Goal: Task Accomplishment & Management: Manage account settings

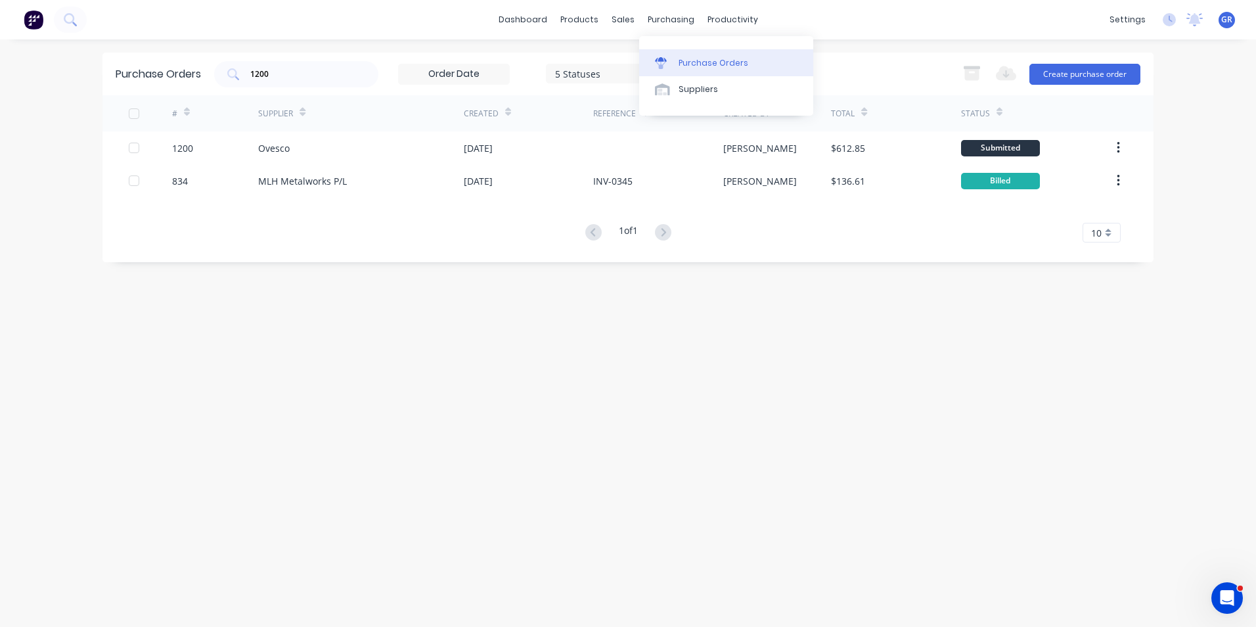
click at [721, 60] on div "Purchase Orders" at bounding box center [714, 63] width 70 height 12
drag, startPoint x: 298, startPoint y: 73, endPoint x: 210, endPoint y: 68, distance: 88.2
click at [210, 68] on div "Purchase Orders 1200 5 Statuses 5 Statuses Export to Excel (XLSX) Create purcha…" at bounding box center [627, 74] width 1051 height 43
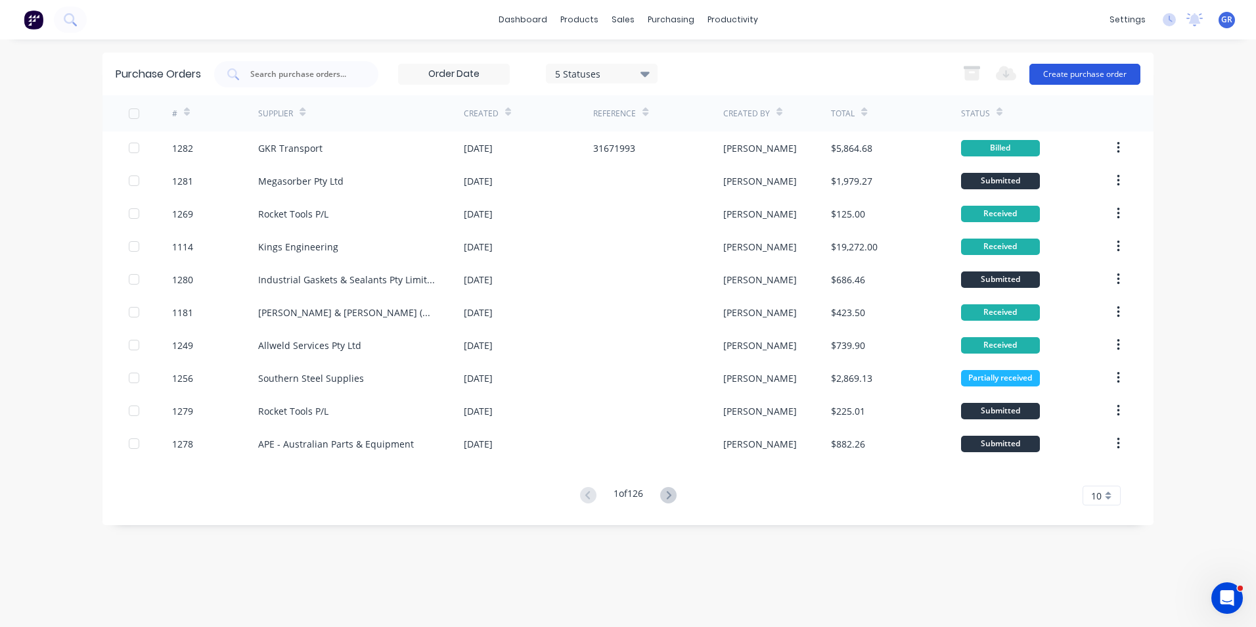
click at [1078, 76] on button "Create purchase order" at bounding box center [1085, 74] width 111 height 21
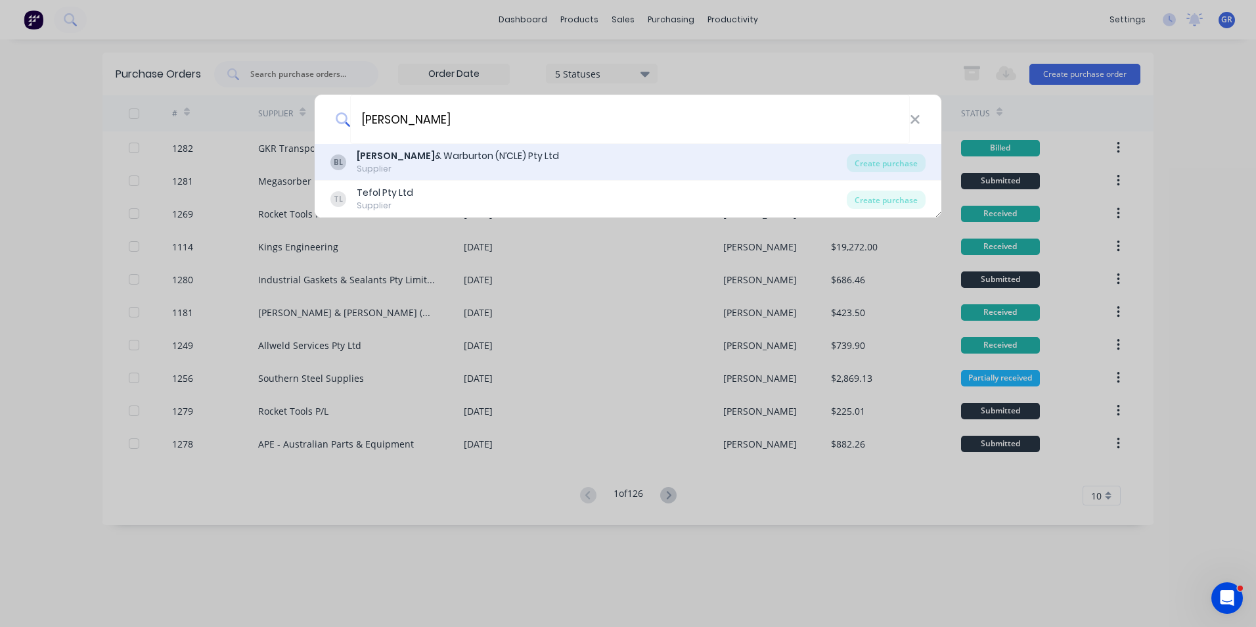
type input "[PERSON_NAME]"
click at [365, 152] on b "[PERSON_NAME]" at bounding box center [396, 155] width 78 height 13
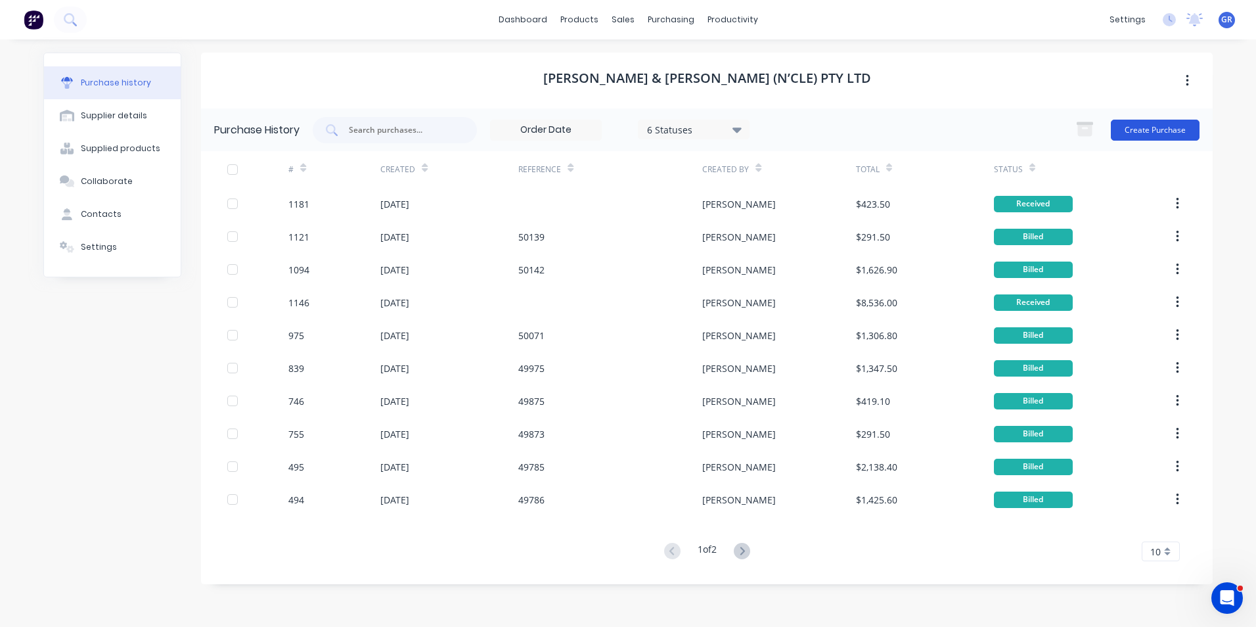
click at [1154, 131] on button "Create Purchase" at bounding box center [1155, 130] width 89 height 21
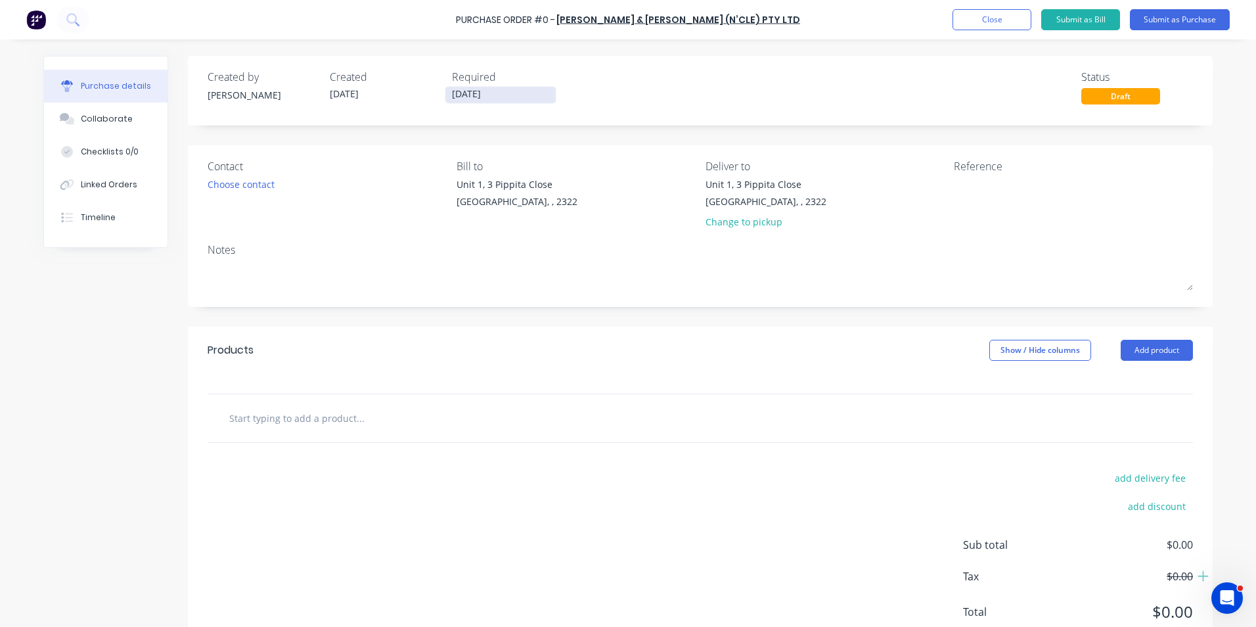
click at [480, 87] on input "[DATE]" at bounding box center [500, 95] width 110 height 16
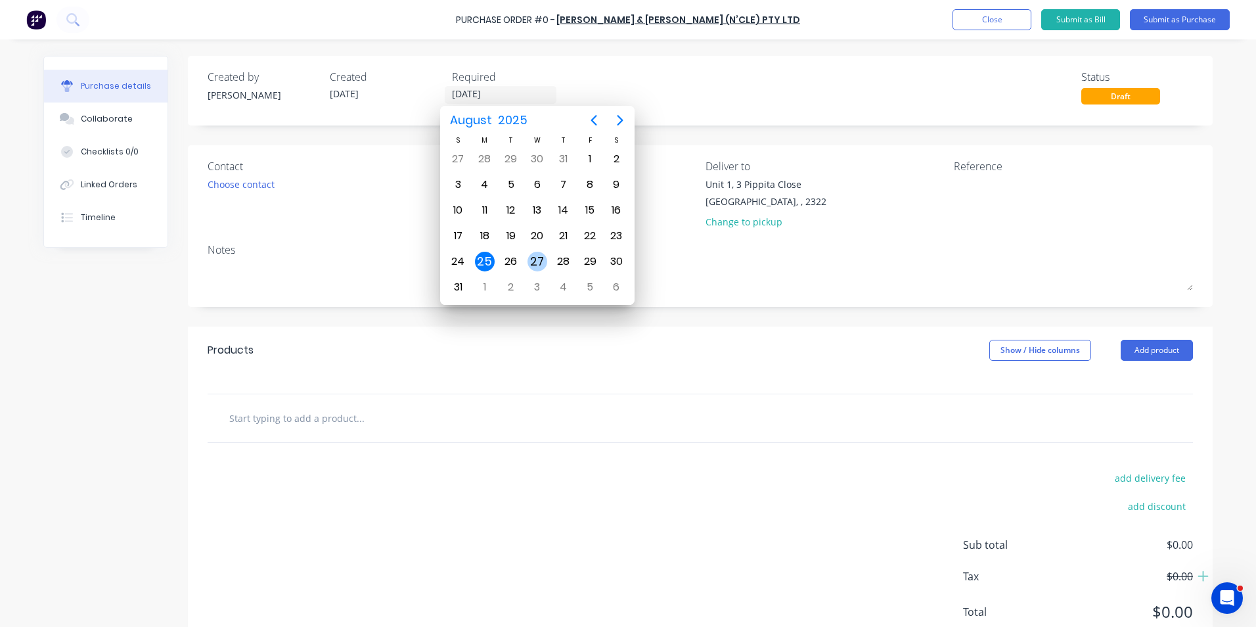
click at [540, 258] on div "27" at bounding box center [538, 262] width 20 height 20
type input "[DATE]"
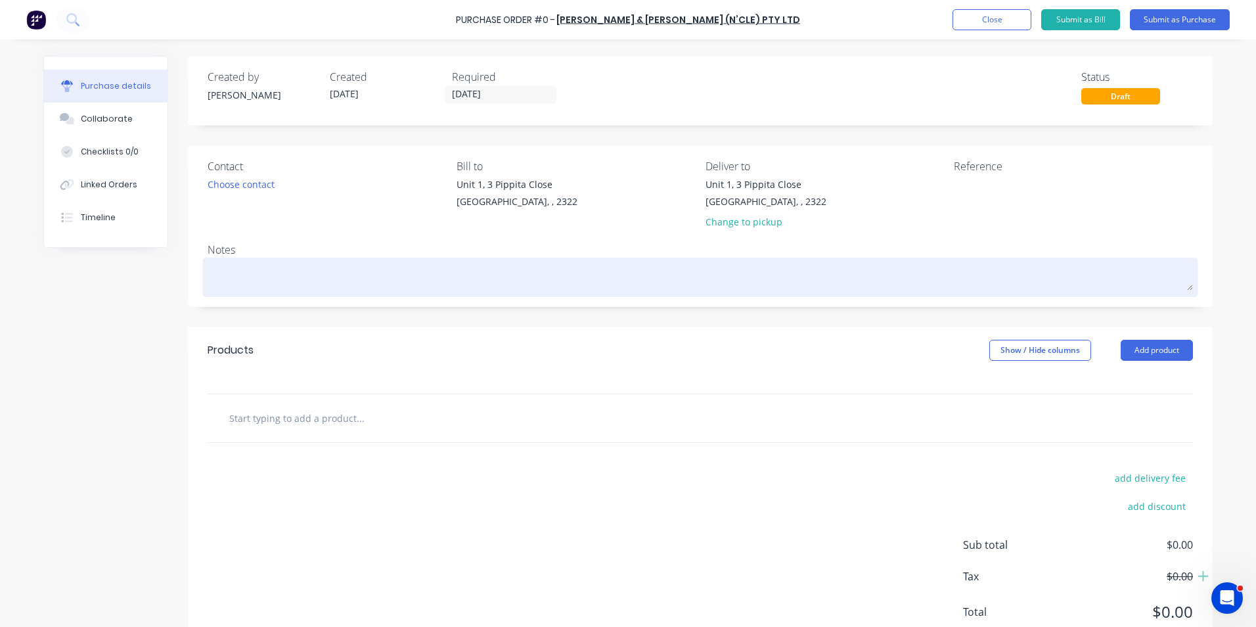
click at [247, 275] on textarea at bounding box center [701, 276] width 986 height 30
type textarea "x"
type textarea "J"
type textarea "x"
type textarea "JN"
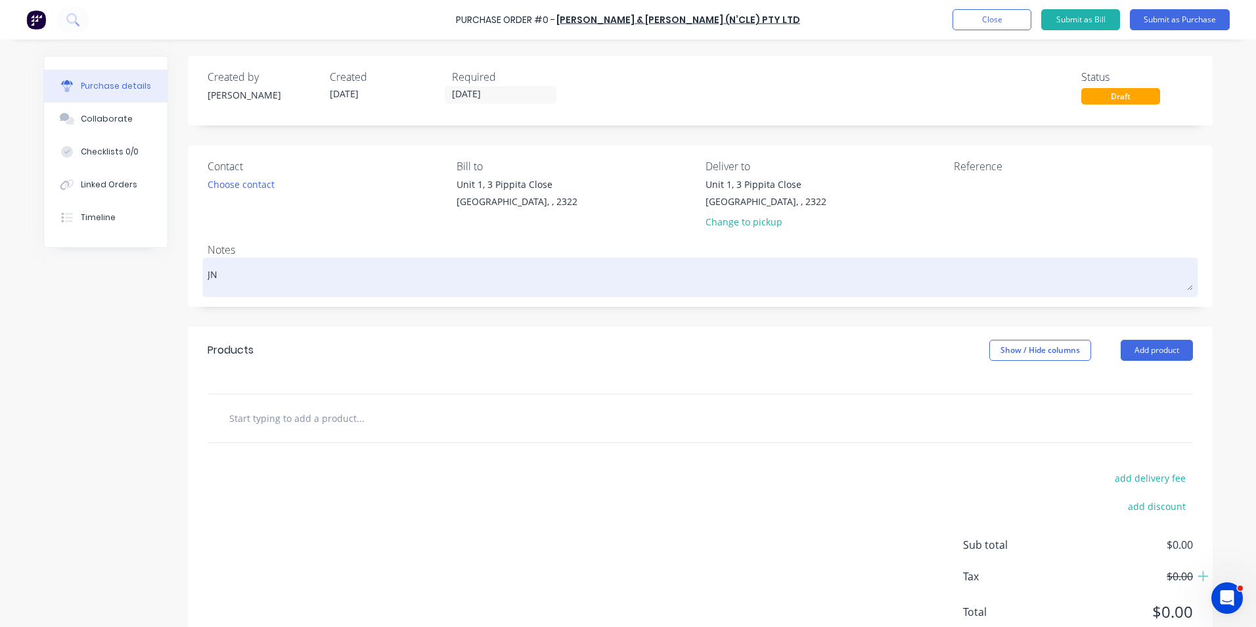
type textarea "x"
type textarea "JN1"
type textarea "x"
type textarea "JN16"
type textarea "x"
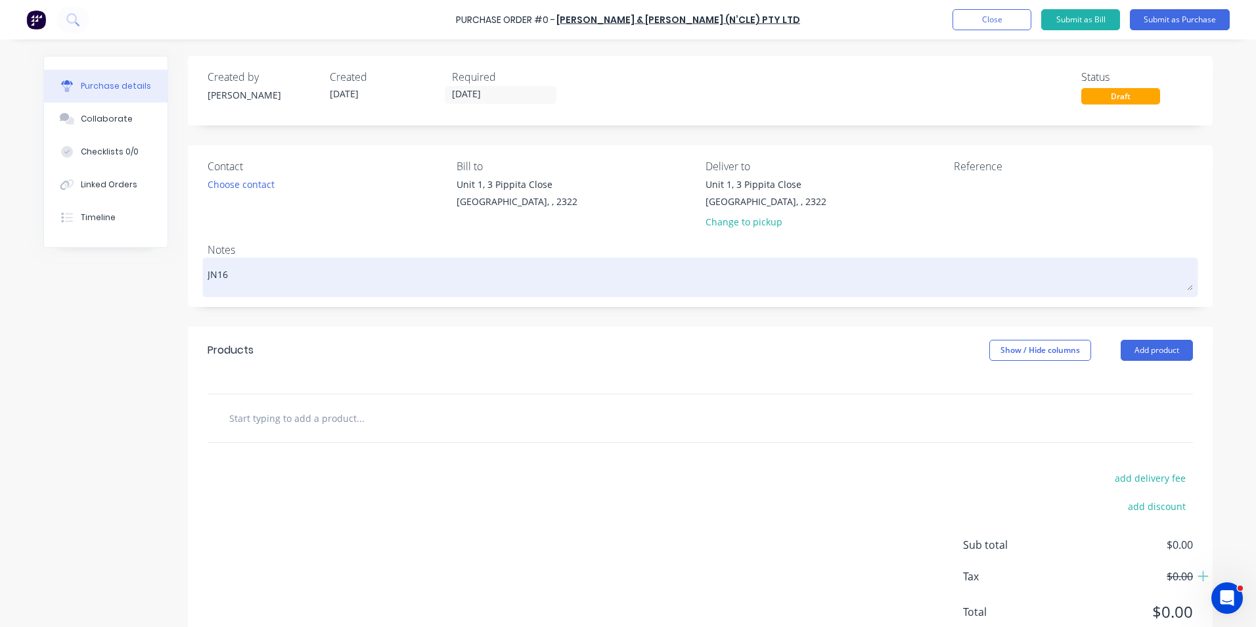
type textarea "JN160"
type textarea "x"
type textarea "JN1601"
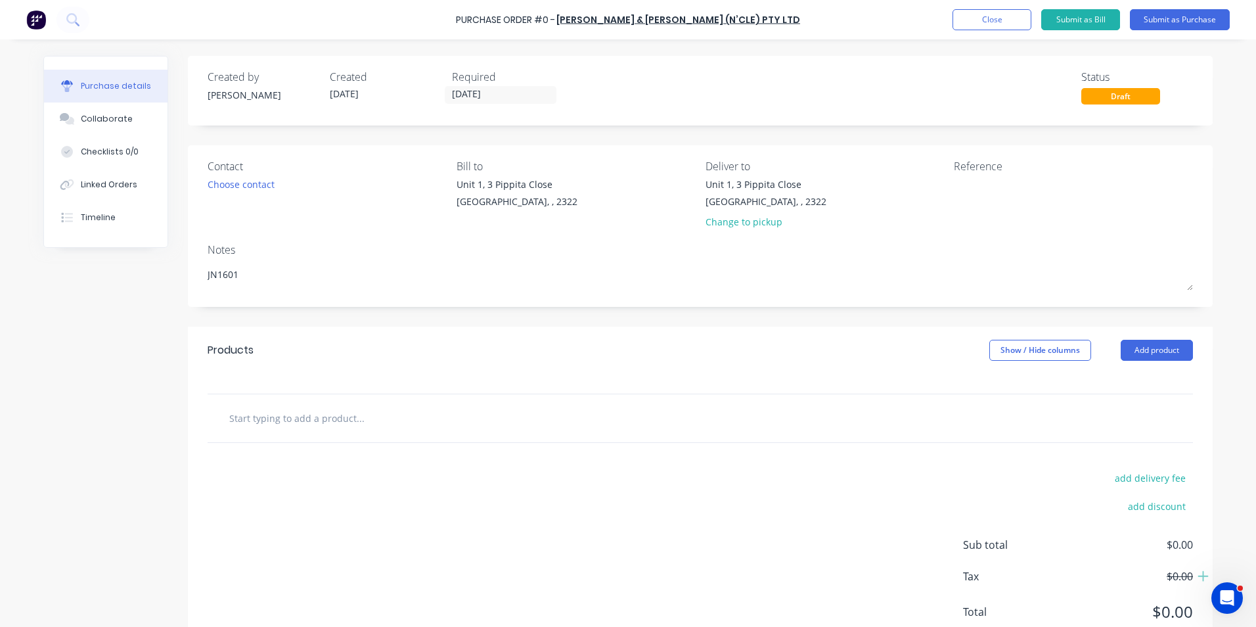
drag, startPoint x: 252, startPoint y: 276, endPoint x: 195, endPoint y: 275, distance: 56.5
click at [195, 275] on div "Contact Choose contact [PERSON_NAME] to [STREET_ADDRESS] Deliver to [STREET_ADD…" at bounding box center [700, 226] width 1025 height 162
type textarea "x"
type textarea "7"
type textarea "x"
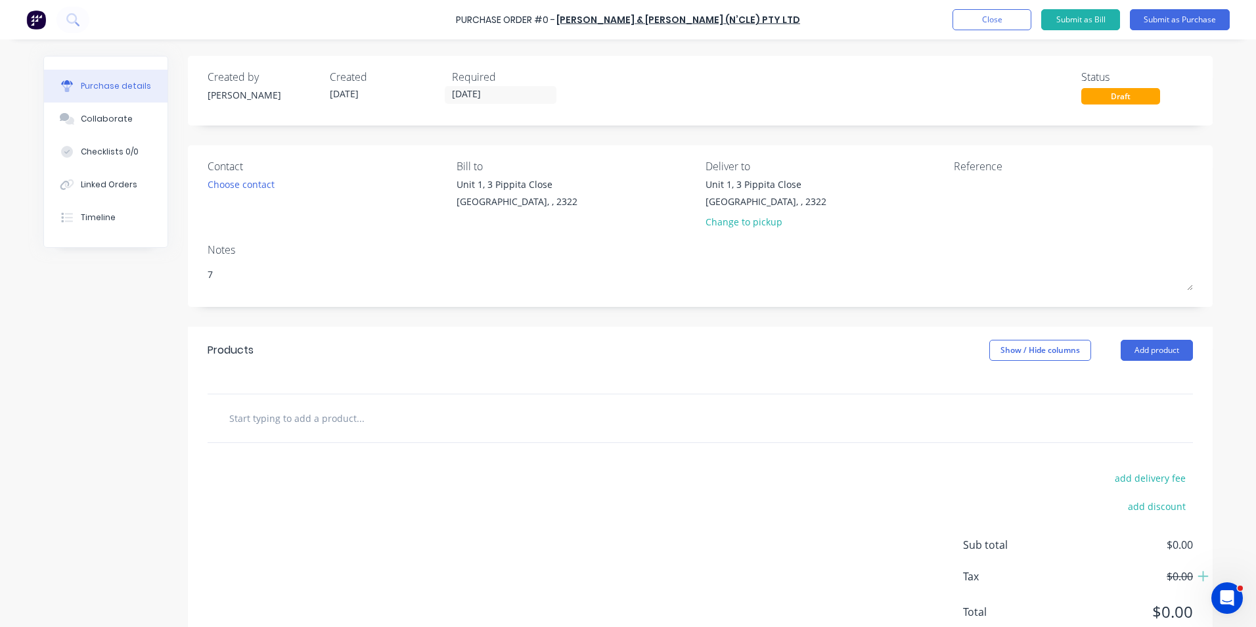
type textarea "79"
type textarea "x"
type textarea "794"
type textarea "x"
type textarea "794"
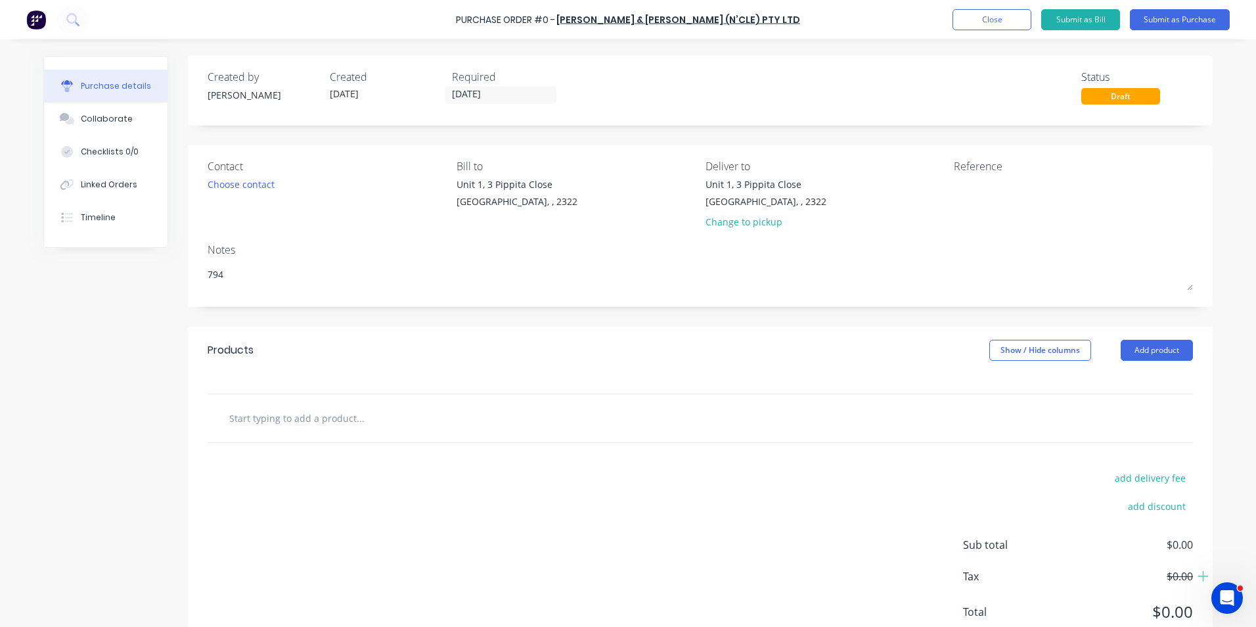
type textarea "x"
type textarea "794 F"
type textarea "x"
type textarea "794 Fi"
type textarea "x"
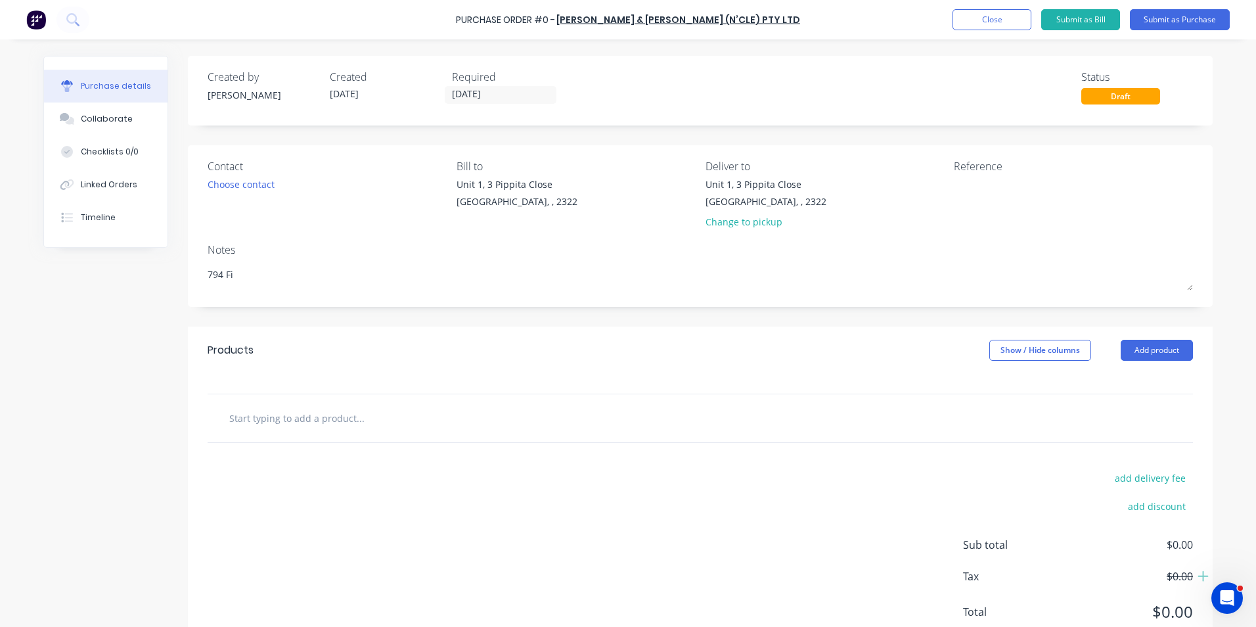
type textarea "794 Fin"
type textarea "x"
type textarea "794 Fina"
type textarea "x"
type textarea "794 Final"
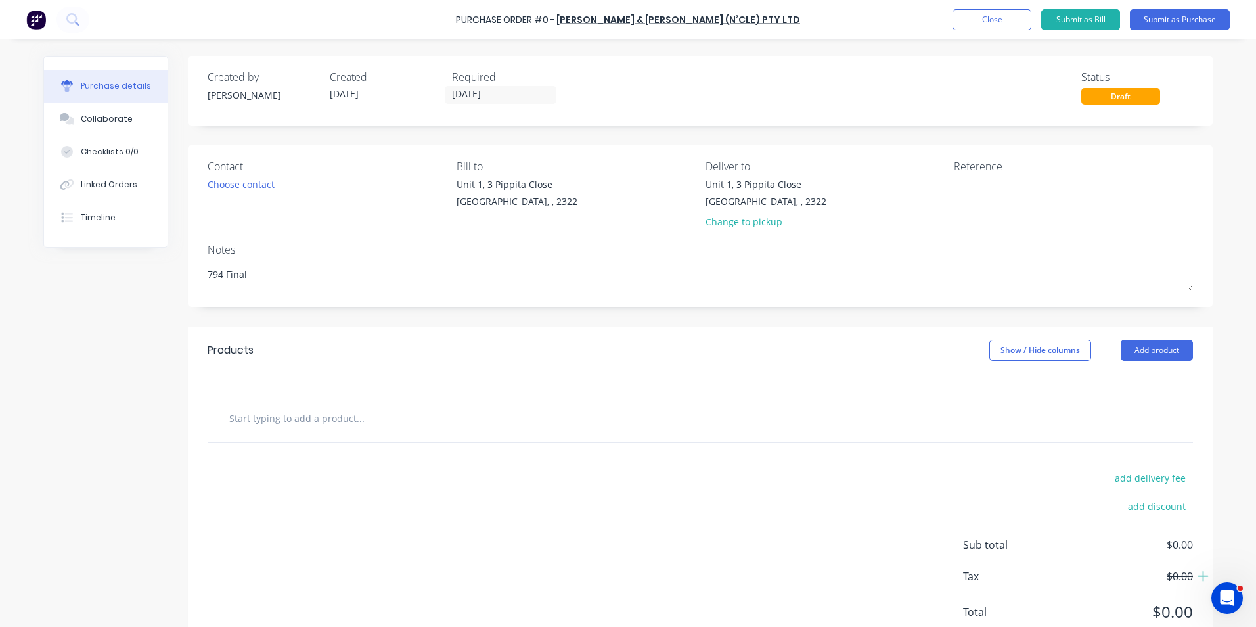
type textarea "x"
type textarea "794 Final"
type textarea "x"
type textarea "794 Final D"
type textarea "x"
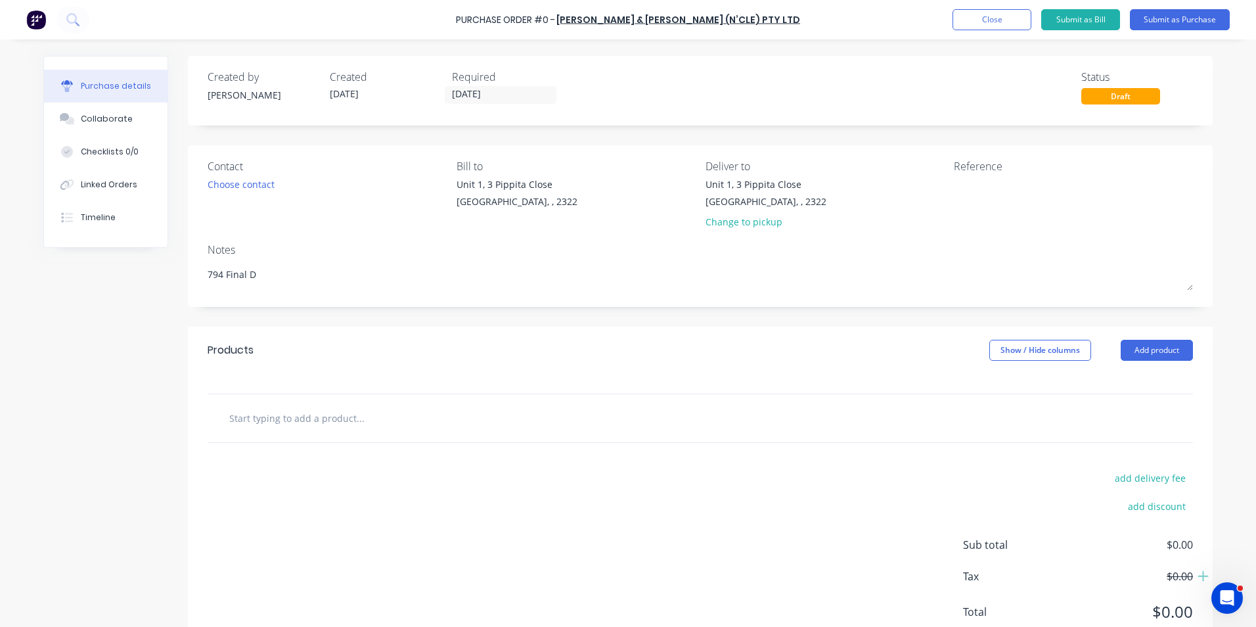
type textarea "794 Final Dr"
type textarea "x"
type textarea "794 Final Dri"
type textarea "x"
type textarea "794 Final Driv"
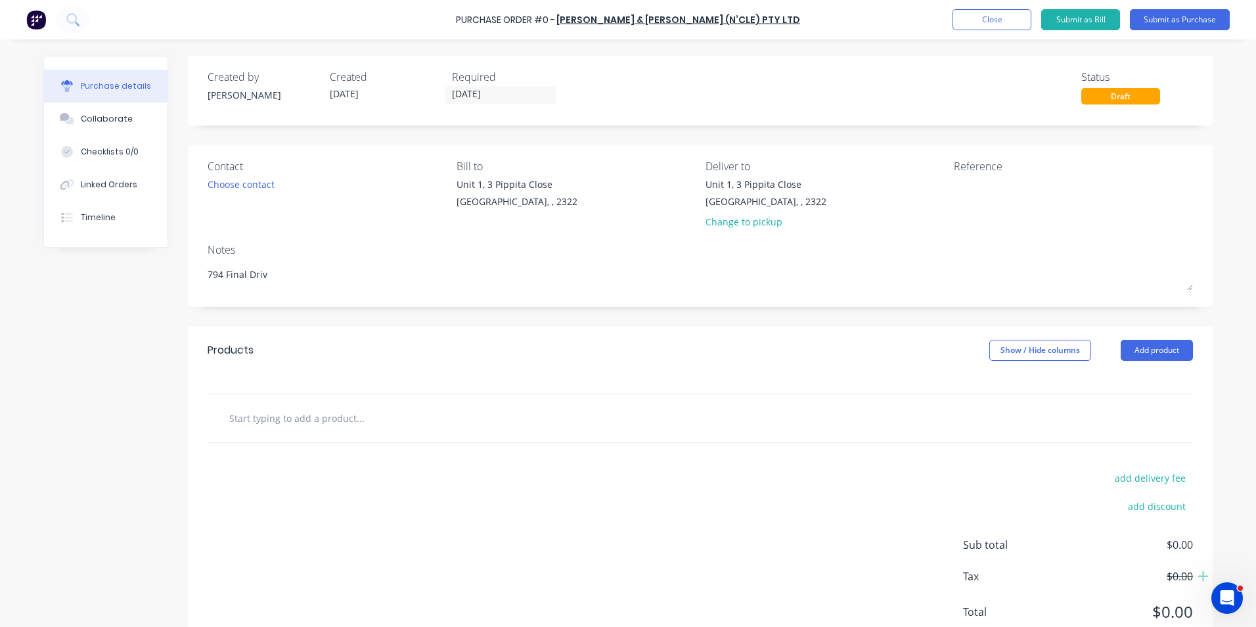
type textarea "x"
type textarea "794 Final Drive"
type textarea "x"
type textarea "794 Final Drive"
type textarea "x"
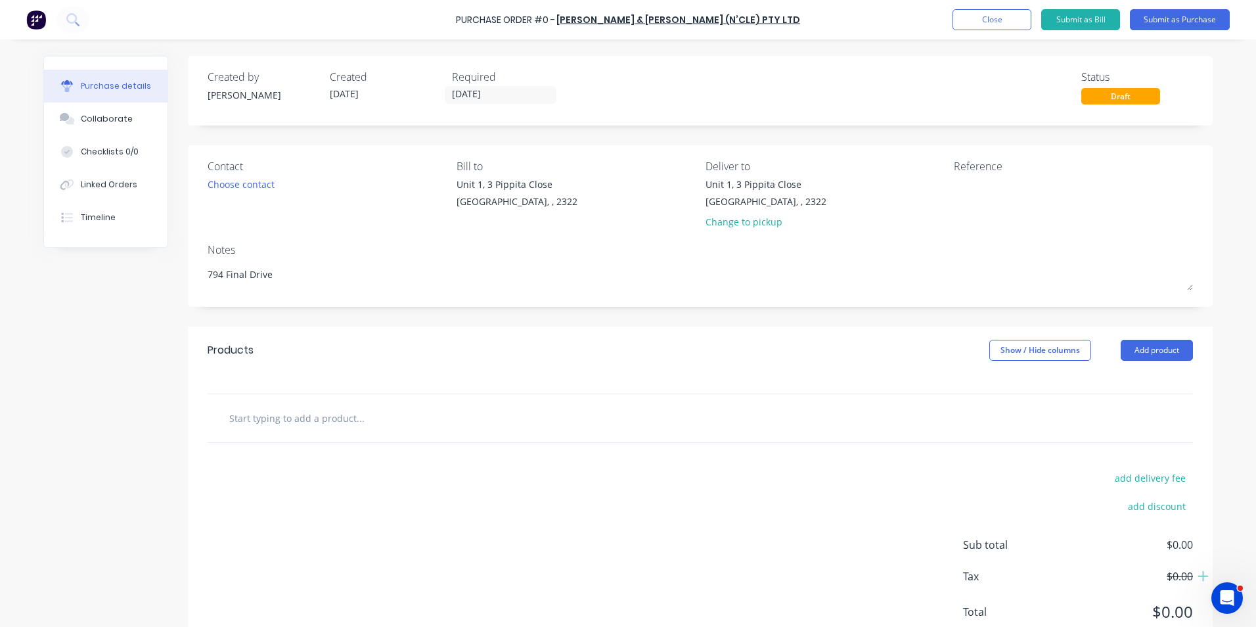
type textarea "794 Final Drive -"
type textarea "x"
type textarea "794 Final Drive -"
type textarea "x"
type textarea "794 Final Drive - M"
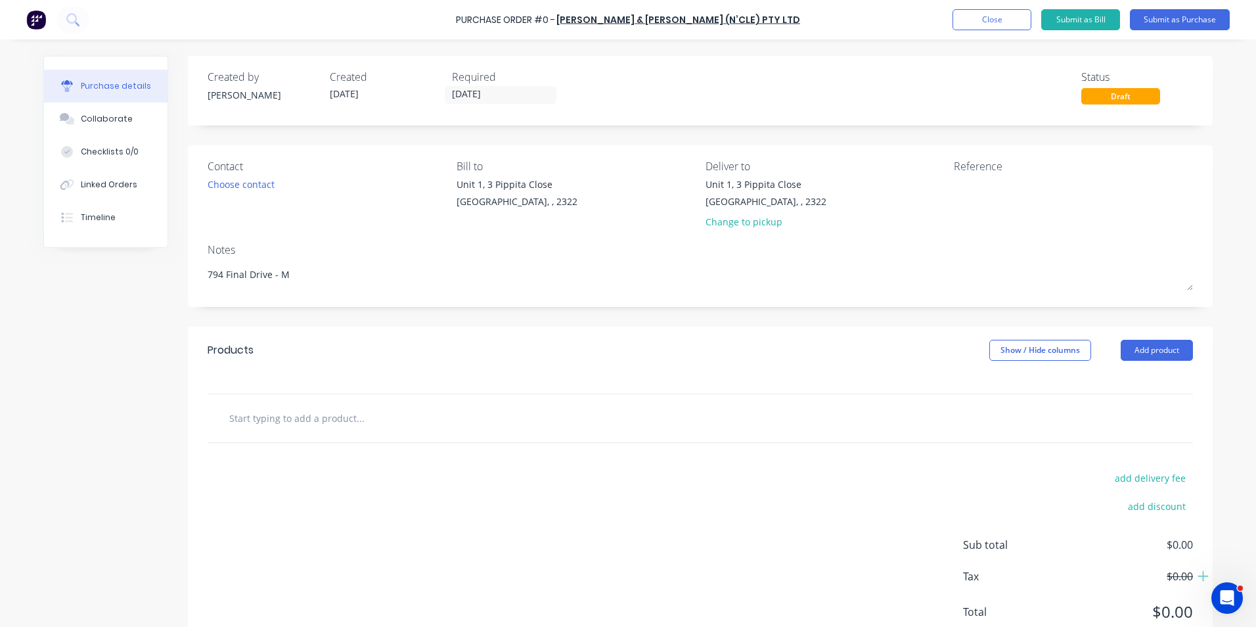
type textarea "x"
type textarea "794 Final Drive - Ma"
type textarea "x"
type textarea "794 Final Drive - Mac"
type textarea "x"
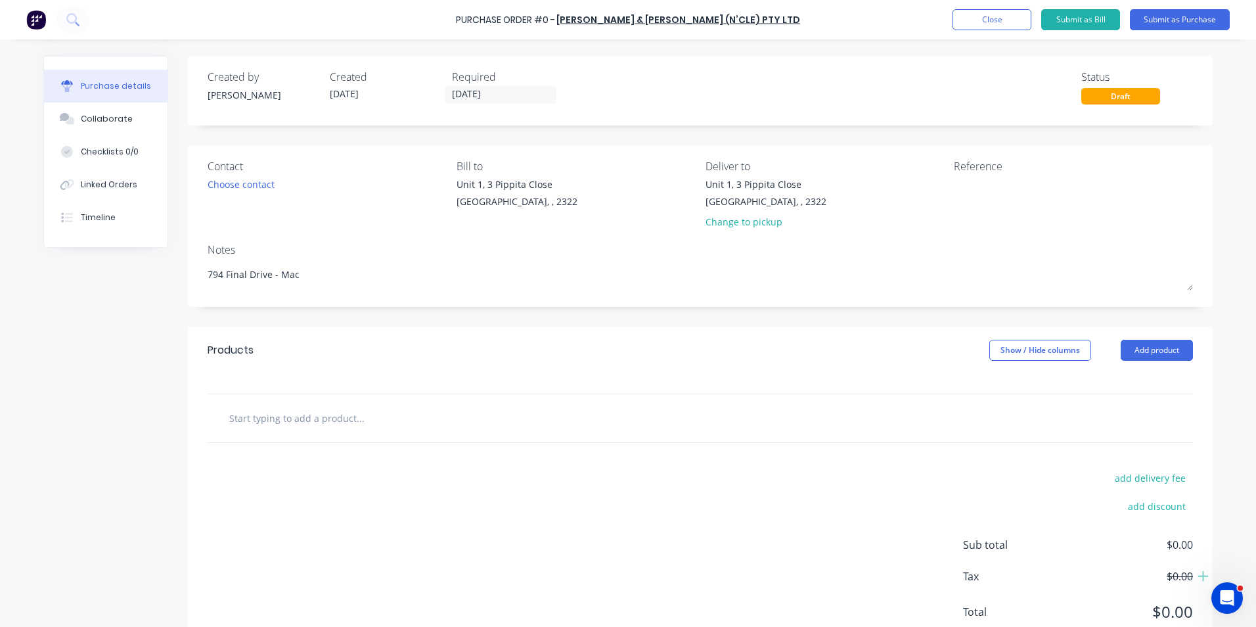
type textarea "794 Final Drive - Mach"
type textarea "x"
type textarea "794 Final Drive - Machi"
type textarea "x"
type textarea "794 Final Drive - Machin"
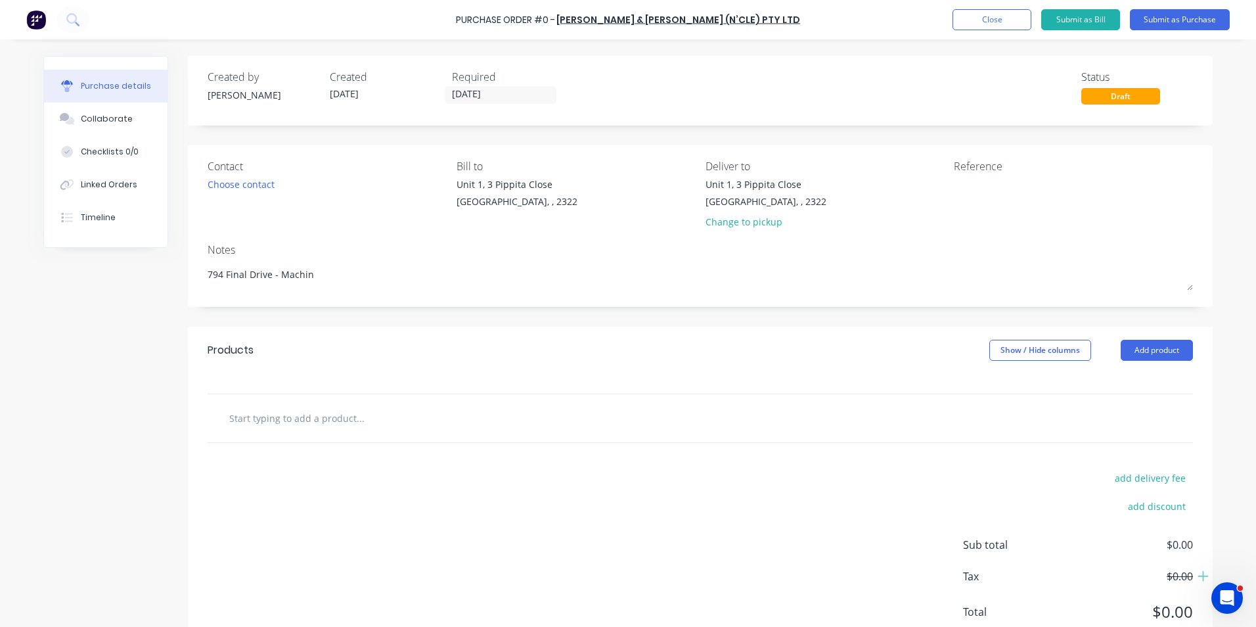
type textarea "x"
type textarea "794 Final Drive - Machine"
type textarea "x"
type textarea "794 Final Drive - Machined"
type textarea "x"
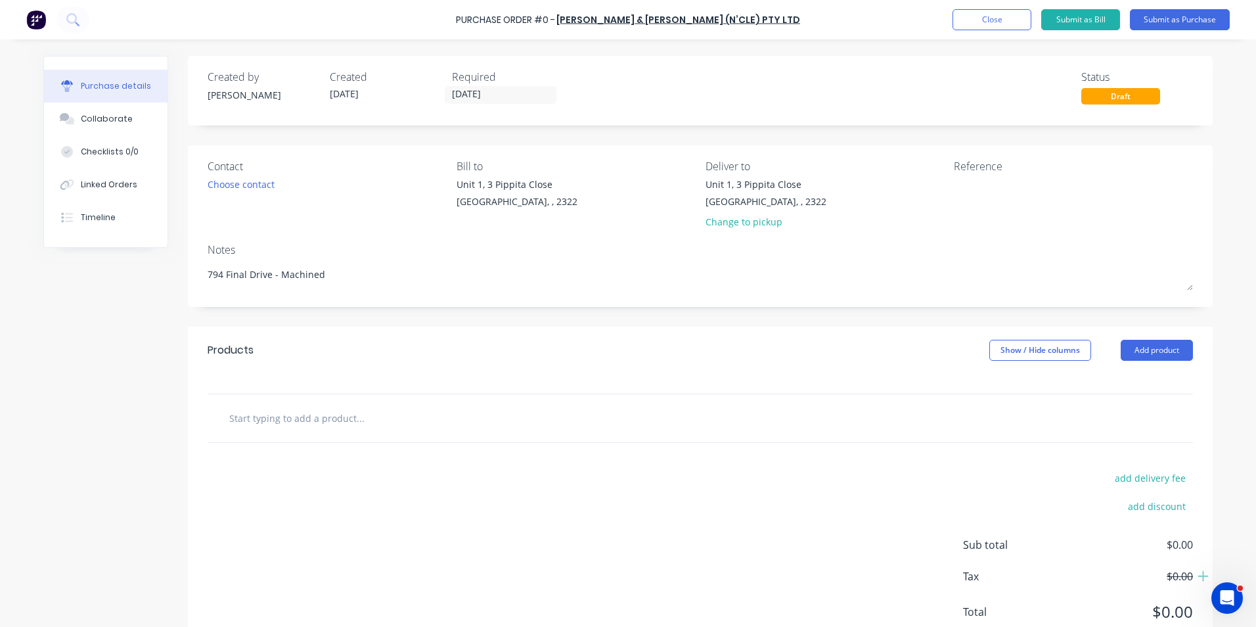
type textarea "794 Final Drive - Machined"
type textarea "x"
type textarea "794 Final Drive - Machined P"
type textarea "x"
type textarea "794 Final Drive - Machined Pi"
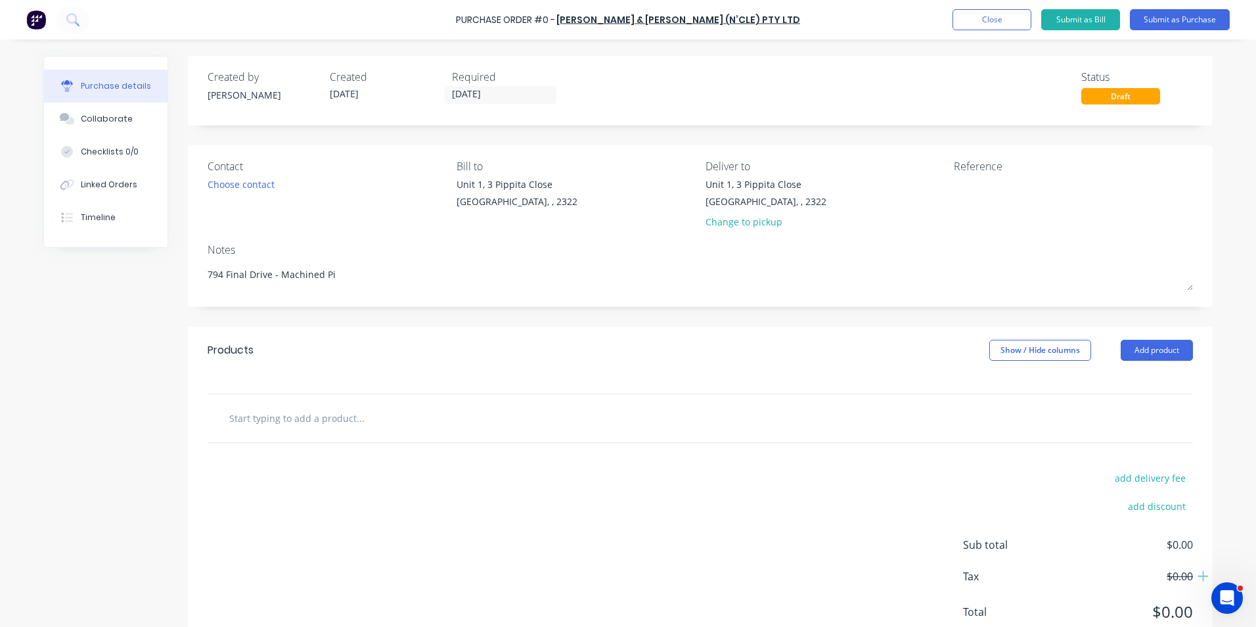
type textarea "x"
type textarea "794 Final Drive - Machined Pin"
type textarea "x"
type textarea "794 Final Drive - Machined Pins"
type textarea "x"
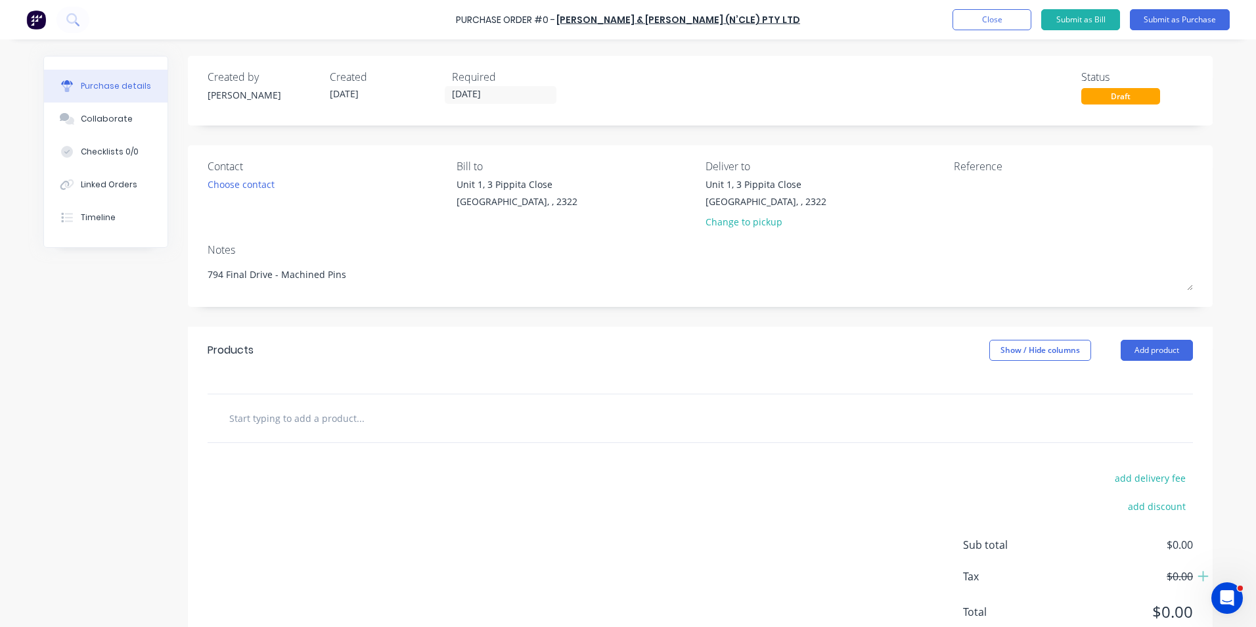
type textarea "794 Final Drive - Machined Pins"
type textarea "x"
type textarea "794 Final Drive - Machined Pins"
click at [312, 417] on input "text" at bounding box center [360, 418] width 263 height 26
type textarea "x"
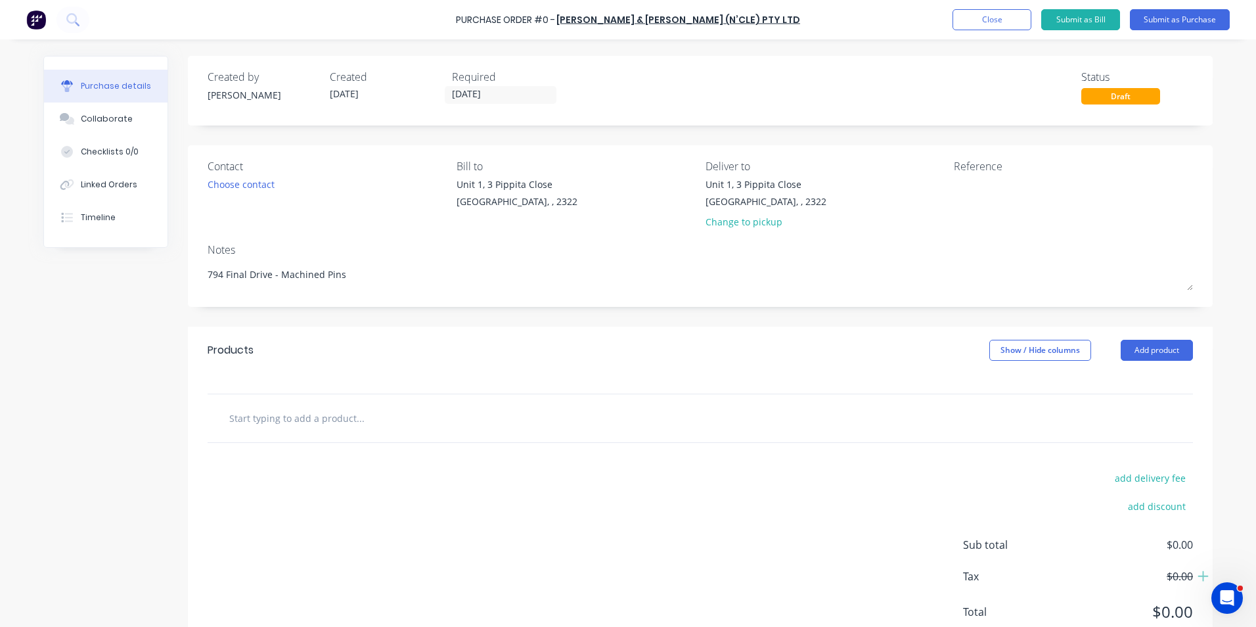
type input "S"
type textarea "x"
type input "Su"
type textarea "x"
type input "Sup"
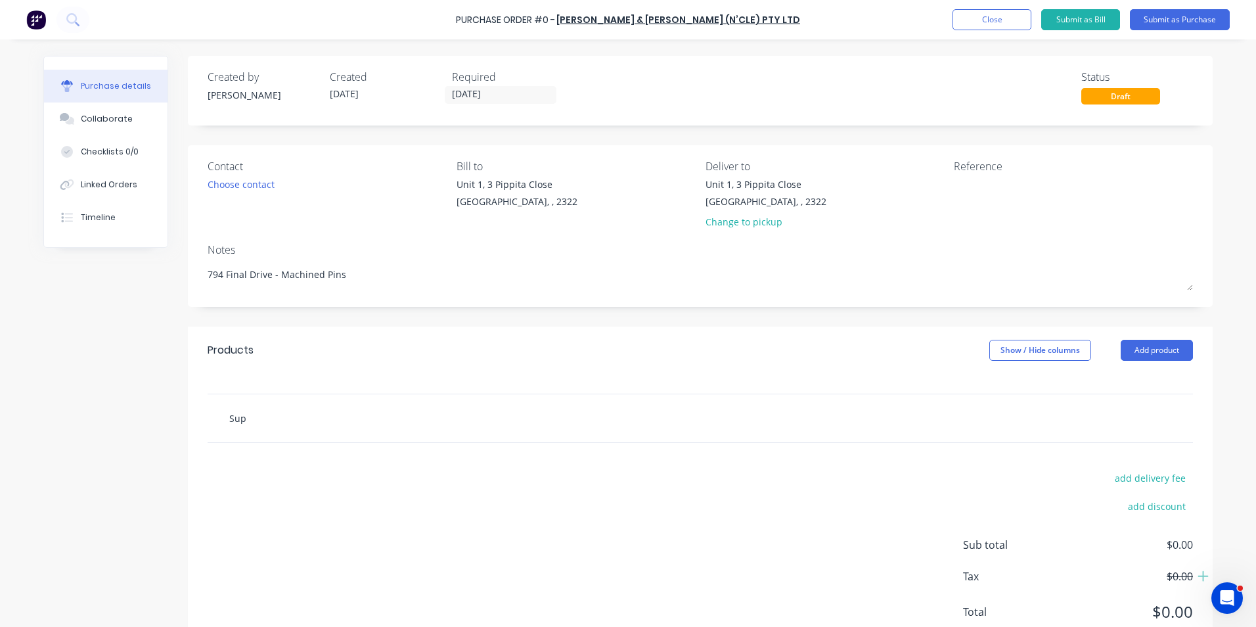
type textarea "x"
type input "Supp"
type textarea "x"
type input "Suppl"
type textarea "x"
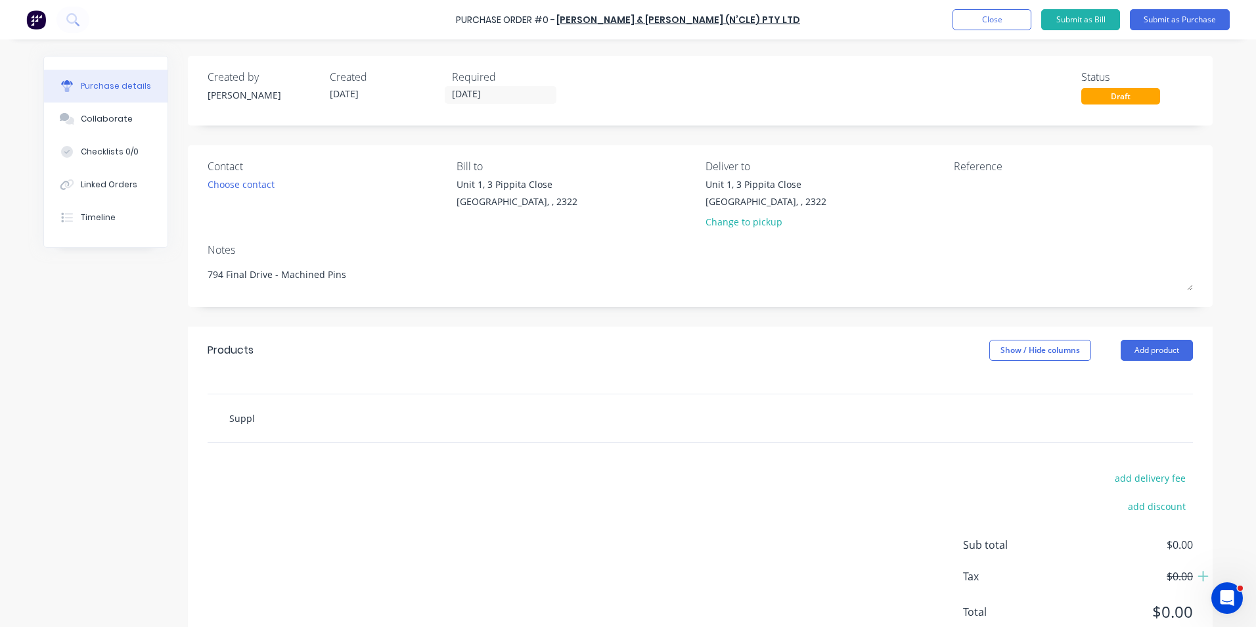
type input "Supply"
type textarea "x"
type input "Supply"
type textarea "x"
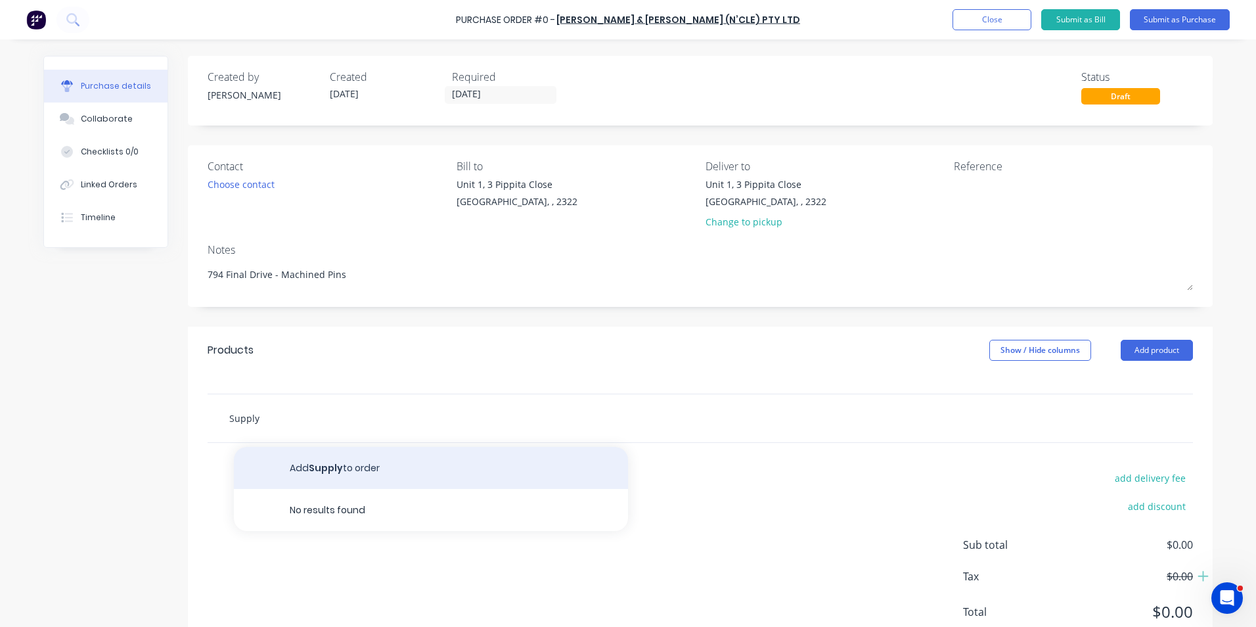
type input "Supply"
click at [323, 462] on button "Add Supply to order" at bounding box center [431, 468] width 394 height 42
type textarea "x"
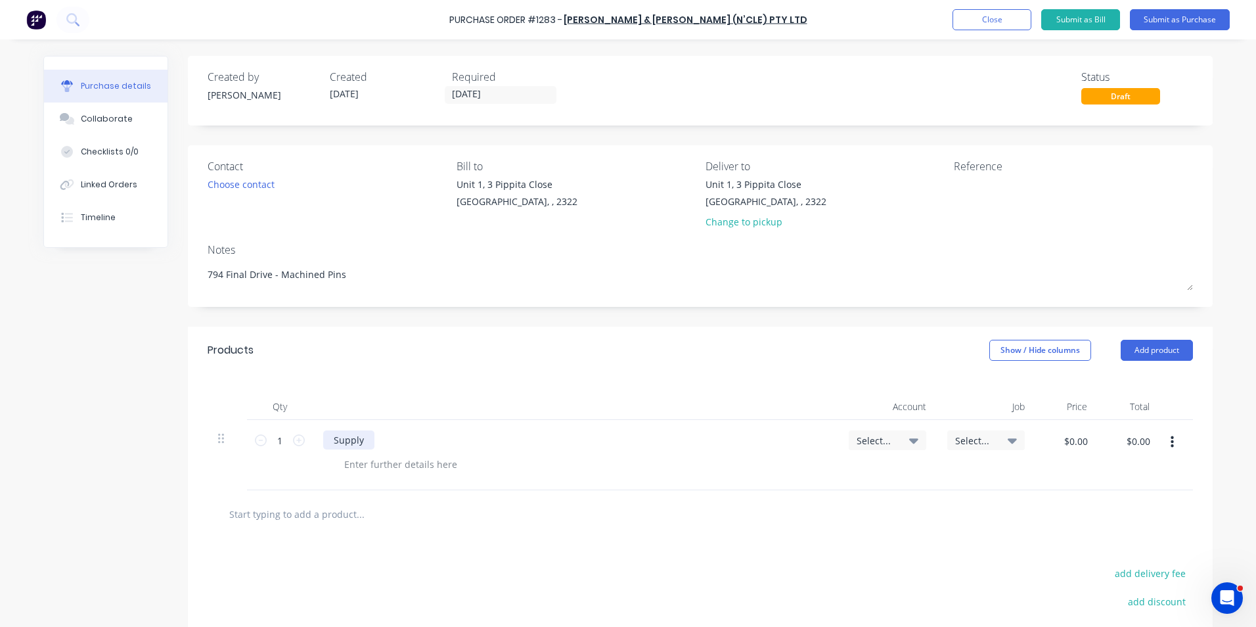
type textarea "x"
click at [361, 438] on div "Supply" at bounding box center [348, 439] width 51 height 19
click at [513, 440] on div "Supply - 406507-206 - machined 25 OD Pin" at bounding box center [427, 439] width 209 height 19
click at [861, 438] on span "Select..." at bounding box center [876, 441] width 39 height 14
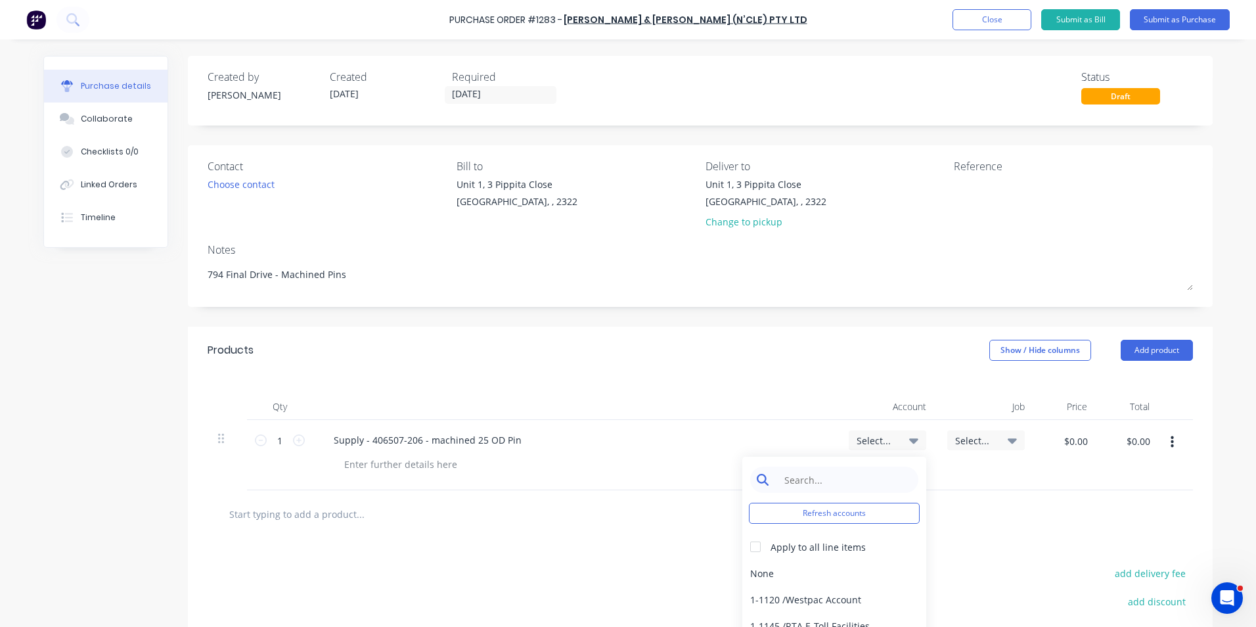
type textarea "x"
click at [808, 482] on input at bounding box center [844, 479] width 135 height 26
type input "1-14"
click at [798, 573] on div "1-1400 / Work in Progress" at bounding box center [834, 573] width 184 height 26
click at [972, 437] on span "Select..." at bounding box center [974, 441] width 39 height 14
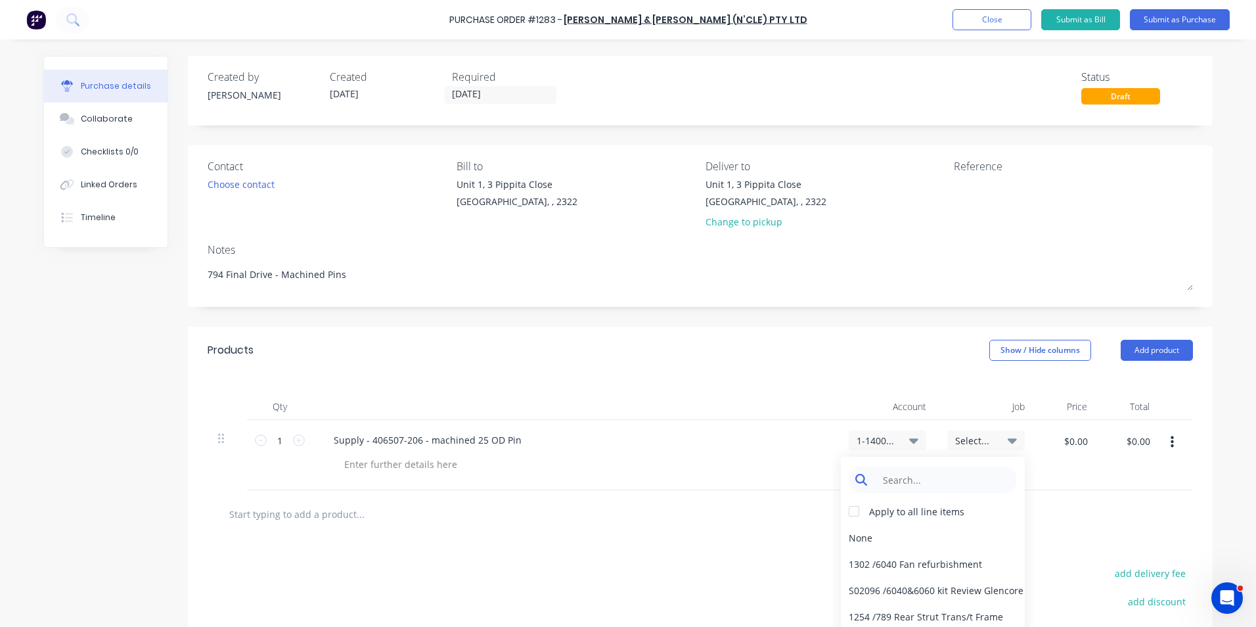
type textarea "x"
click at [929, 476] on input at bounding box center [943, 479] width 135 height 26
type input "1601"
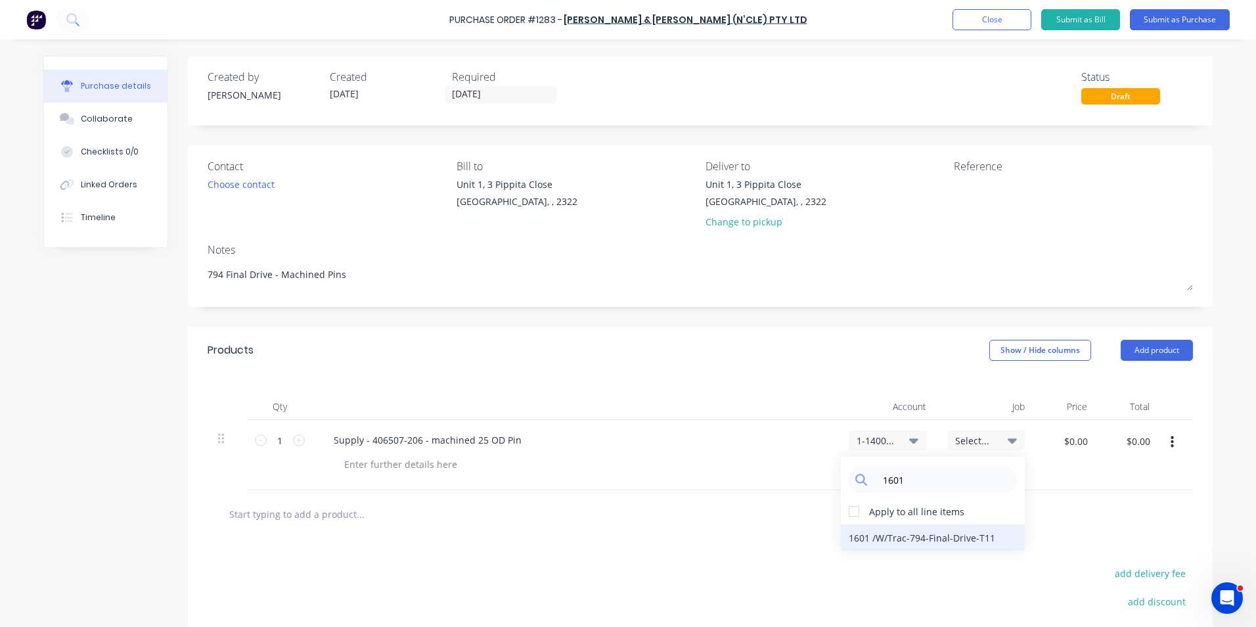
click at [930, 536] on div "1601 / W/Trac-794-Final-Drive-T11" at bounding box center [933, 537] width 184 height 26
click at [1071, 442] on input "$0.00" at bounding box center [1075, 440] width 39 height 21
click at [1076, 445] on input "$0.00" at bounding box center [1075, 440] width 39 height 21
click at [1074, 441] on input "$0.00" at bounding box center [1075, 440] width 39 height 21
type textarea "x"
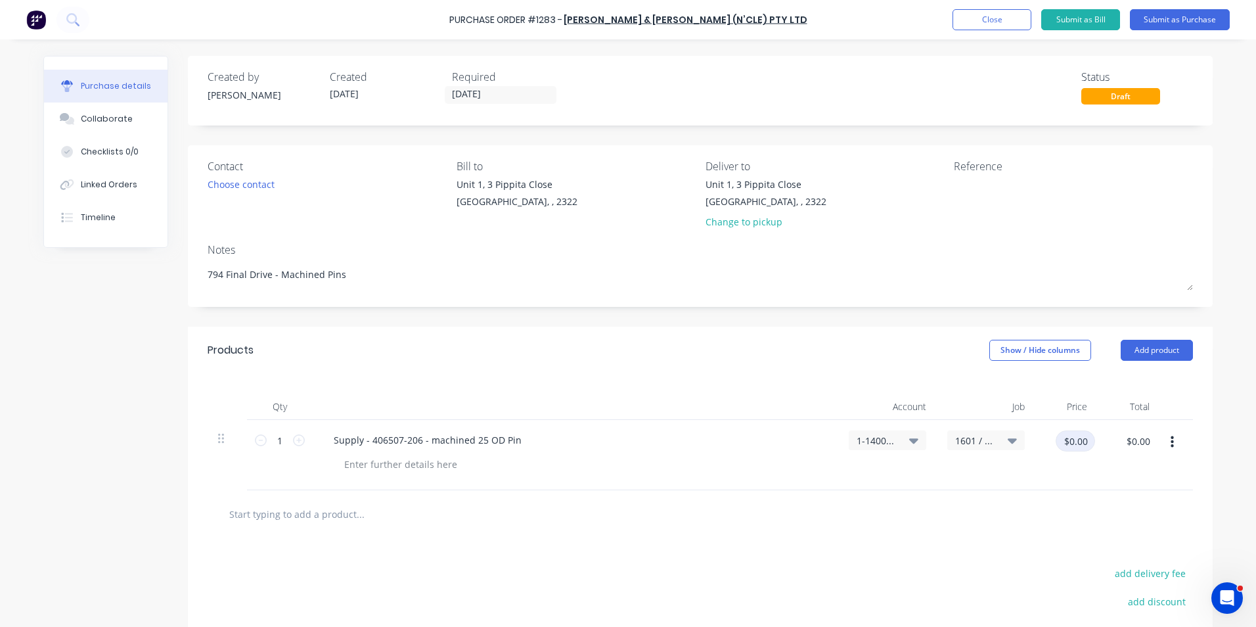
click at [1074, 441] on input "$0.00" at bounding box center [1075, 440] width 39 height 21
type input "36"
type textarea "x"
type input "$36.00"
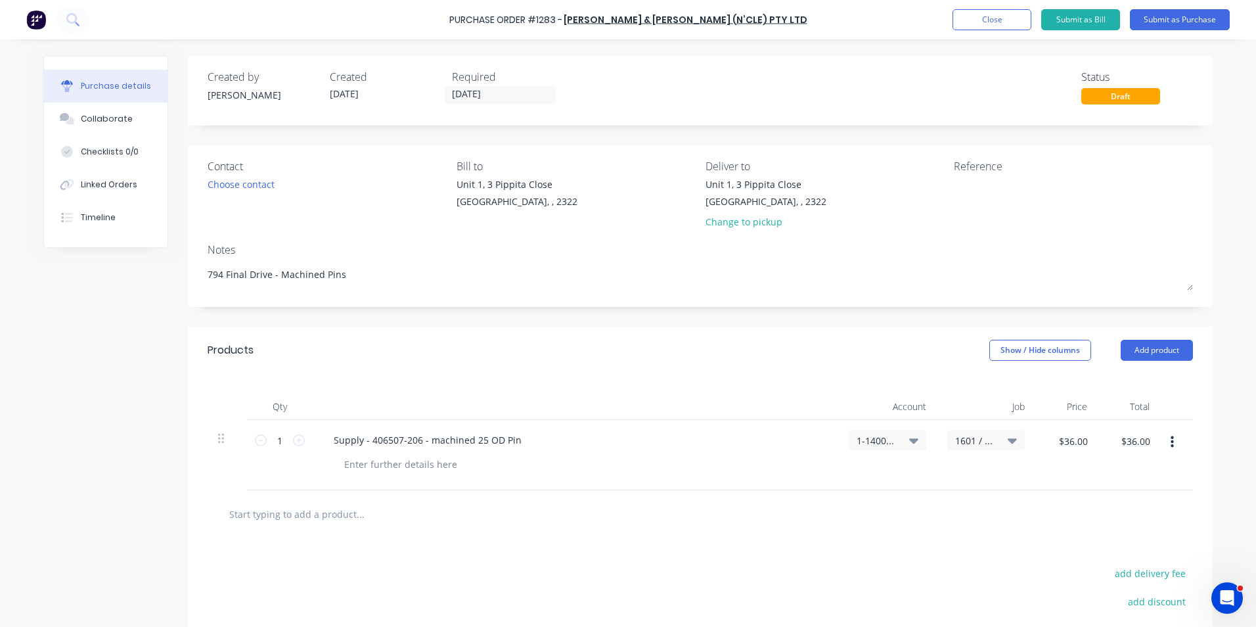
click at [1092, 469] on div "$36.00 $36.00" at bounding box center [1066, 455] width 62 height 70
click at [277, 443] on input "1" at bounding box center [280, 440] width 26 height 20
type textarea "x"
type input "18"
type textarea "x"
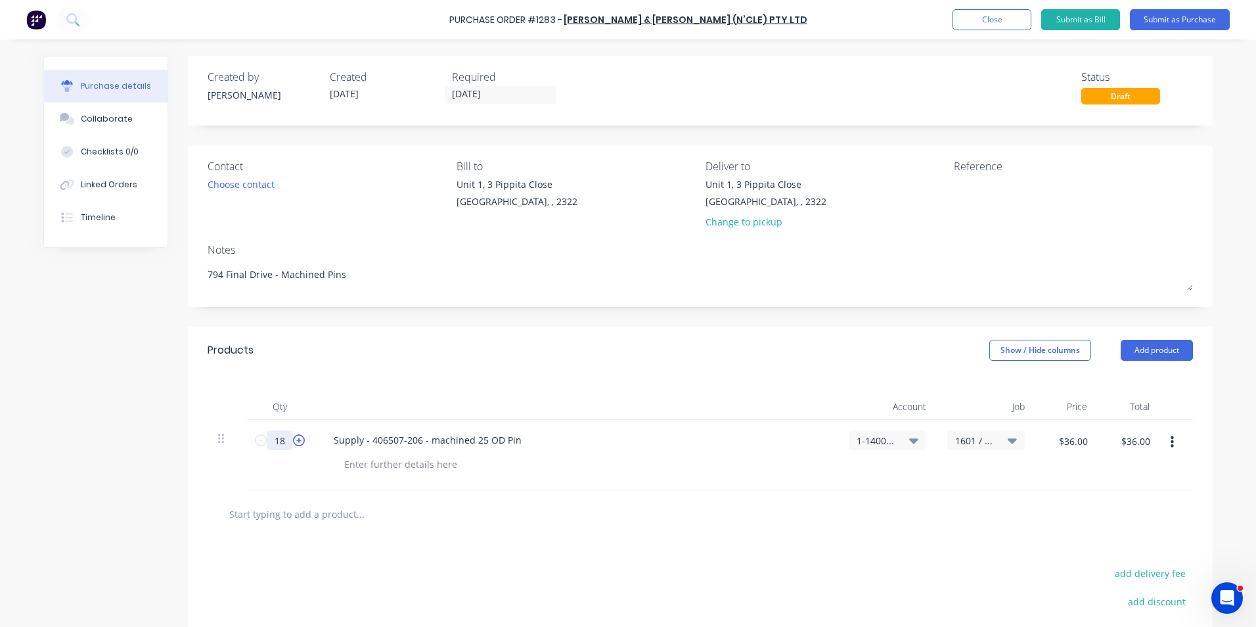
type input "$648.00"
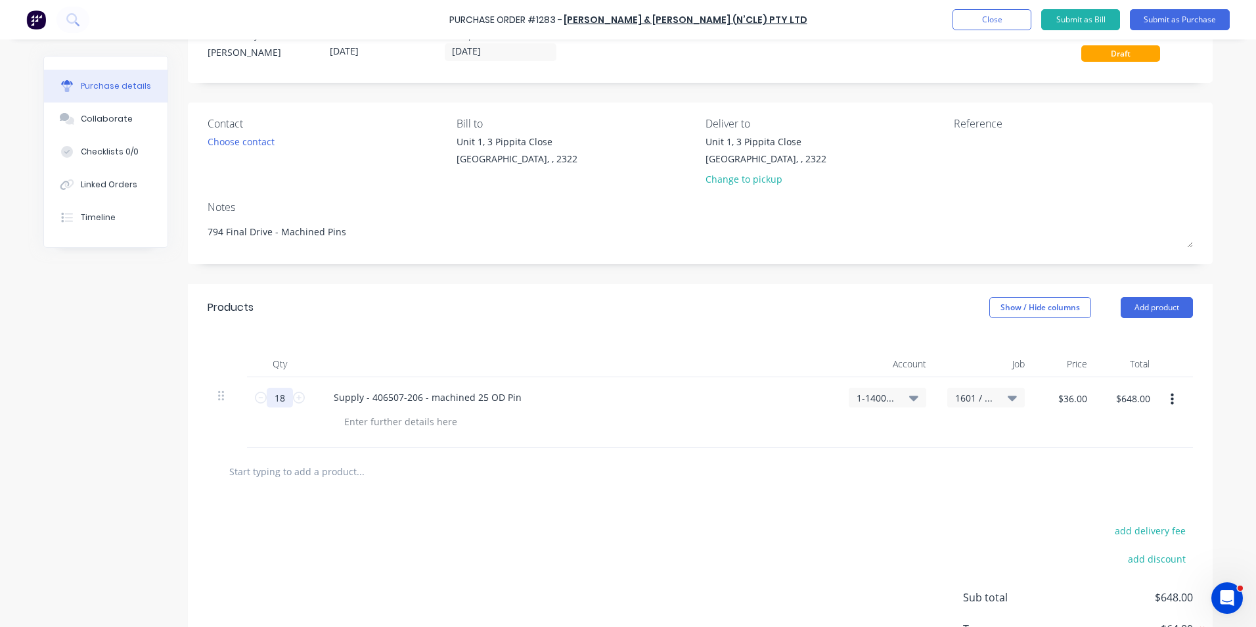
scroll to position [66, 0]
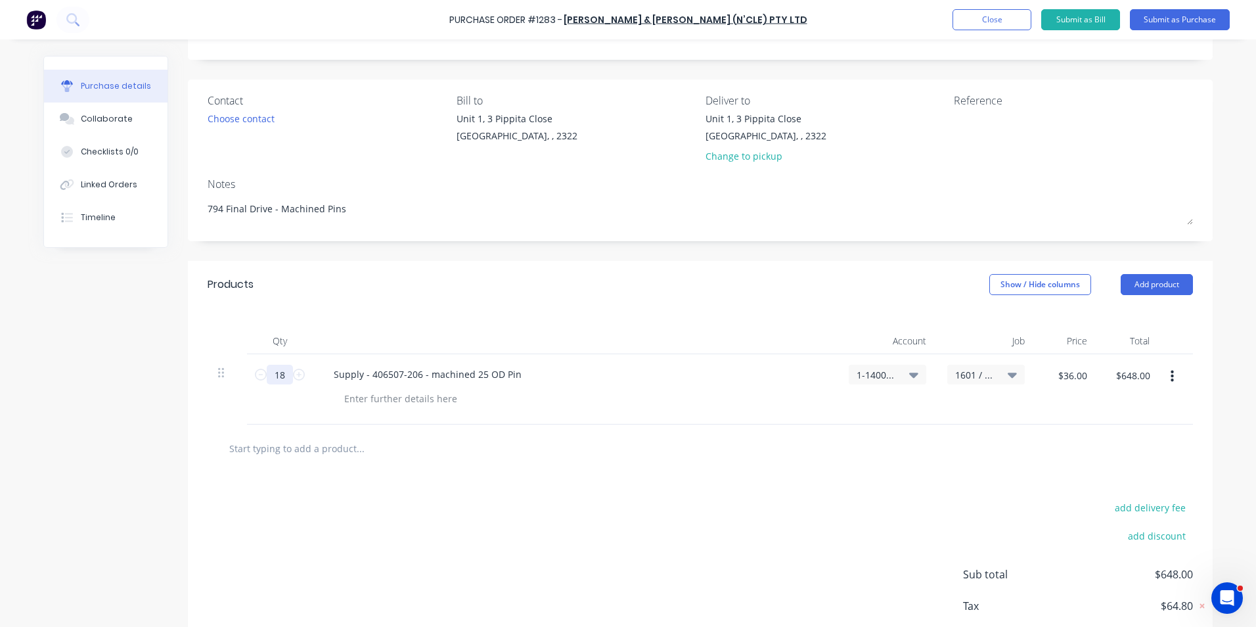
type input "18"
click at [1171, 375] on icon "button" at bounding box center [1172, 376] width 3 height 14
click at [1127, 440] on button "Duplicate" at bounding box center [1132, 437] width 112 height 26
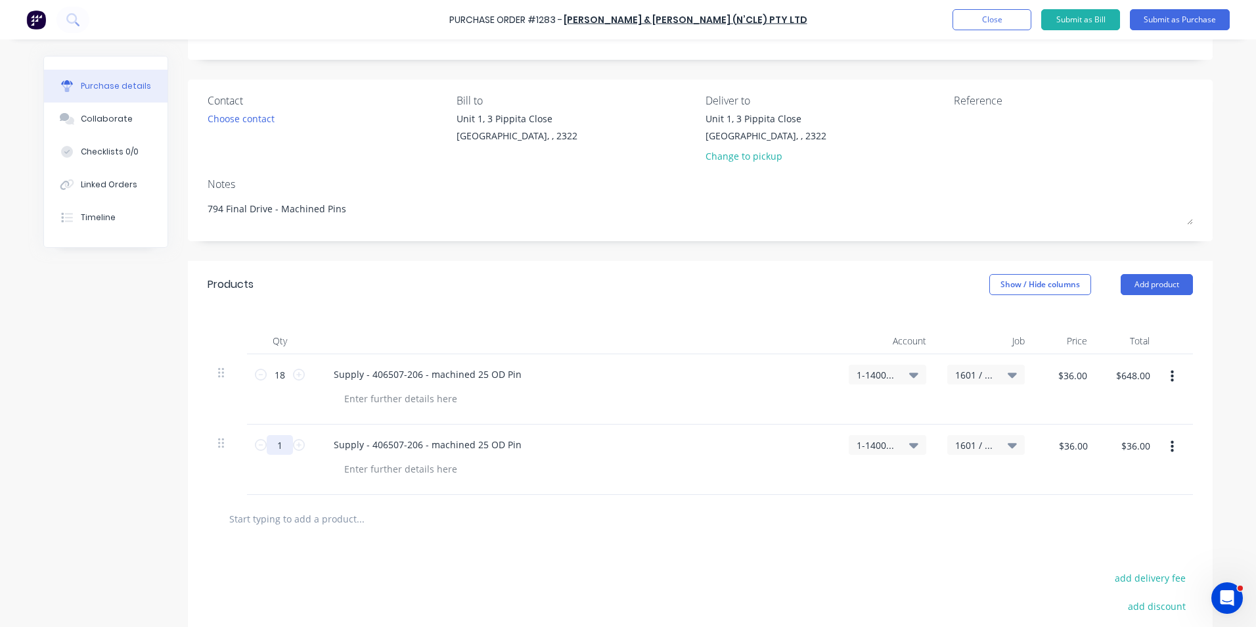
click at [277, 445] on input "1" at bounding box center [280, 445] width 26 height 20
type textarea "x"
type input "18"
type textarea "x"
type input "$648.00"
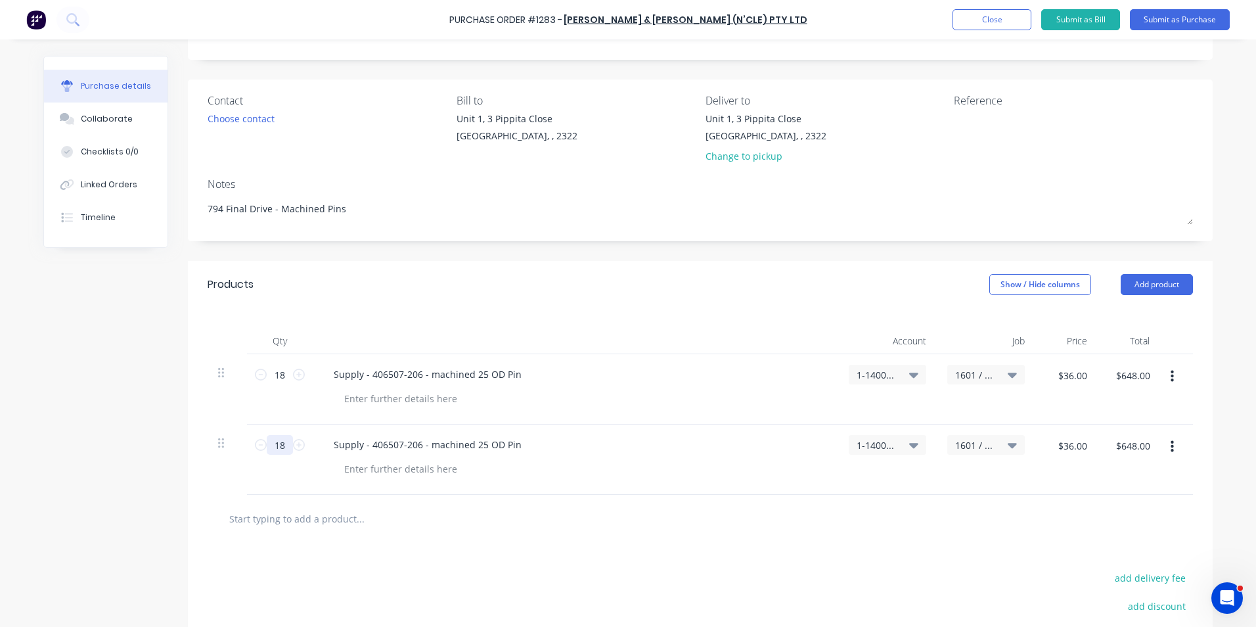
type input "18"
click at [976, 448] on span "1601 / W/Trac-794-Final-Drive-T11" at bounding box center [974, 445] width 39 height 14
click at [909, 484] on input at bounding box center [943, 484] width 135 height 26
type input "1642"
click at [905, 538] on div "1642 / W/Trac-794-Final-Drive-T12" at bounding box center [933, 542] width 184 height 26
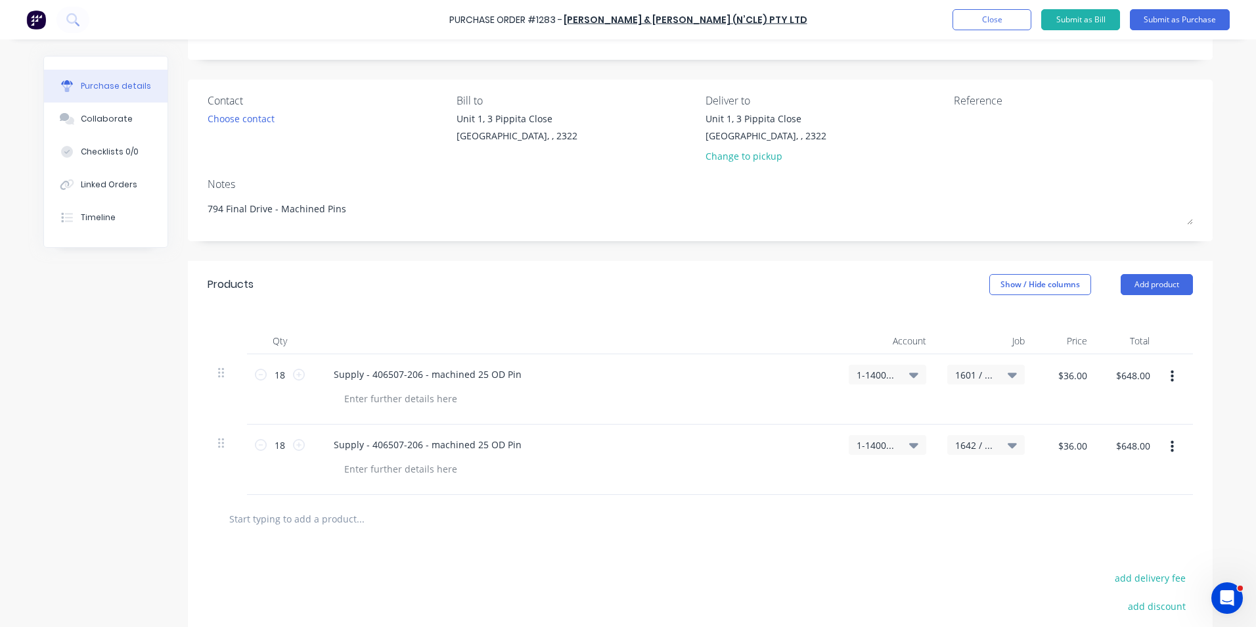
click at [1171, 446] on icon "button" at bounding box center [1172, 447] width 3 height 12
click at [1103, 511] on button "Duplicate" at bounding box center [1132, 508] width 112 height 26
click at [283, 514] on input "1" at bounding box center [280, 515] width 26 height 20
type input "18"
type input "$648.00"
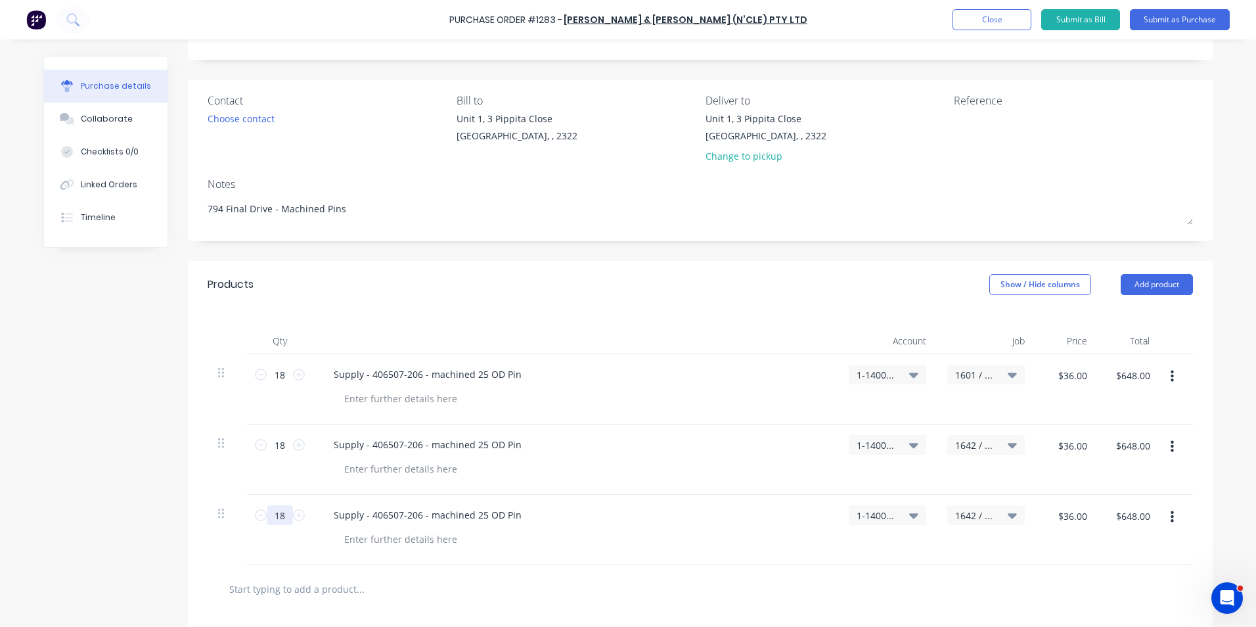
type input "18"
click at [976, 515] on span "1642 / W/Trac-794-Final-Drive-T12" at bounding box center [974, 516] width 39 height 14
click at [922, 555] on input at bounding box center [943, 554] width 135 height 26
type input "1662"
click at [944, 612] on div "1662 / W/Trac-794-Final-Drive-T13" at bounding box center [933, 612] width 184 height 26
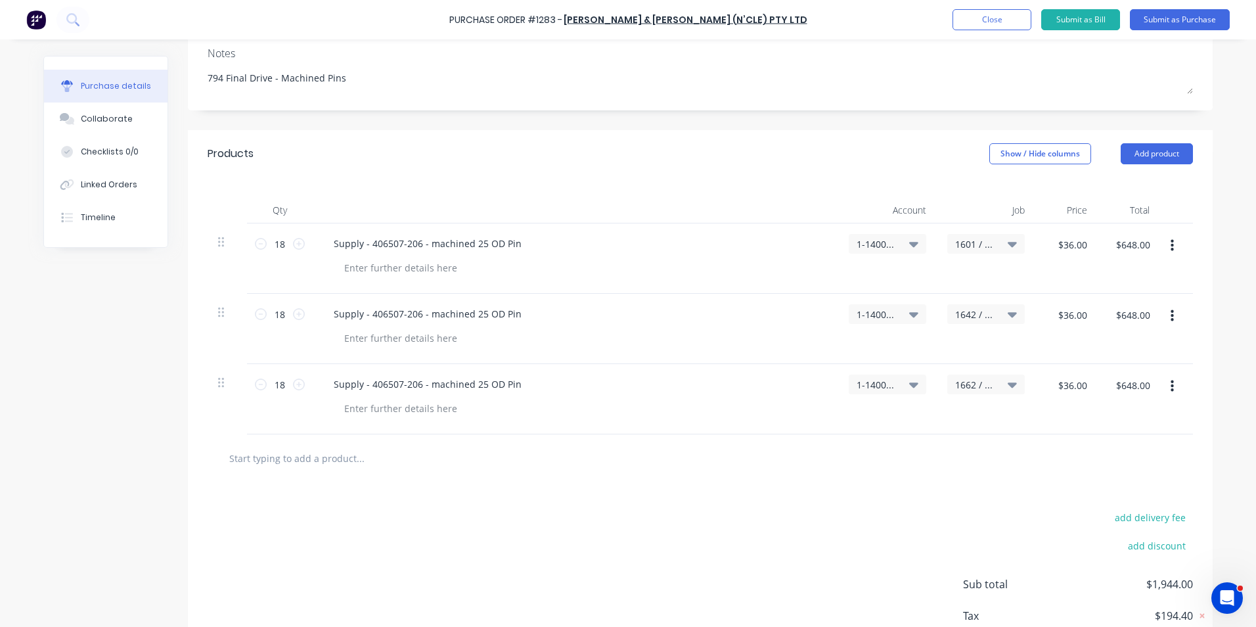
scroll to position [197, 0]
click at [1171, 388] on icon "button" at bounding box center [1172, 385] width 3 height 14
click at [1110, 447] on button "Duplicate" at bounding box center [1132, 447] width 112 height 26
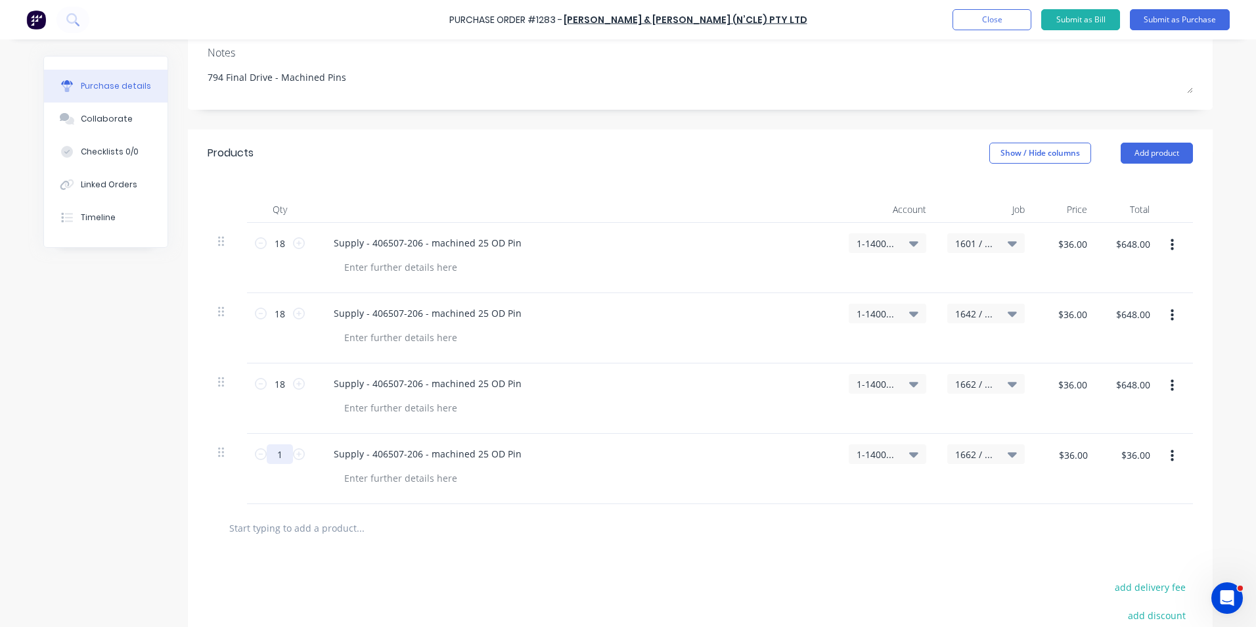
click at [278, 453] on input "1" at bounding box center [280, 454] width 26 height 20
type input "18"
type input "$648.00"
type input "18"
click at [968, 453] on span "1662 / W/Trac-794-Final-Drive-T13" at bounding box center [974, 454] width 39 height 14
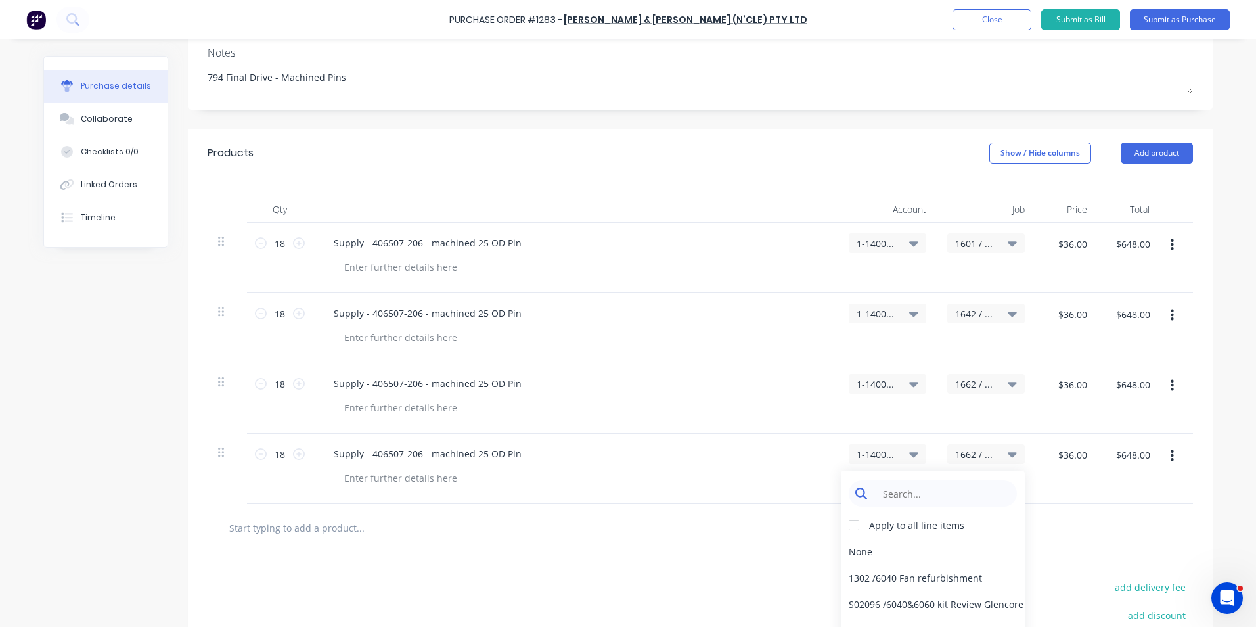
click at [929, 495] on input at bounding box center [943, 493] width 135 height 26
type input "1727"
click at [930, 576] on div "1727 / W/Trac-794-Final-Drive-T15" at bounding box center [933, 577] width 184 height 26
click at [1171, 454] on icon "button" at bounding box center [1172, 456] width 3 height 14
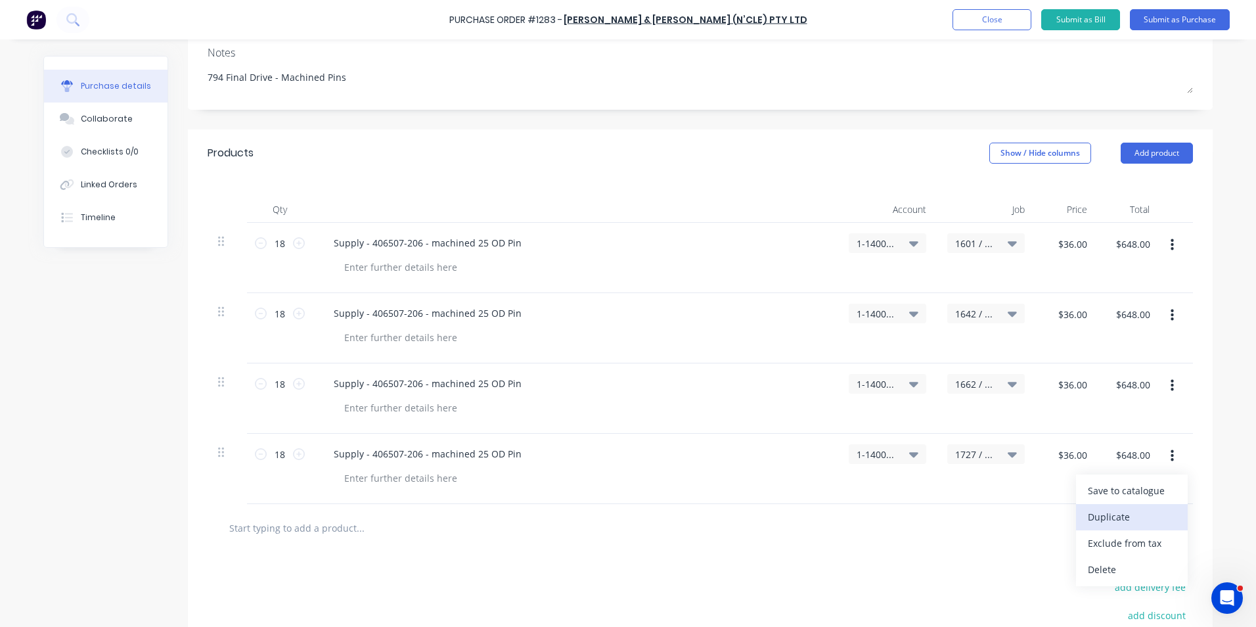
click at [1102, 513] on button "Duplicate" at bounding box center [1132, 517] width 112 height 26
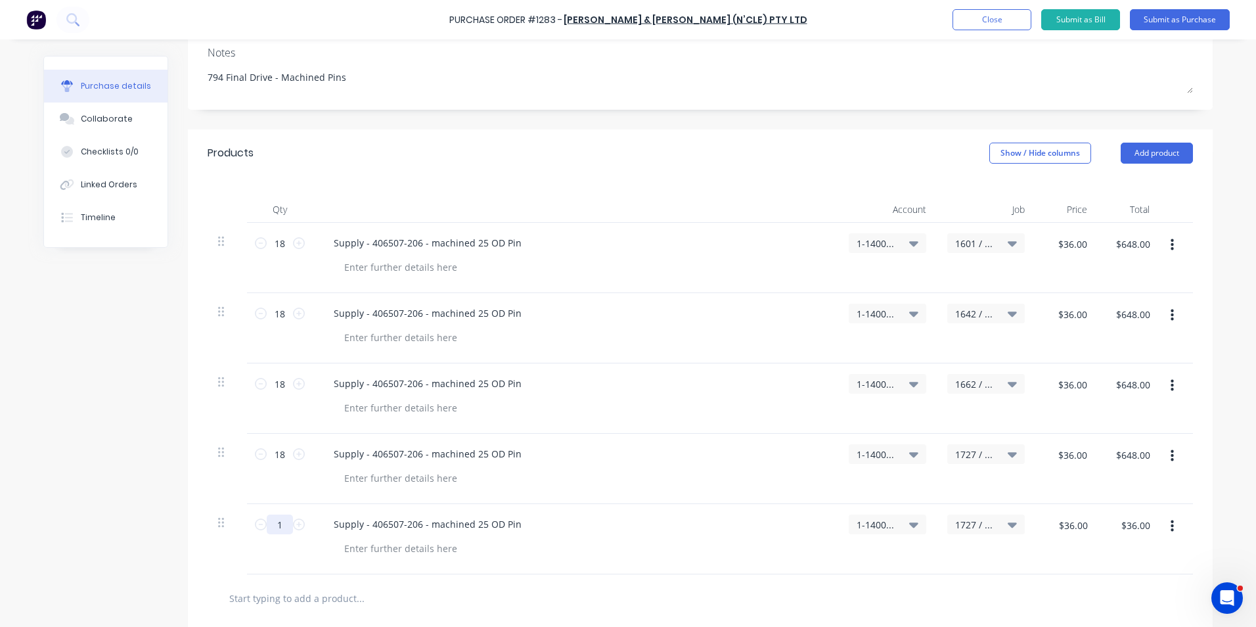
click at [272, 524] on input "1" at bounding box center [280, 524] width 26 height 20
type input "18"
type input "$648.00"
type input "18"
click at [977, 528] on span "1727 / W/Trac-794-Final-Drive-T15" at bounding box center [974, 525] width 39 height 14
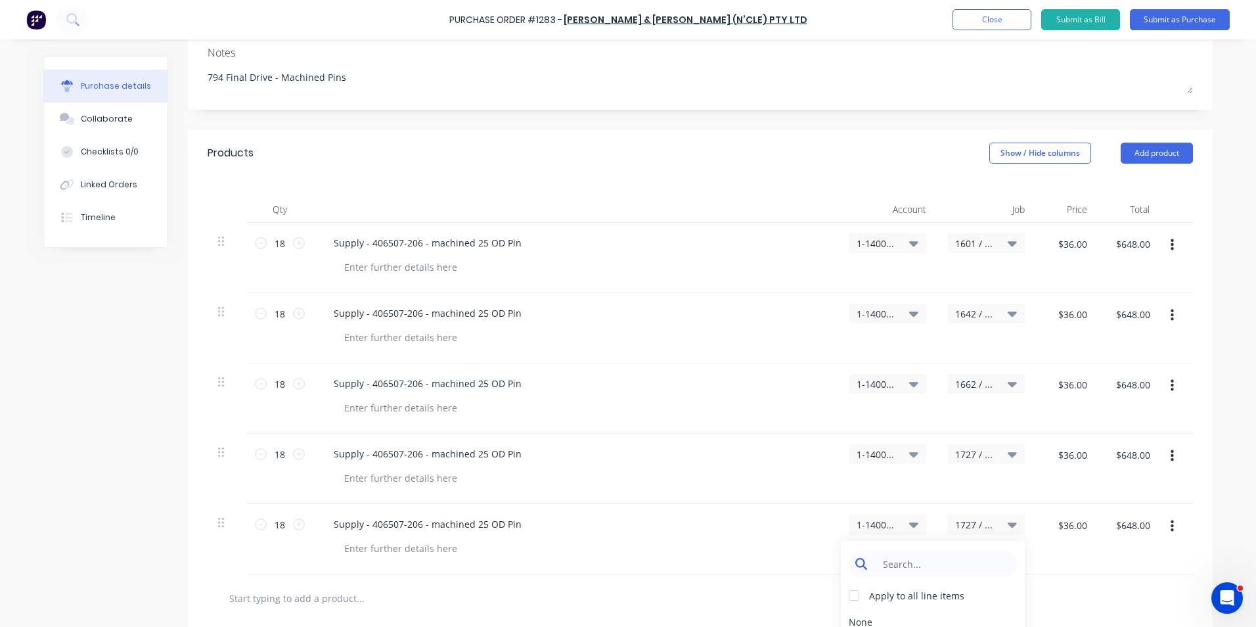
click at [930, 564] on input at bounding box center [943, 564] width 135 height 26
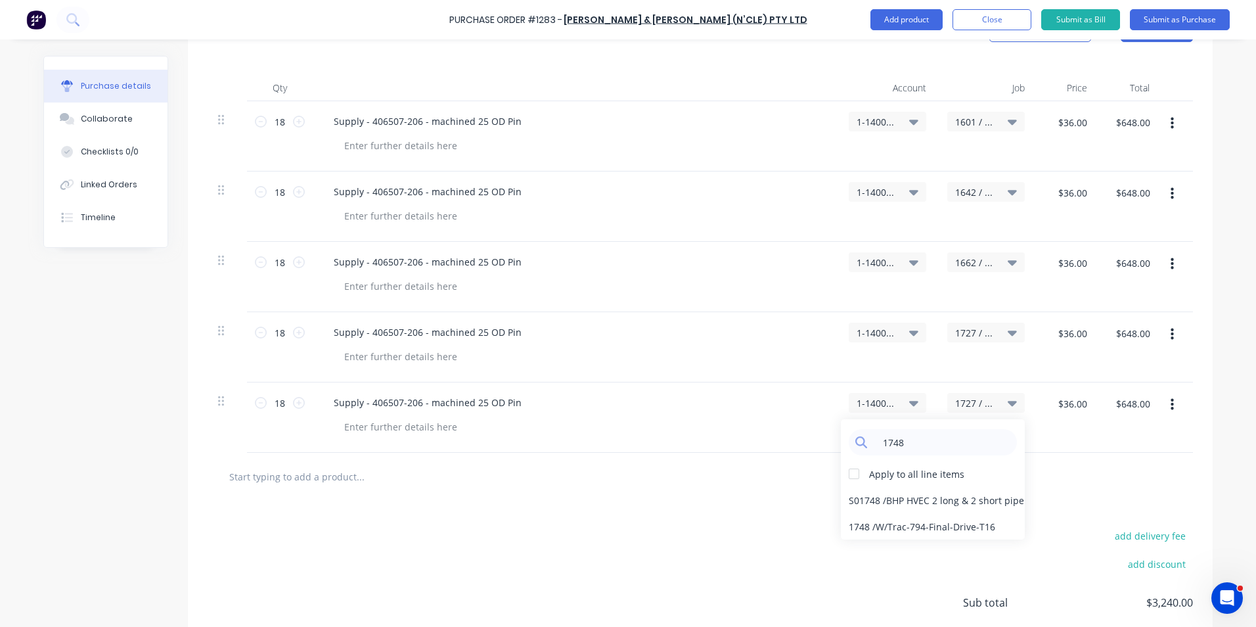
scroll to position [329, 0]
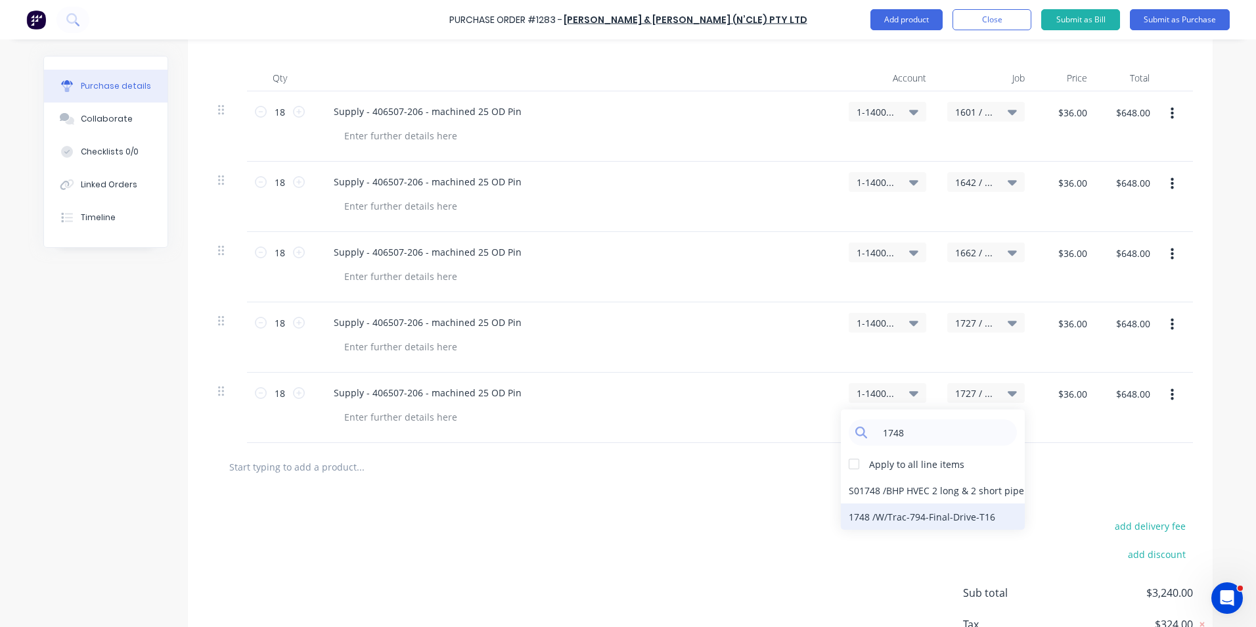
type input "1748"
click at [890, 518] on div "1748 / W/Trac-794-Final-Drive-T16" at bounding box center [933, 516] width 184 height 26
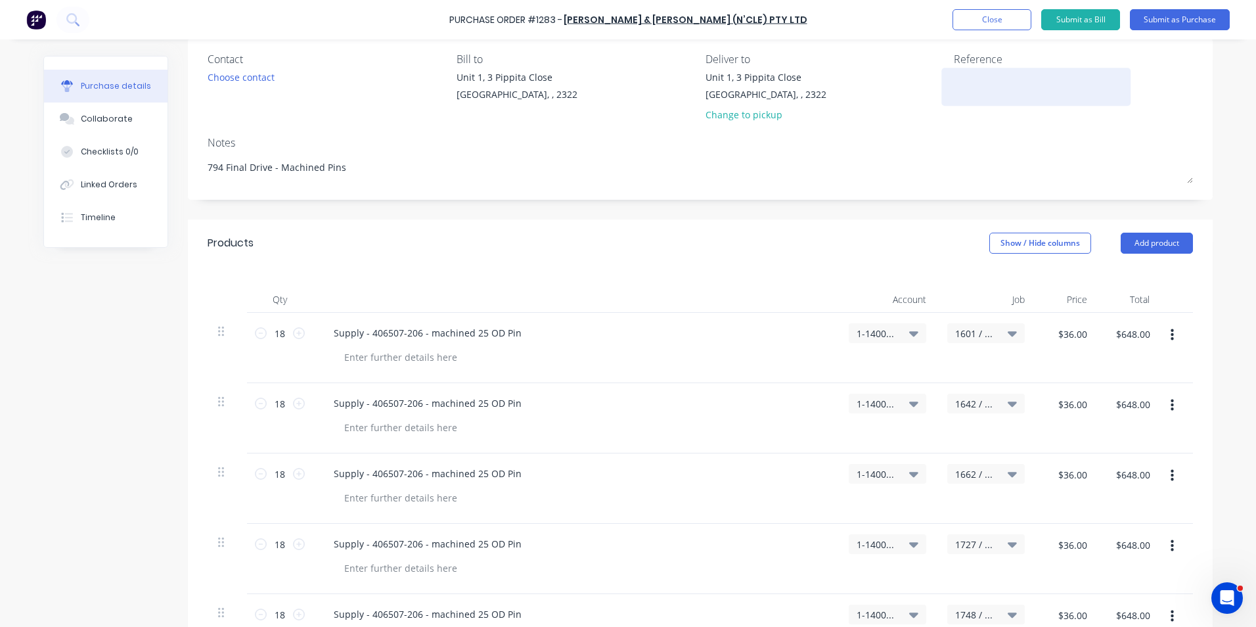
scroll to position [66, 0]
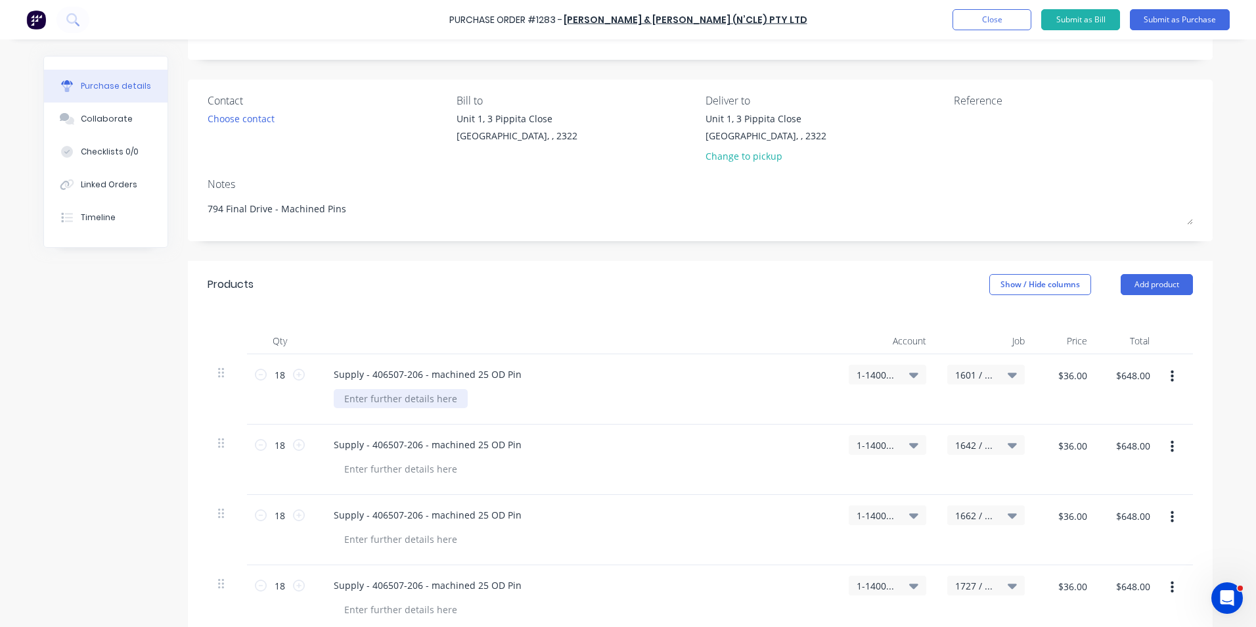
click at [397, 398] on div at bounding box center [401, 398] width 134 height 19
drag, startPoint x: 419, startPoint y: 400, endPoint x: 347, endPoint y: 399, distance: 71.6
click at [336, 399] on div "Quote ref Q22029" at bounding box center [383, 398] width 99 height 19
copy div "Quote ref Q22029"
click at [359, 466] on div at bounding box center [401, 468] width 134 height 19
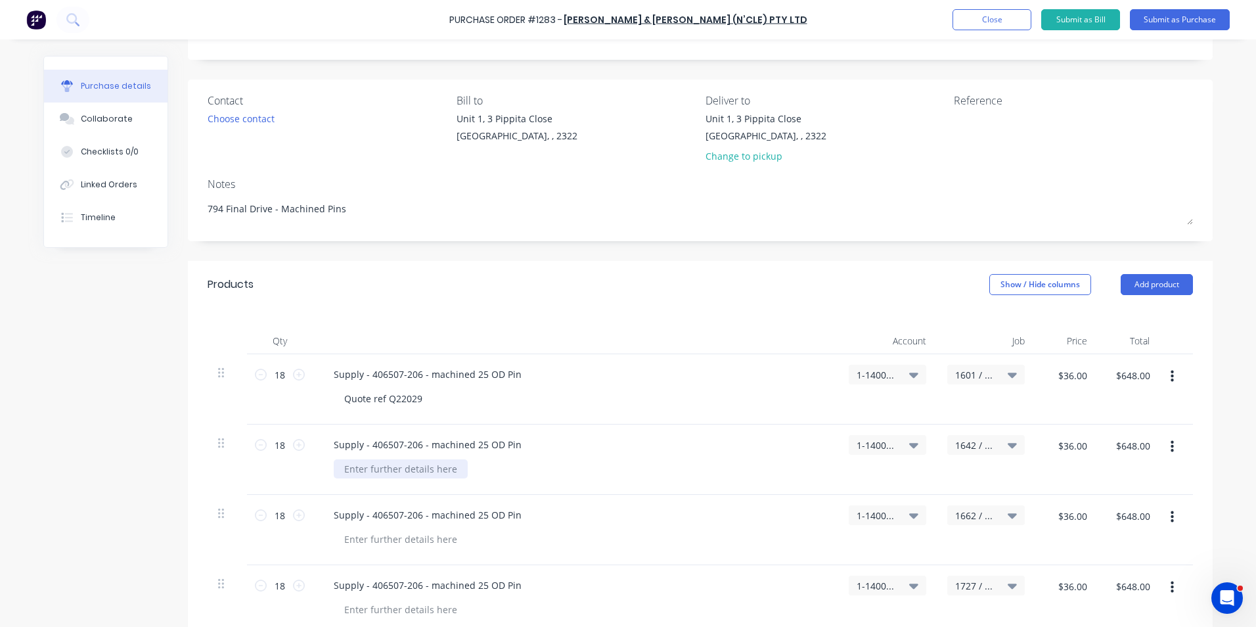
paste div
click at [361, 541] on div at bounding box center [401, 539] width 134 height 19
paste div
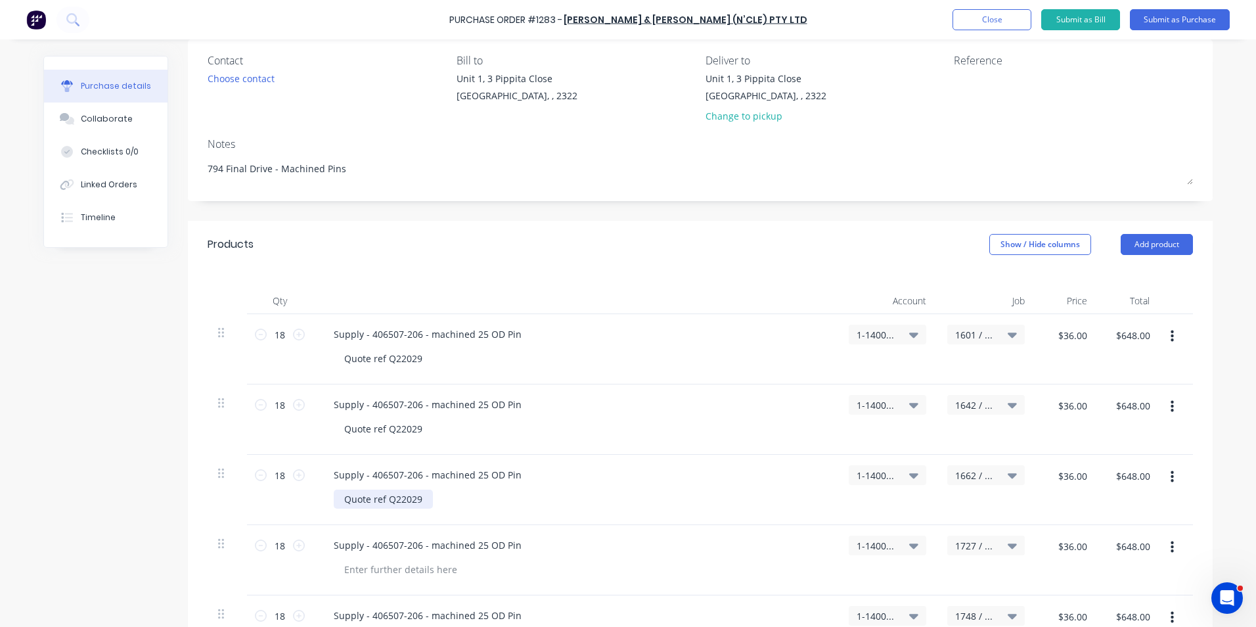
scroll to position [263, 0]
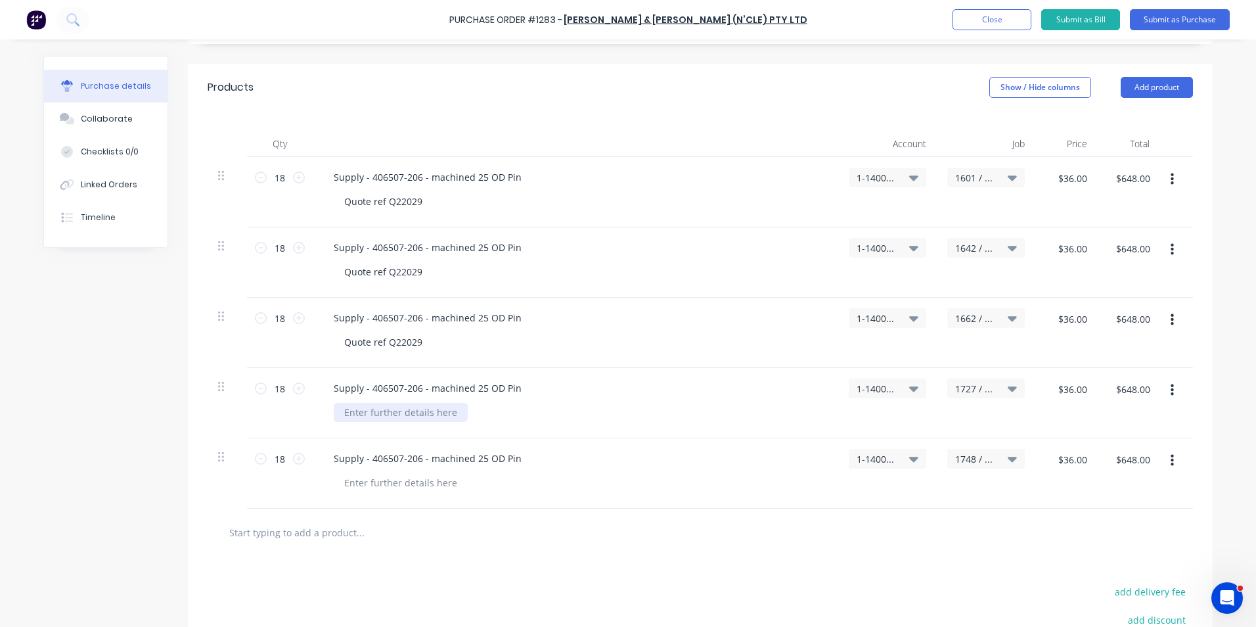
click at [394, 413] on div at bounding box center [401, 412] width 134 height 19
paste div
click at [380, 481] on div at bounding box center [401, 482] width 134 height 19
paste div
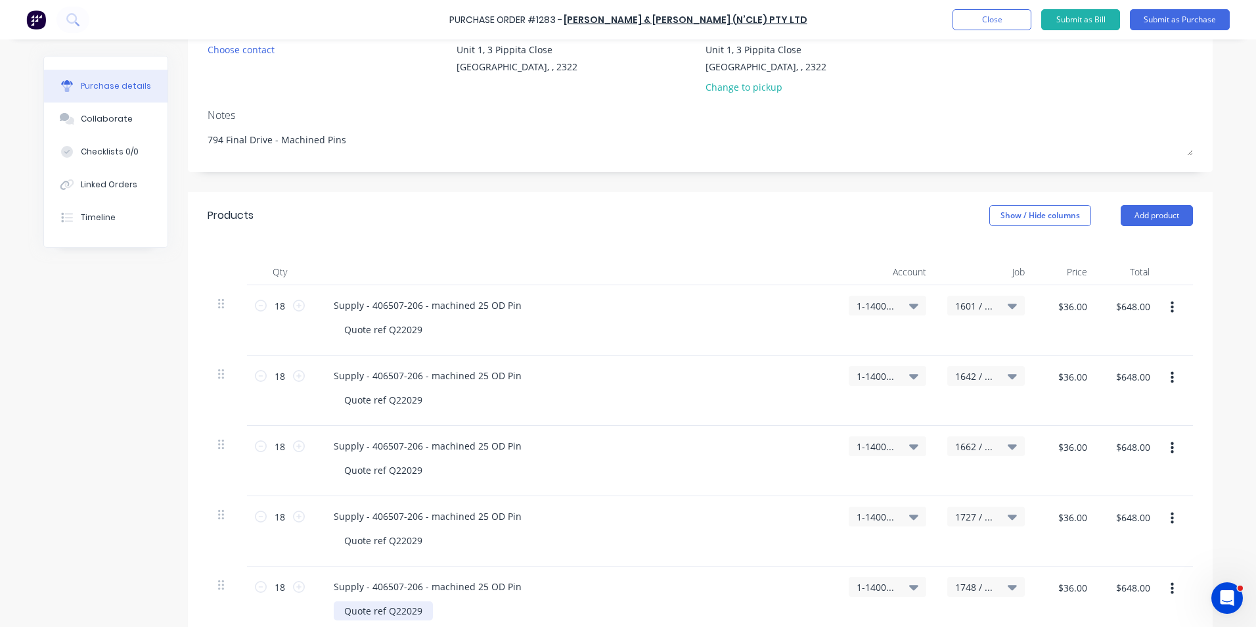
scroll to position [0, 0]
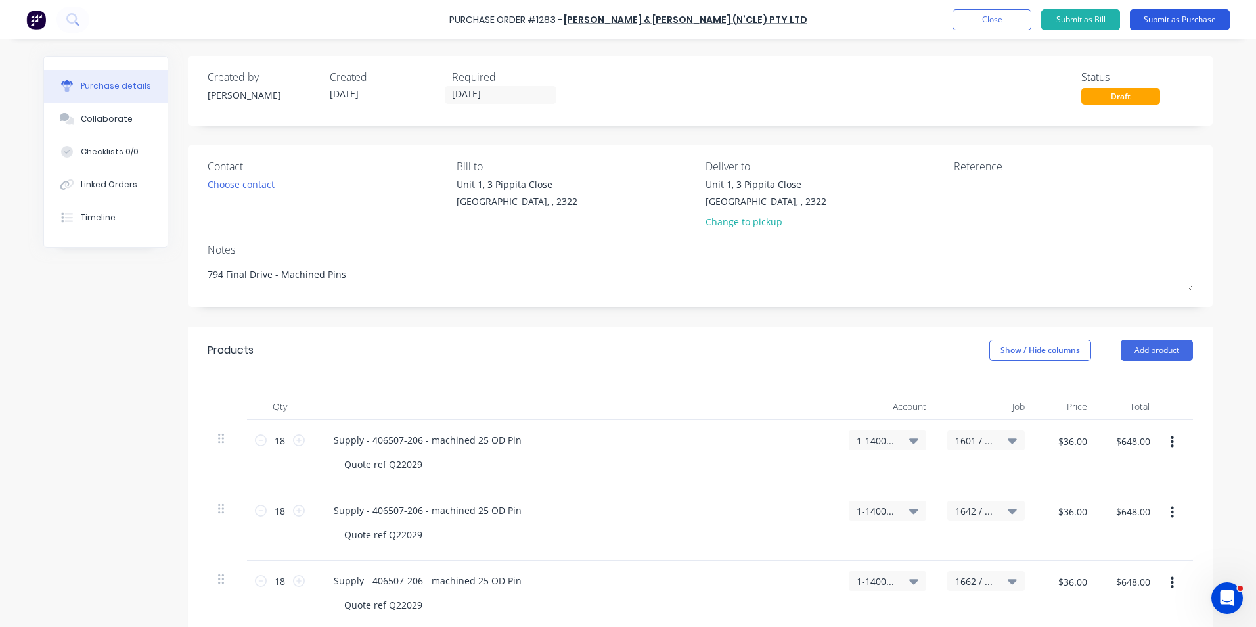
click at [1183, 24] on button "Submit as Purchase" at bounding box center [1180, 19] width 100 height 21
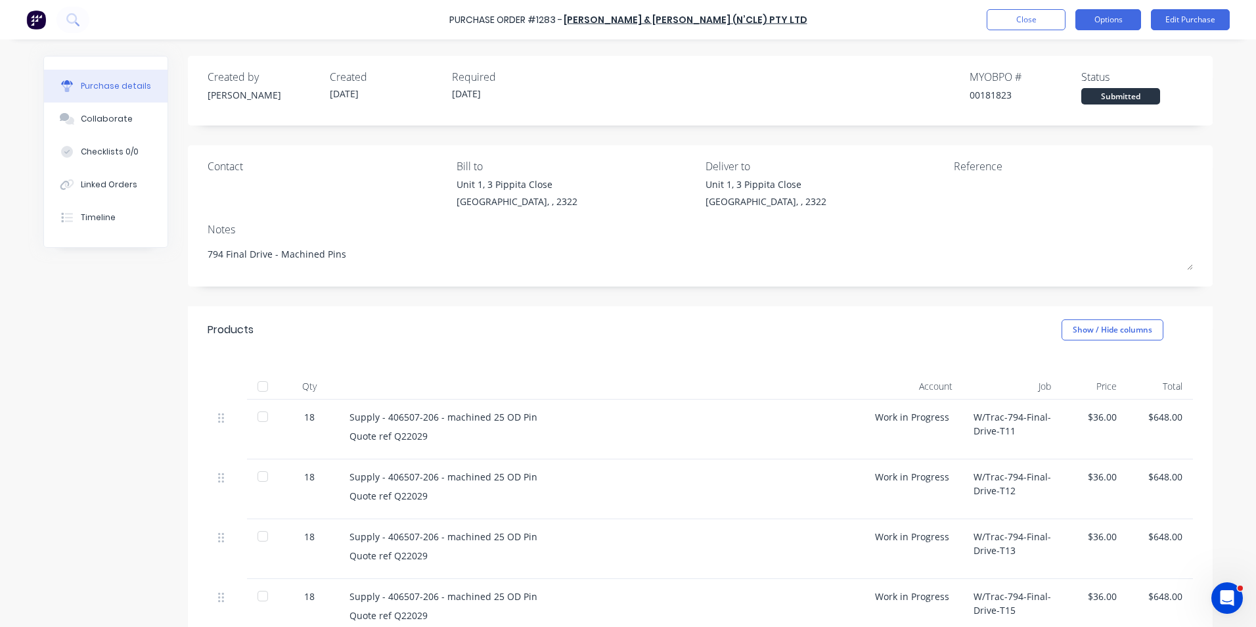
click at [1129, 15] on button "Options" at bounding box center [1109, 19] width 66 height 21
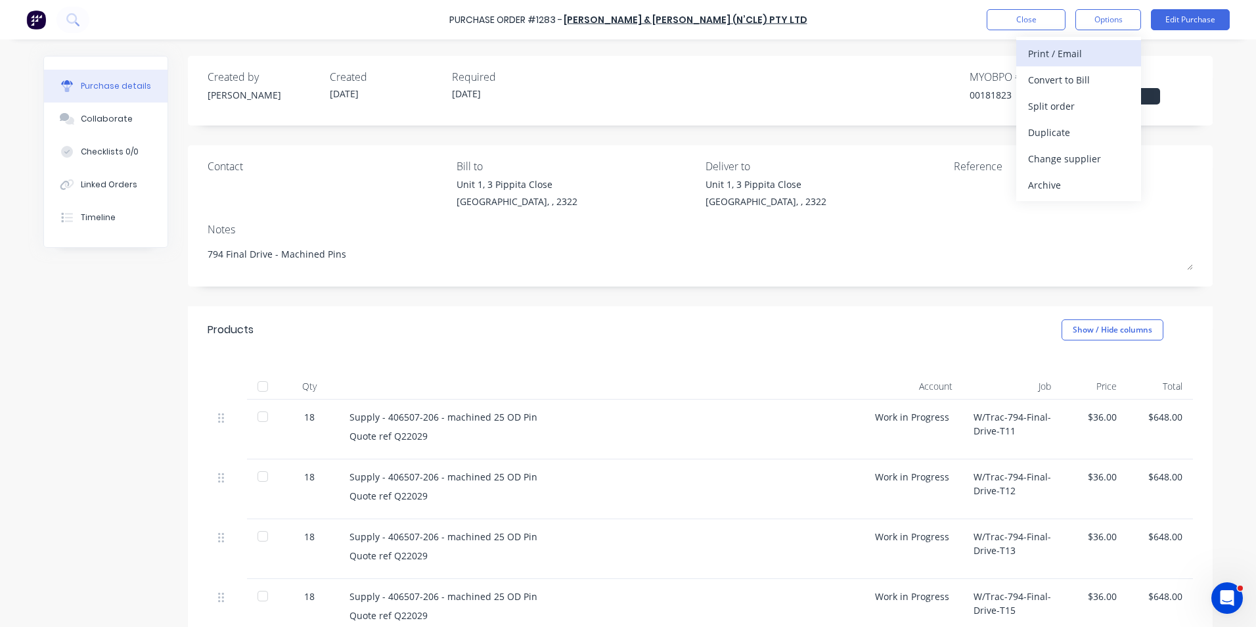
click at [1076, 51] on div "Print / Email" at bounding box center [1078, 53] width 101 height 19
click at [1067, 70] on div "With pricing" at bounding box center [1078, 79] width 101 height 19
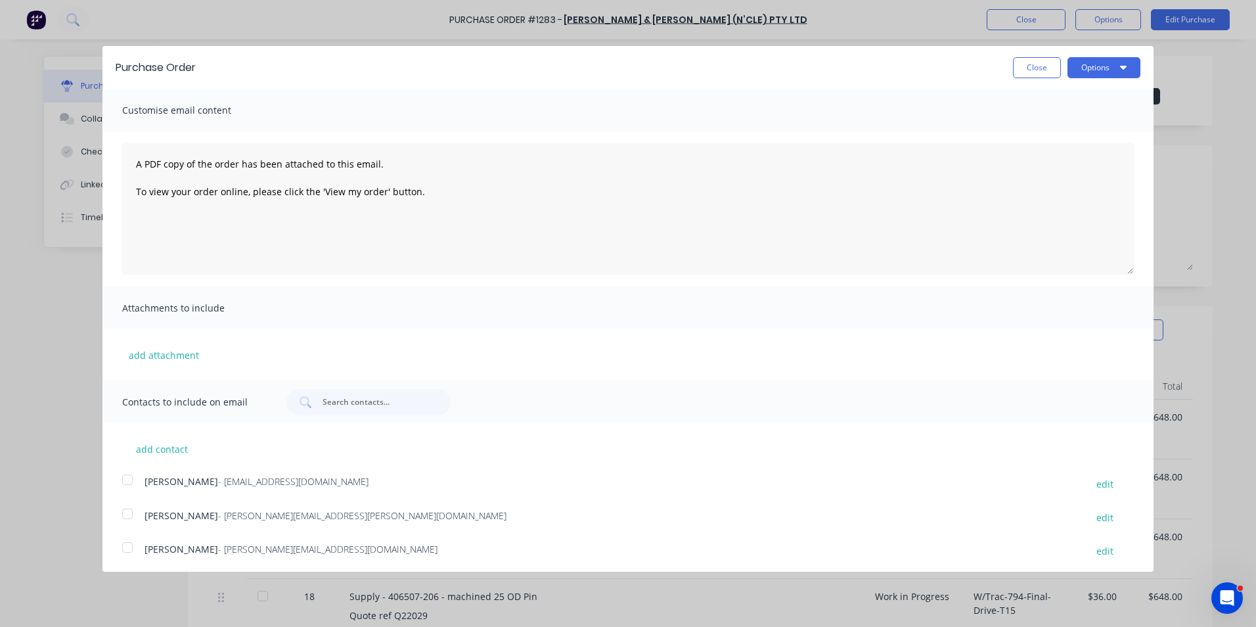
click at [127, 512] on div at bounding box center [127, 514] width 26 height 26
click at [1095, 72] on button "Options" at bounding box center [1104, 67] width 73 height 21
click at [1037, 129] on div "Email" at bounding box center [1078, 127] width 101 height 19
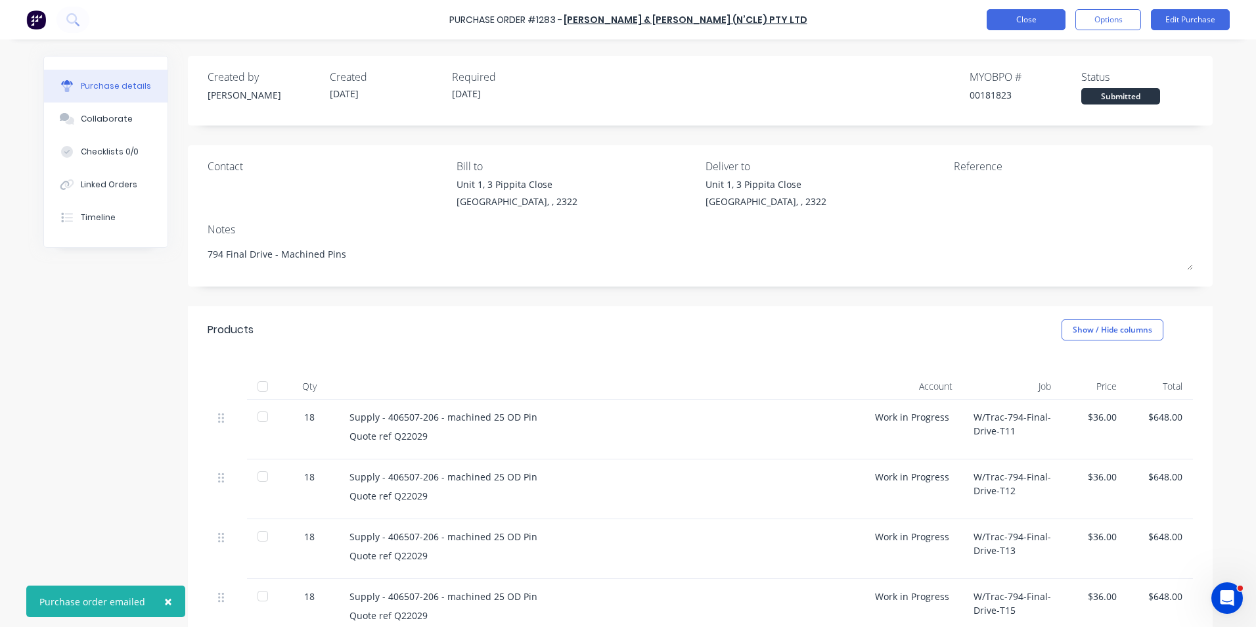
click at [1036, 17] on button "Close" at bounding box center [1026, 19] width 79 height 21
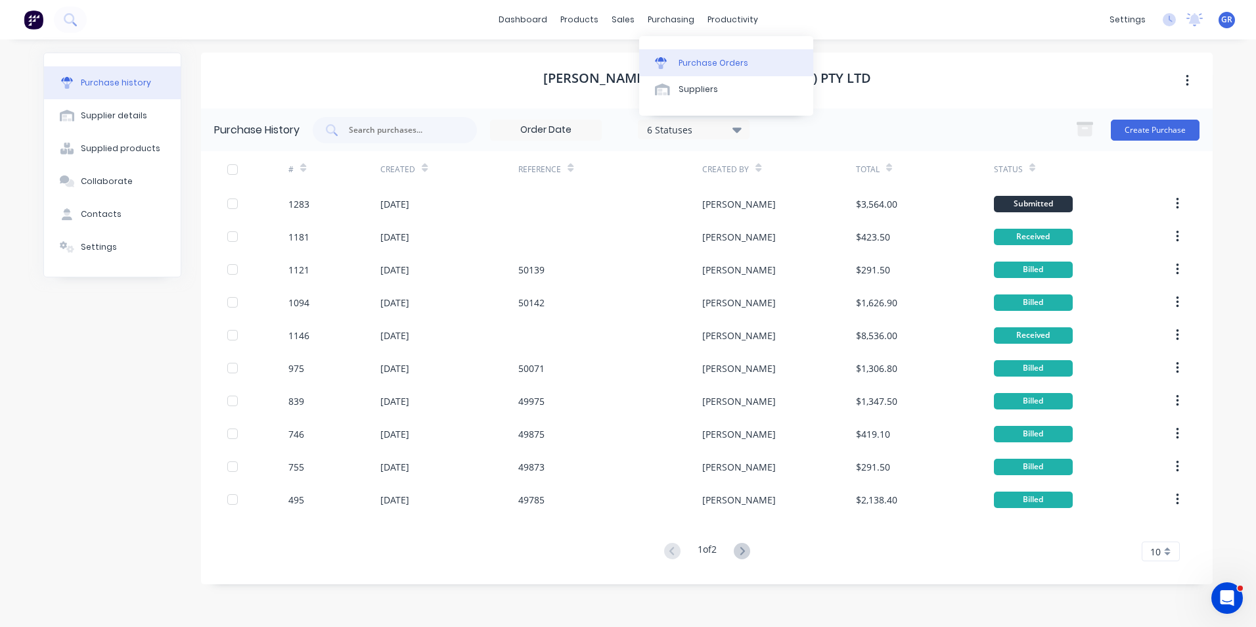
click at [709, 60] on div "Purchase Orders" at bounding box center [714, 63] width 70 height 12
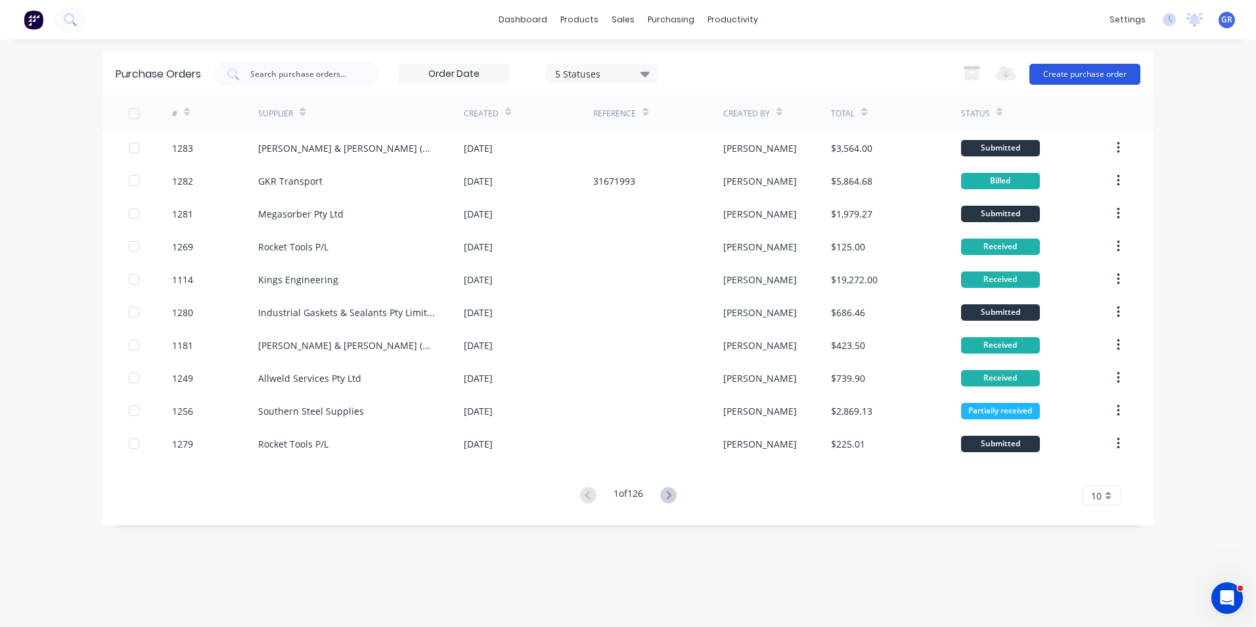
click at [1095, 73] on button "Create purchase order" at bounding box center [1085, 74] width 111 height 21
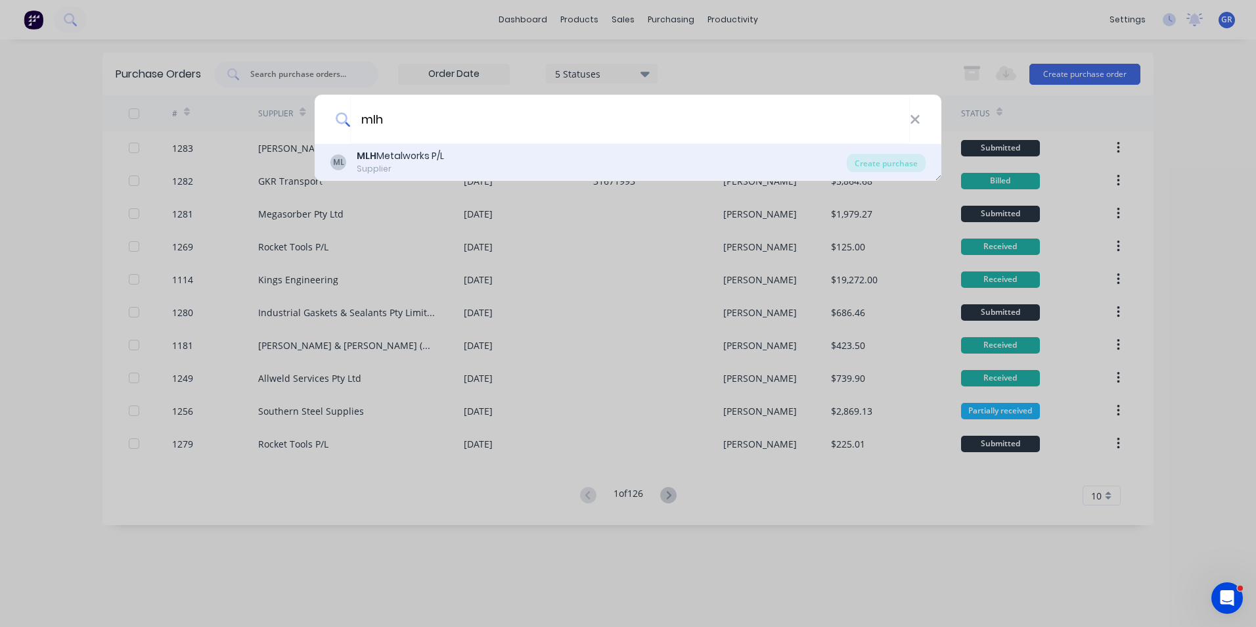
type input "mlh"
click at [369, 158] on b "MLH" at bounding box center [367, 155] width 20 height 13
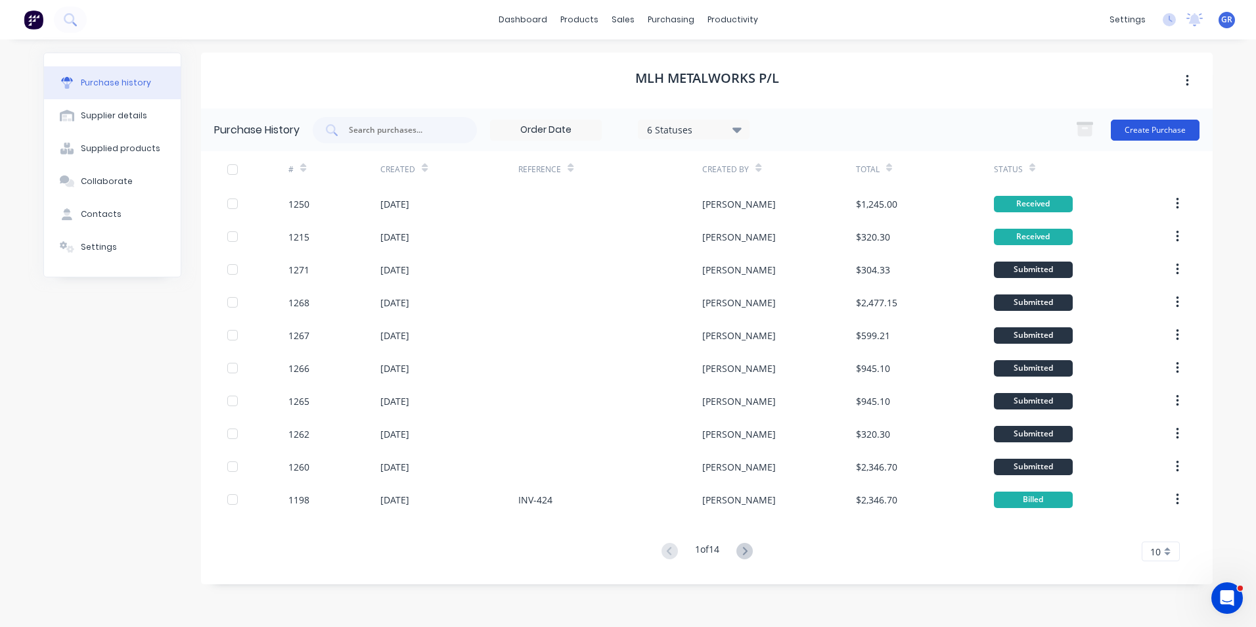
click at [1158, 129] on button "Create Purchase" at bounding box center [1155, 130] width 89 height 21
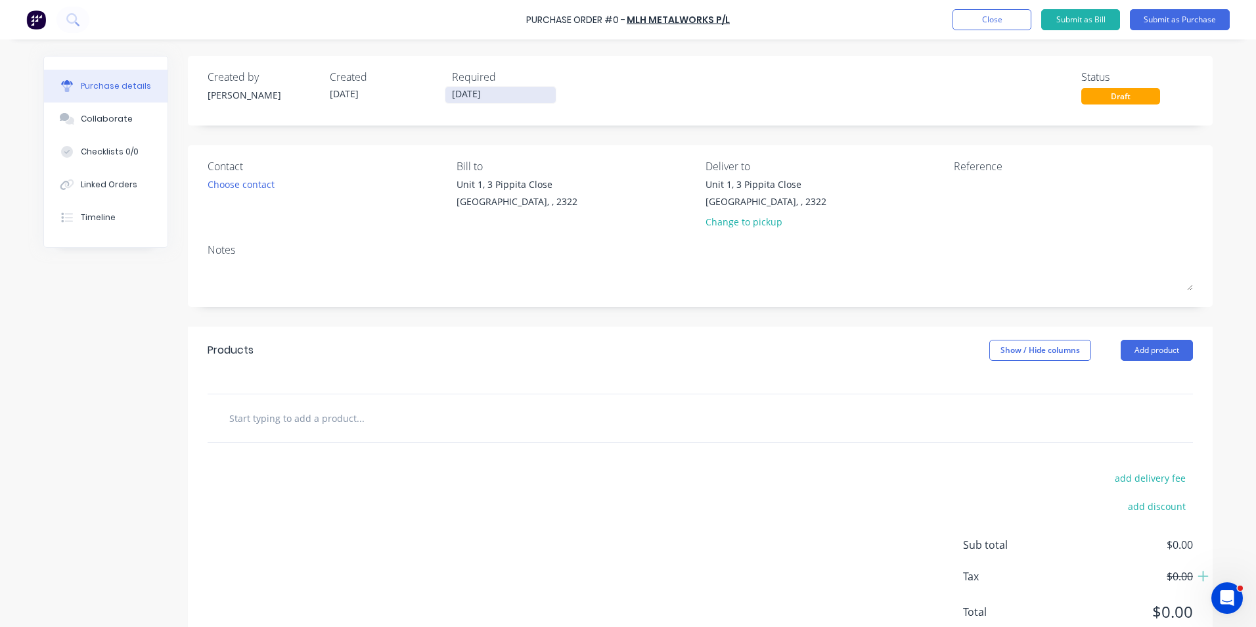
click at [470, 93] on input "[DATE]" at bounding box center [500, 95] width 110 height 16
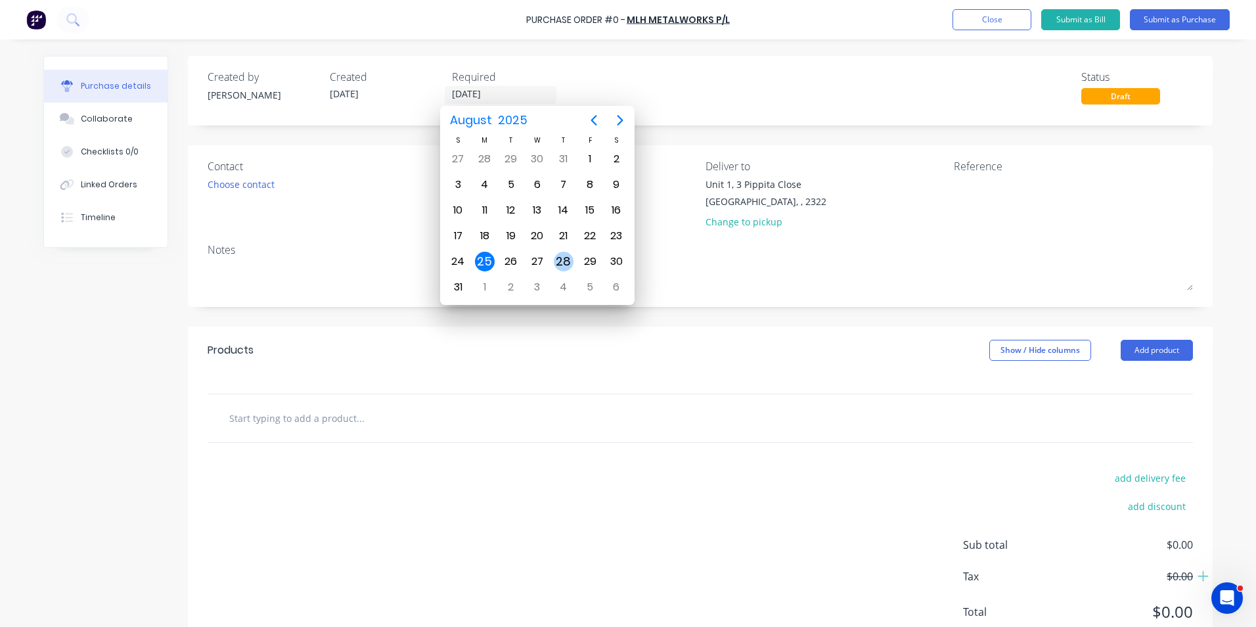
click at [560, 261] on div "28" at bounding box center [564, 262] width 20 height 20
type input "[DATE]"
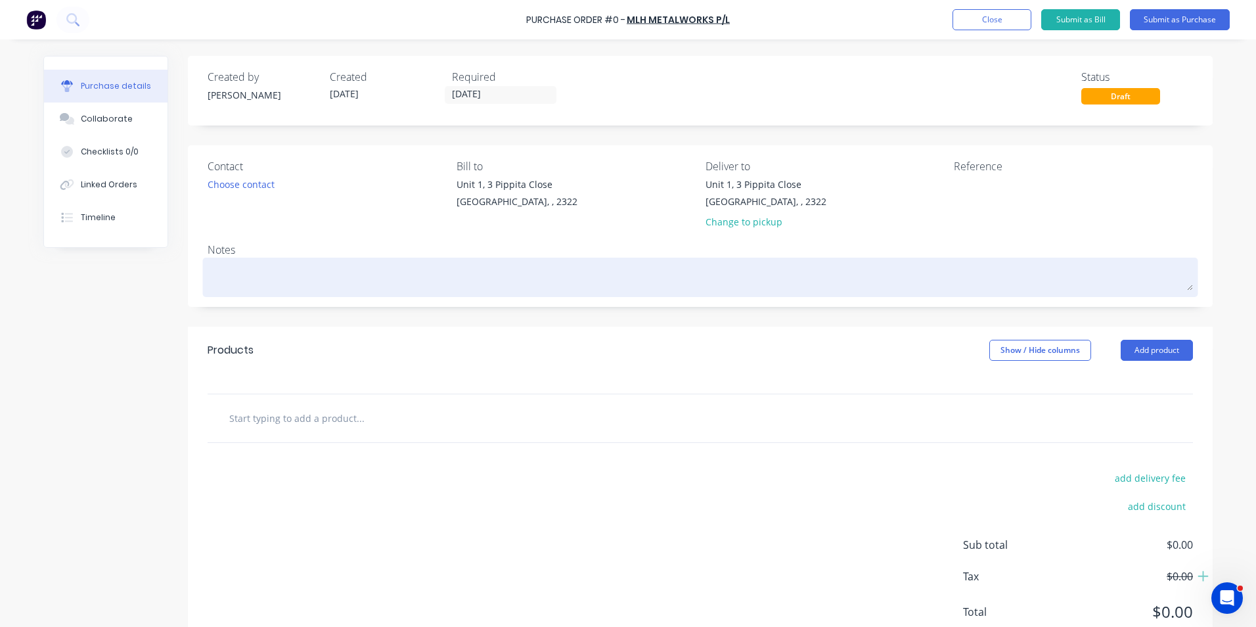
click at [219, 280] on textarea at bounding box center [701, 276] width 986 height 30
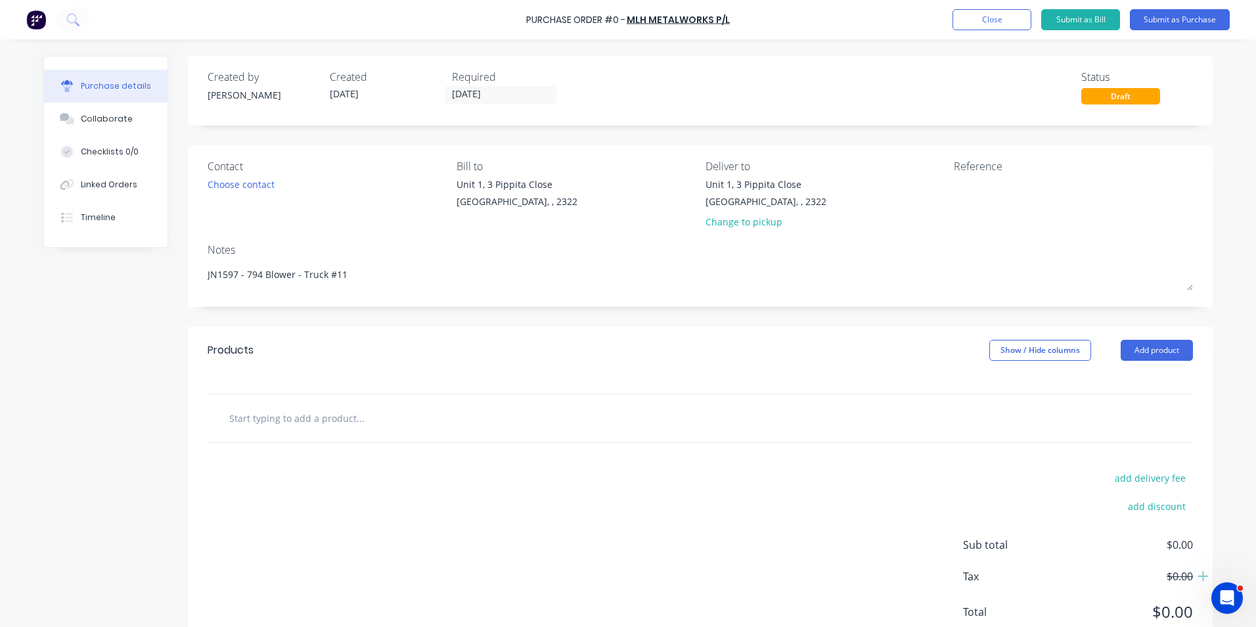
type textarea "JN1597 - 794 Blower - Truck #11"
click at [304, 421] on input "text" at bounding box center [360, 418] width 263 height 26
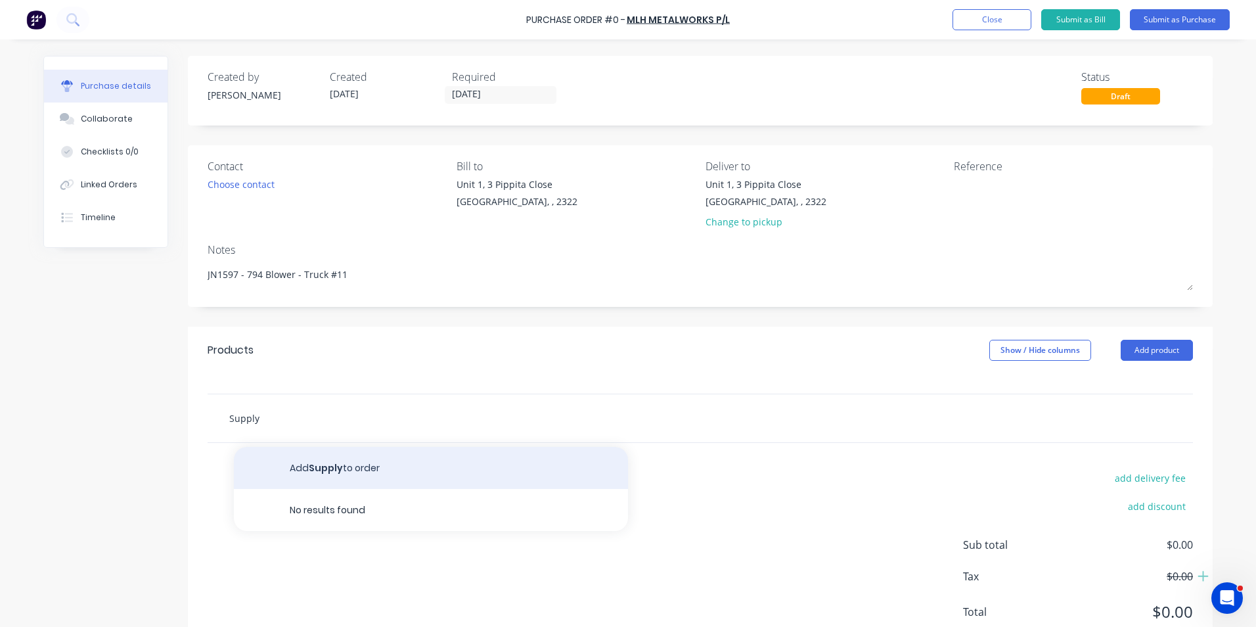
type input "Supply"
click at [328, 466] on button "Add Supply to order" at bounding box center [431, 468] width 394 height 42
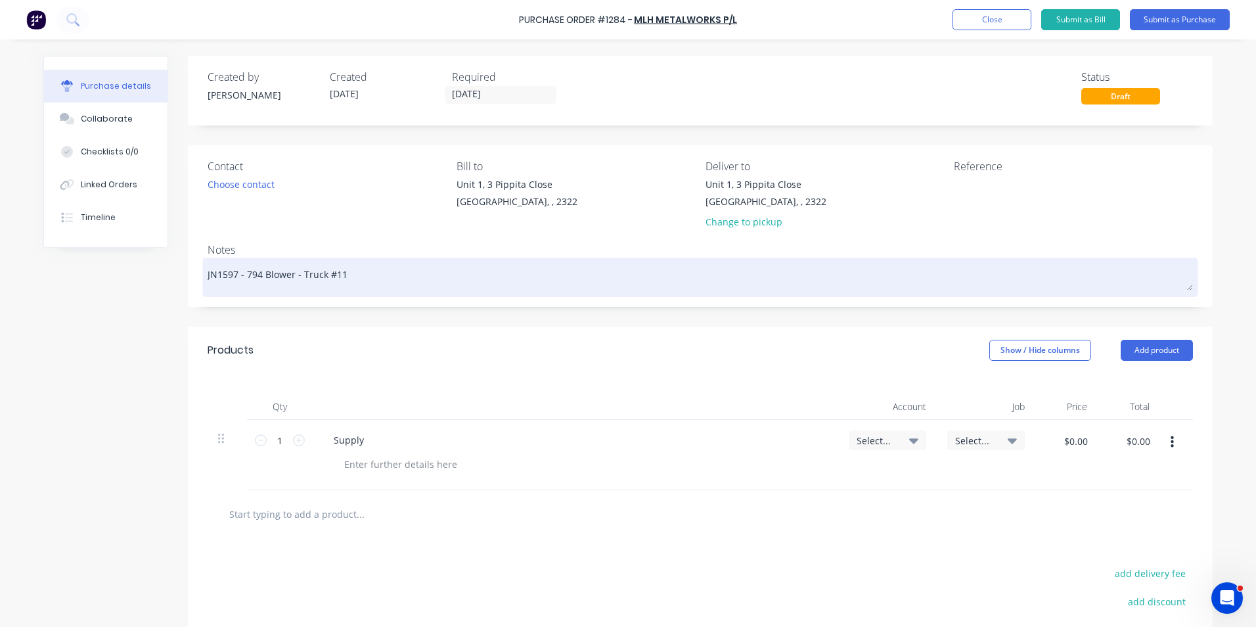
drag, startPoint x: 290, startPoint y: 273, endPoint x: 240, endPoint y: 273, distance: 49.9
click at [240, 273] on textarea "JN1597 - 794 Blower - Truck #11" at bounding box center [701, 276] width 986 height 30
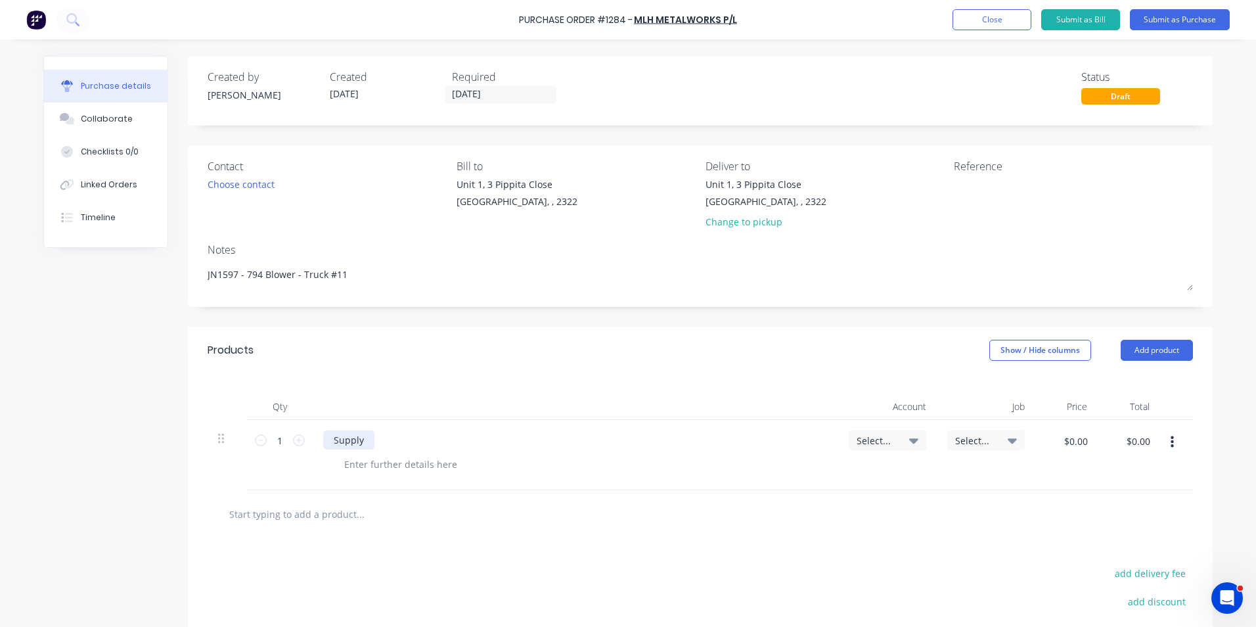
click at [363, 440] on div "Supply" at bounding box center [348, 439] width 51 height 19
drag, startPoint x: 522, startPoint y: 438, endPoint x: 542, endPoint y: 444, distance: 20.6
click at [522, 438] on div "Supply 794 Blower Platework kit as per quote" at bounding box center [432, 439] width 219 height 19
click at [880, 440] on span "Select..." at bounding box center [876, 441] width 39 height 14
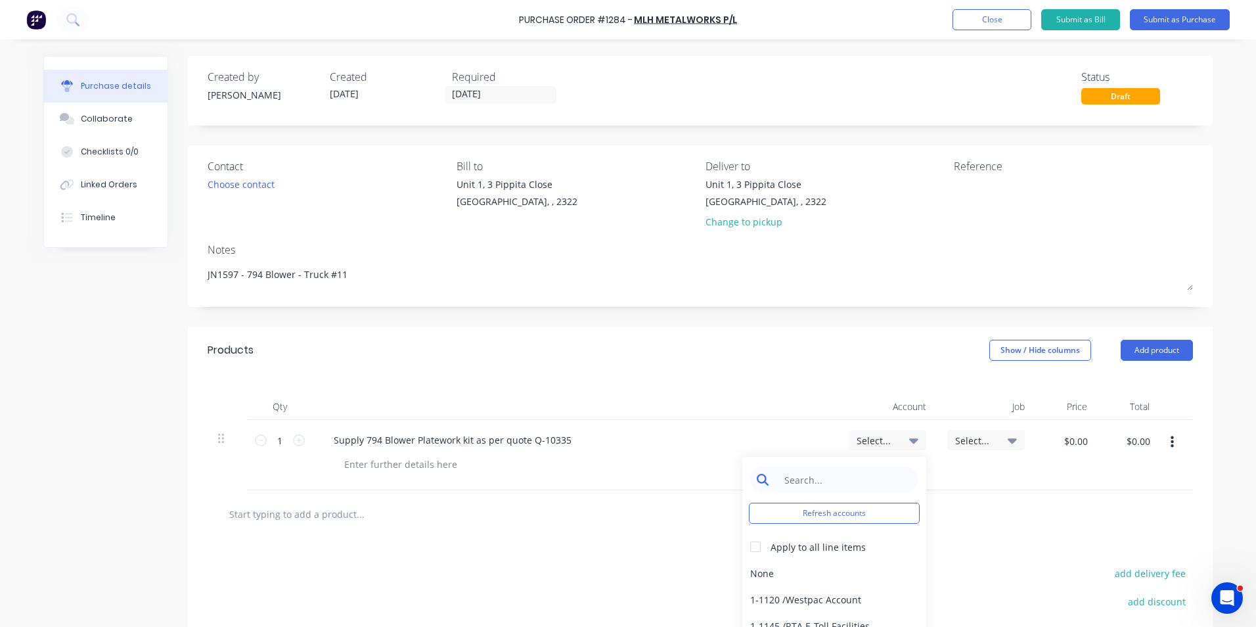
click at [819, 482] on input at bounding box center [844, 479] width 135 height 26
type input "1-14"
drag, startPoint x: 831, startPoint y: 574, endPoint x: 876, endPoint y: 513, distance: 75.2
click at [832, 573] on div "1-1400 / Work in Progress" at bounding box center [834, 573] width 184 height 26
click at [974, 438] on span "Select..." at bounding box center [974, 441] width 39 height 14
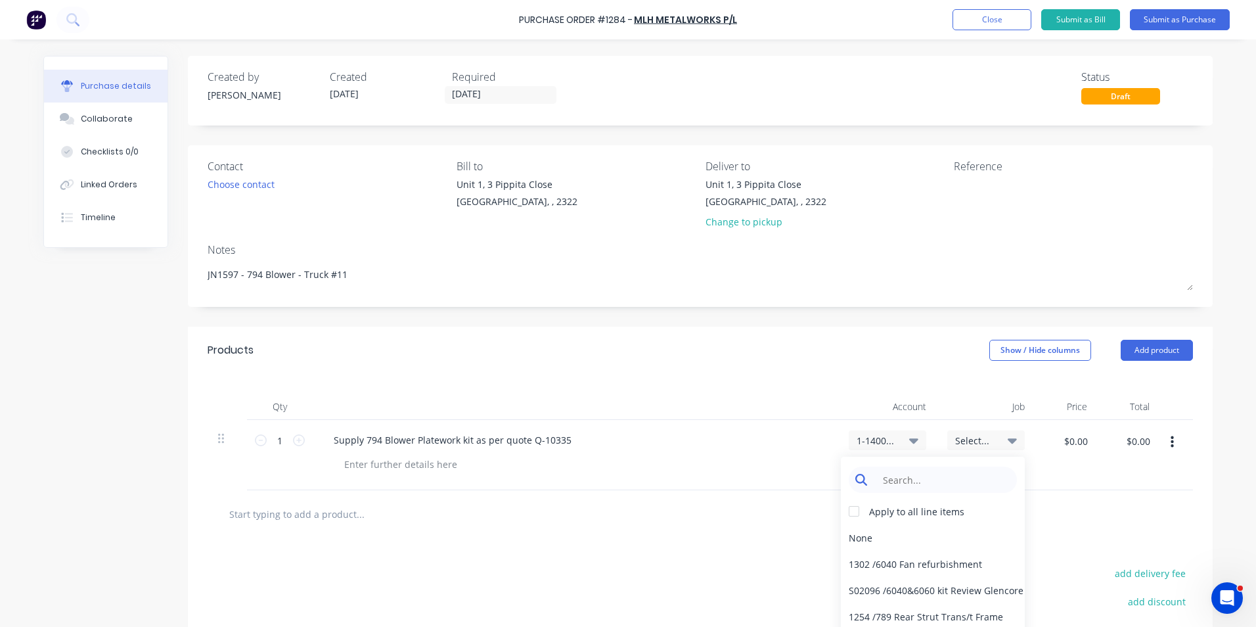
click at [911, 477] on input at bounding box center [943, 479] width 135 height 26
type input "1597"
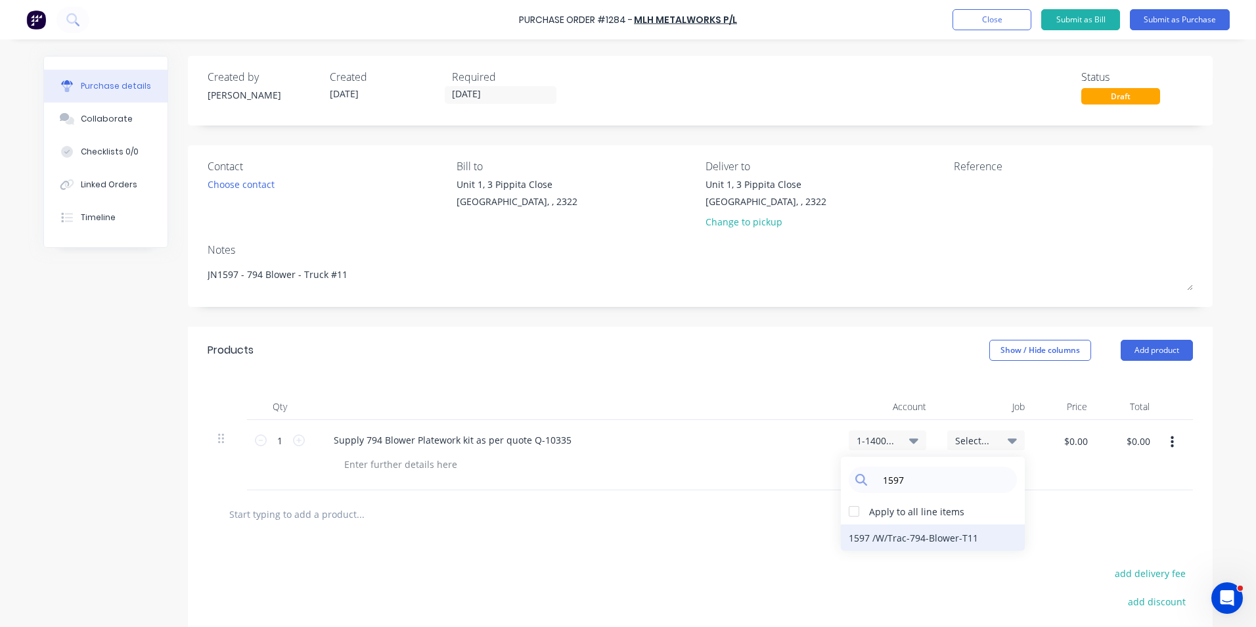
click at [935, 538] on div "1597 / W/Trac-794-Blower-T11" at bounding box center [933, 537] width 184 height 26
click at [1075, 441] on input "$0.00" at bounding box center [1075, 440] width 39 height 21
type input "$2,054.88"
click at [1066, 460] on div "$2,054.88 2054.88" at bounding box center [1071, 445] width 50 height 31
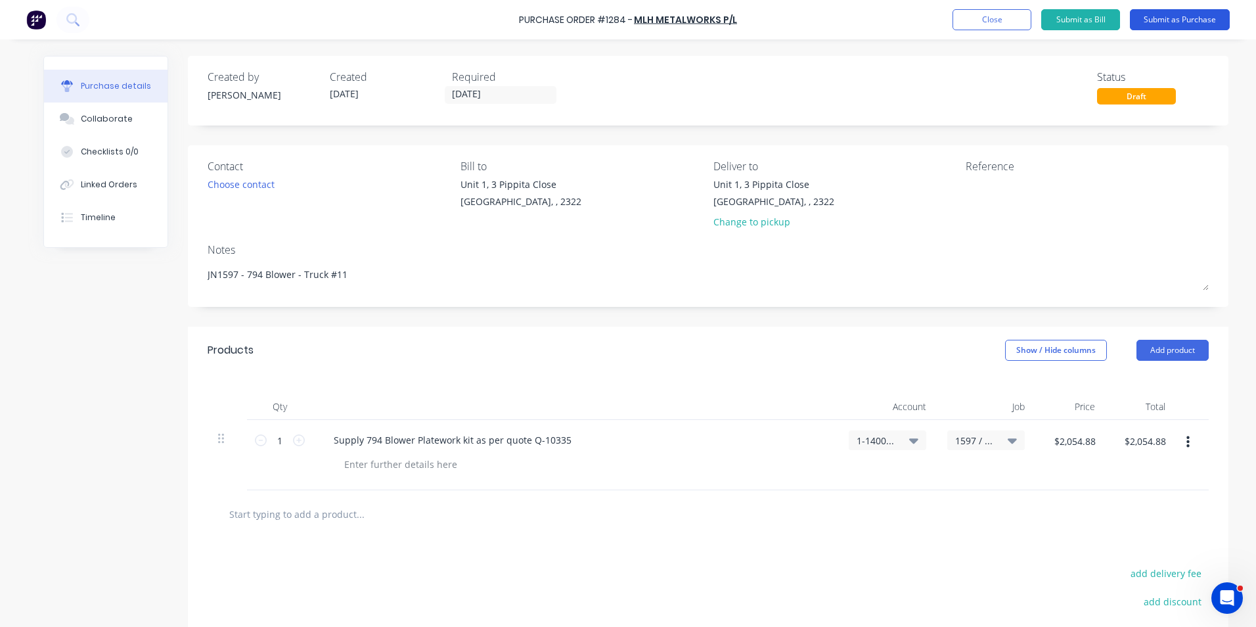
click at [1178, 19] on button "Submit as Purchase" at bounding box center [1180, 19] width 100 height 21
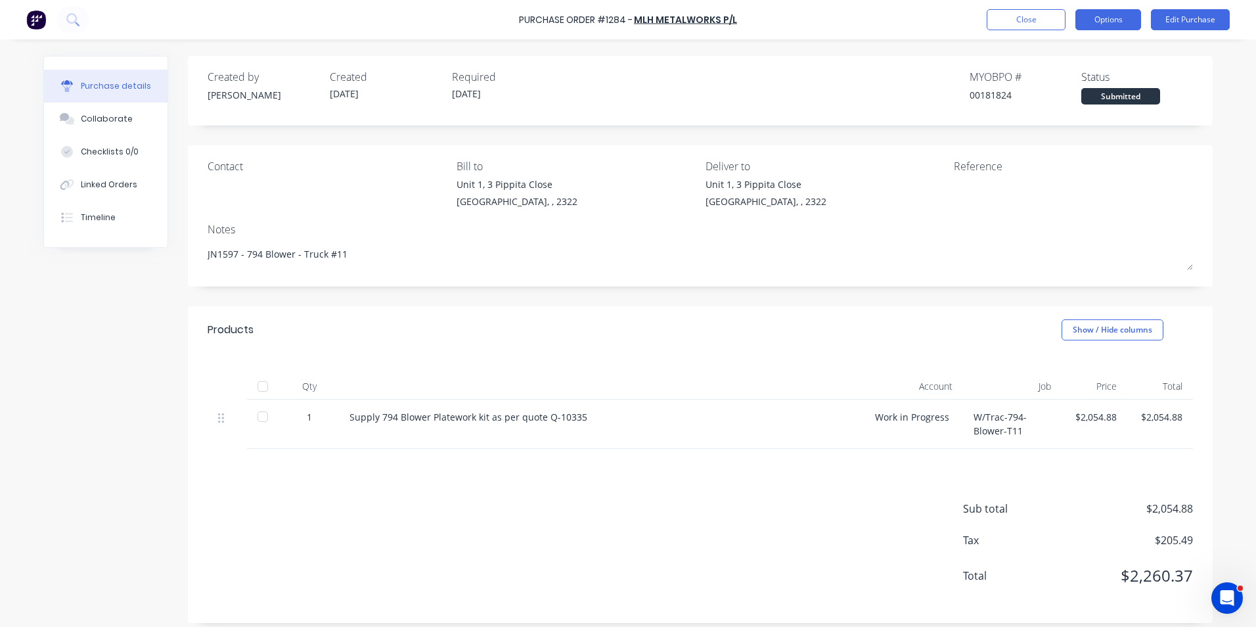
click at [1116, 23] on button "Options" at bounding box center [1109, 19] width 66 height 21
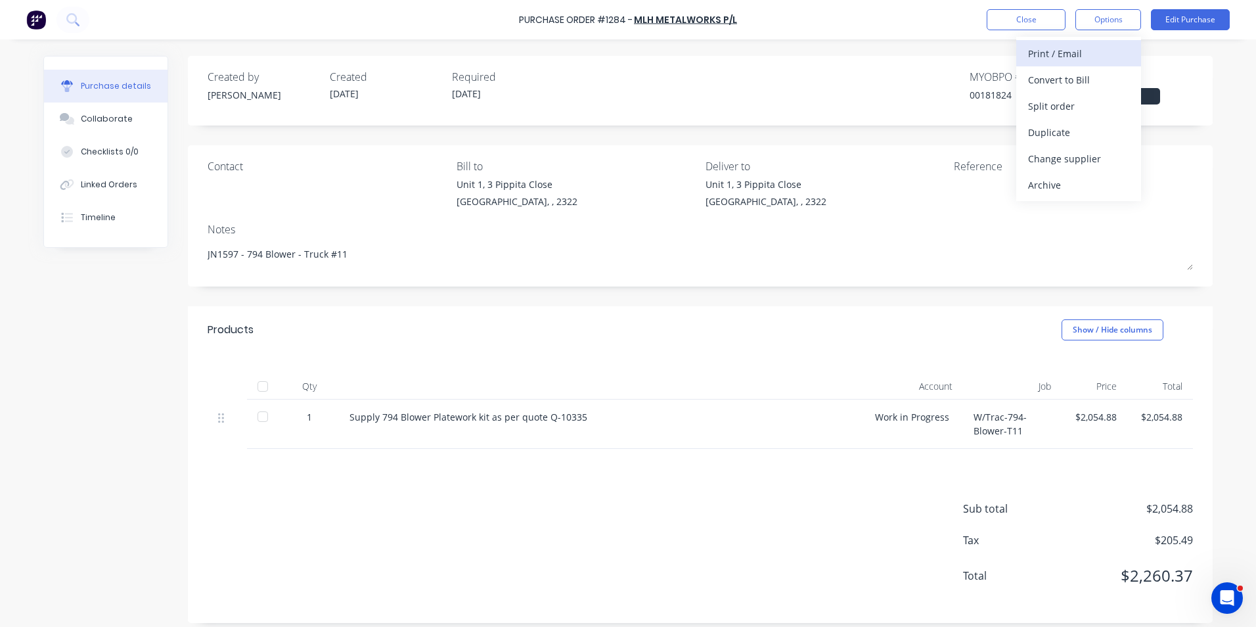
click at [1062, 53] on div "Print / Email" at bounding box center [1078, 53] width 101 height 19
click at [1061, 78] on div "With pricing" at bounding box center [1078, 79] width 101 height 19
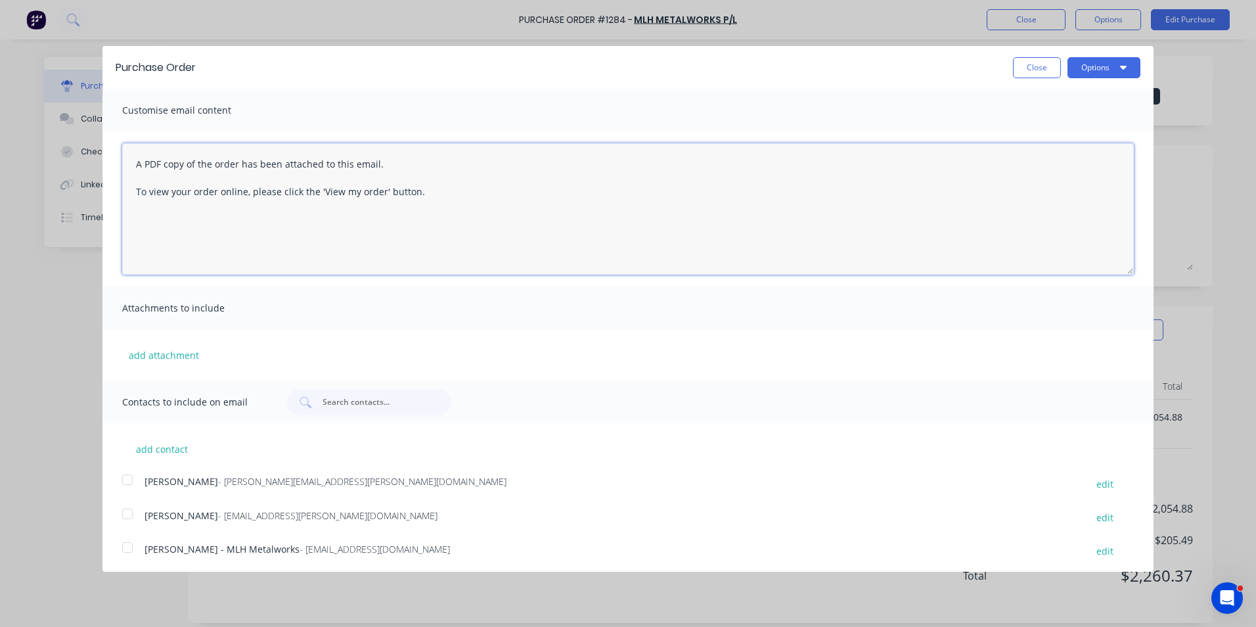
drag, startPoint x: 425, startPoint y: 193, endPoint x: 118, endPoint y: 154, distance: 309.2
click at [118, 154] on div "A PDF copy of the order has been attached to this email. To view your order onl…" at bounding box center [627, 208] width 1051 height 155
click at [196, 244] on textarea "Hey [PERSON_NAME], PO attached as quoted this is the urgent job we need, see wh…" at bounding box center [628, 208] width 1012 height 131
click at [240, 246] on textarea "Hey [PERSON_NAME], PO attached as quoted this is the urgent job we need, see wh…" at bounding box center [628, 208] width 1012 height 131
type textarea "Hey [PERSON_NAME], PO attached as quoted this is the urgent job we need, see wh…"
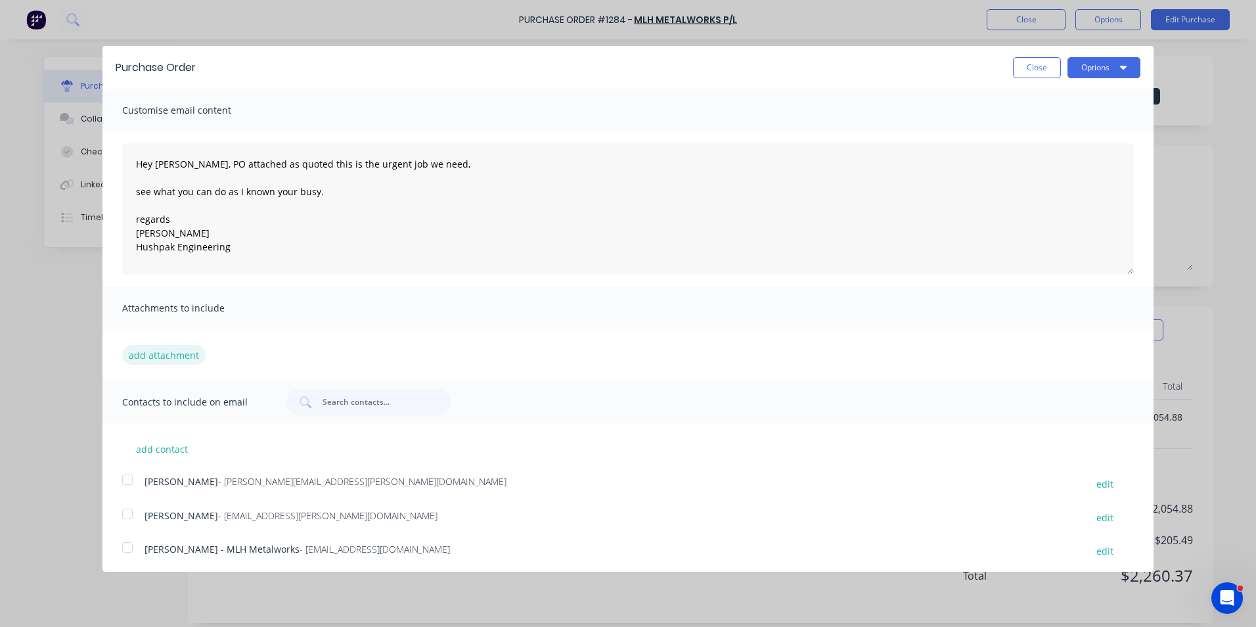
click at [168, 355] on button "add attachment" at bounding box center [163, 355] width 83 height 20
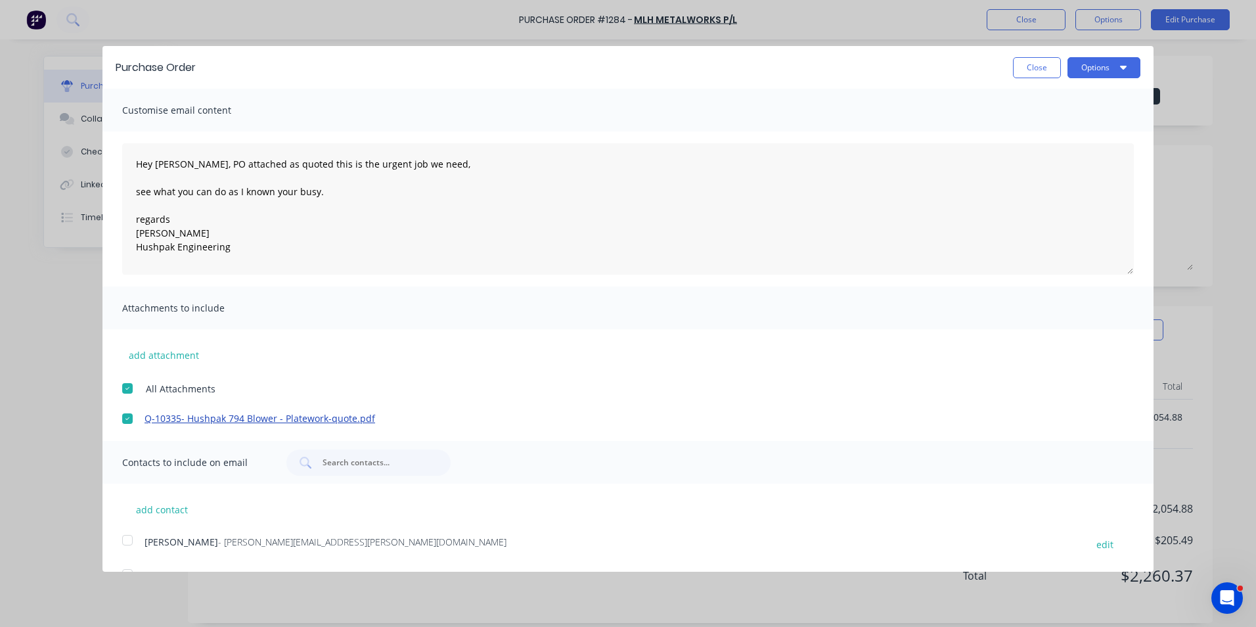
scroll to position [64, 0]
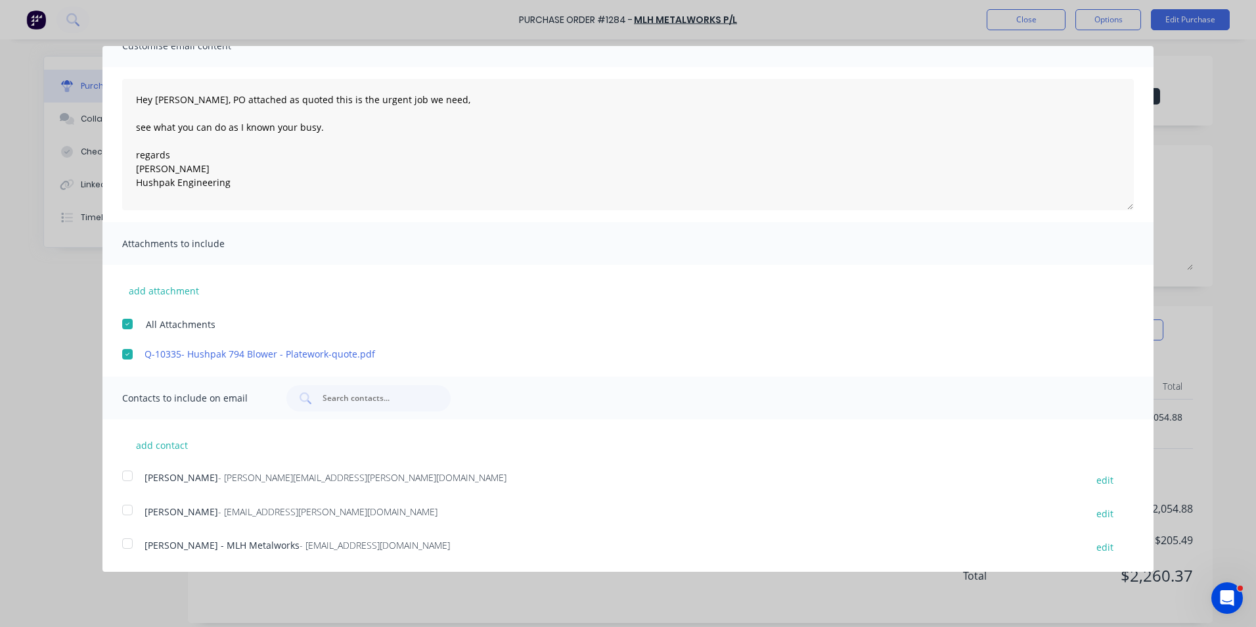
click at [126, 474] on div at bounding box center [127, 476] width 26 height 26
click at [126, 545] on div at bounding box center [127, 543] width 26 height 26
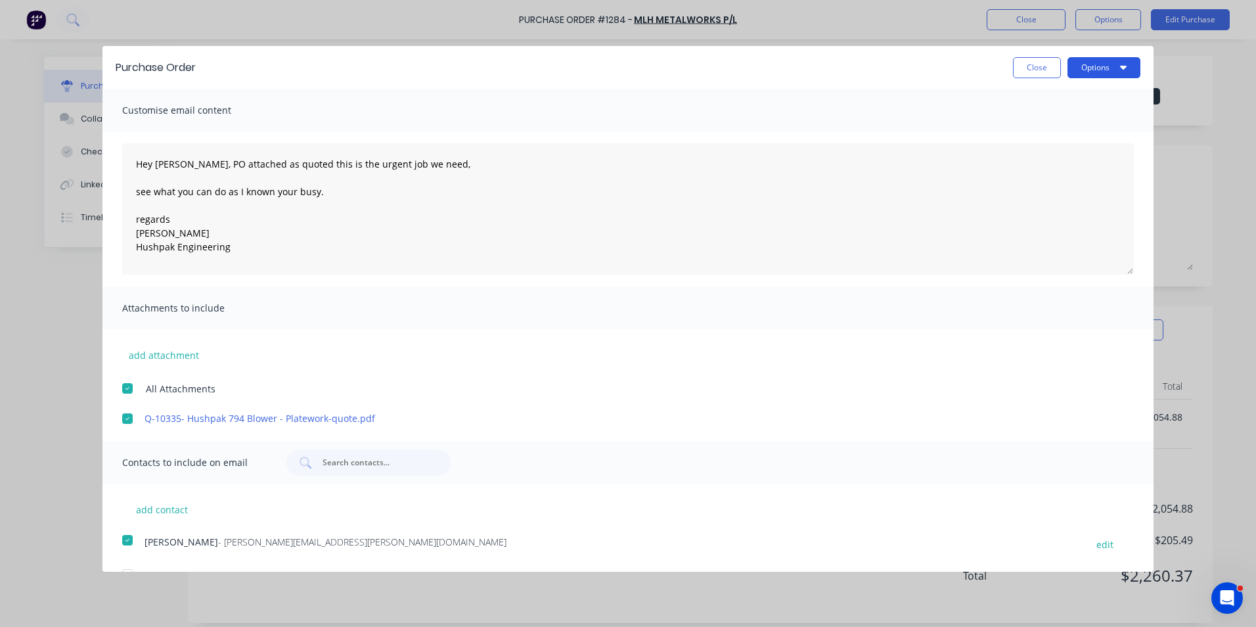
click at [1090, 64] on button "Options" at bounding box center [1104, 67] width 73 height 21
click at [1028, 125] on div "Email" at bounding box center [1078, 127] width 101 height 19
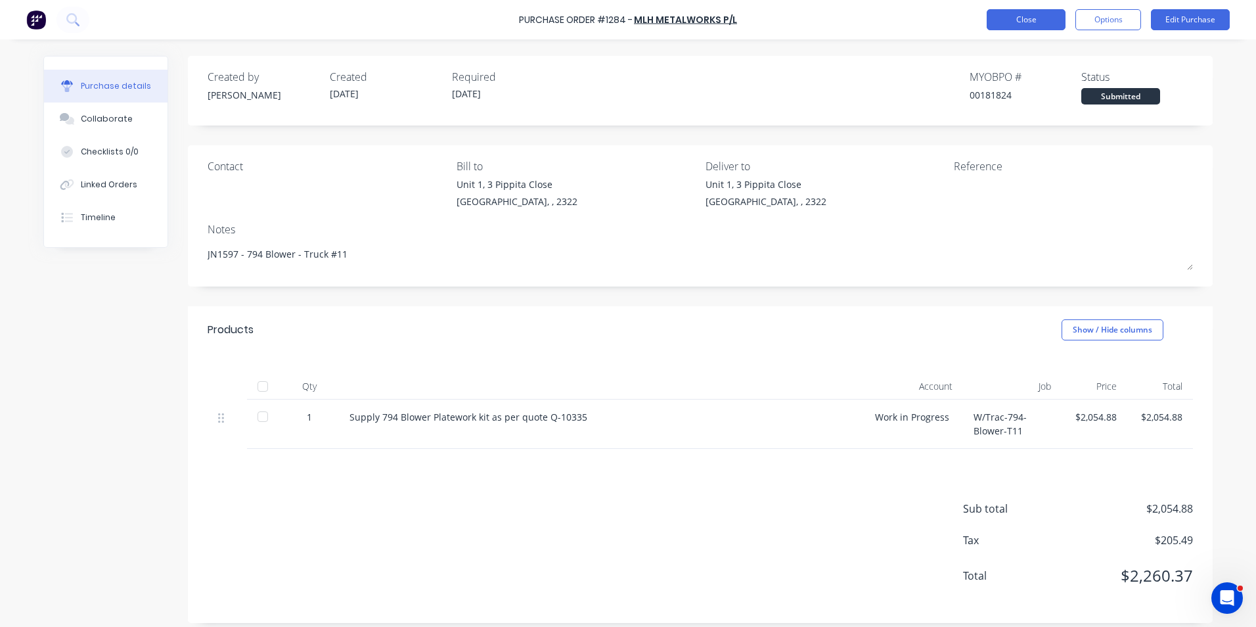
click at [1034, 19] on button "Close" at bounding box center [1026, 19] width 79 height 21
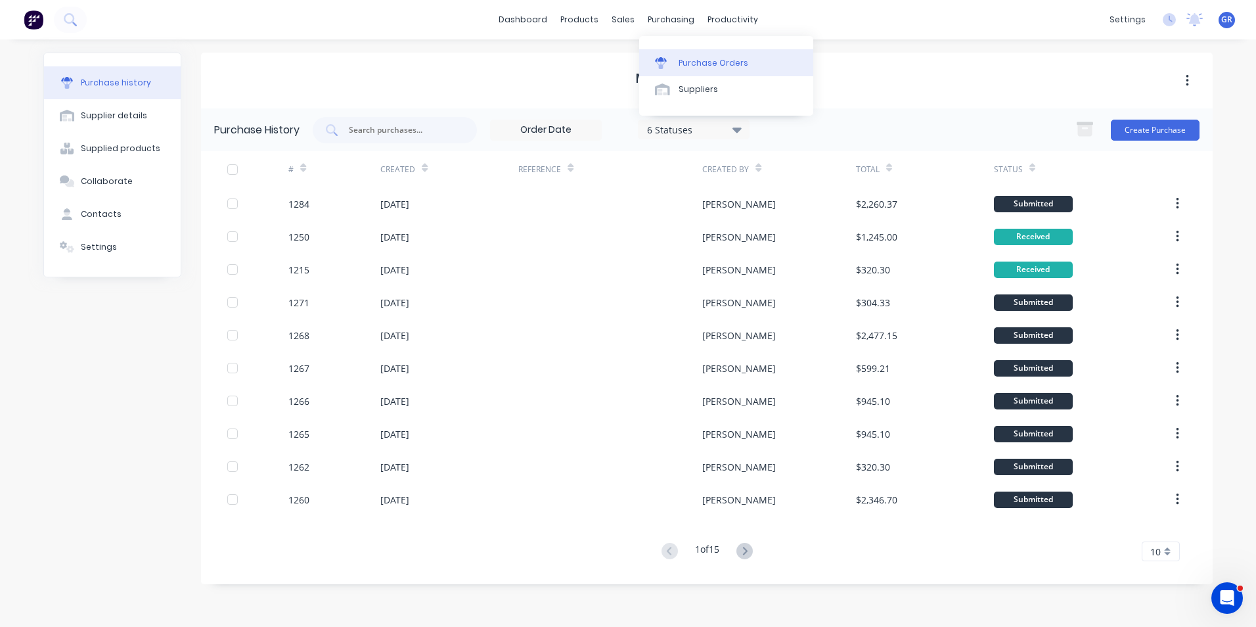
click at [704, 58] on div "Purchase Orders" at bounding box center [714, 63] width 70 height 12
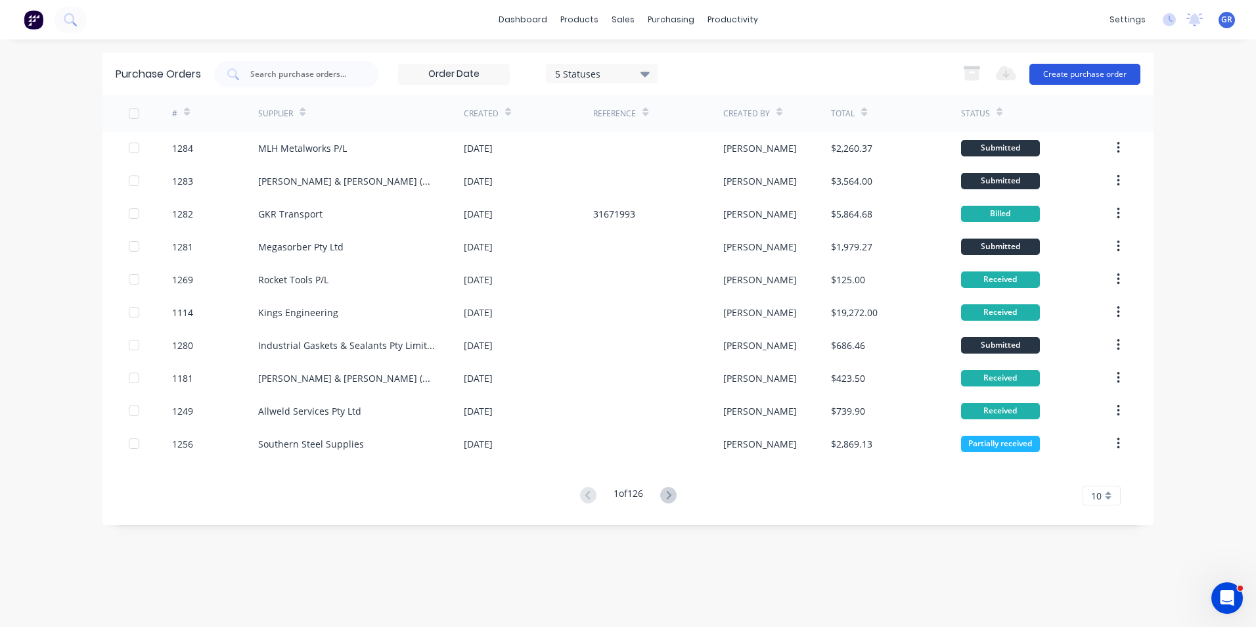
click at [1083, 71] on button "Create purchase order" at bounding box center [1085, 74] width 111 height 21
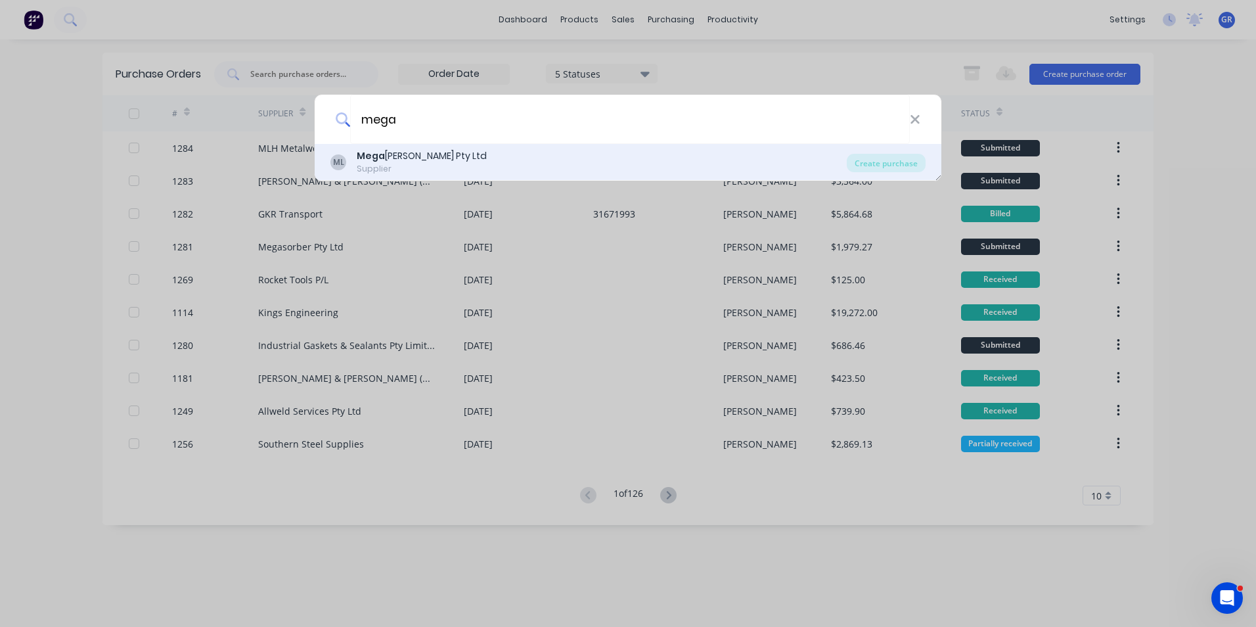
type input "mega"
click at [367, 157] on b "Mega" at bounding box center [371, 155] width 28 height 13
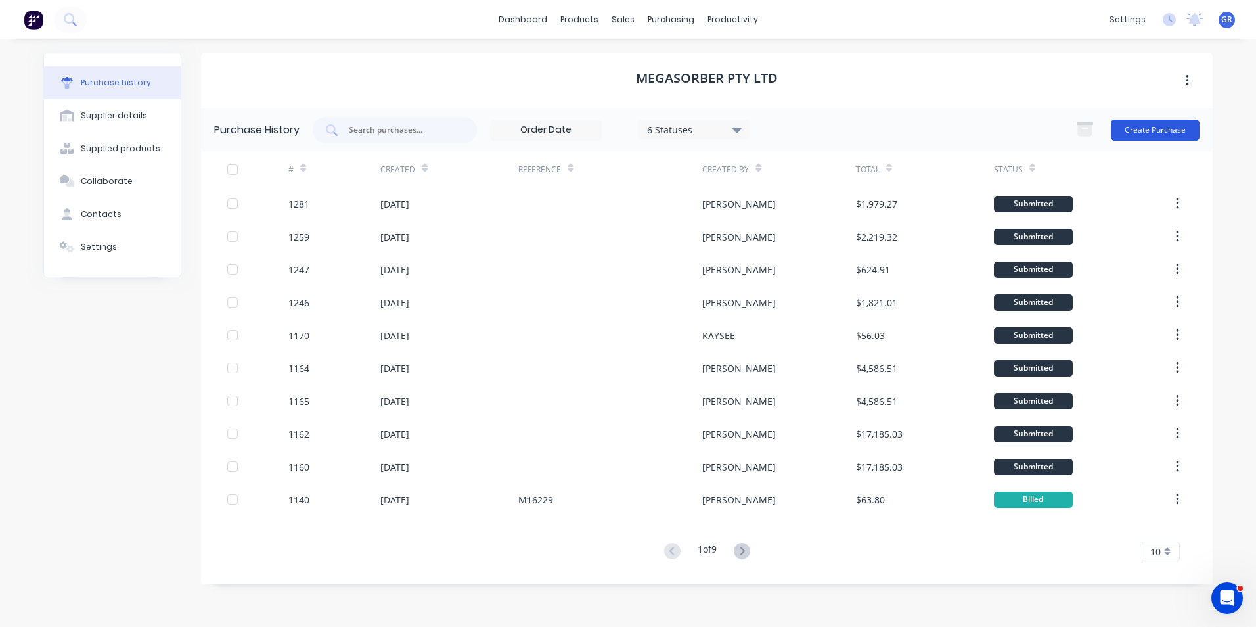
click at [1129, 125] on button "Create Purchase" at bounding box center [1155, 130] width 89 height 21
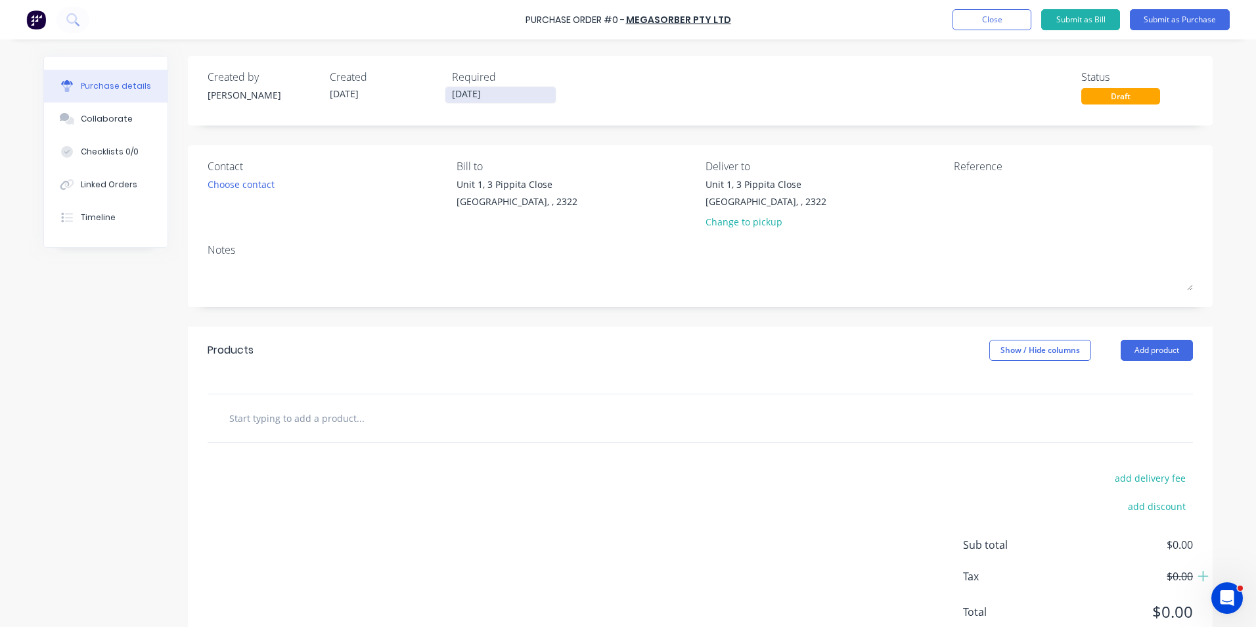
click at [465, 93] on input "[DATE]" at bounding box center [500, 95] width 110 height 16
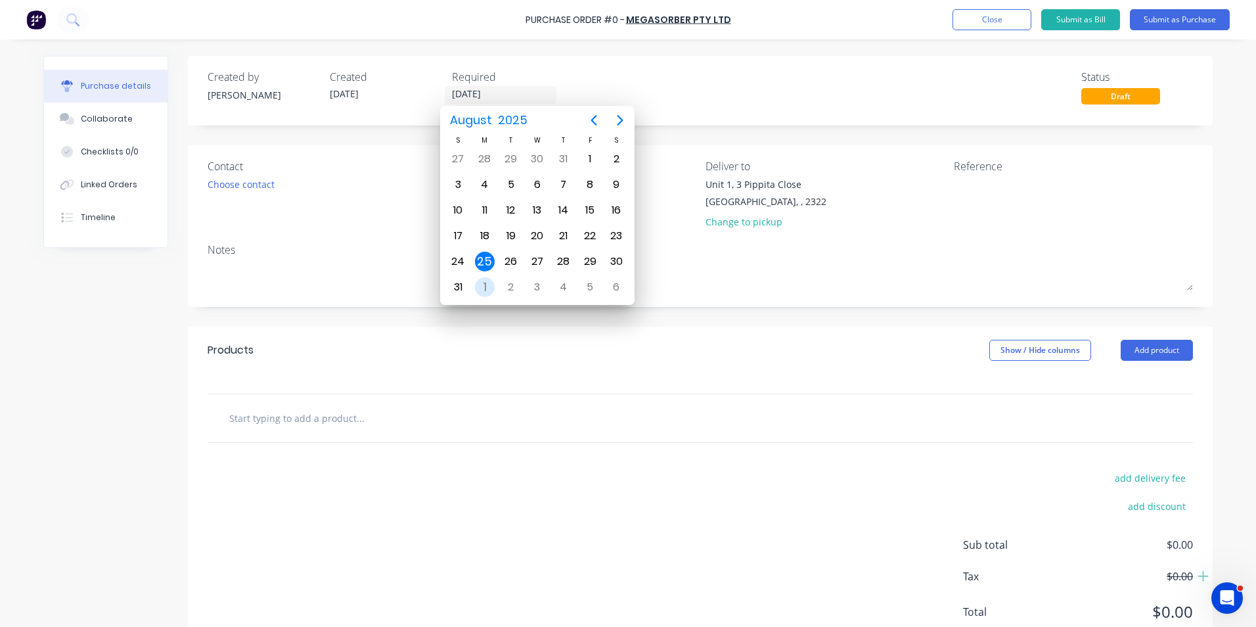
click at [485, 284] on div "1" at bounding box center [485, 287] width 20 height 20
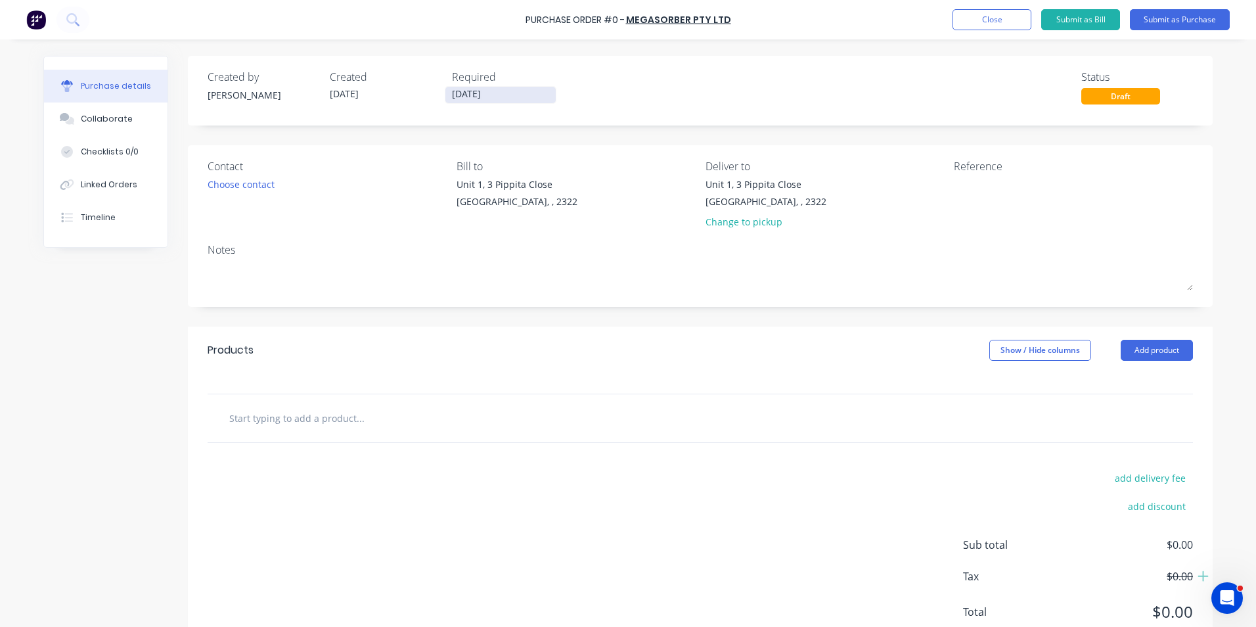
click at [486, 91] on input "[DATE]" at bounding box center [500, 95] width 110 height 16
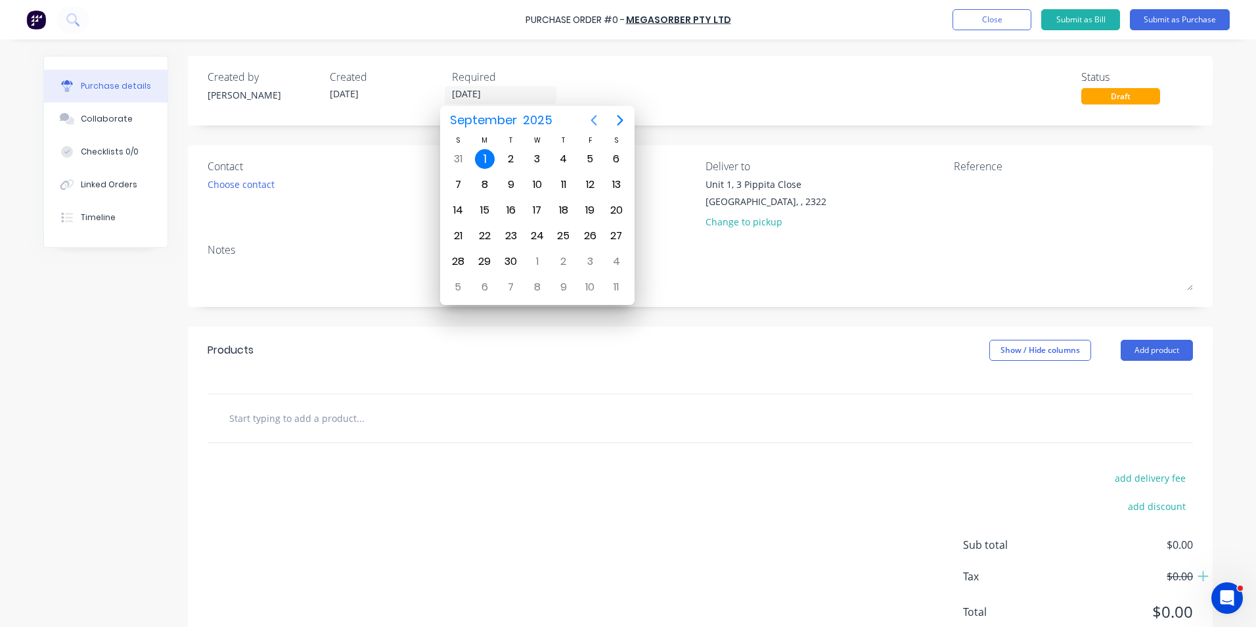
click at [591, 120] on icon "Previous page" at bounding box center [594, 120] width 16 height 16
click at [587, 263] on div "29" at bounding box center [590, 262] width 20 height 20
type input "[DATE]"
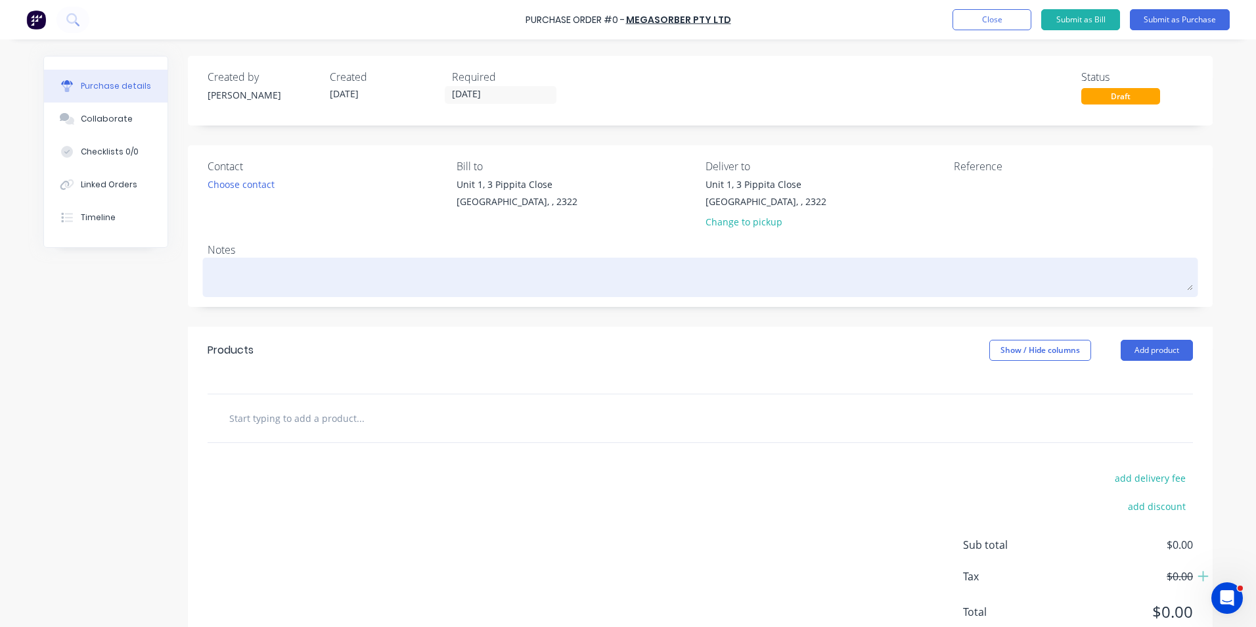
click at [273, 277] on textarea at bounding box center [701, 276] width 986 height 30
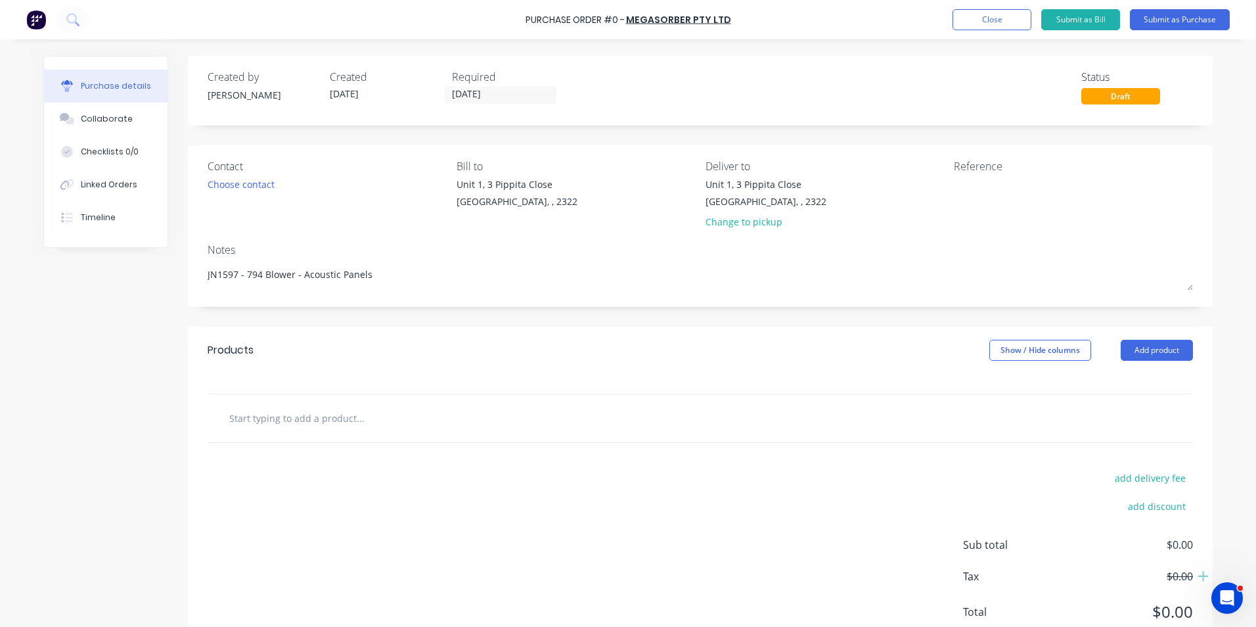
type textarea "JN1597 - 794 Blower - Acoustic Panels"
click at [313, 422] on input "text" at bounding box center [360, 418] width 263 height 26
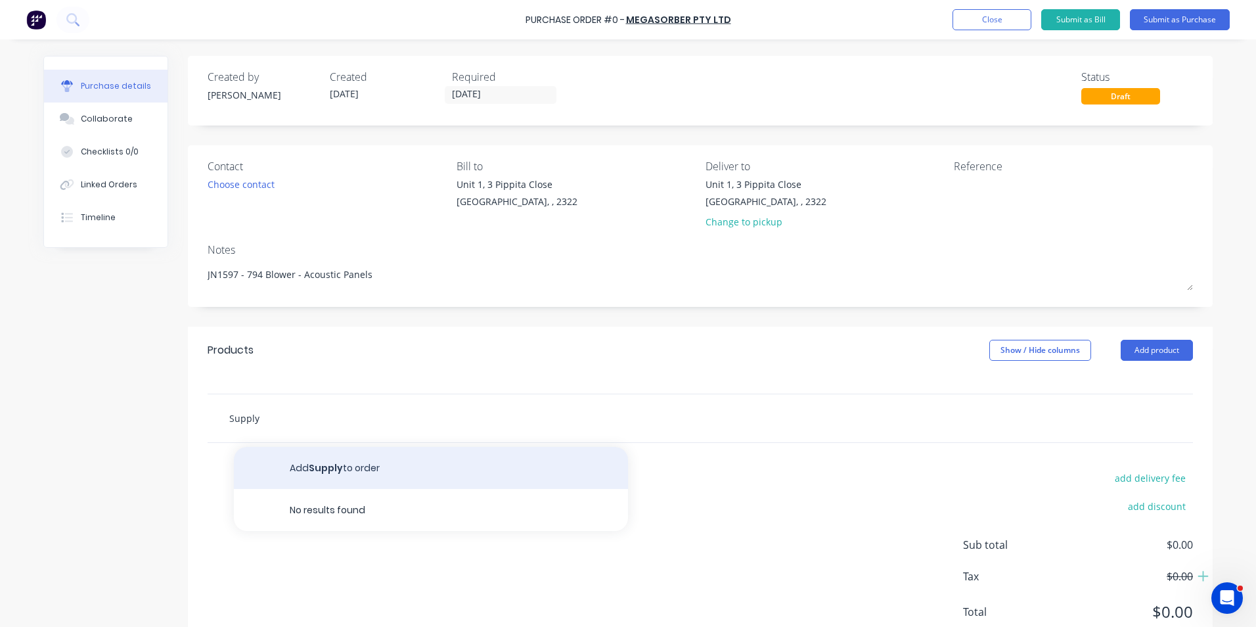
type input "Supply"
click at [349, 470] on button "Add Supply to order" at bounding box center [431, 468] width 394 height 42
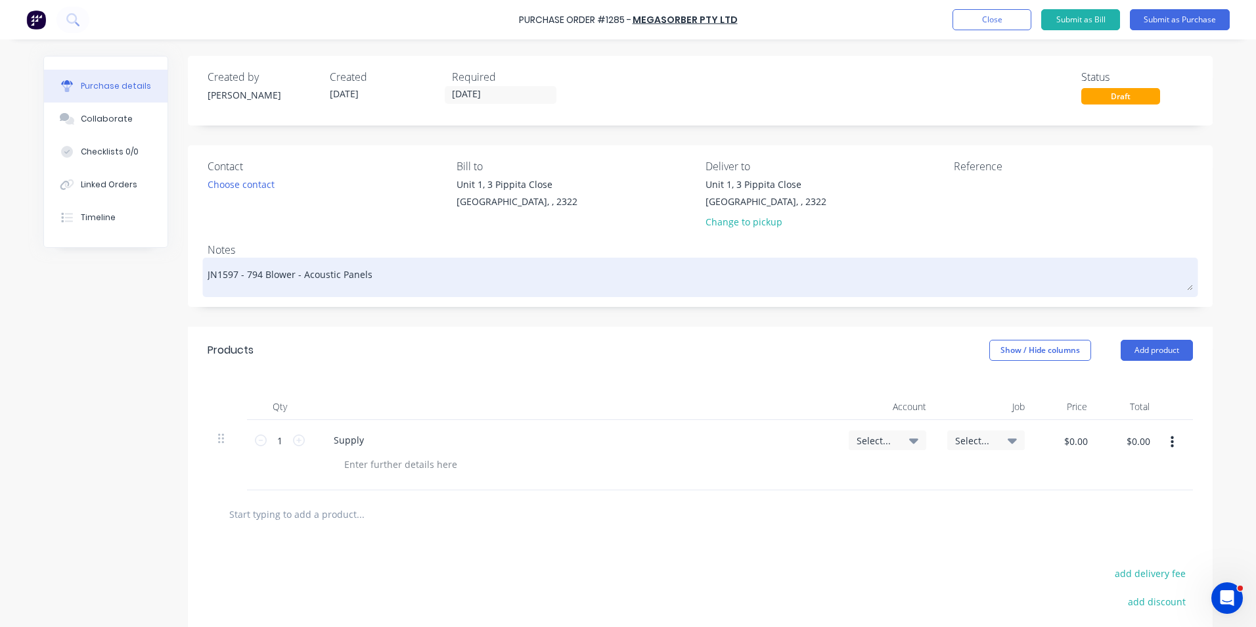
drag, startPoint x: 371, startPoint y: 273, endPoint x: 243, endPoint y: 269, distance: 128.2
click at [243, 269] on textarea "JN1597 - 794 Blower - Acoustic Panels" at bounding box center [701, 276] width 986 height 30
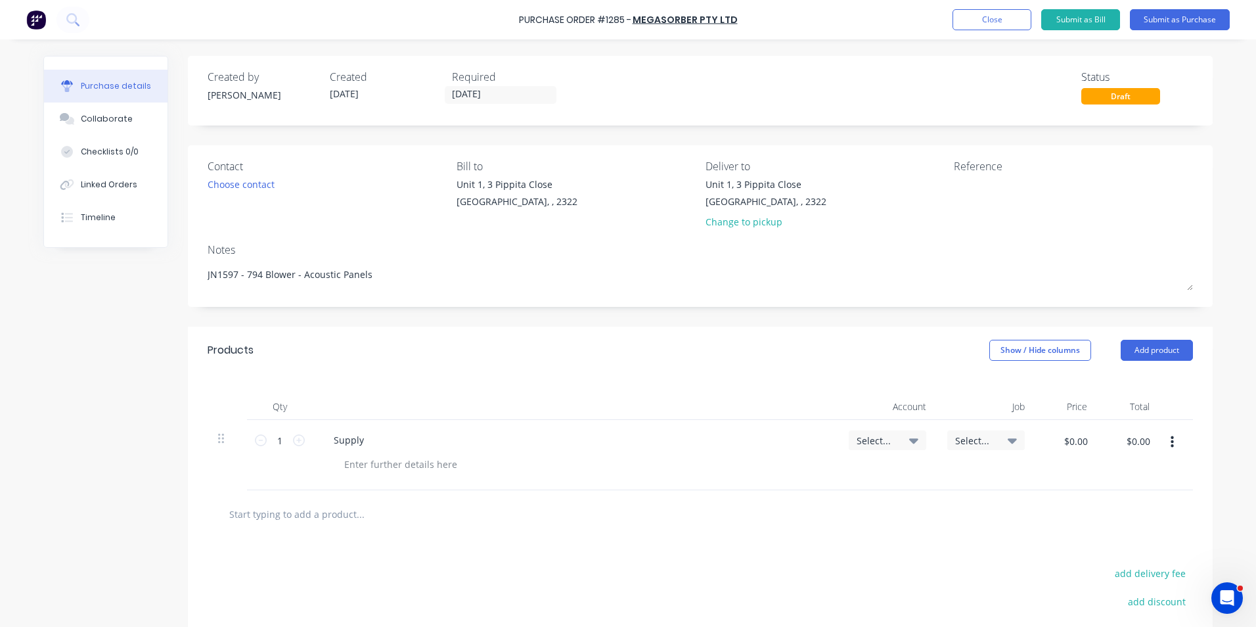
click at [381, 438] on div "Supply" at bounding box center [575, 439] width 505 height 19
click at [361, 439] on div "Supply" at bounding box center [348, 439] width 51 height 19
drag, startPoint x: 352, startPoint y: 465, endPoint x: 379, endPoint y: 463, distance: 27.7
click at [352, 465] on div at bounding box center [401, 464] width 134 height 19
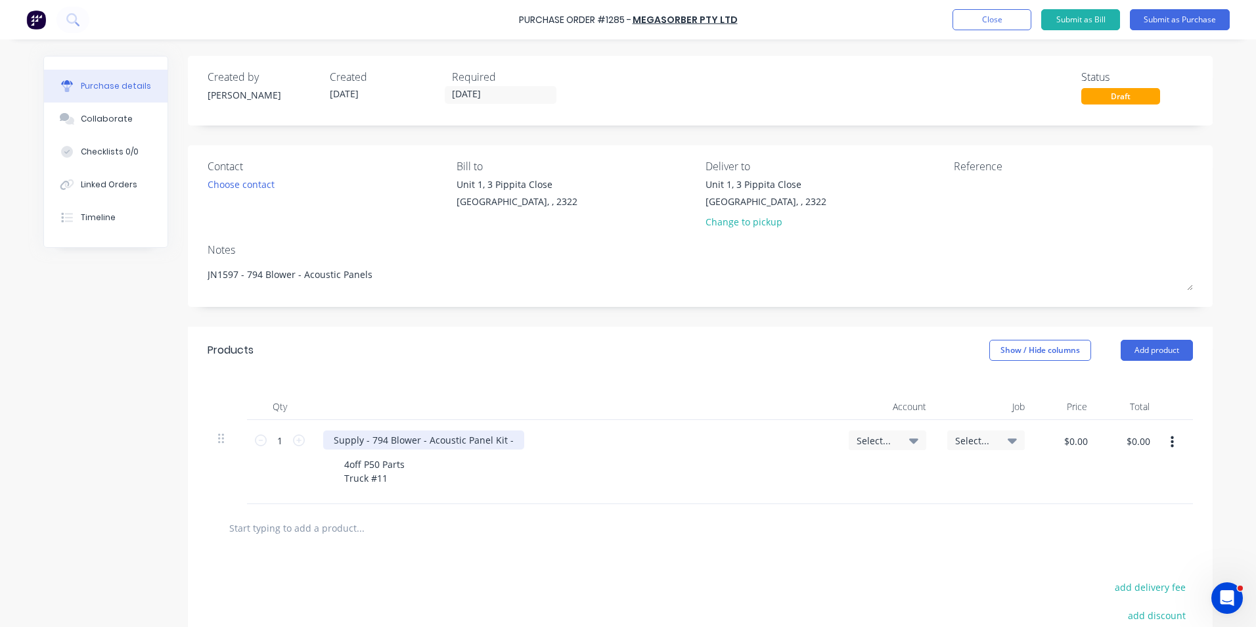
click at [505, 442] on div "Supply - 794 Blower - Acoustic Panel Kit -" at bounding box center [423, 439] width 201 height 19
click at [865, 444] on span "Select..." at bounding box center [876, 441] width 39 height 14
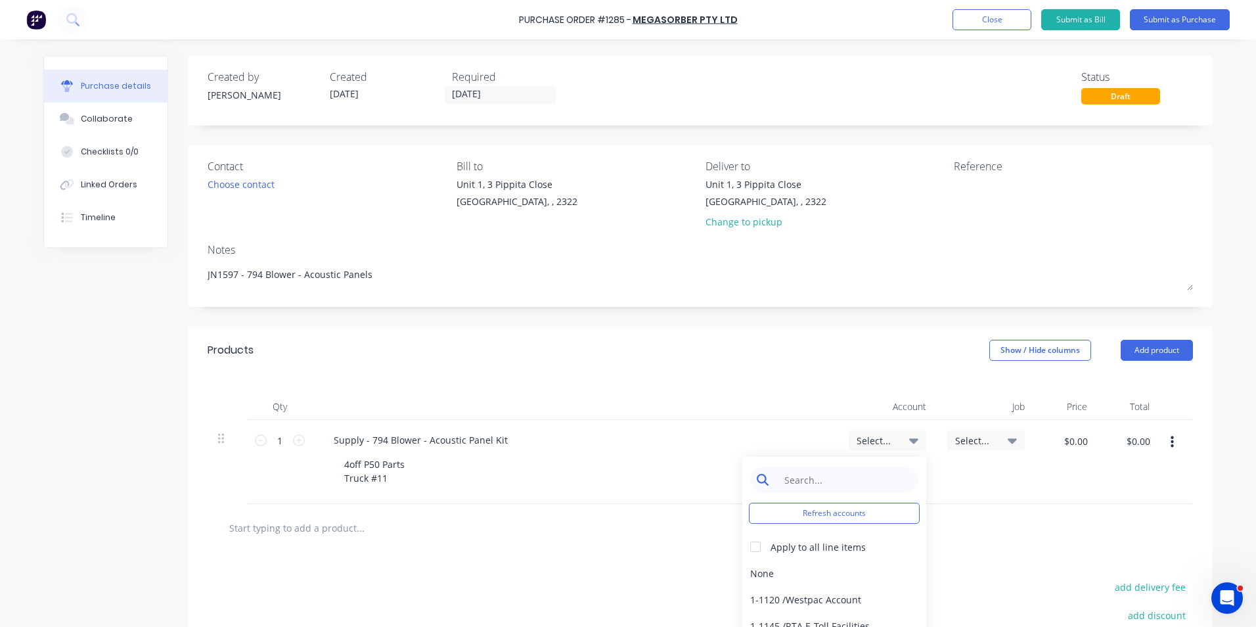
click at [811, 484] on input at bounding box center [844, 479] width 135 height 26
type input "1-14"
click at [823, 574] on div "1-1400 / Work in Progress" at bounding box center [834, 573] width 184 height 26
click at [970, 441] on span "Select..." at bounding box center [974, 441] width 39 height 14
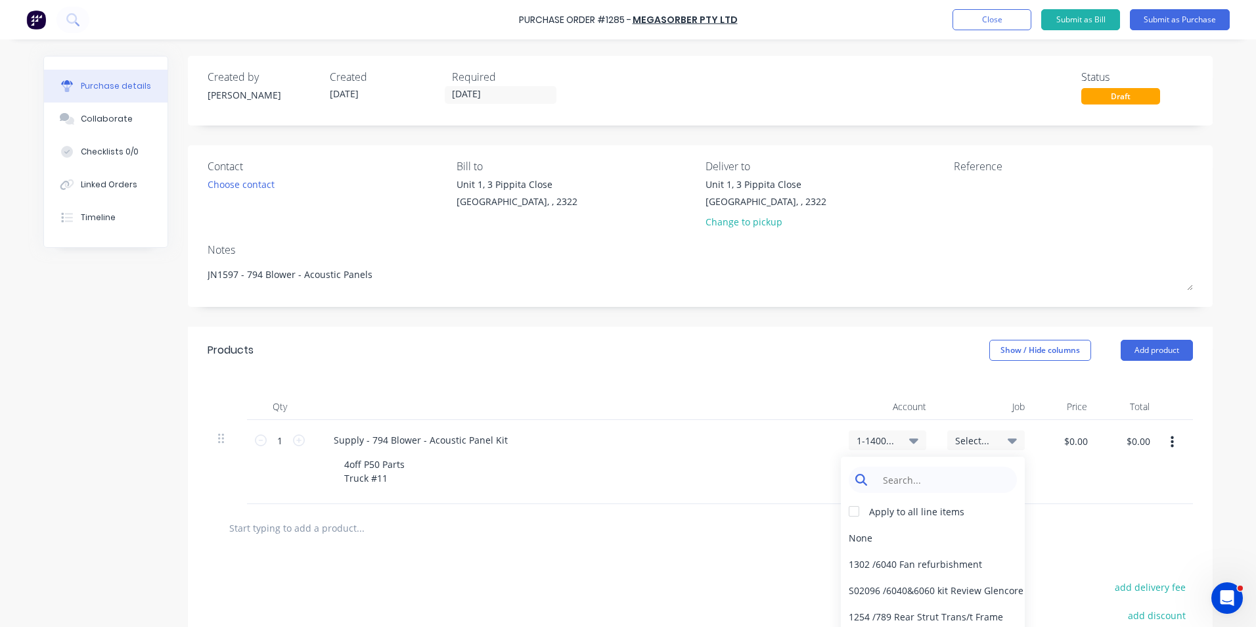
click at [917, 482] on input at bounding box center [943, 479] width 135 height 26
type input "1597"
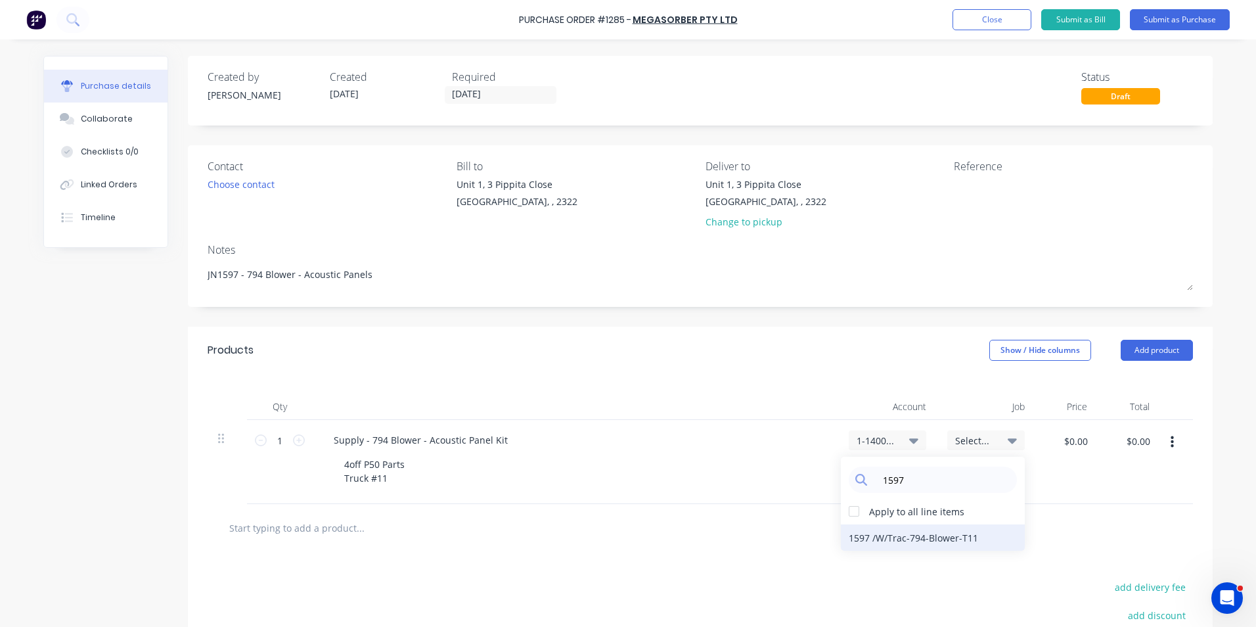
click at [953, 535] on div "1597 / W/Trac-794-Blower-T11" at bounding box center [933, 537] width 184 height 26
click at [1076, 442] on input "$0.00" at bounding box center [1075, 440] width 39 height 21
type input "$396.15"
click at [1098, 472] on div "$396.15 $0.00" at bounding box center [1129, 462] width 62 height 84
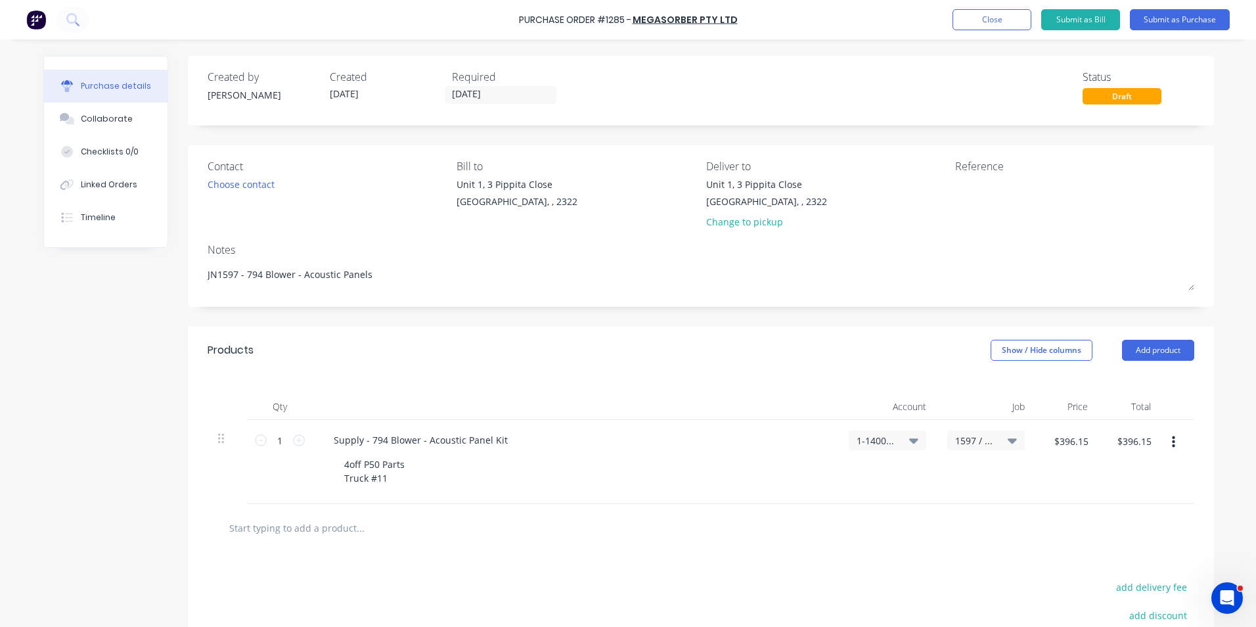
click at [1172, 440] on icon "button" at bounding box center [1173, 442] width 3 height 14
click at [1114, 503] on button "Duplicate" at bounding box center [1134, 503] width 112 height 26
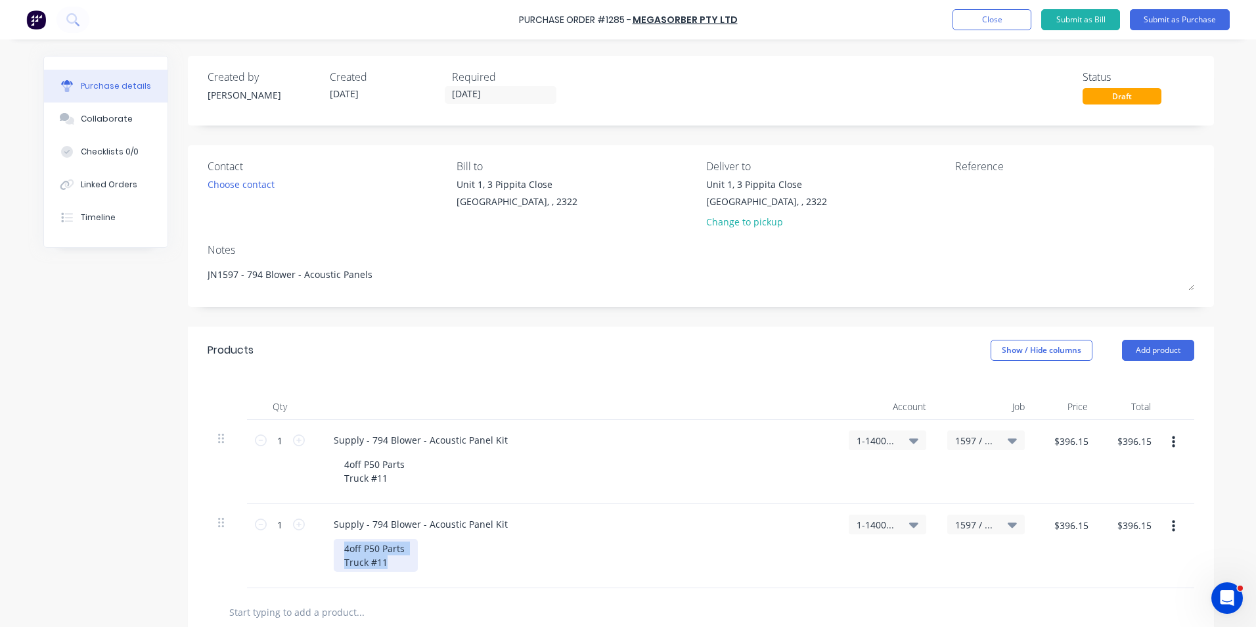
drag, startPoint x: 392, startPoint y: 562, endPoint x: 326, endPoint y: 537, distance: 70.9
click at [326, 537] on div "Supply - 794 Blower - Acoustic Panel Kit 4off P50 Parts Truck #11" at bounding box center [576, 546] width 526 height 84
drag, startPoint x: 502, startPoint y: 526, endPoint x: 312, endPoint y: 522, distance: 189.9
click at [313, 522] on div "Supply - 794 Blower - Acoustic Panel Kit" at bounding box center [576, 539] width 526 height 70
click at [1078, 524] on input "$396.15" at bounding box center [1071, 524] width 50 height 21
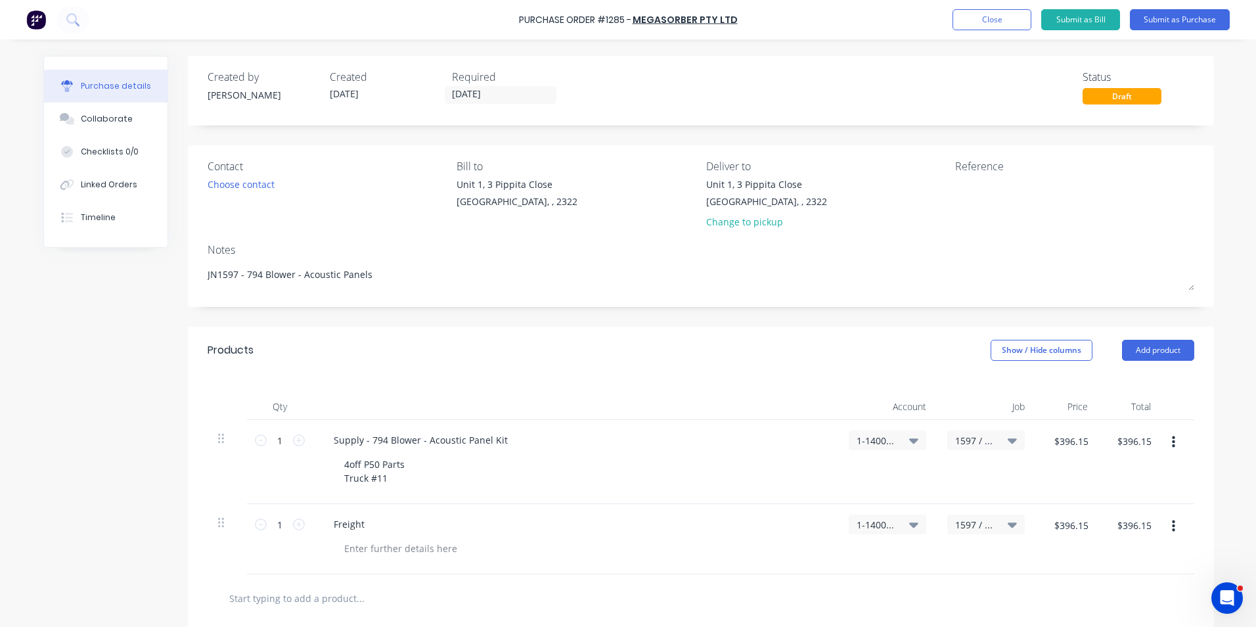
click at [1064, 559] on div "$396.15 $396.15" at bounding box center [1066, 539] width 63 height 70
click at [1069, 528] on input "$396.15" at bounding box center [1071, 524] width 50 height 21
type input "$275.00"
click at [976, 573] on div "1597 / W/Trac-794-Blower-T11" at bounding box center [986, 539] width 99 height 70
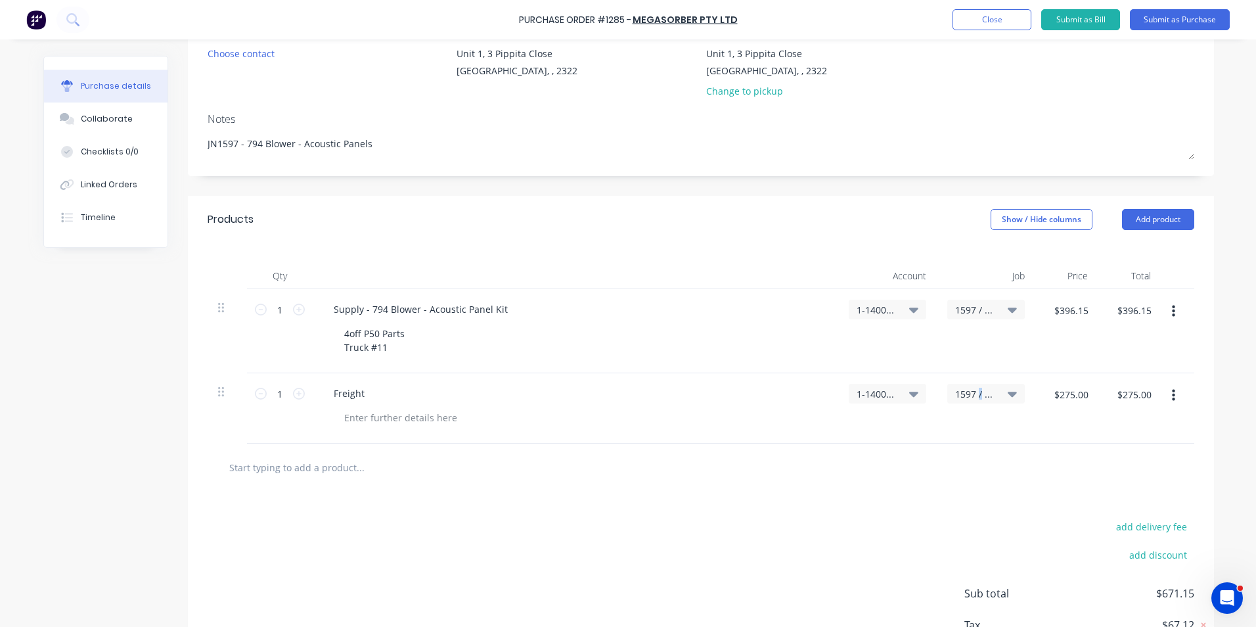
scroll to position [225, 0]
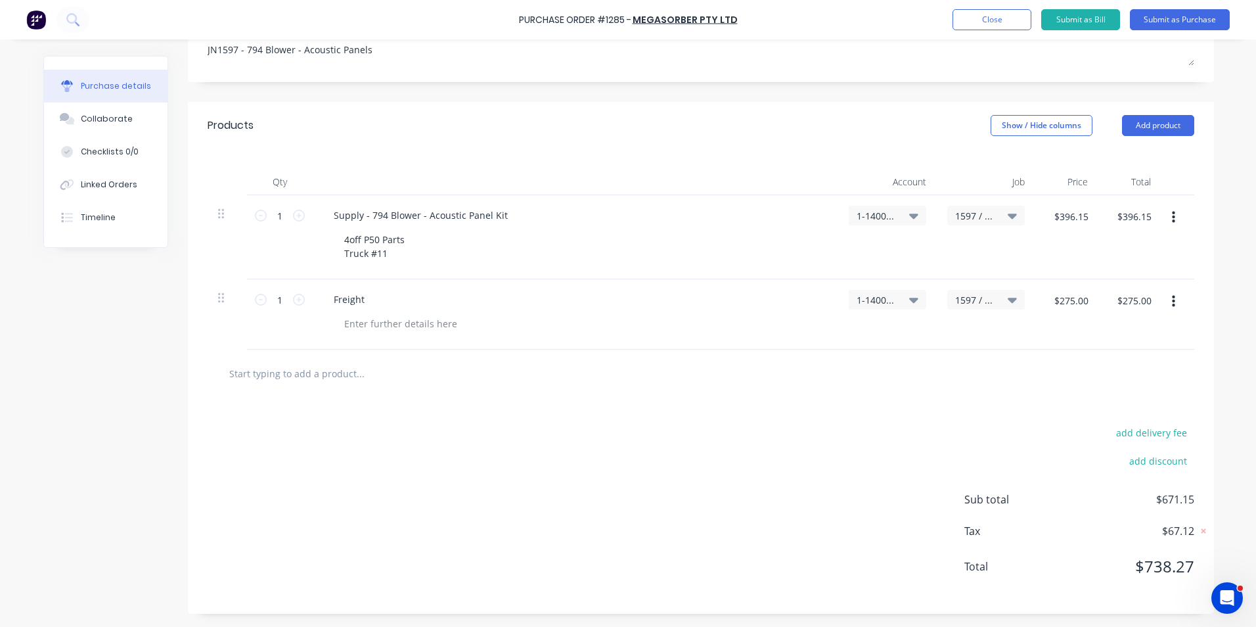
click at [798, 403] on div "add delivery fee add discount Sub total $671.15 Tax $67.12 Total $738.27" at bounding box center [701, 506] width 1026 height 216
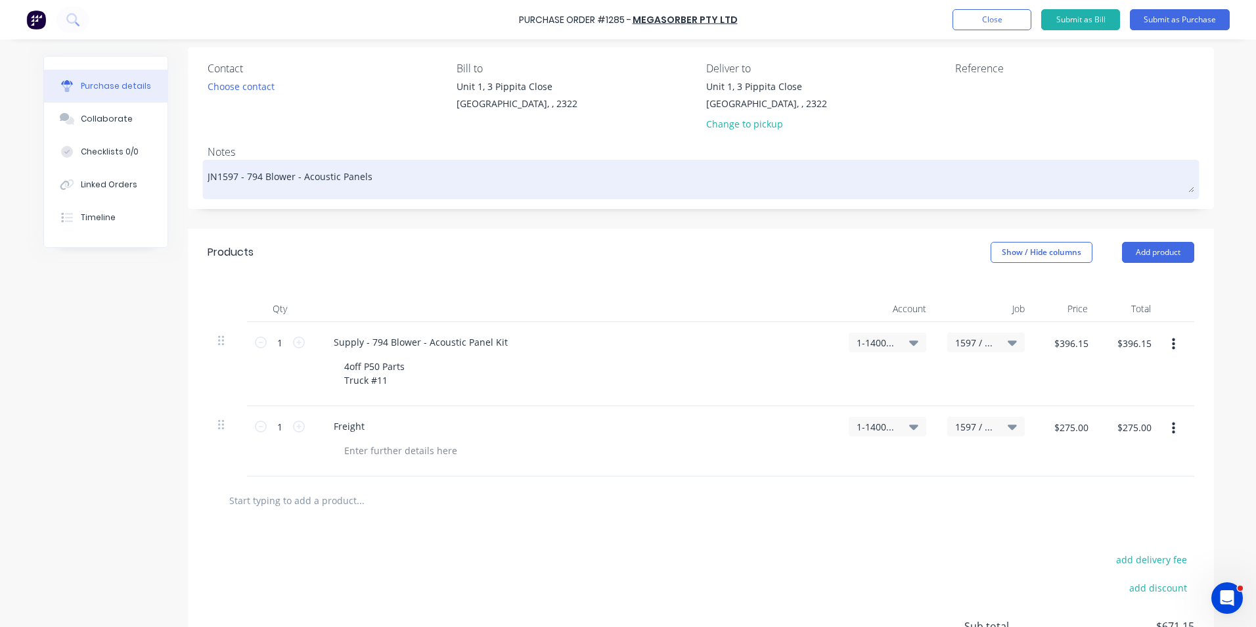
scroll to position [0, 0]
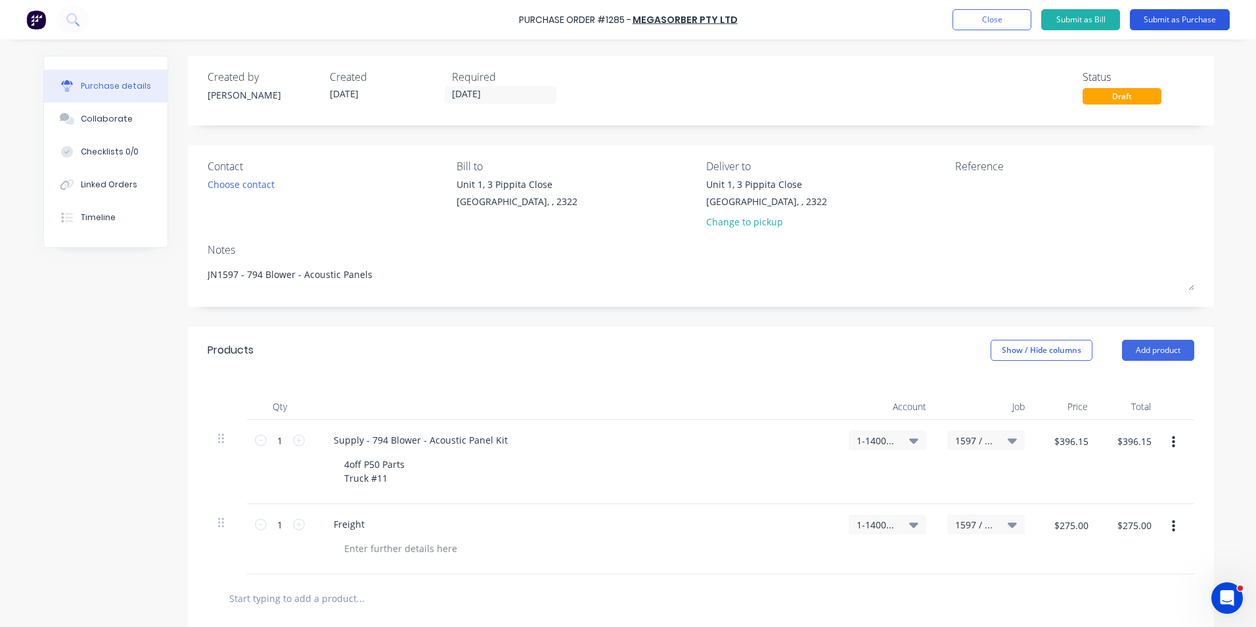
click at [1181, 20] on button "Submit as Purchase" at bounding box center [1180, 19] width 100 height 21
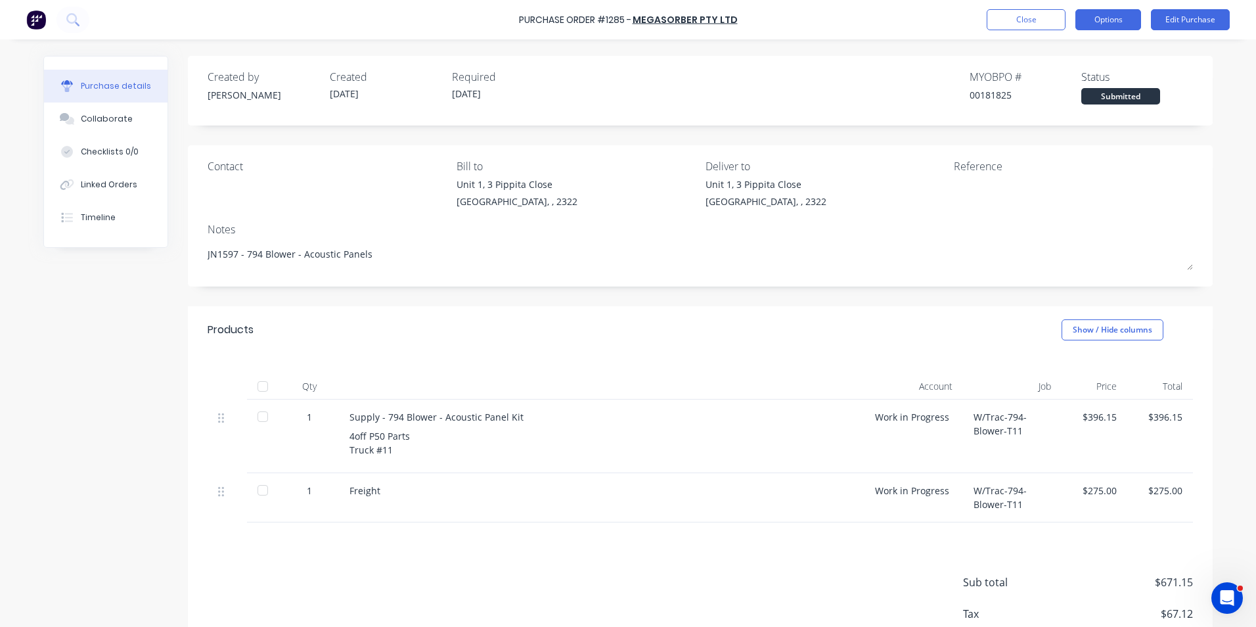
click at [1121, 19] on button "Options" at bounding box center [1109, 19] width 66 height 21
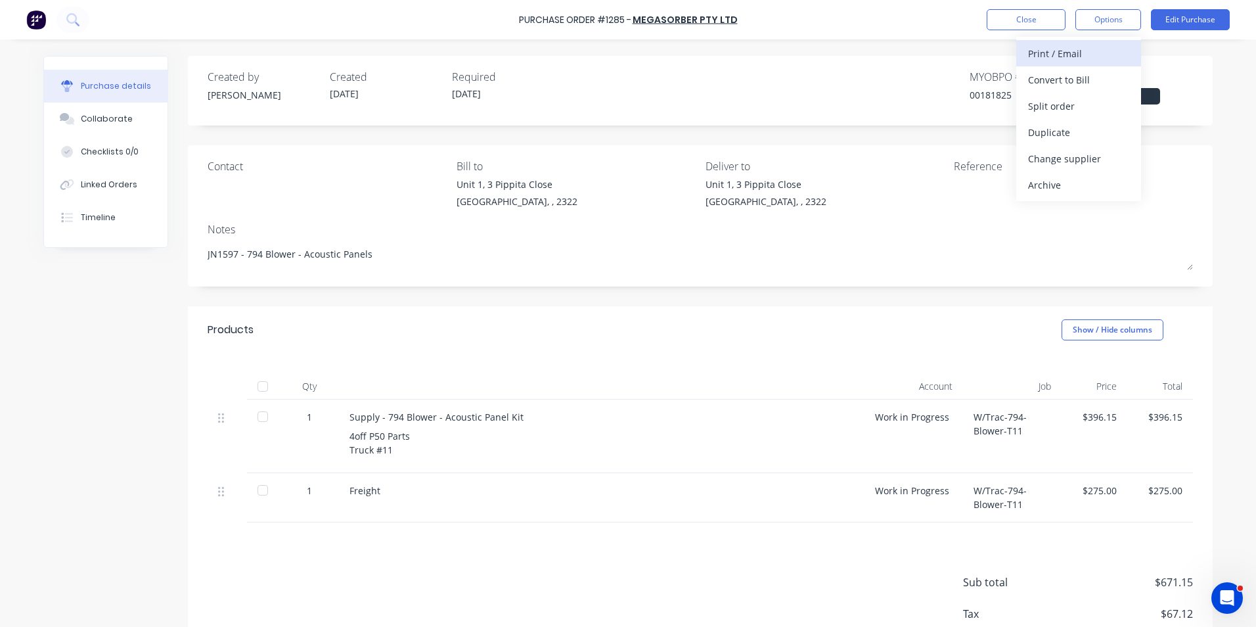
click at [1053, 54] on div "Print / Email" at bounding box center [1078, 53] width 101 height 19
click at [1064, 81] on div "With pricing" at bounding box center [1078, 79] width 101 height 19
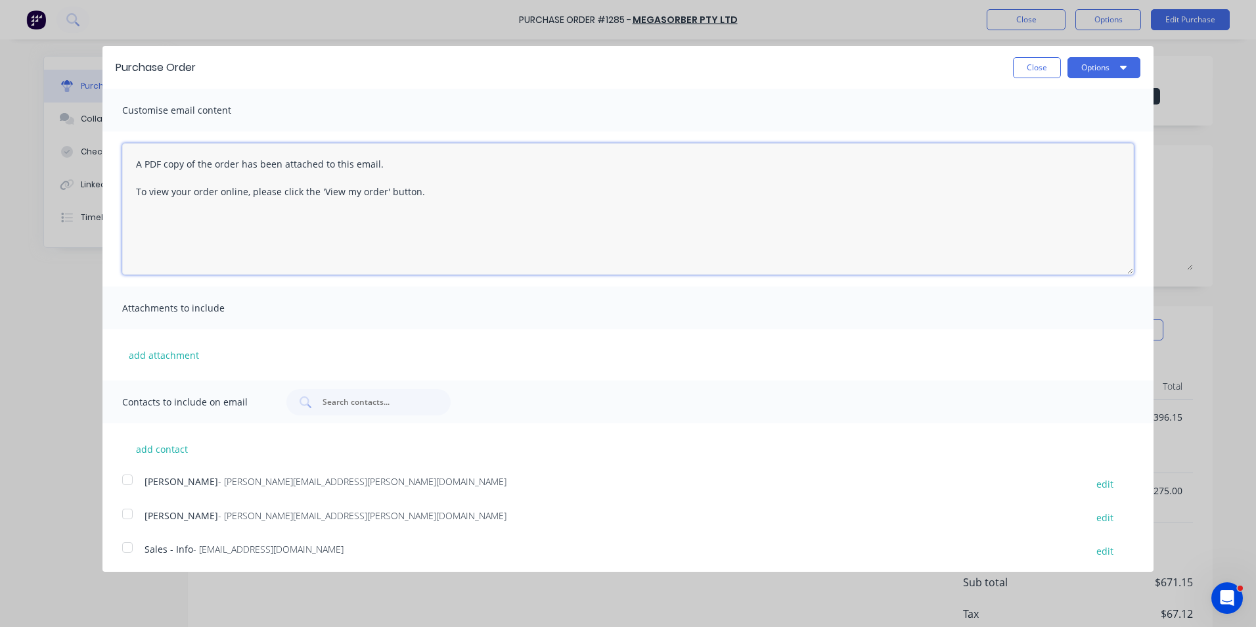
drag, startPoint x: 432, startPoint y: 191, endPoint x: 102, endPoint y: 157, distance: 331.6
click at [102, 157] on div "Purchase Order Close Options Customise email content A PDF copy of the order ha…" at bounding box center [628, 313] width 1256 height 627
drag, startPoint x: 628, startPoint y: 166, endPoint x: 757, endPoint y: 196, distance: 132.3
click at [629, 166] on textarea "Hi [PERSON_NAME], Please find attached PO for the 794 Blower, this is truck #11…" at bounding box center [628, 208] width 1012 height 131
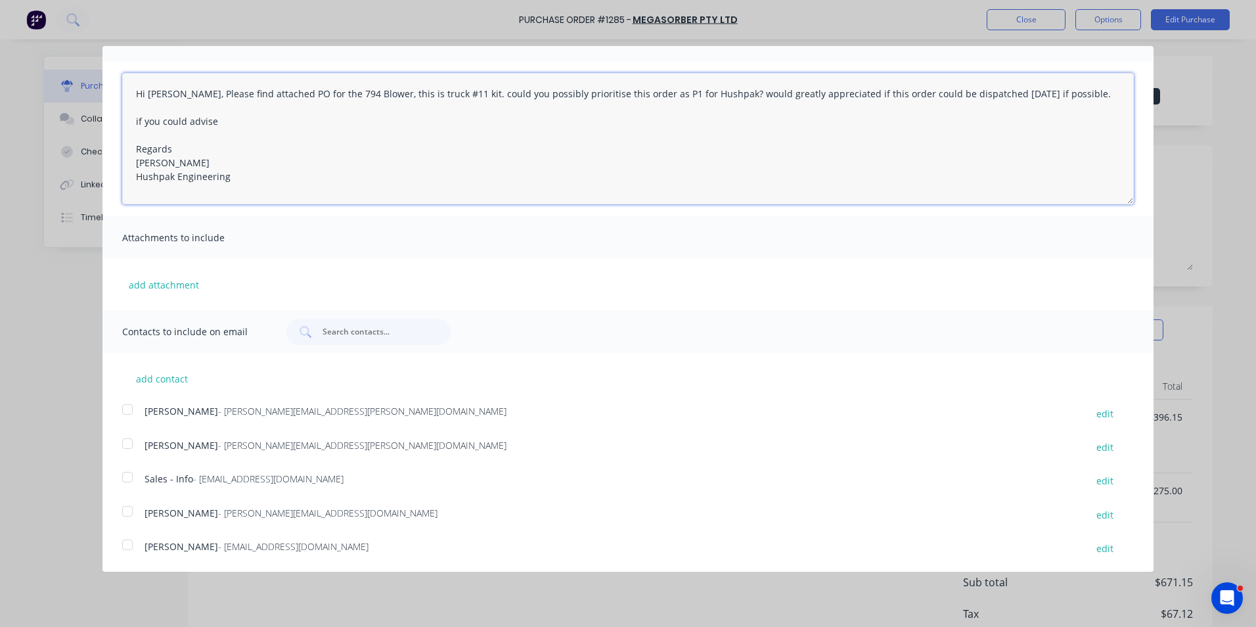
scroll to position [72, 0]
click at [127, 405] on div at bounding box center [127, 408] width 26 height 26
click at [124, 543] on div at bounding box center [127, 543] width 26 height 26
click at [125, 472] on div at bounding box center [127, 476] width 26 height 26
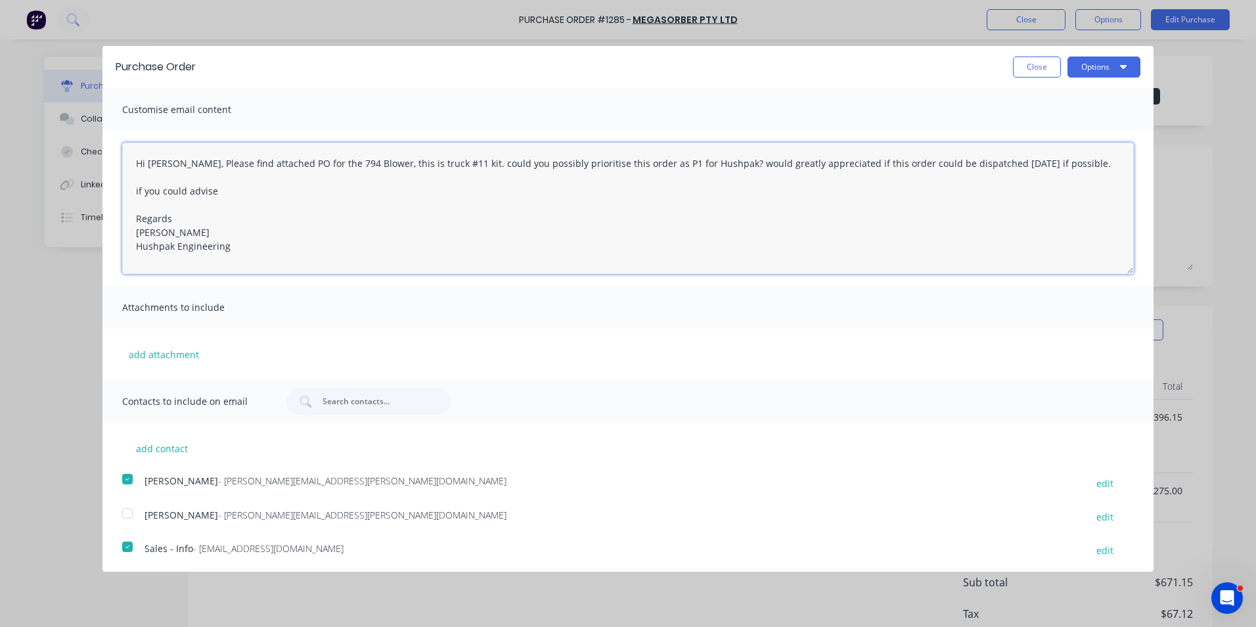
scroll to position [0, 0]
type textarea "Hi [PERSON_NAME], Please find attached PO for the 794 Blower, this is truck #11…"
click at [1078, 65] on button "Options" at bounding box center [1104, 67] width 73 height 21
click at [1033, 125] on div "Email" at bounding box center [1078, 127] width 101 height 19
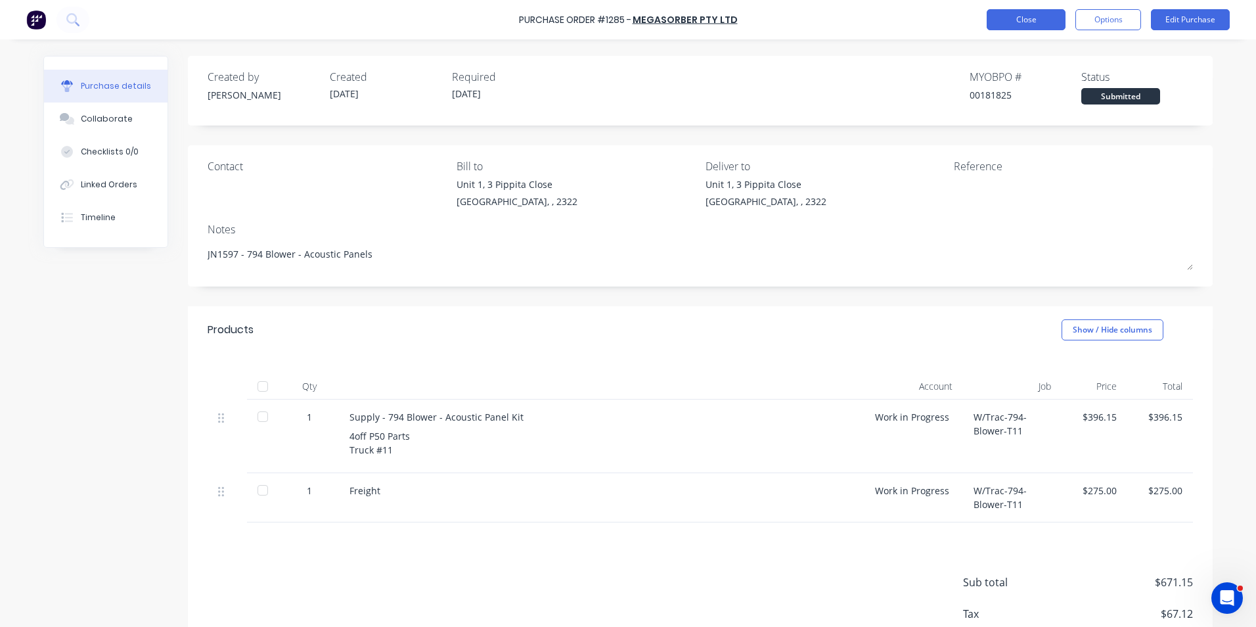
click at [1032, 18] on button "Close" at bounding box center [1026, 19] width 79 height 21
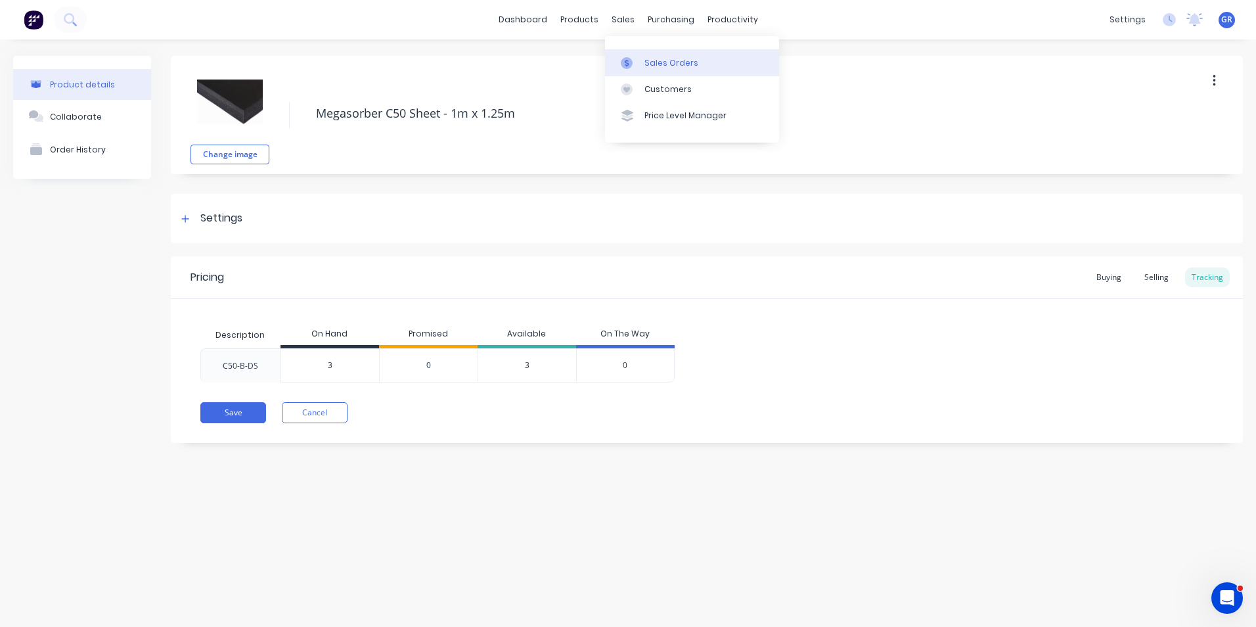
click at [665, 60] on div "Sales Orders" at bounding box center [672, 63] width 54 height 12
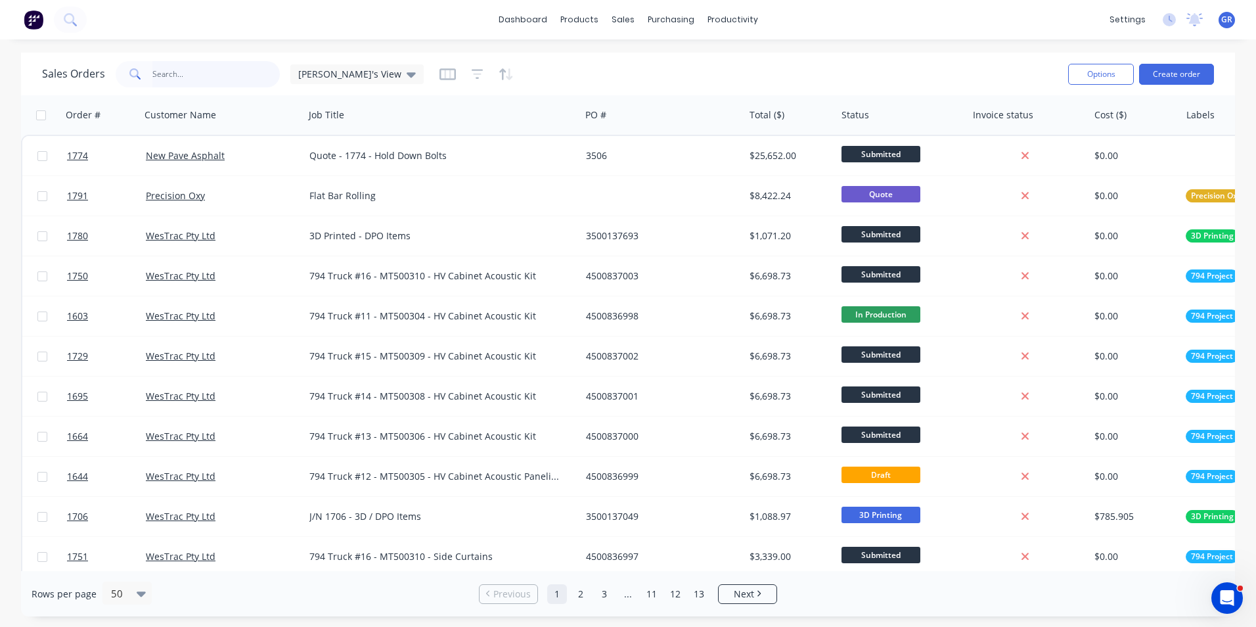
click at [193, 74] on input "text" at bounding box center [216, 74] width 128 height 26
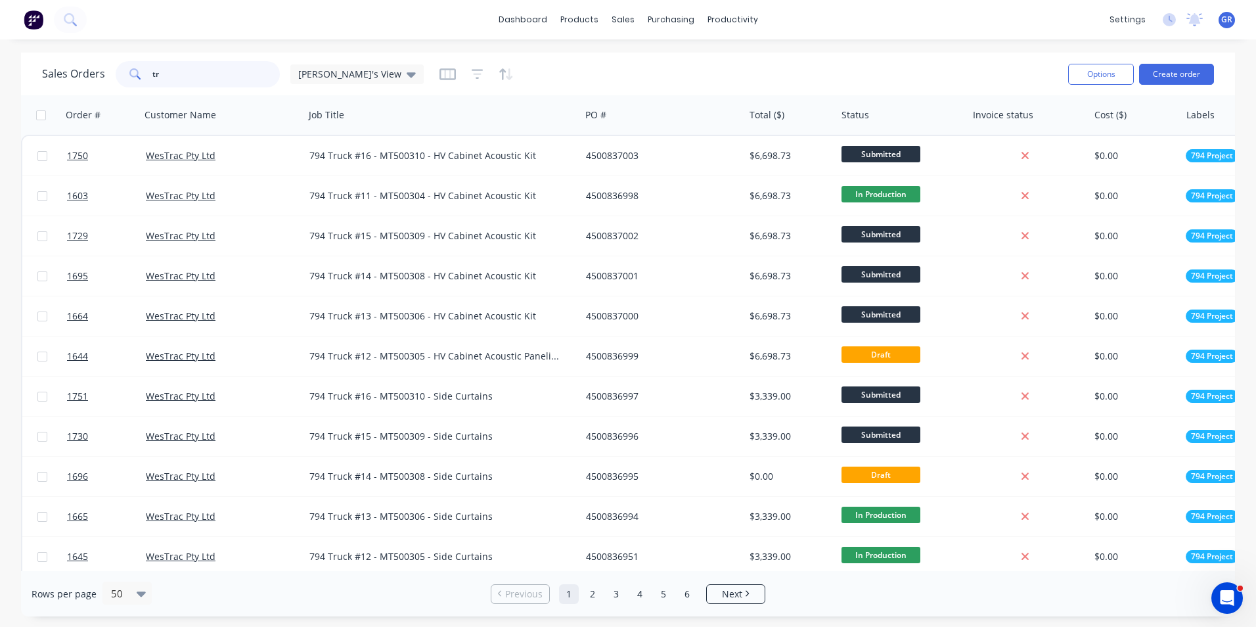
type input "t"
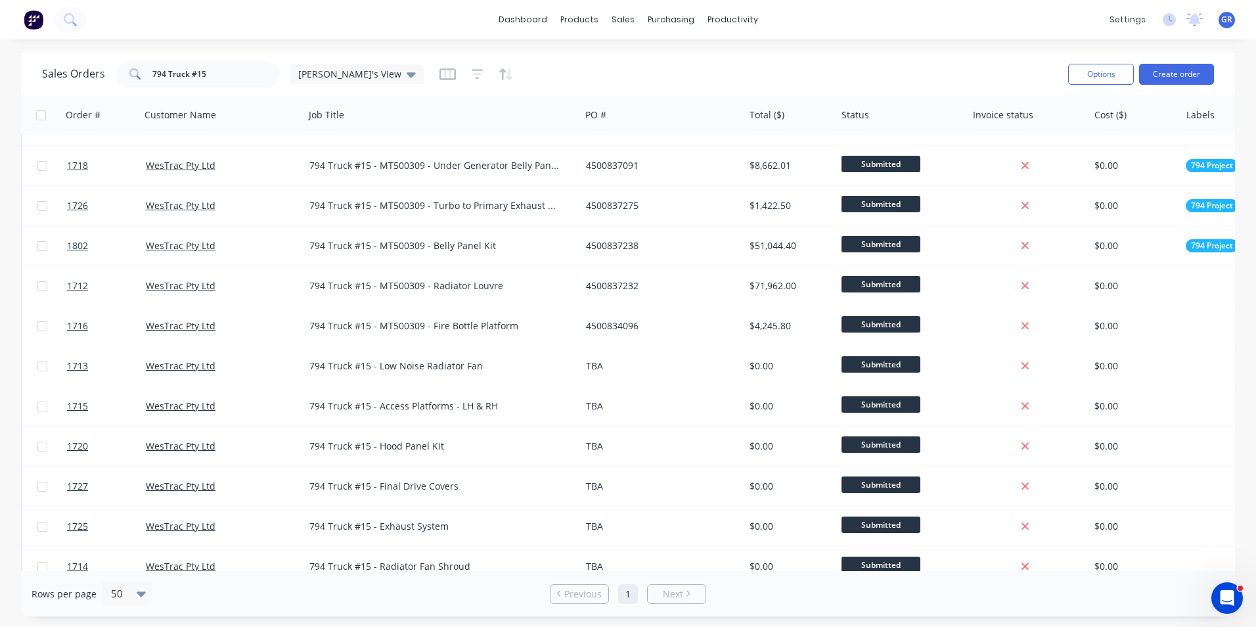
scroll to position [572, 0]
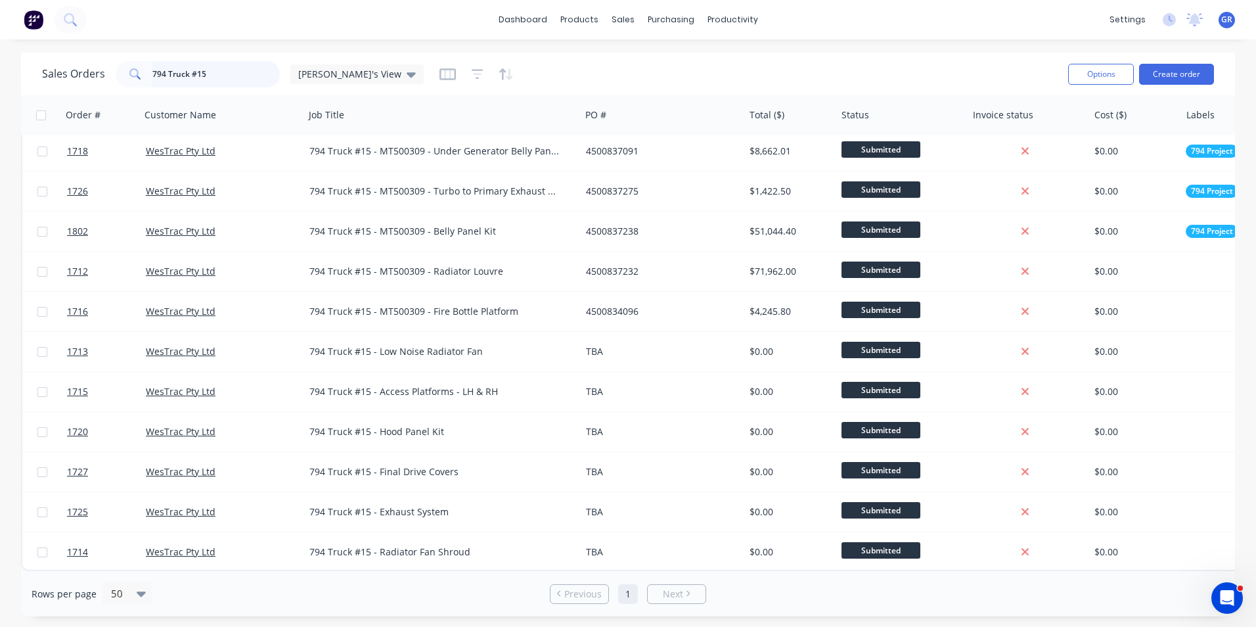
click at [211, 72] on input "794 Truck #15" at bounding box center [216, 74] width 128 height 26
type input "794 Truck #16"
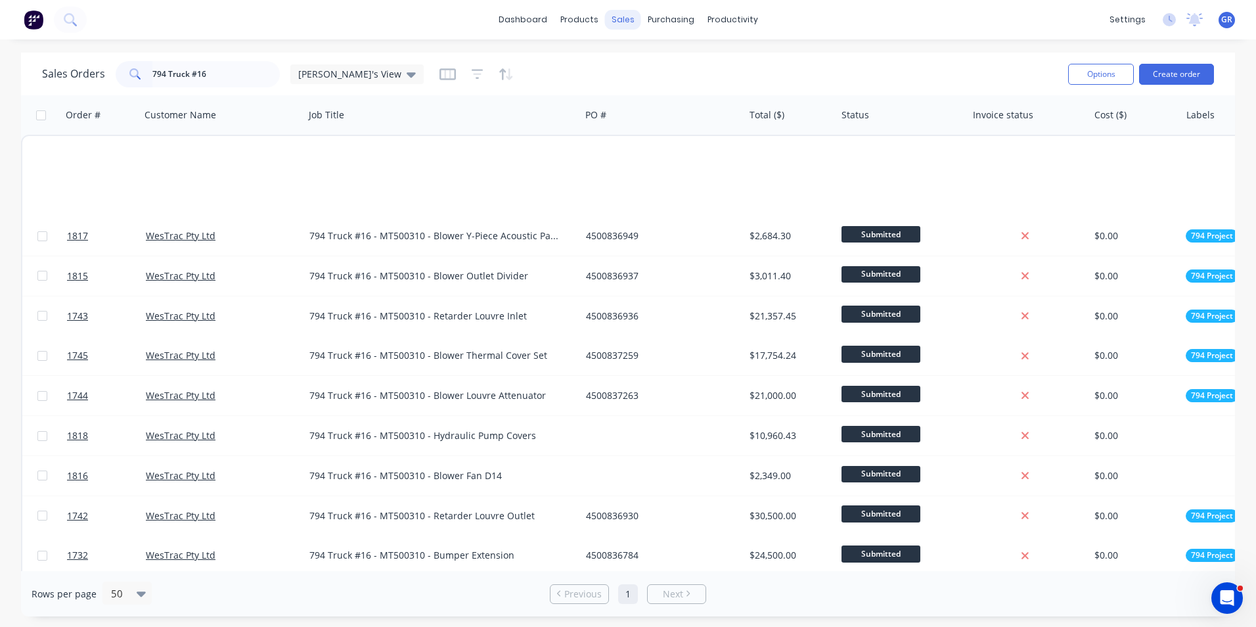
scroll to position [569, 0]
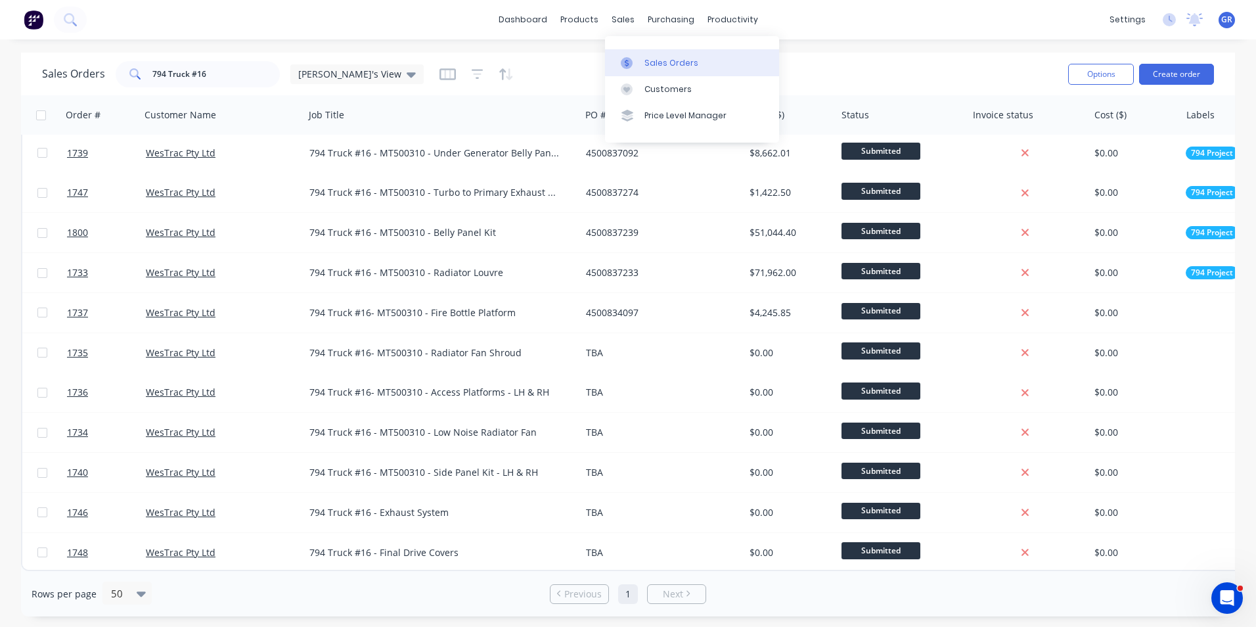
click at [659, 59] on div "Sales Orders" at bounding box center [672, 63] width 54 height 12
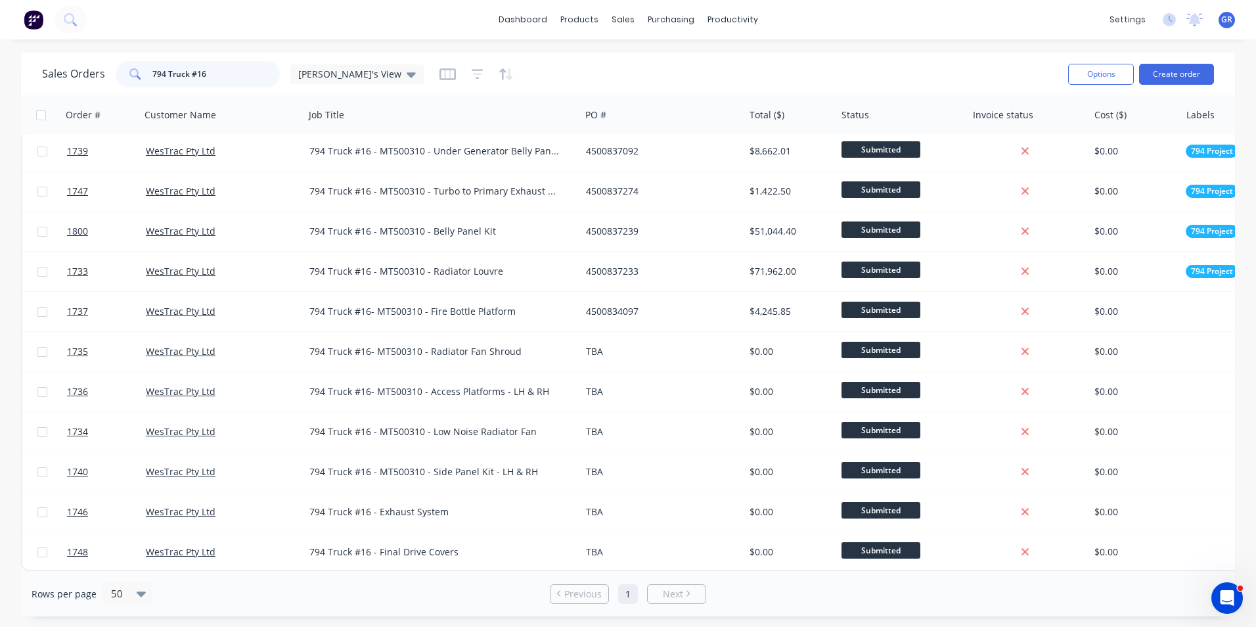
drag, startPoint x: 214, startPoint y: 70, endPoint x: 124, endPoint y: 74, distance: 90.1
click at [124, 74] on div "794 Truck #16" at bounding box center [198, 74] width 164 height 26
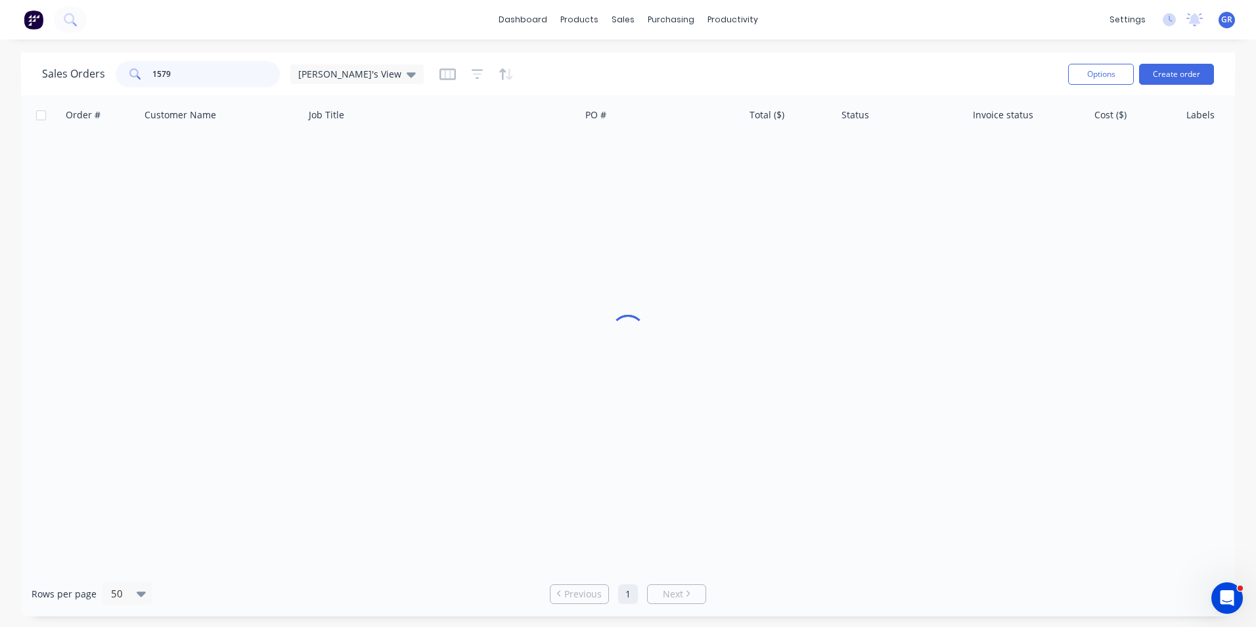
scroll to position [0, 0]
drag, startPoint x: 176, startPoint y: 72, endPoint x: 134, endPoint y: 72, distance: 42.1
click at [134, 72] on div "1579" at bounding box center [198, 74] width 164 height 26
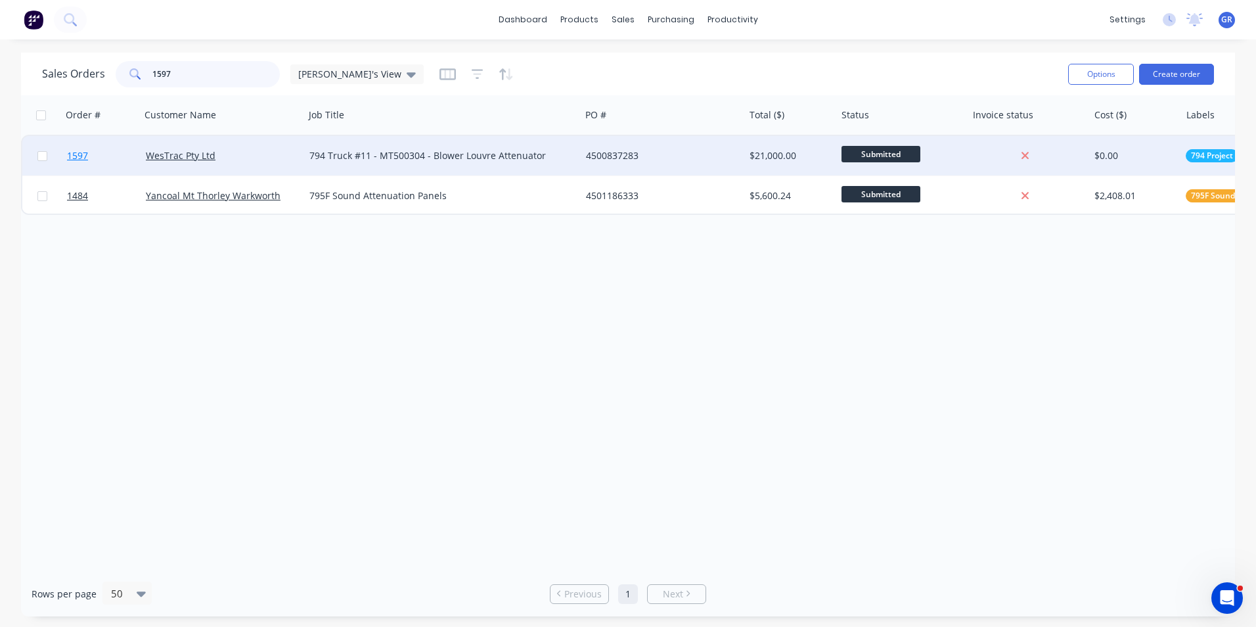
type input "1597"
click at [81, 153] on span "1597" at bounding box center [77, 155] width 21 height 13
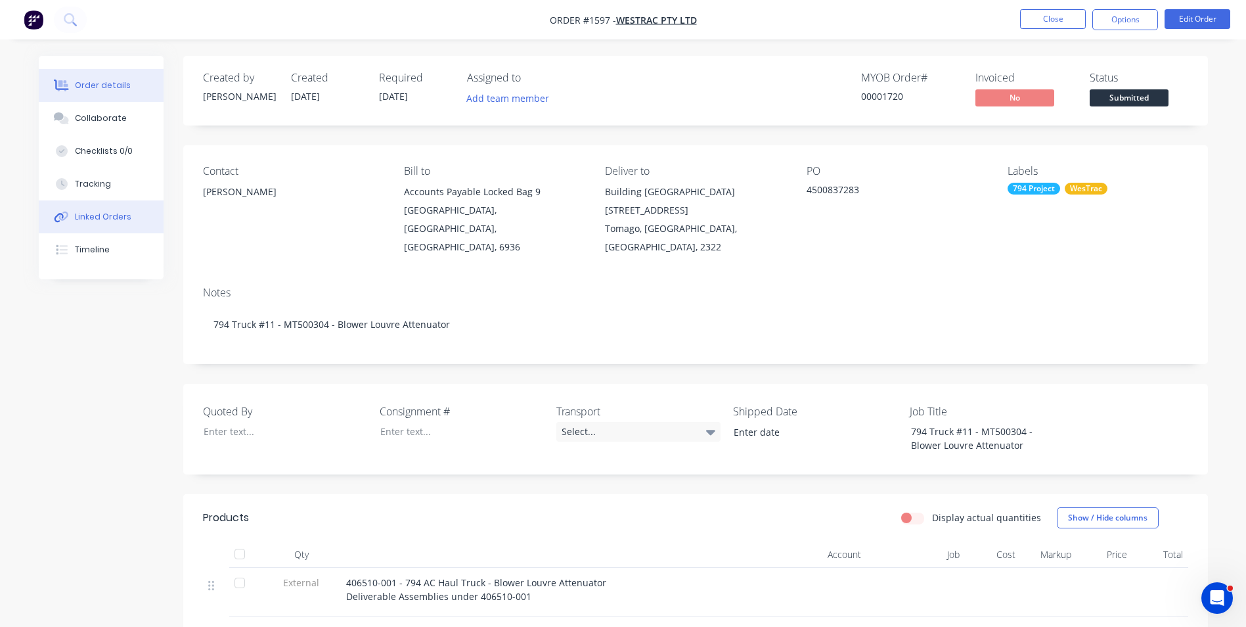
click at [97, 216] on div "Linked Orders" at bounding box center [103, 217] width 57 height 12
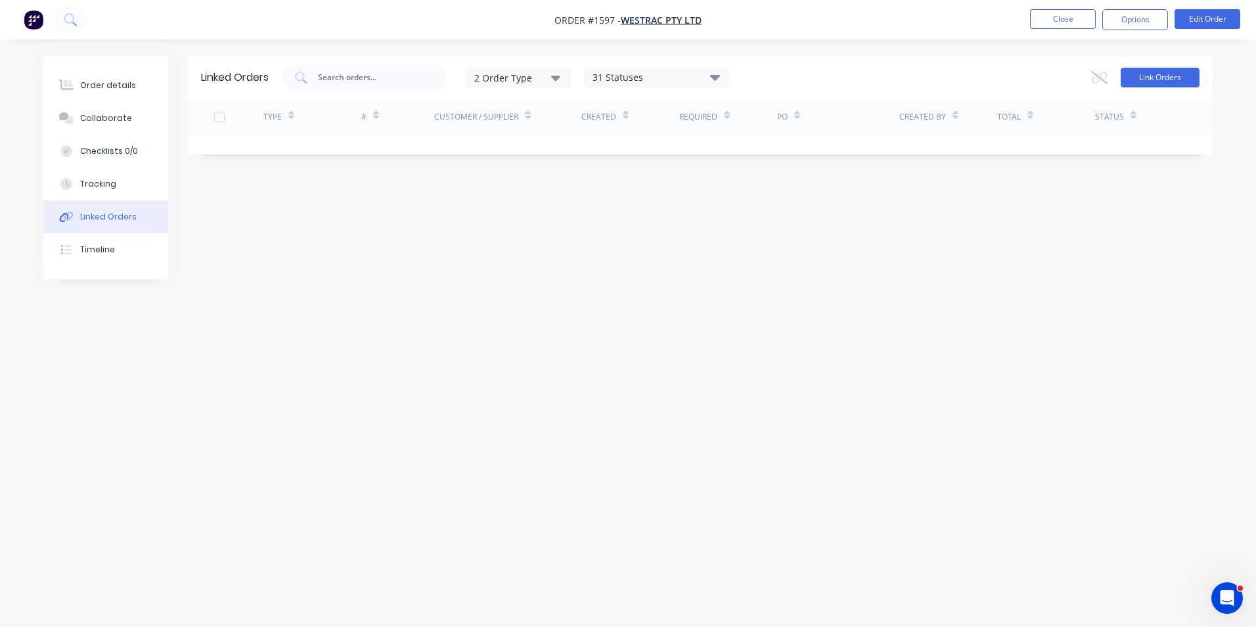
click at [1170, 70] on button "Link Orders" at bounding box center [1160, 78] width 79 height 20
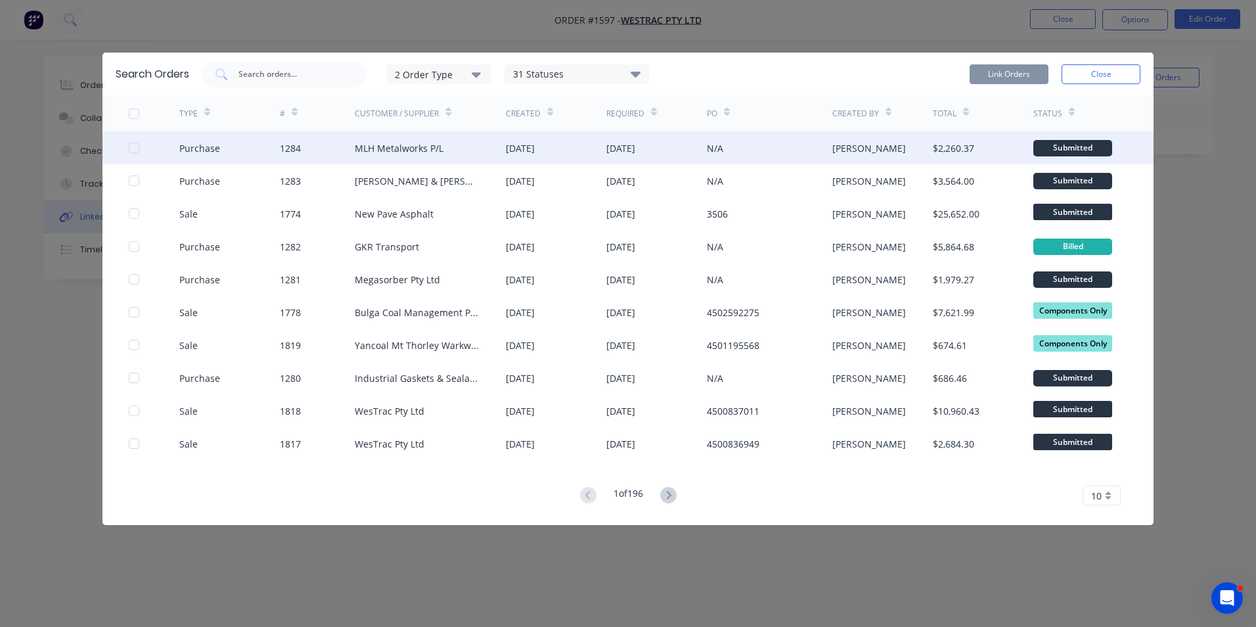
drag, startPoint x: 133, startPoint y: 146, endPoint x: 139, endPoint y: 145, distance: 6.7
click at [133, 145] on div at bounding box center [134, 148] width 26 height 26
click at [1017, 71] on button "Link Orders" at bounding box center [1009, 74] width 79 height 20
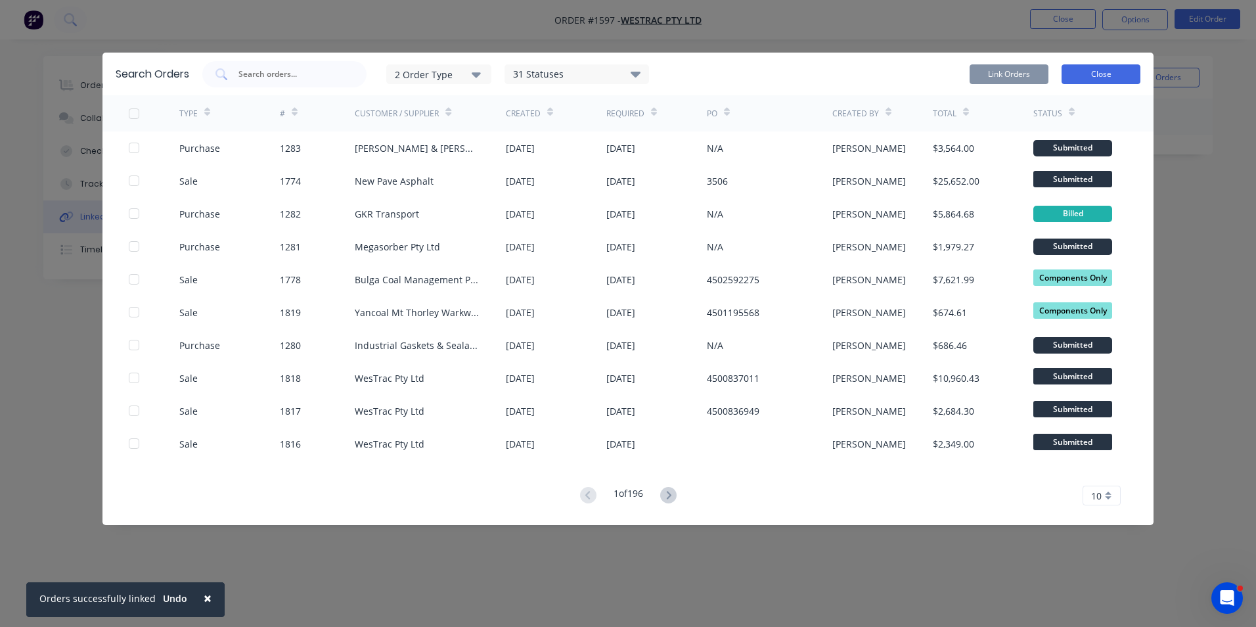
click at [1114, 74] on button "Close" at bounding box center [1101, 74] width 79 height 20
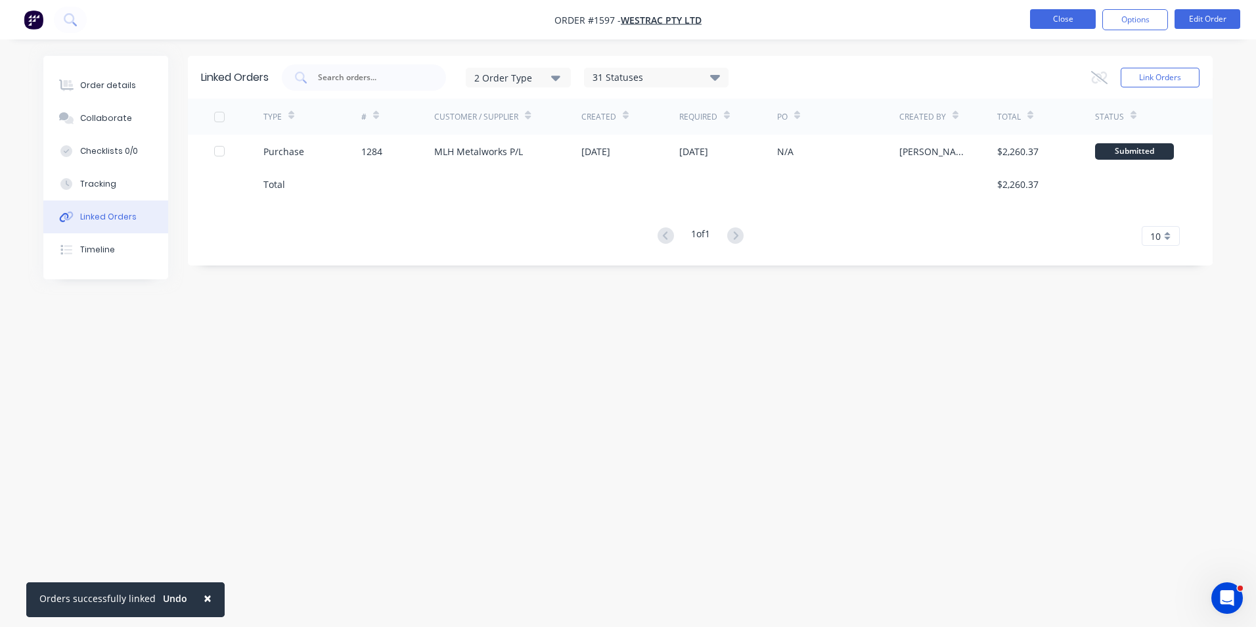
click at [1069, 24] on button "Close" at bounding box center [1063, 19] width 66 height 20
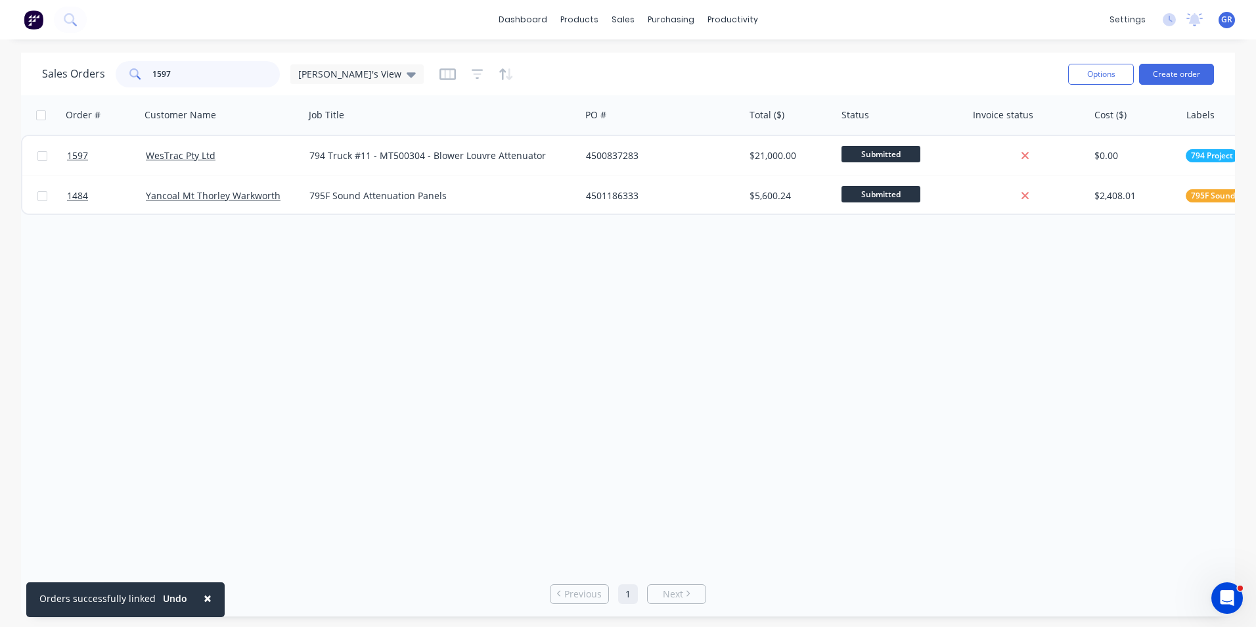
drag, startPoint x: 189, startPoint y: 76, endPoint x: 141, endPoint y: 78, distance: 48.0
click at [140, 78] on div "1597" at bounding box center [198, 74] width 164 height 26
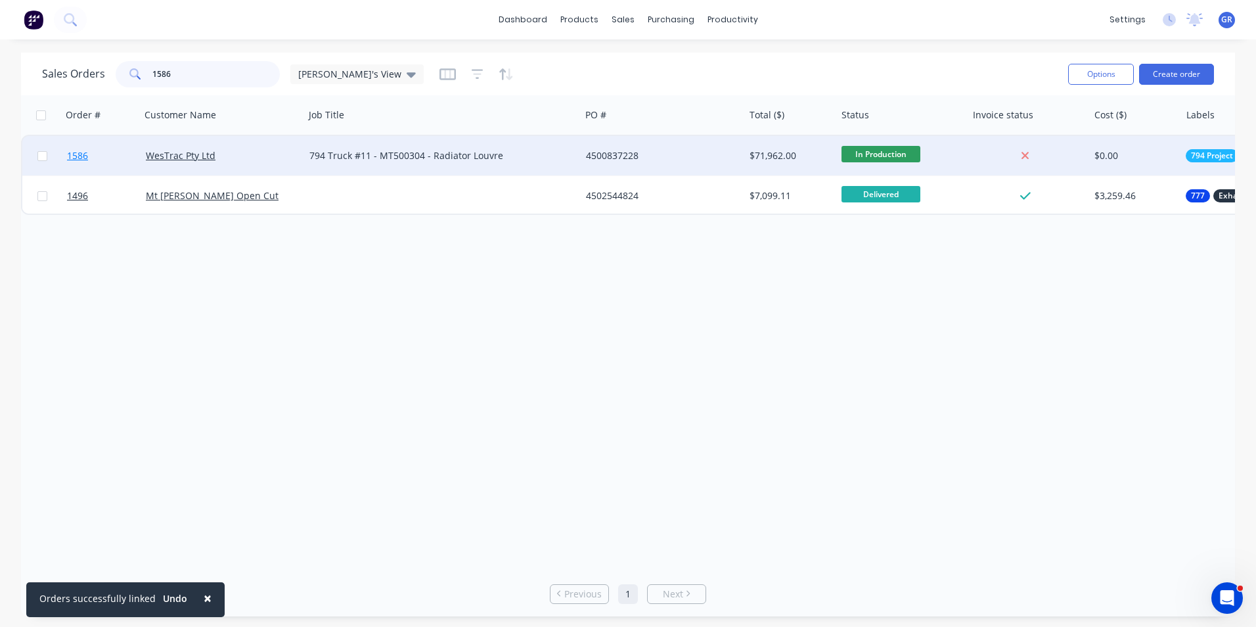
type input "1586"
click at [76, 158] on span "1586" at bounding box center [77, 155] width 21 height 13
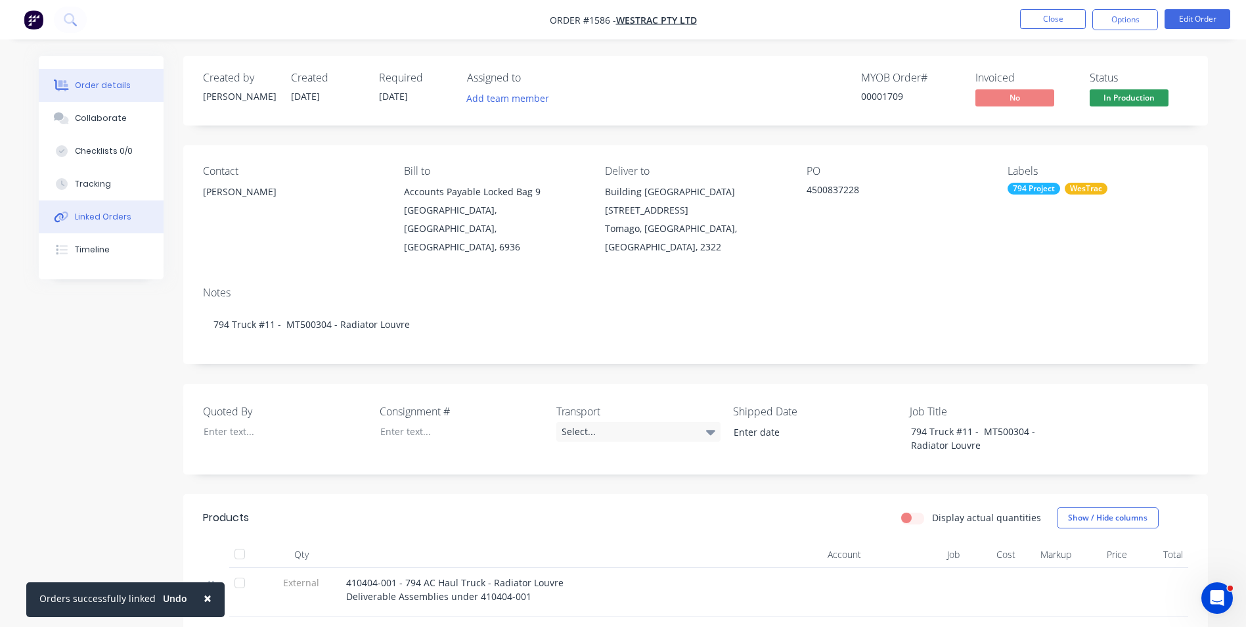
click at [101, 209] on button "Linked Orders" at bounding box center [101, 216] width 125 height 33
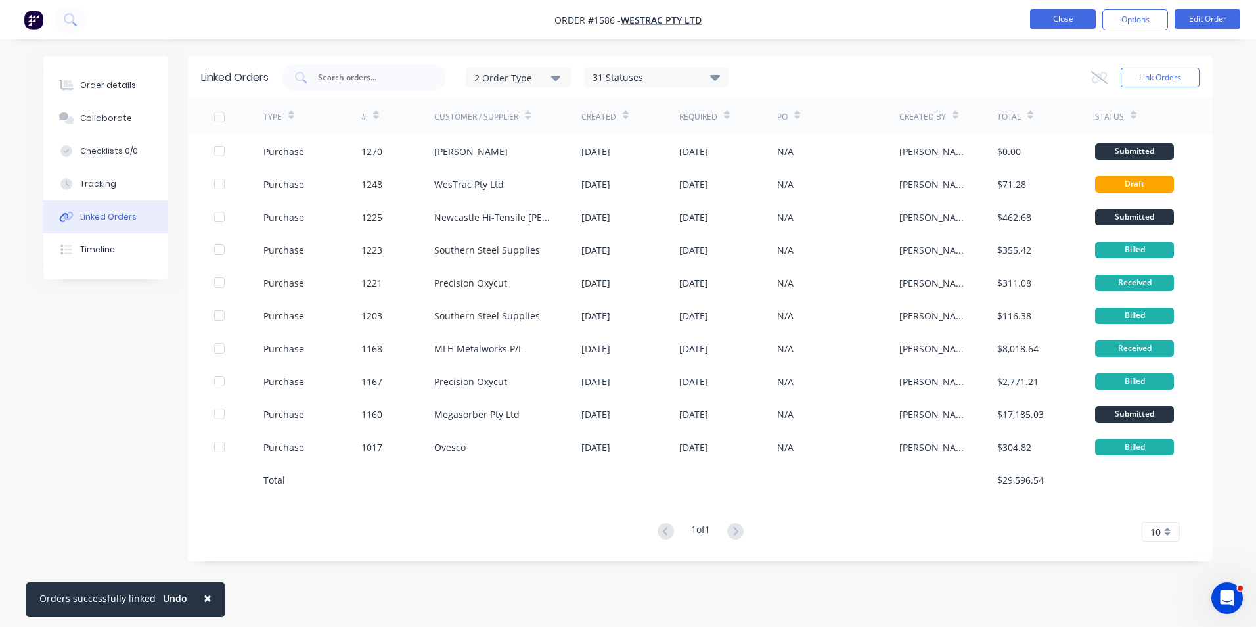
click at [1071, 15] on button "Close" at bounding box center [1063, 19] width 66 height 20
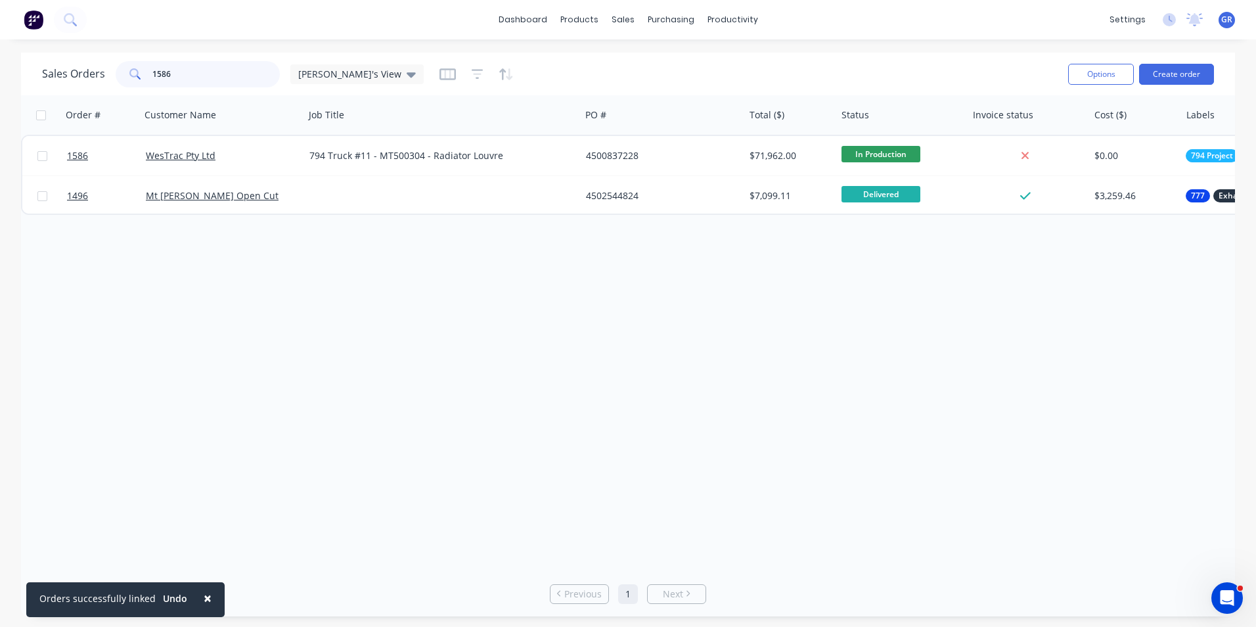
drag, startPoint x: 195, startPoint y: 76, endPoint x: 134, endPoint y: 77, distance: 61.1
click at [134, 77] on div "1586" at bounding box center [198, 74] width 164 height 26
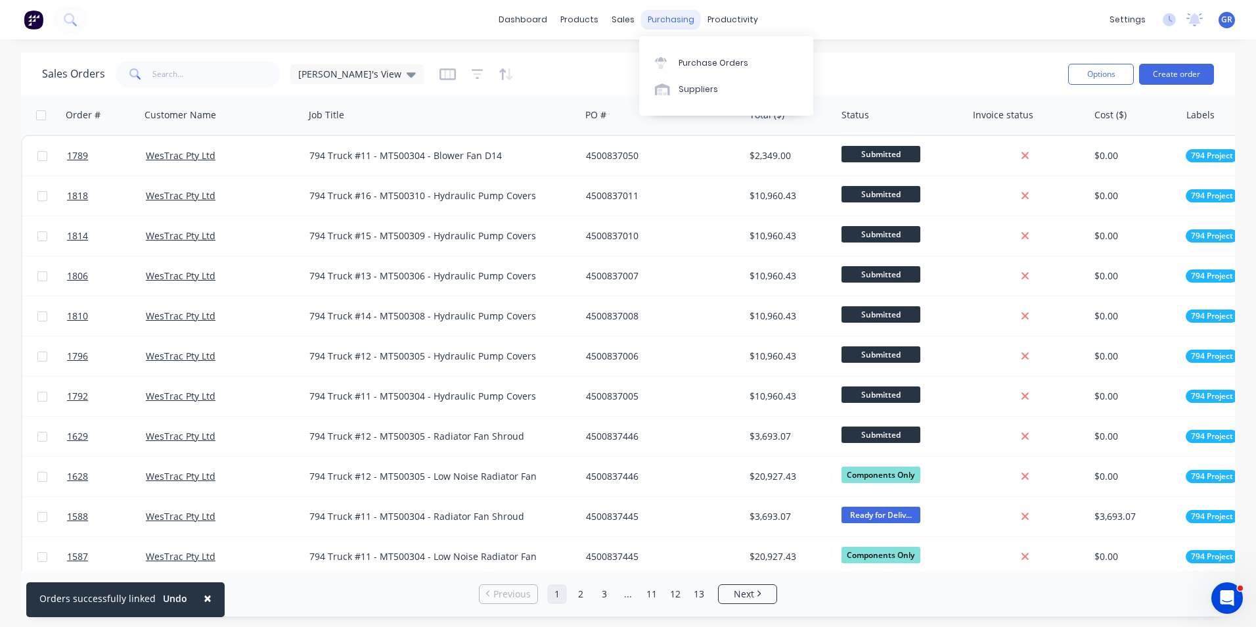
click at [675, 19] on div "purchasing" at bounding box center [671, 20] width 60 height 20
click at [174, 68] on input "text" at bounding box center [216, 74] width 128 height 26
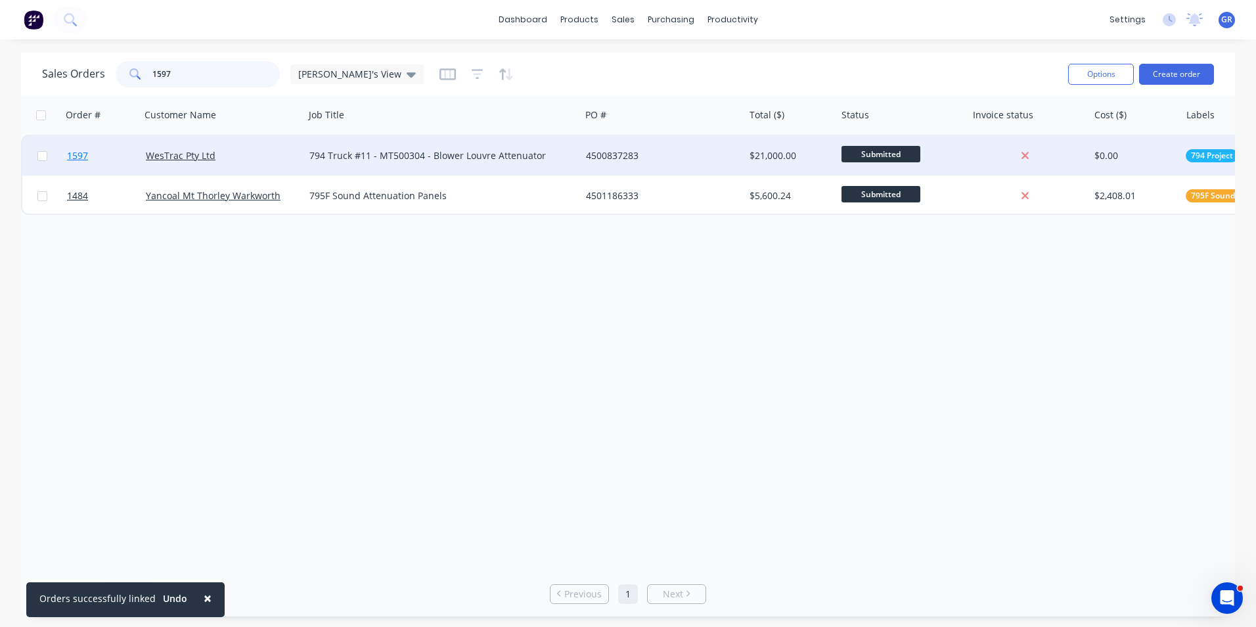
type input "1597"
click at [80, 152] on span "1597" at bounding box center [77, 155] width 21 height 13
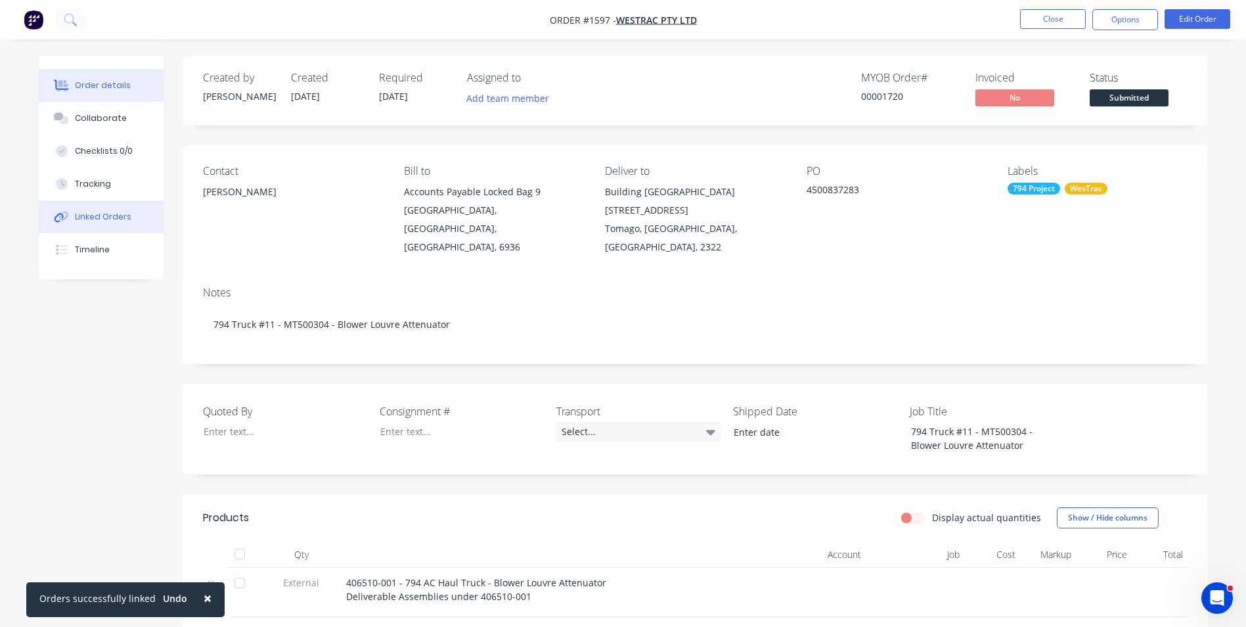
click at [94, 219] on div "Linked Orders" at bounding box center [103, 217] width 57 height 12
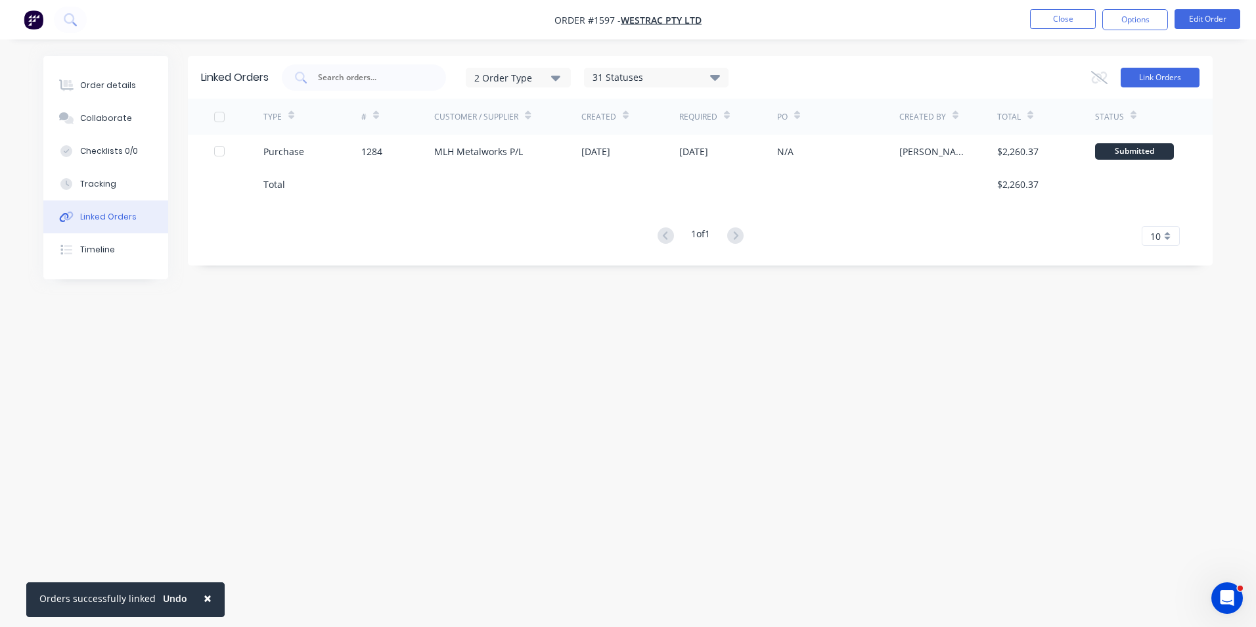
click at [1172, 80] on button "Link Orders" at bounding box center [1160, 78] width 79 height 20
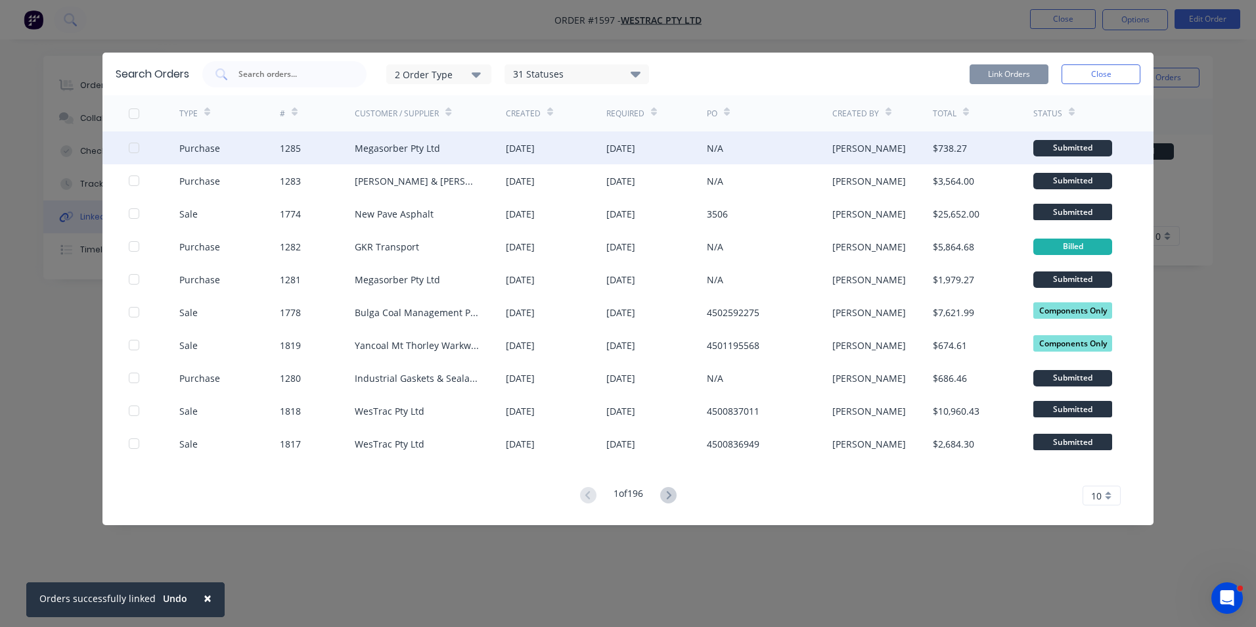
click at [135, 147] on div at bounding box center [134, 148] width 26 height 26
click at [1001, 70] on button "Link Orders" at bounding box center [1009, 74] width 79 height 20
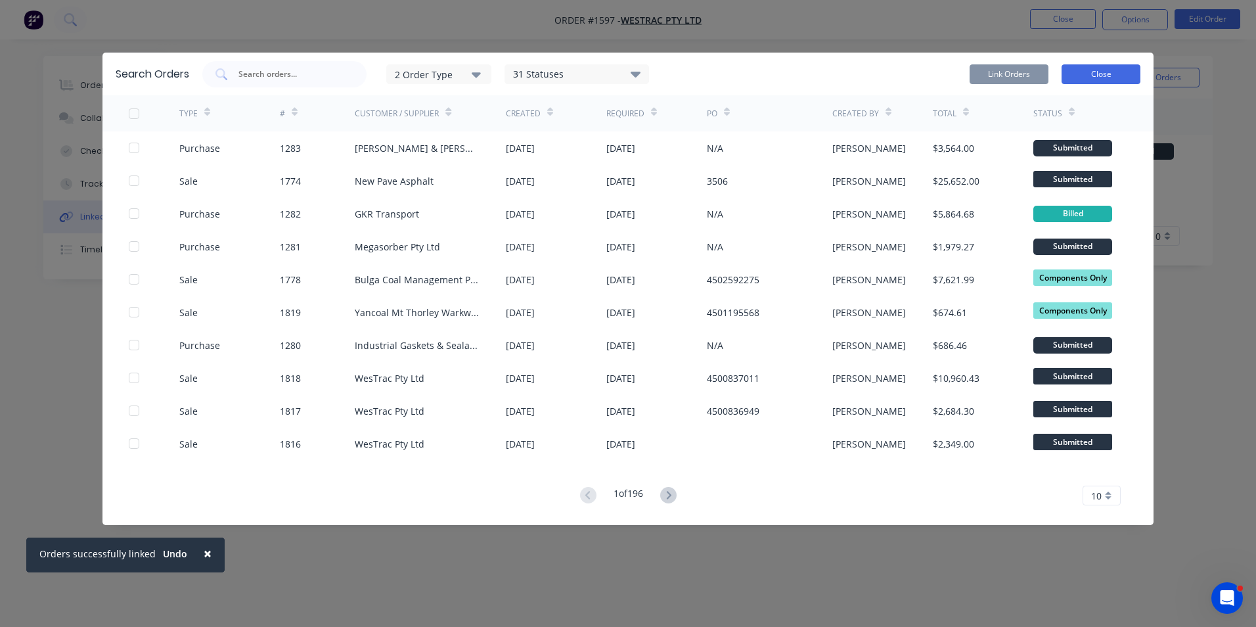
click at [1095, 72] on button "Close" at bounding box center [1101, 74] width 79 height 20
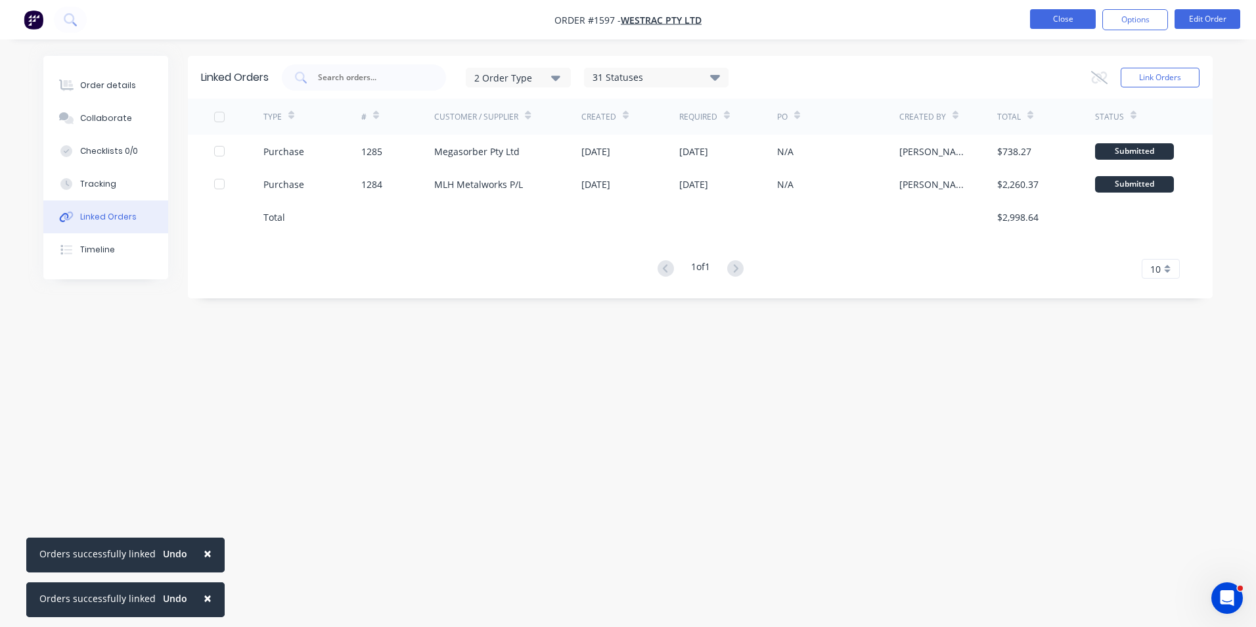
click at [1062, 18] on button "Close" at bounding box center [1063, 19] width 66 height 20
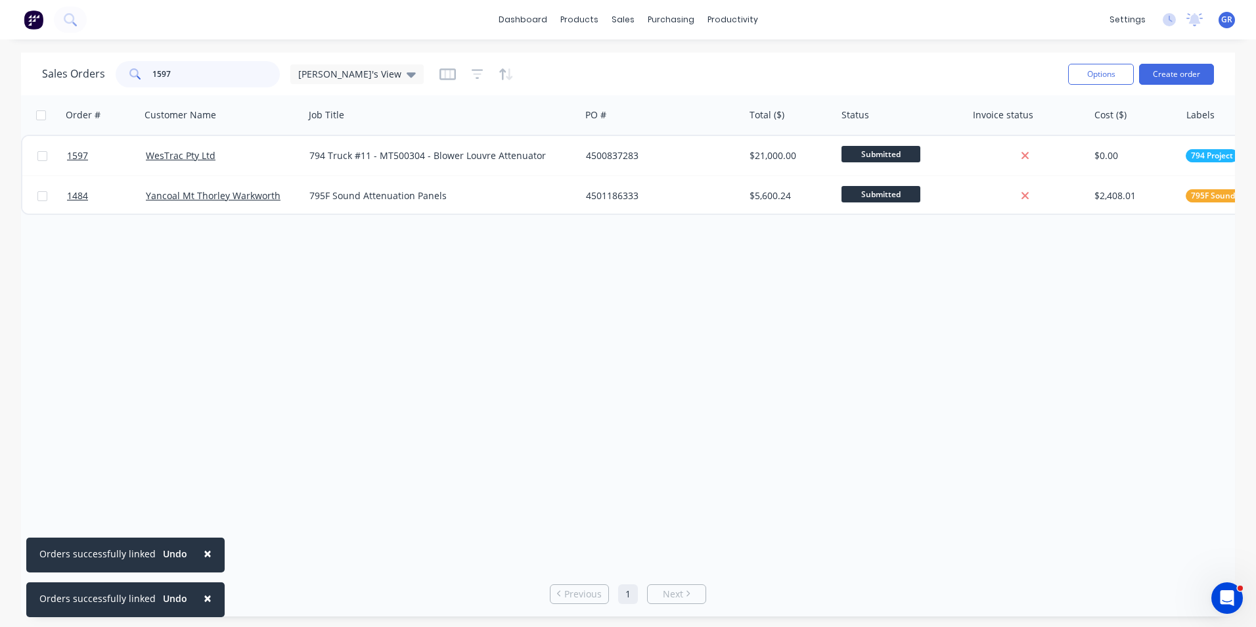
drag, startPoint x: 184, startPoint y: 78, endPoint x: 137, endPoint y: 72, distance: 47.0
click at [137, 73] on div "1597" at bounding box center [198, 74] width 164 height 26
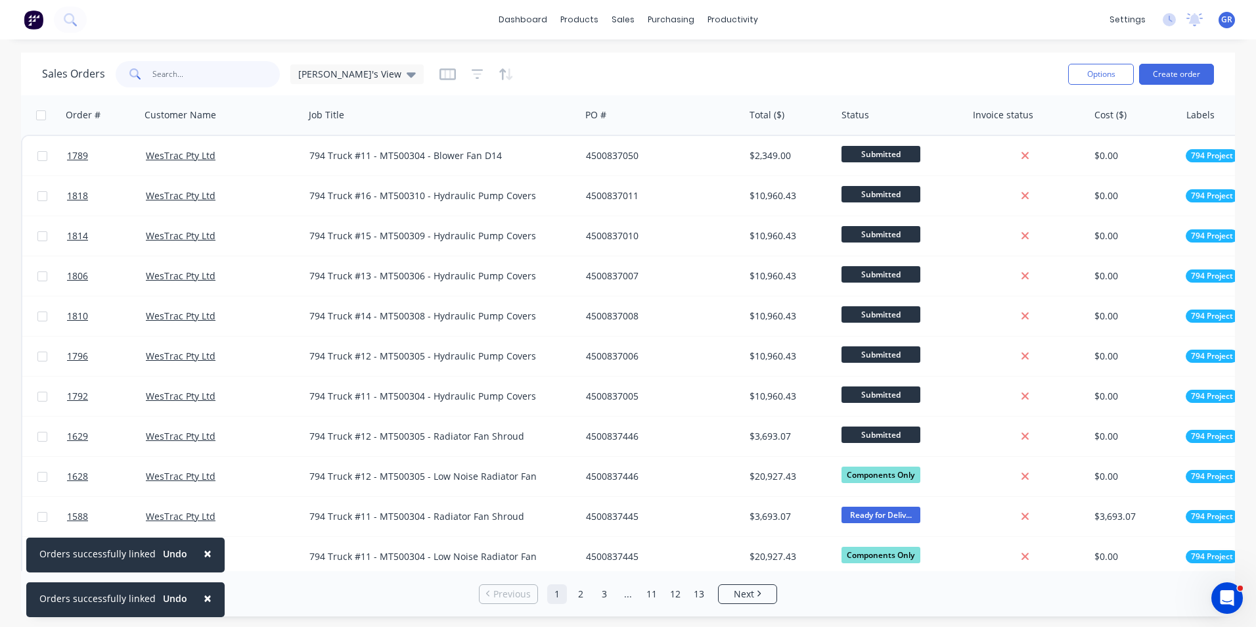
click at [168, 76] on input "text" at bounding box center [216, 74] width 128 height 26
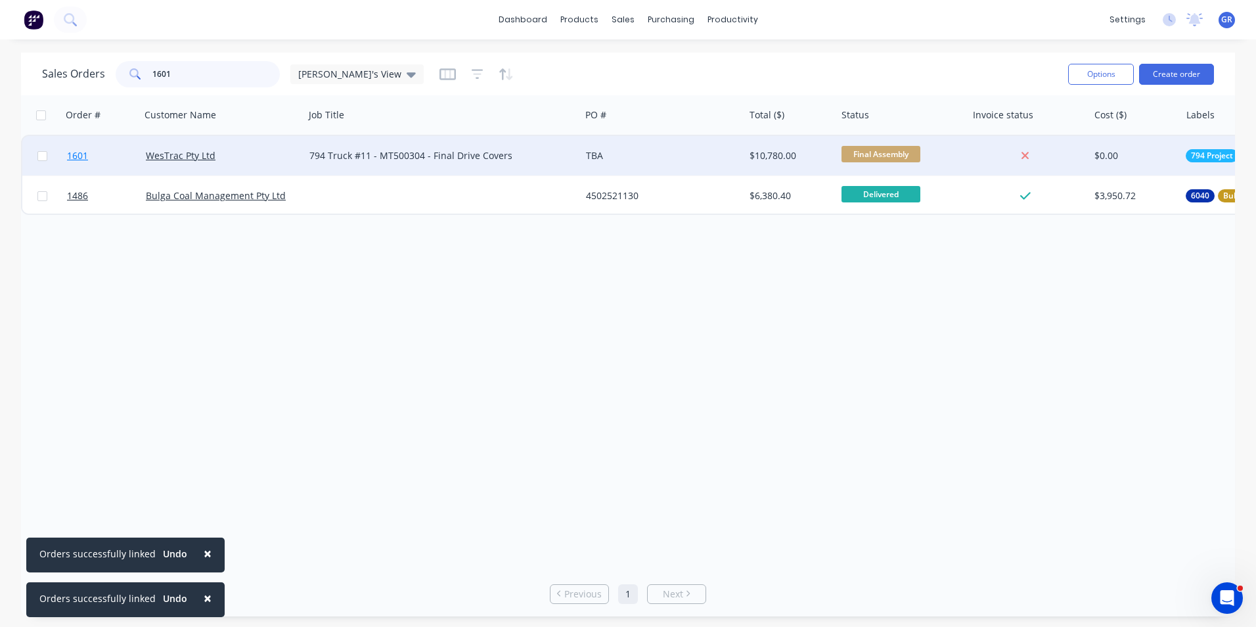
type input "1601"
click at [75, 157] on span "1601" at bounding box center [77, 155] width 21 height 13
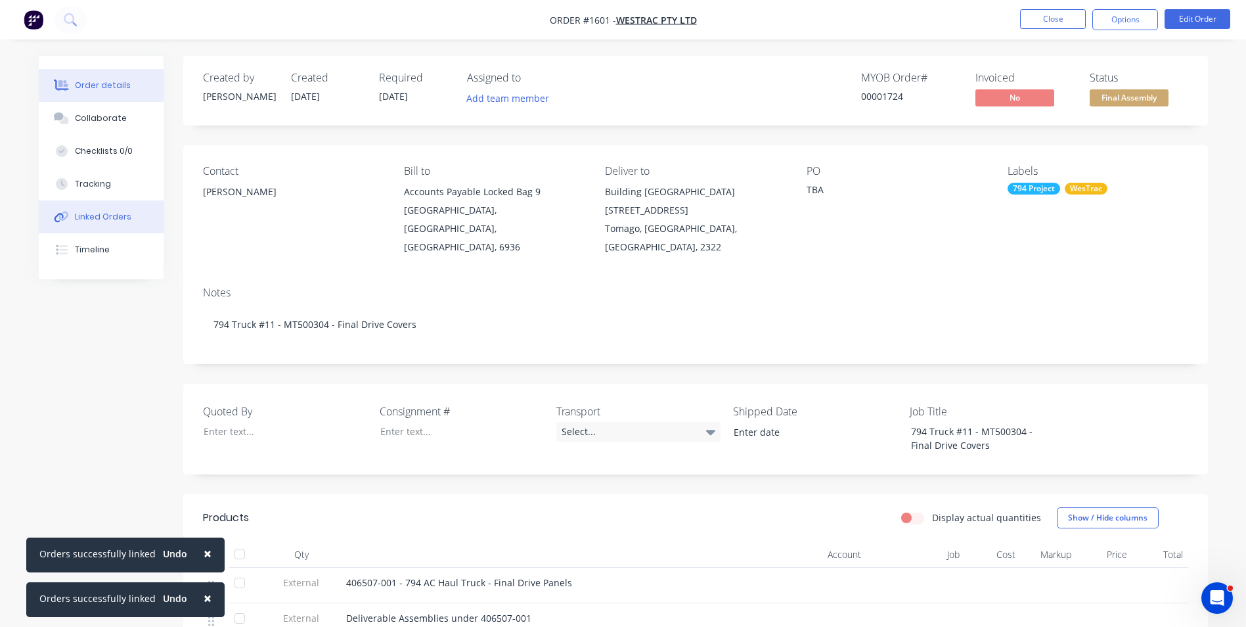
click at [101, 212] on div "Linked Orders" at bounding box center [103, 217] width 57 height 12
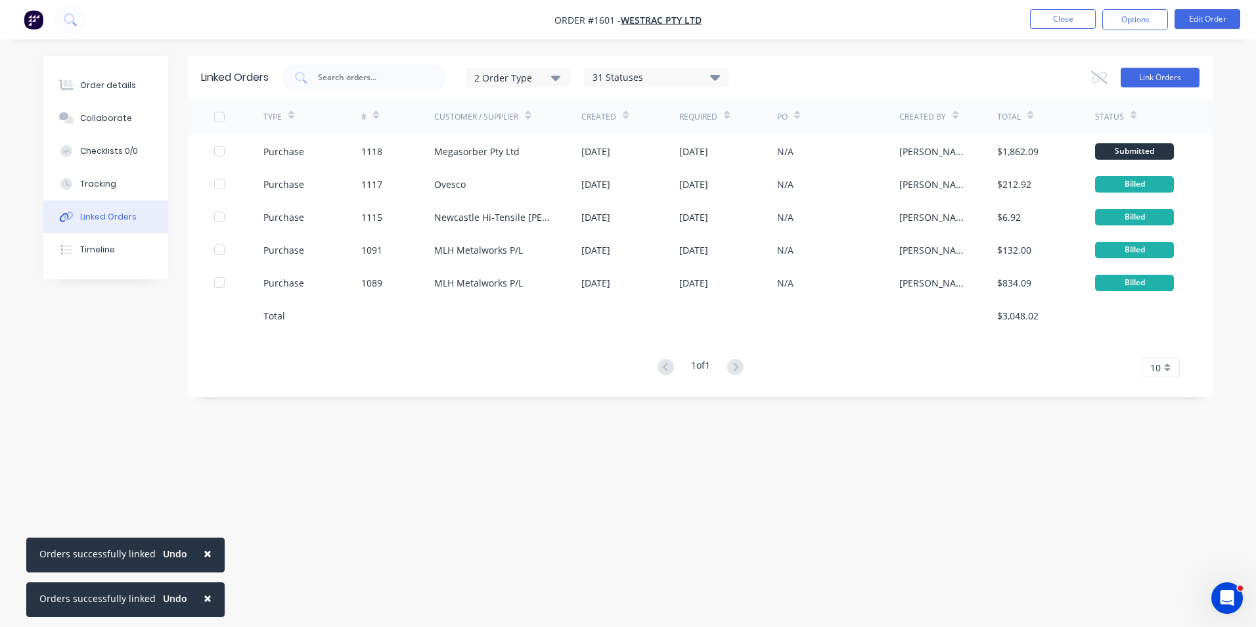
click at [1147, 75] on button "Link Orders" at bounding box center [1160, 78] width 79 height 20
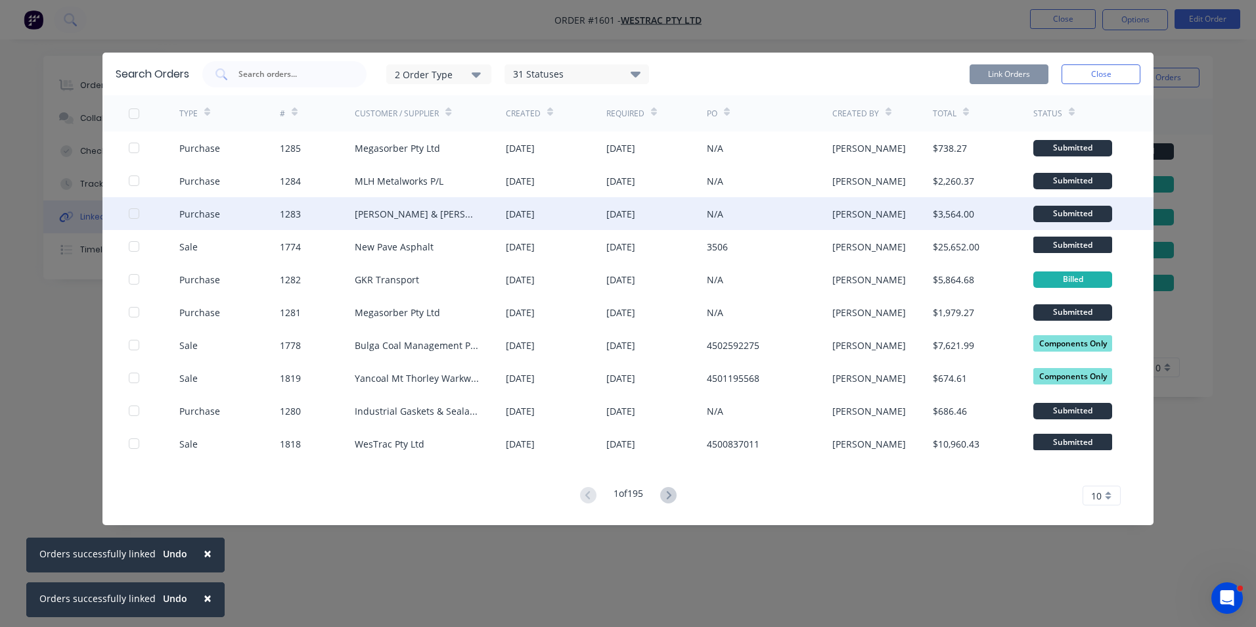
click at [134, 211] on div at bounding box center [134, 213] width 26 height 26
click at [1032, 71] on button "Link Orders" at bounding box center [1009, 74] width 79 height 20
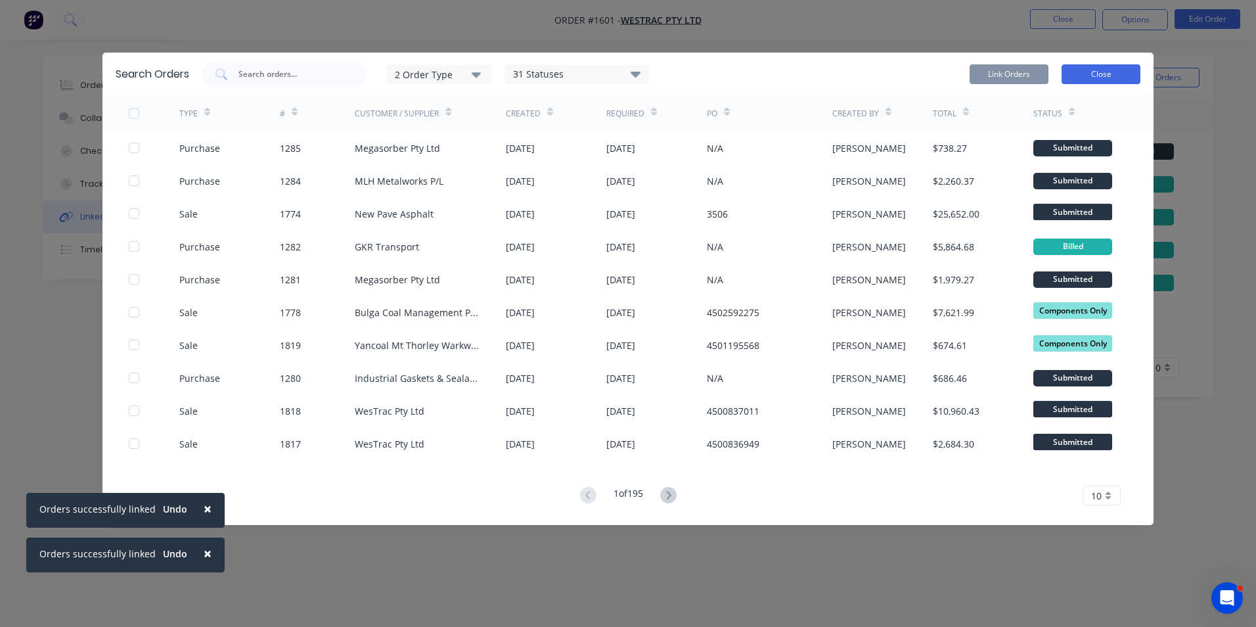
click at [1098, 72] on button "Close" at bounding box center [1101, 74] width 79 height 20
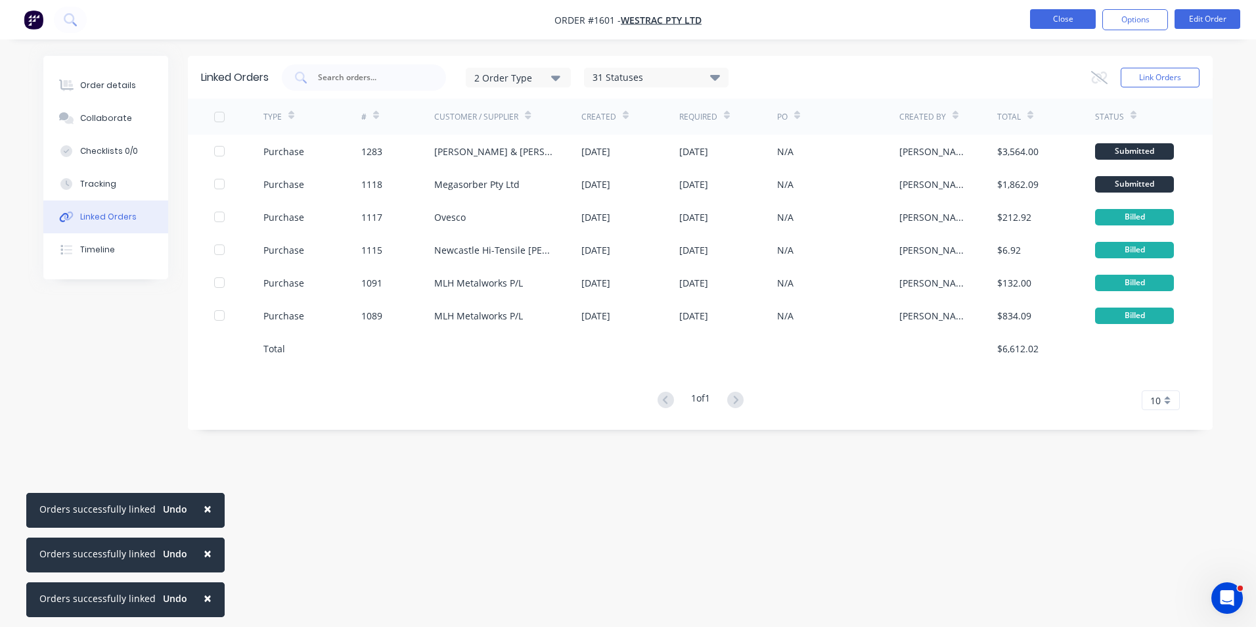
click at [1074, 23] on button "Close" at bounding box center [1063, 19] width 66 height 20
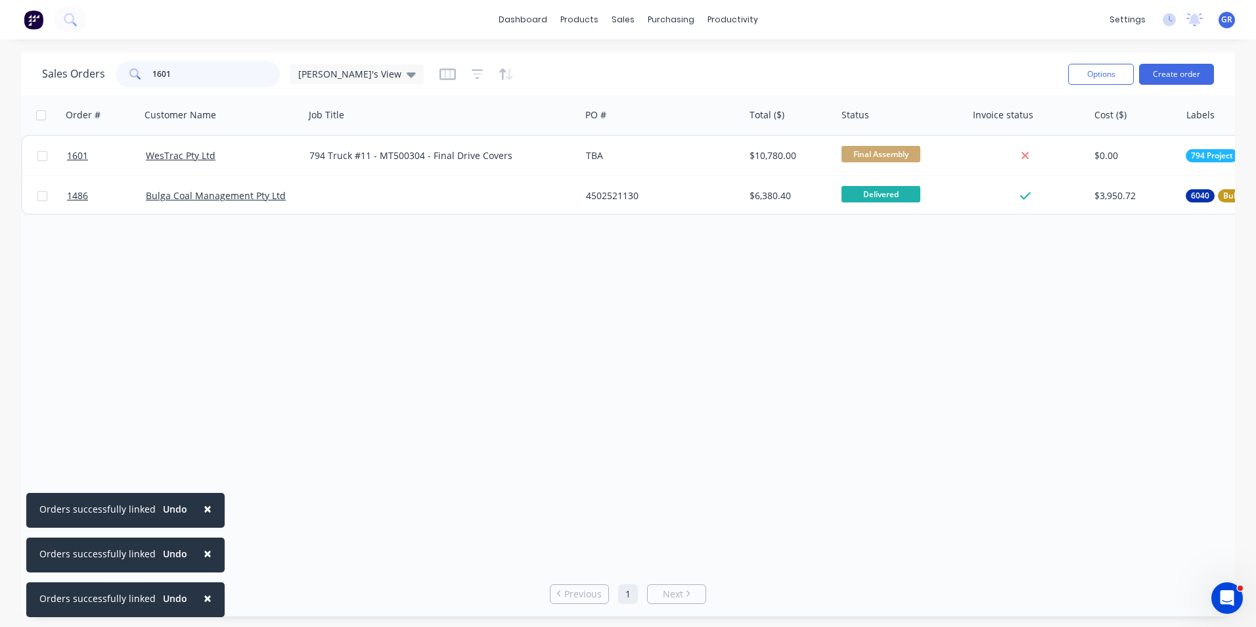
drag, startPoint x: 187, startPoint y: 75, endPoint x: 137, endPoint y: 74, distance: 50.6
click at [135, 74] on div "1601" at bounding box center [198, 74] width 164 height 26
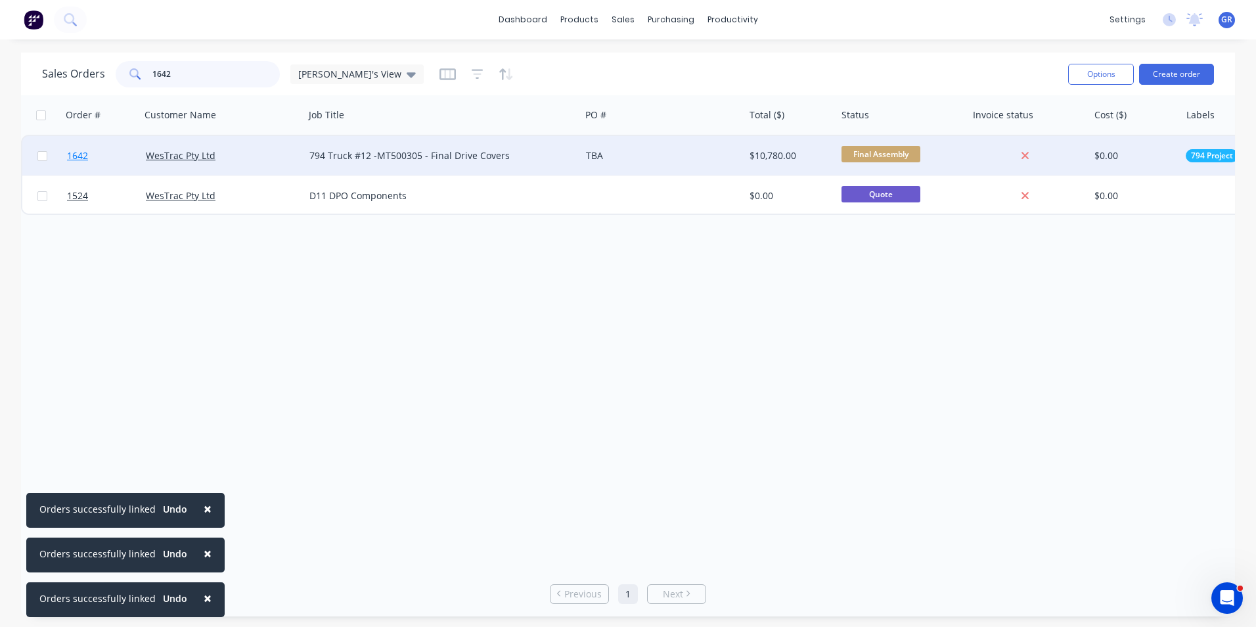
type input "1642"
click at [79, 158] on span "1642" at bounding box center [77, 155] width 21 height 13
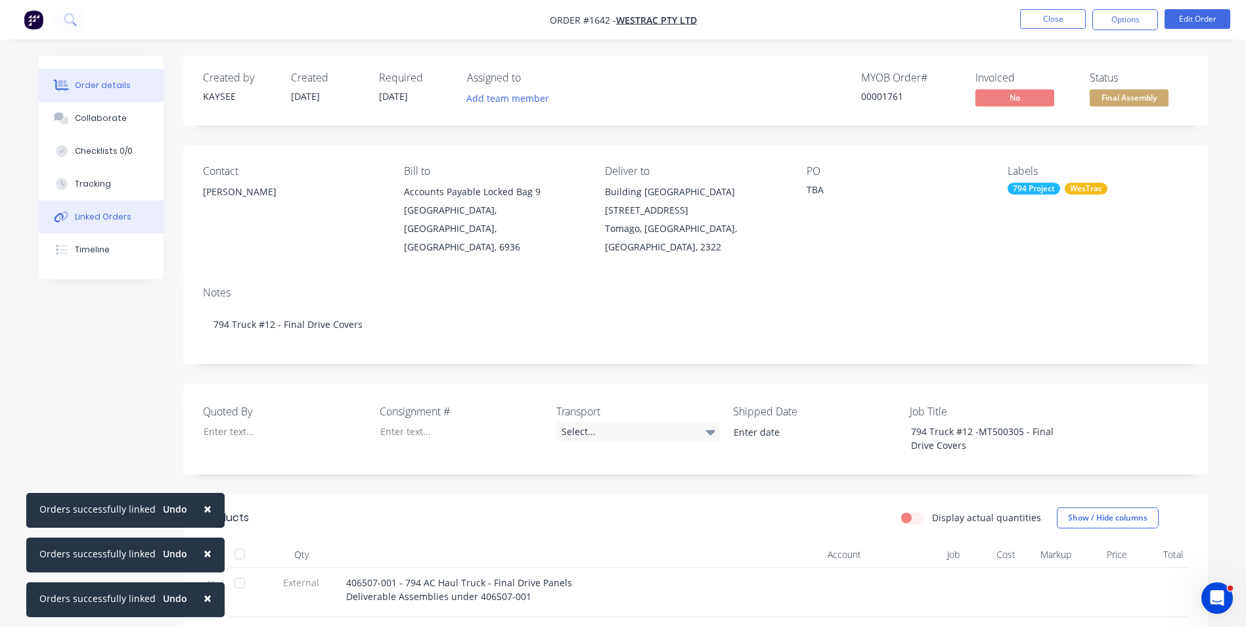
click at [107, 216] on div "Linked Orders" at bounding box center [103, 217] width 57 height 12
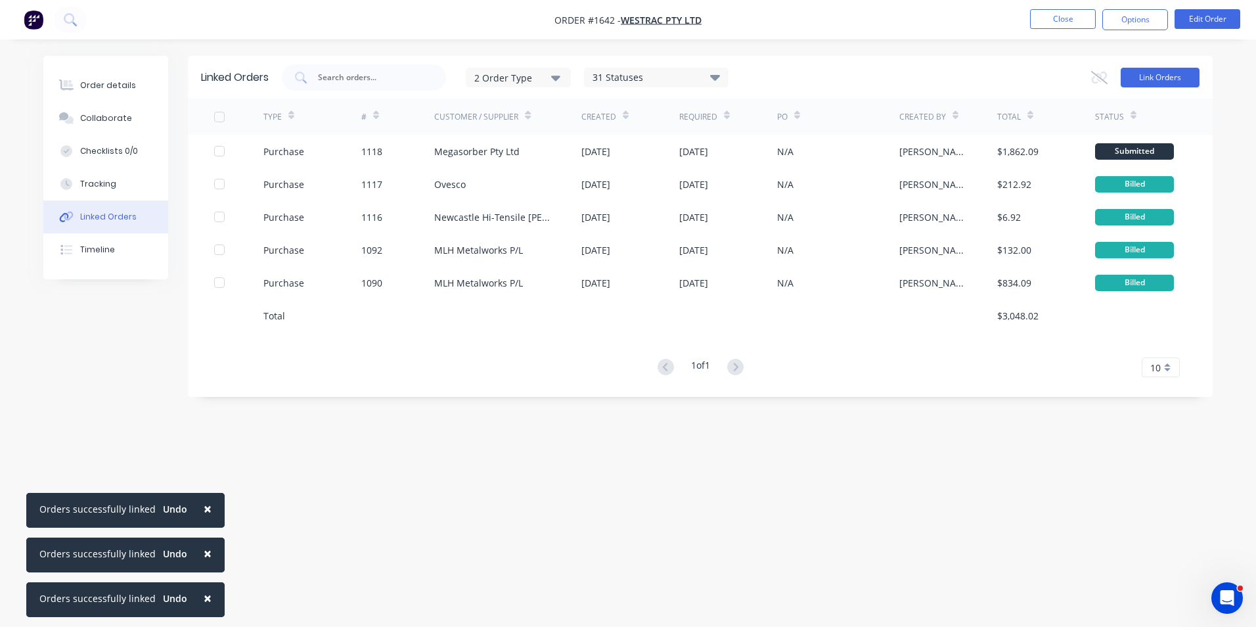
click at [1156, 76] on button "Link Orders" at bounding box center [1160, 78] width 79 height 20
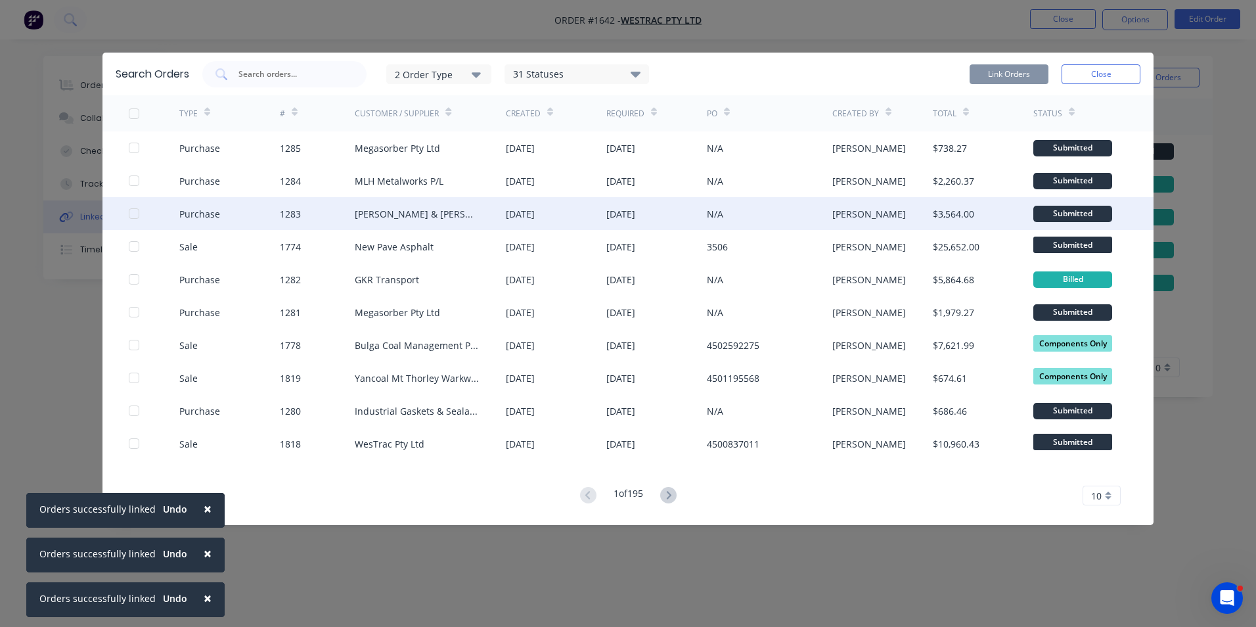
click at [136, 210] on div at bounding box center [134, 213] width 26 height 26
click at [998, 74] on button "Link Orders" at bounding box center [1009, 74] width 79 height 20
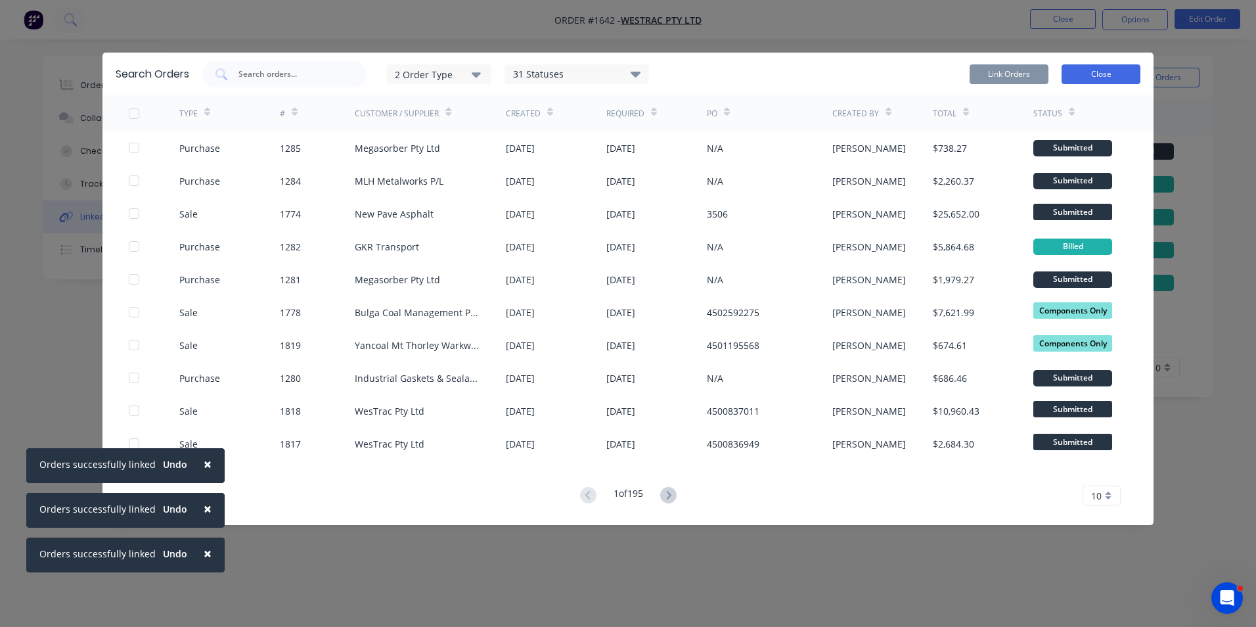
click at [1084, 74] on button "Close" at bounding box center [1101, 74] width 79 height 20
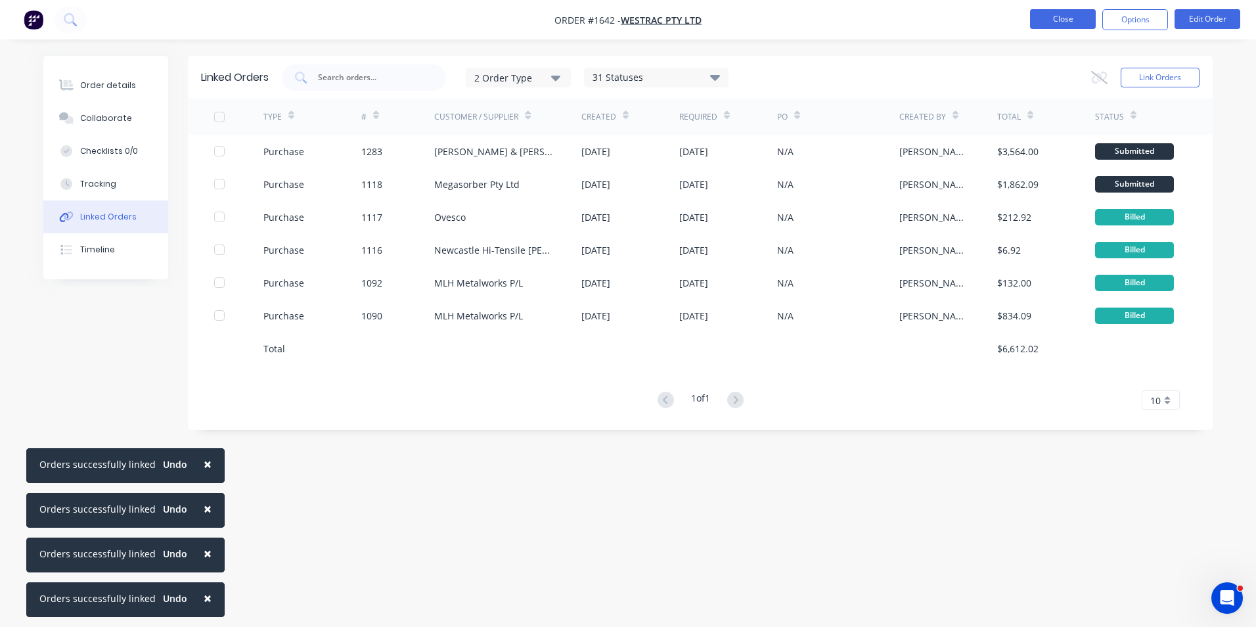
click at [1068, 14] on button "Close" at bounding box center [1063, 19] width 66 height 20
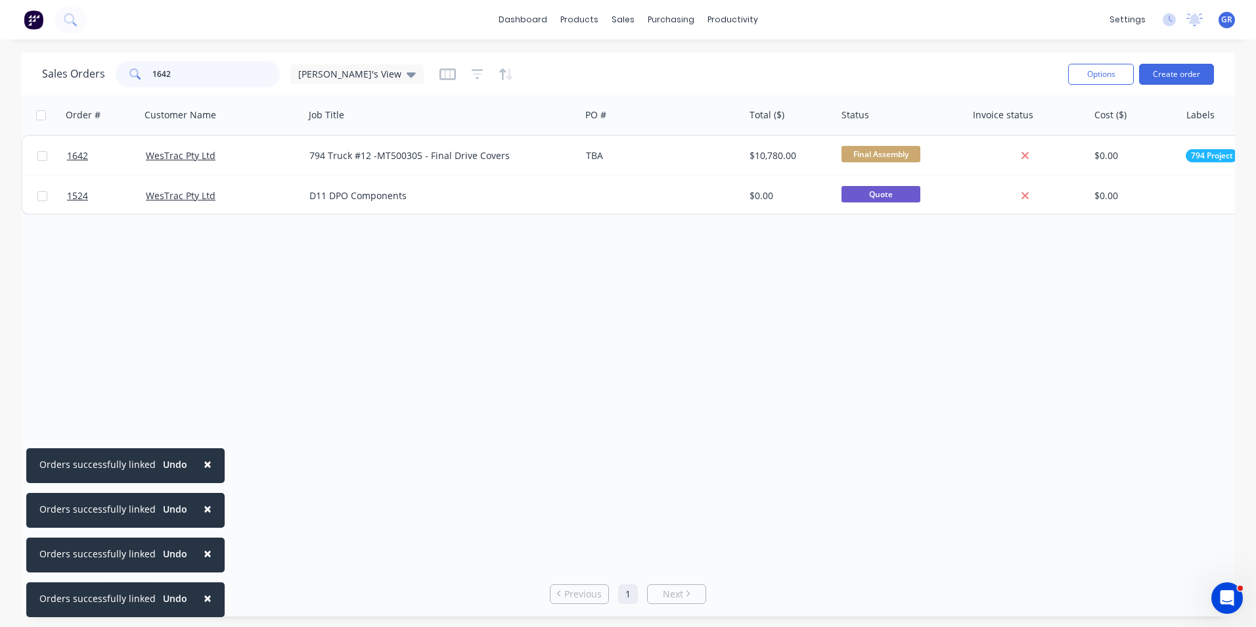
drag, startPoint x: 201, startPoint y: 72, endPoint x: 132, endPoint y: 72, distance: 69.0
click at [132, 72] on div "1642" at bounding box center [198, 74] width 164 height 26
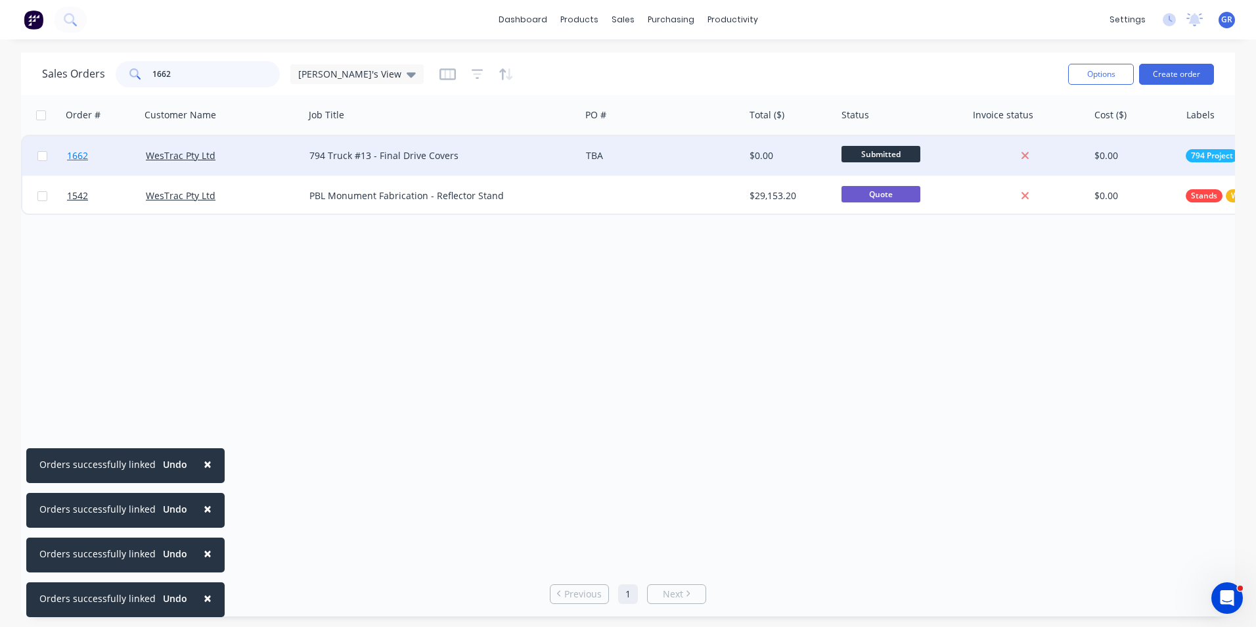
type input "1662"
click at [78, 152] on span "1662" at bounding box center [77, 155] width 21 height 13
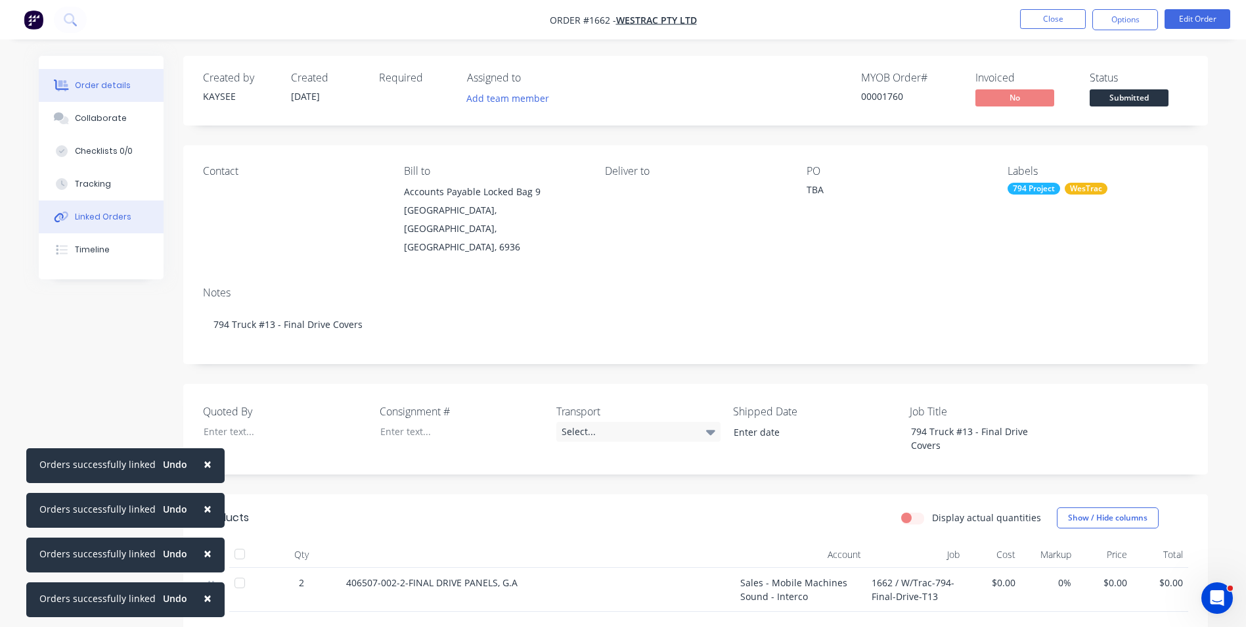
click at [102, 214] on div "Linked Orders" at bounding box center [103, 217] width 57 height 12
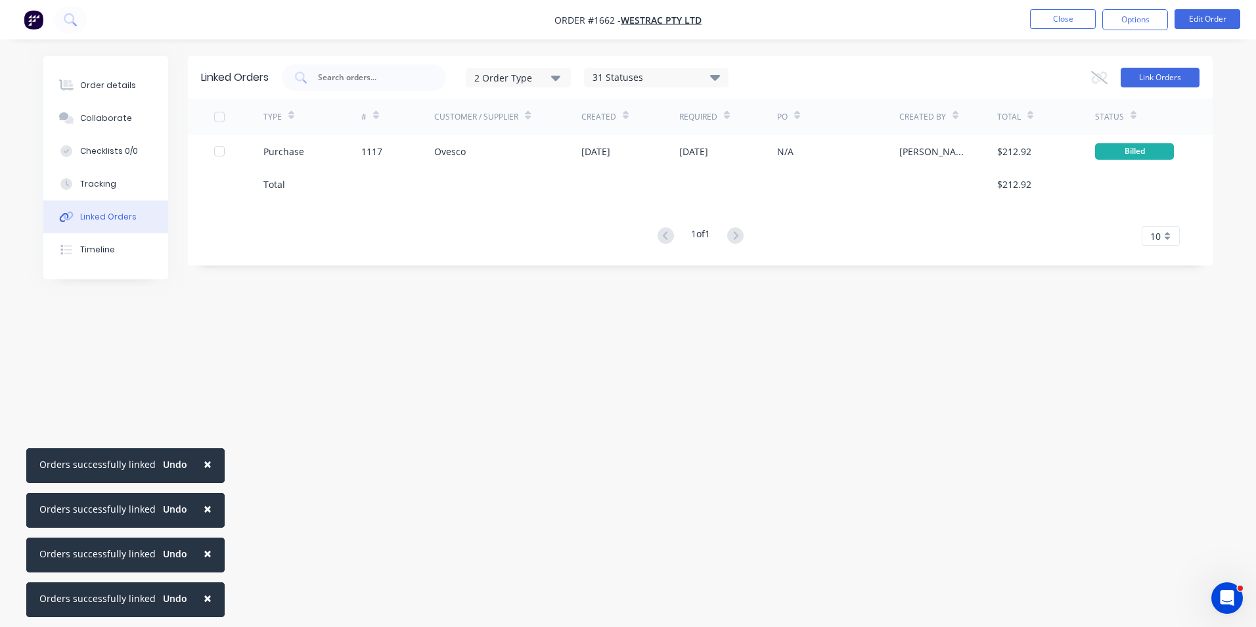
click at [1152, 79] on button "Link Orders" at bounding box center [1160, 78] width 79 height 20
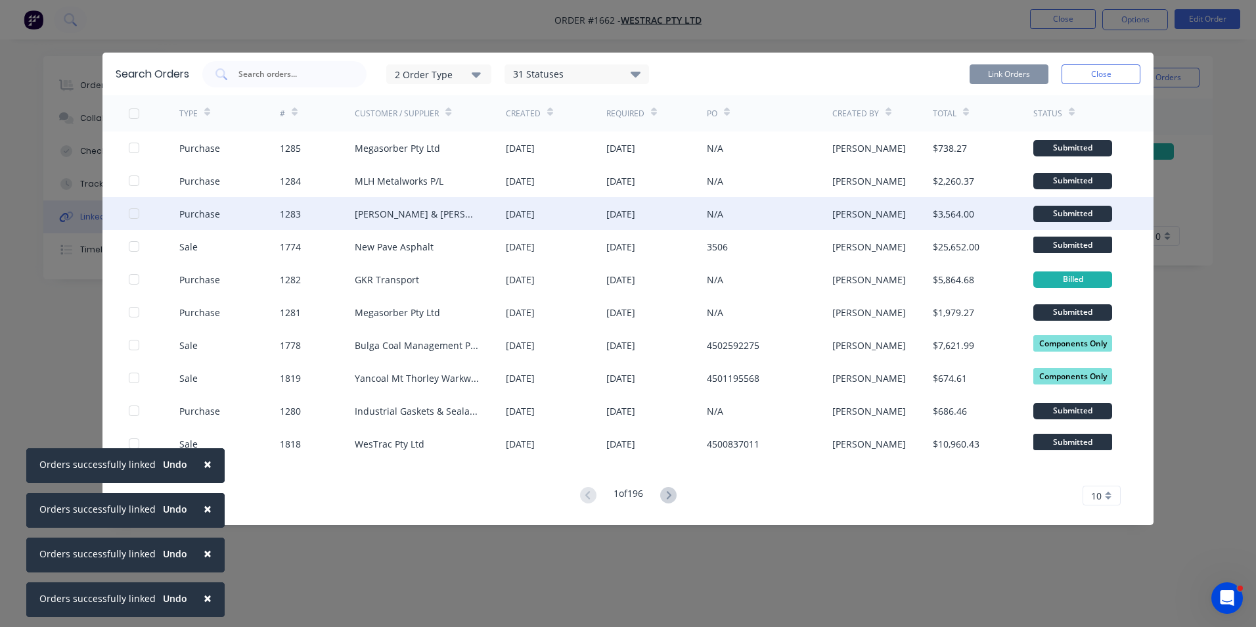
click at [130, 212] on div at bounding box center [134, 213] width 26 height 26
click at [992, 74] on button "Link Orders" at bounding box center [1009, 74] width 79 height 20
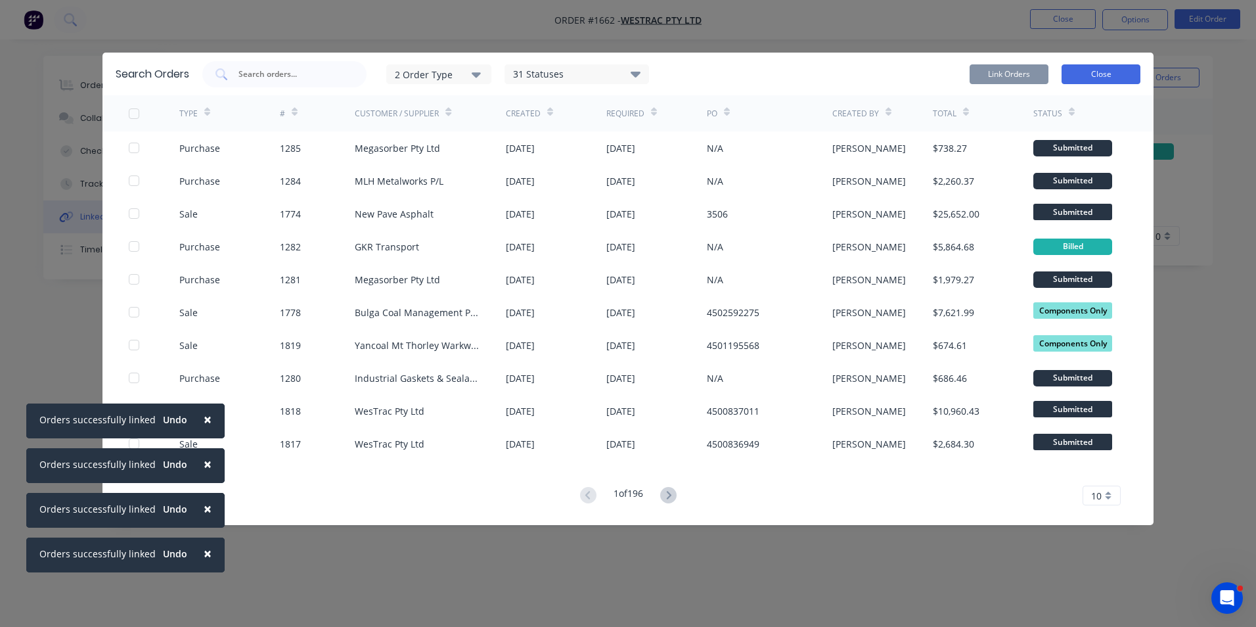
click at [1097, 75] on button "Close" at bounding box center [1101, 74] width 79 height 20
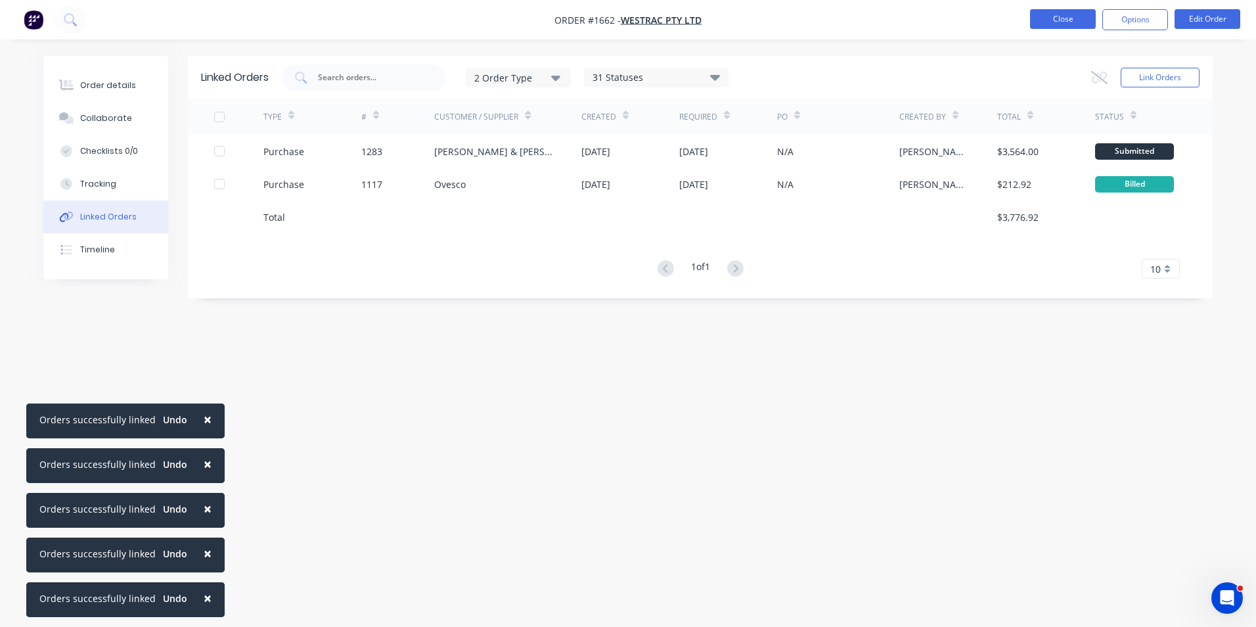
click at [1078, 21] on button "Close" at bounding box center [1063, 19] width 66 height 20
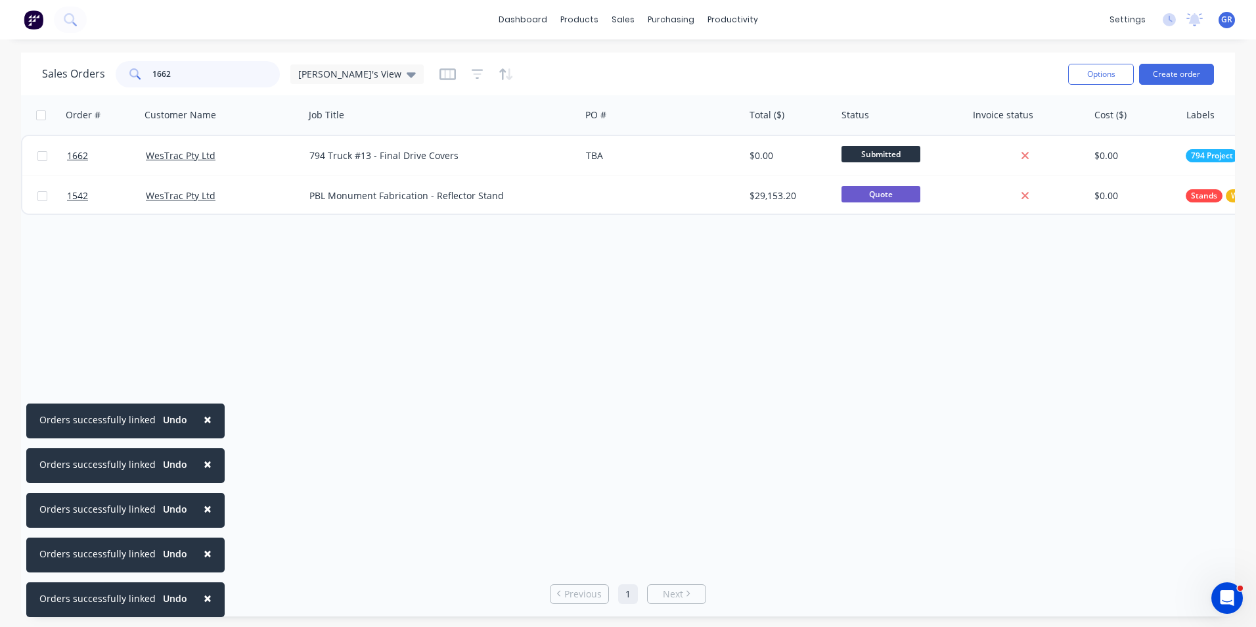
drag, startPoint x: 192, startPoint y: 68, endPoint x: 145, endPoint y: 68, distance: 46.6
click at [145, 68] on div "1662" at bounding box center [198, 74] width 164 height 26
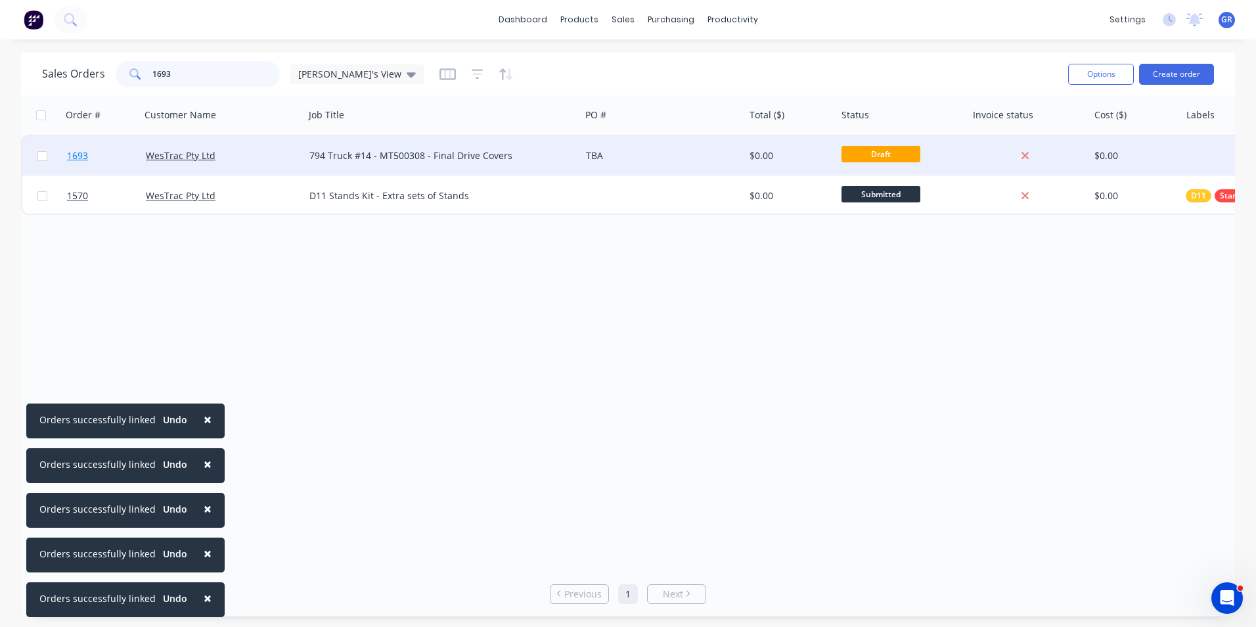
type input "1693"
click at [72, 154] on span "1693" at bounding box center [77, 155] width 21 height 13
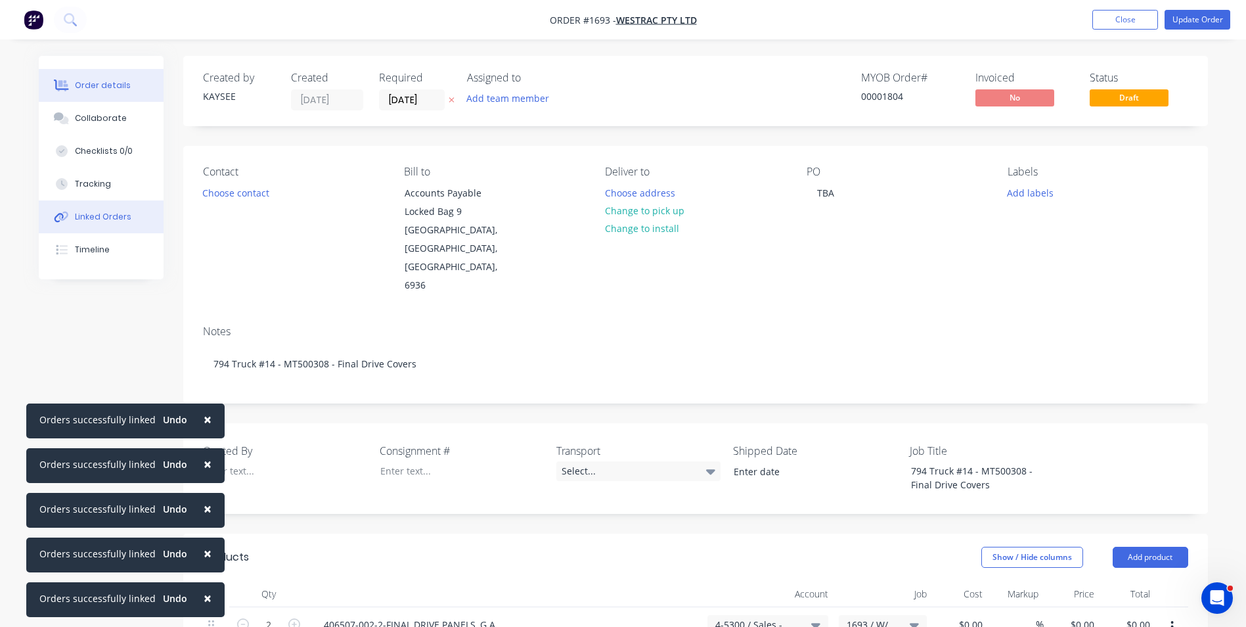
click at [97, 212] on div "Linked Orders" at bounding box center [103, 217] width 57 height 12
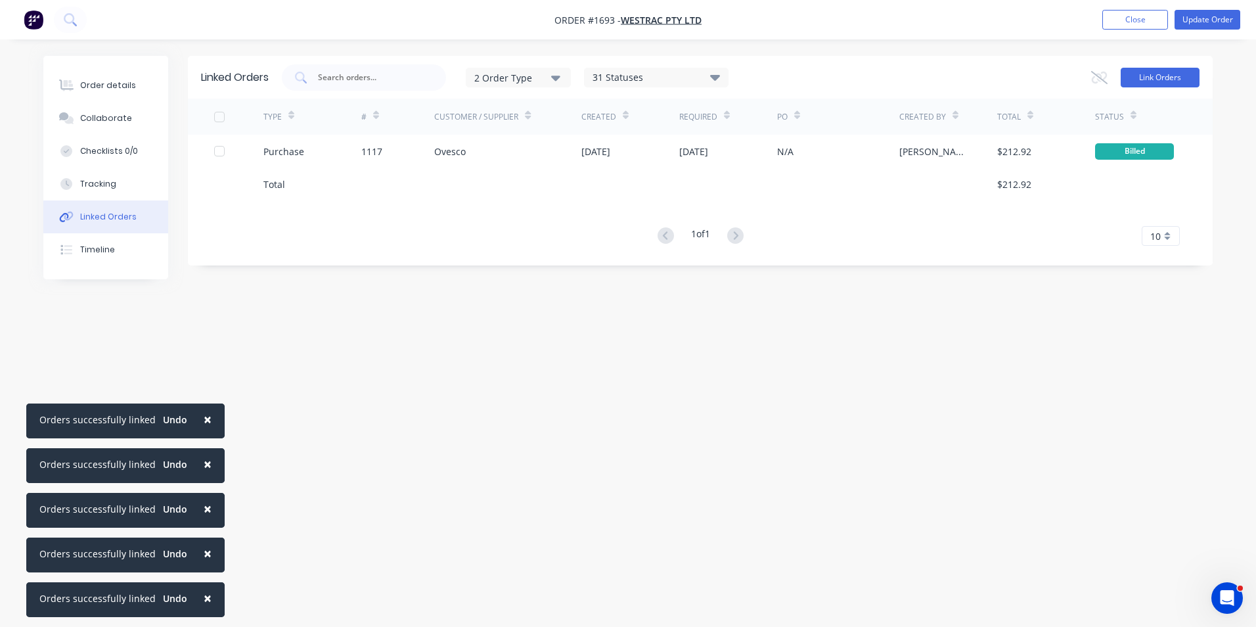
click at [1175, 79] on button "Link Orders" at bounding box center [1160, 78] width 79 height 20
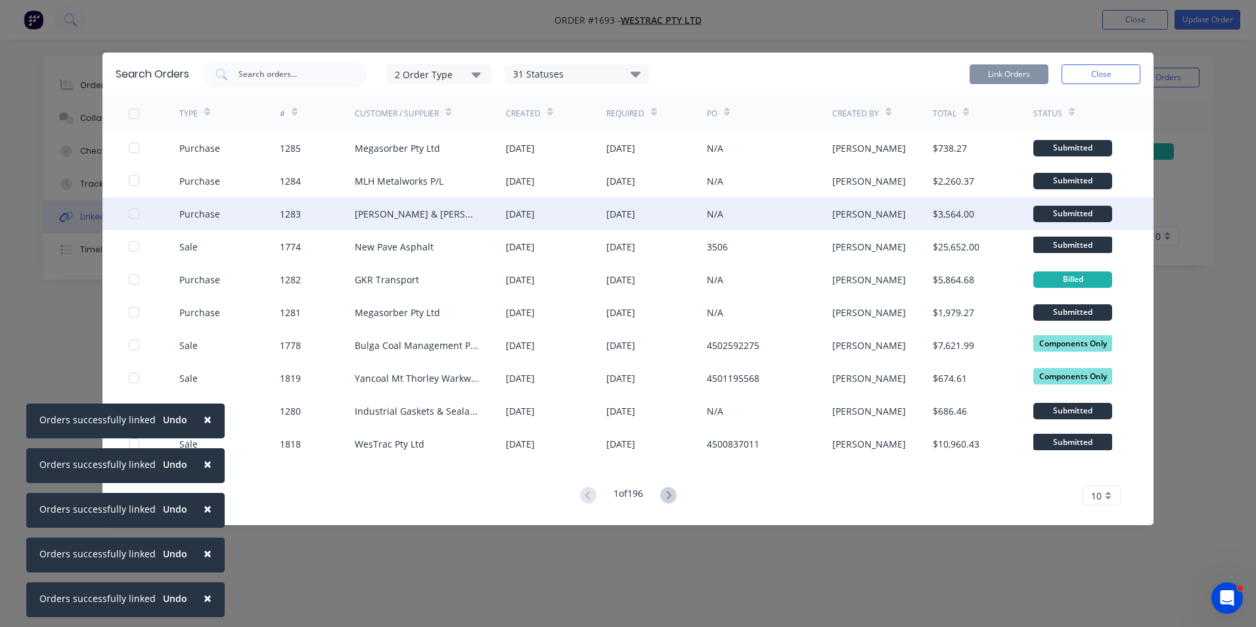
click at [135, 211] on div at bounding box center [134, 213] width 26 height 26
click at [982, 69] on button "Link Orders" at bounding box center [1009, 74] width 79 height 20
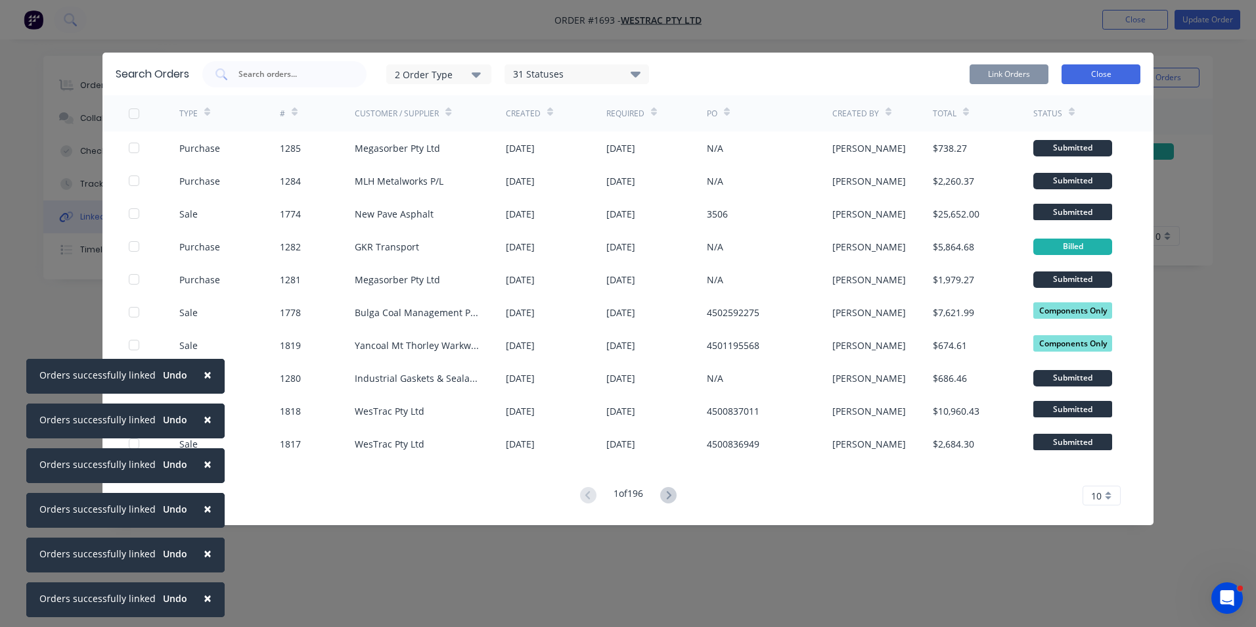
click at [1083, 68] on button "Close" at bounding box center [1101, 74] width 79 height 20
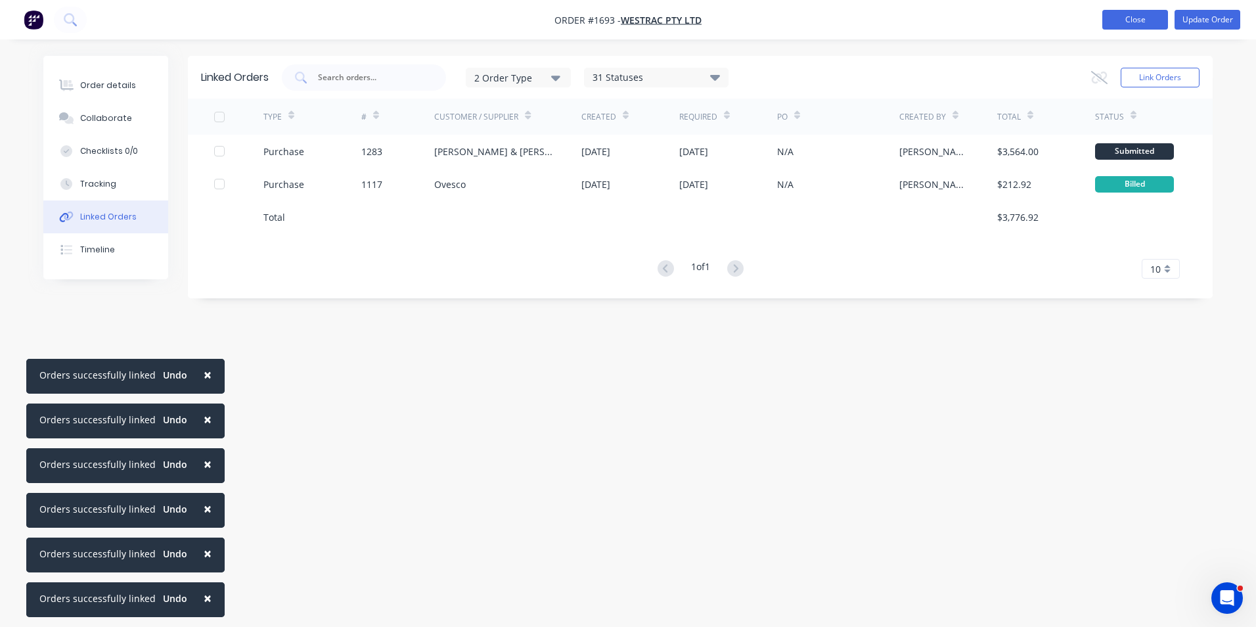
click at [1142, 19] on button "Close" at bounding box center [1136, 20] width 66 height 20
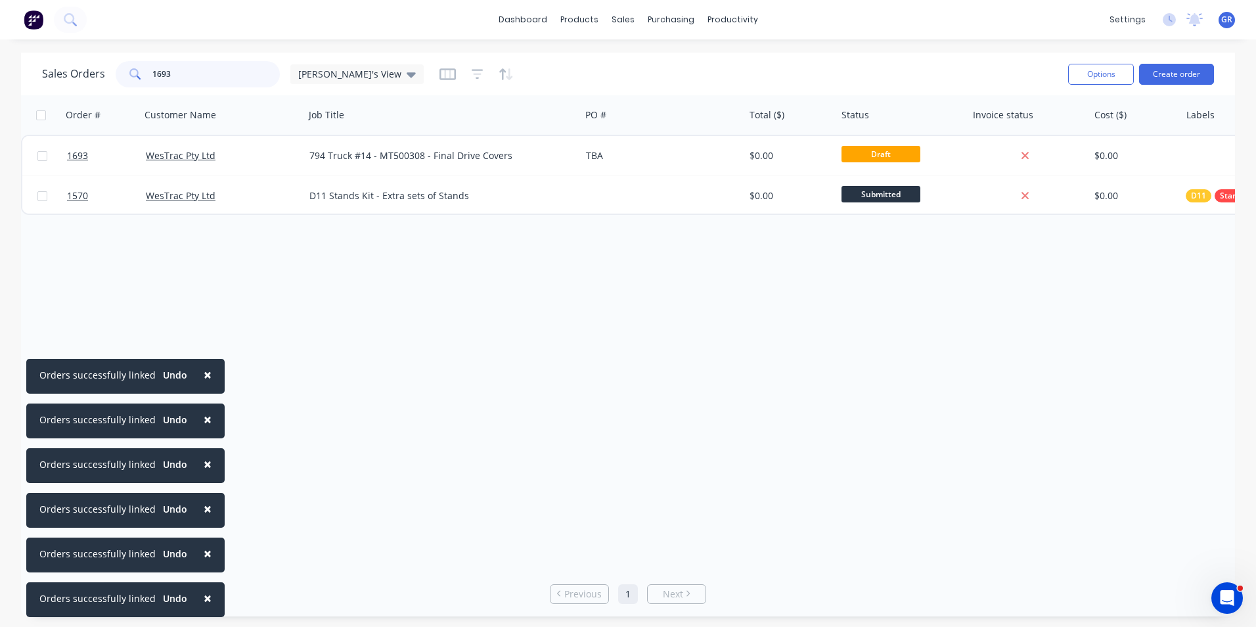
drag, startPoint x: 177, startPoint y: 72, endPoint x: 131, endPoint y: 73, distance: 46.0
click at [131, 73] on div "1693" at bounding box center [198, 74] width 164 height 26
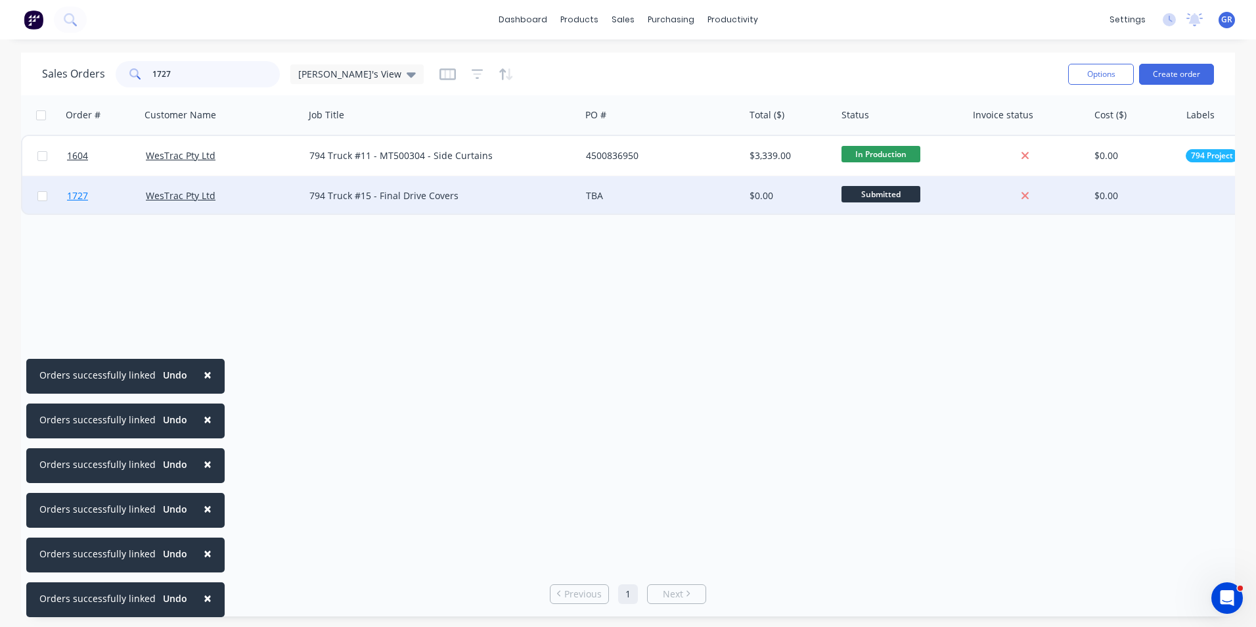
type input "1727"
click at [78, 194] on span "1727" at bounding box center [77, 195] width 21 height 13
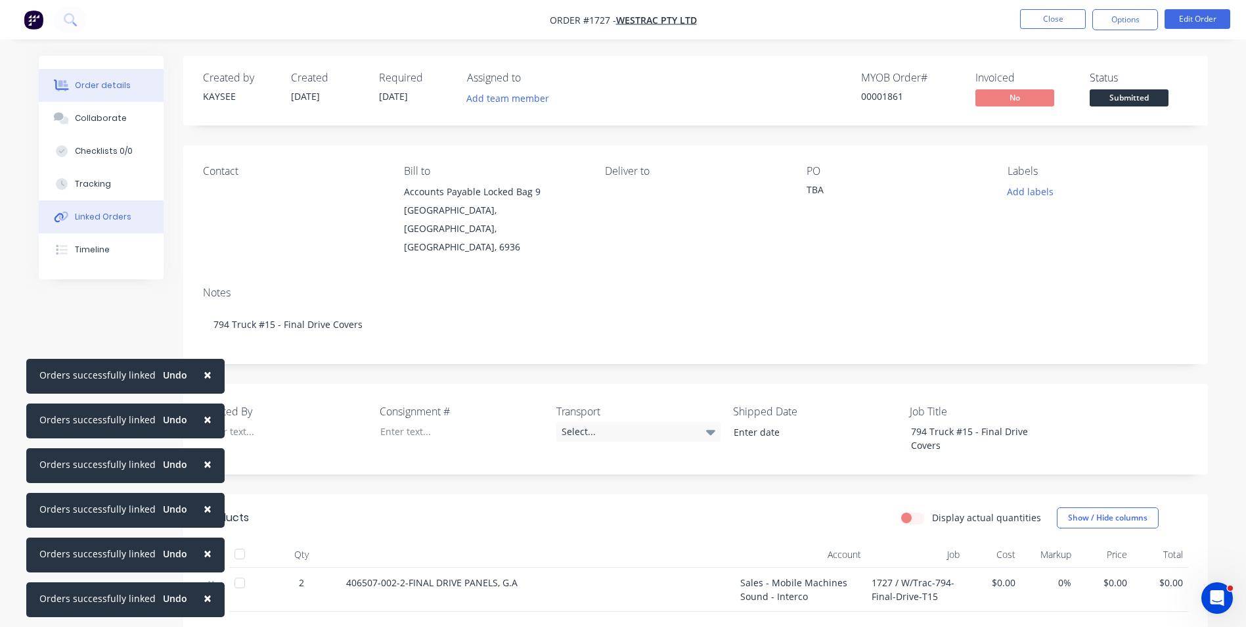
click at [106, 212] on div "Linked Orders" at bounding box center [103, 217] width 57 height 12
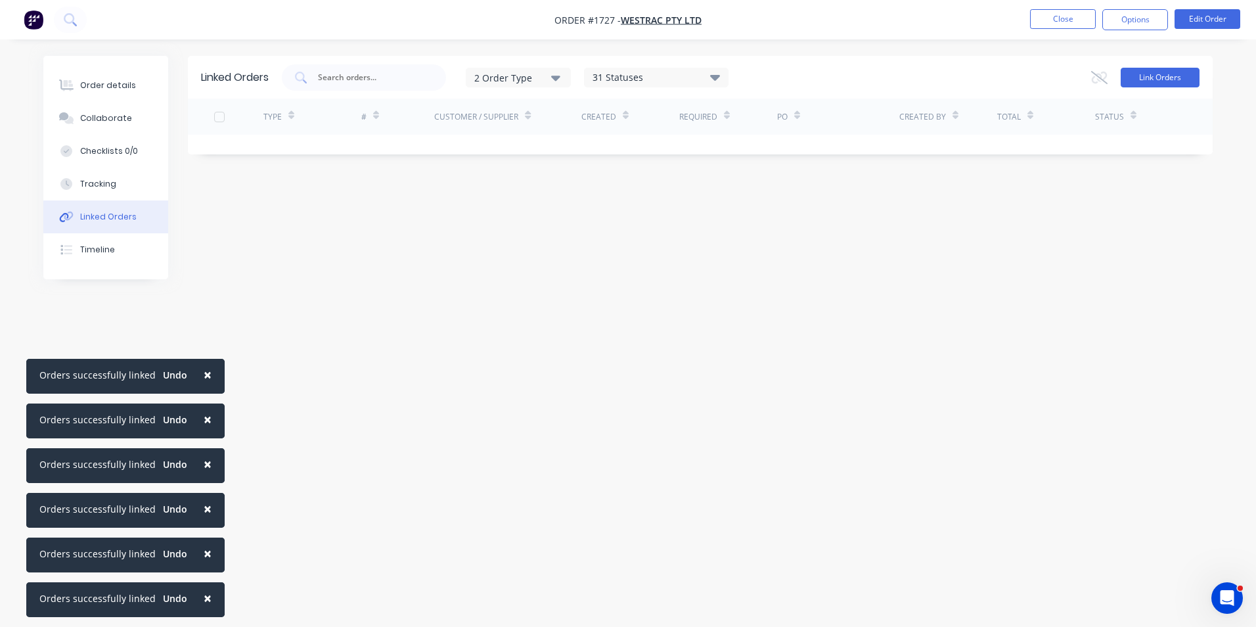
click at [1177, 80] on button "Link Orders" at bounding box center [1160, 78] width 79 height 20
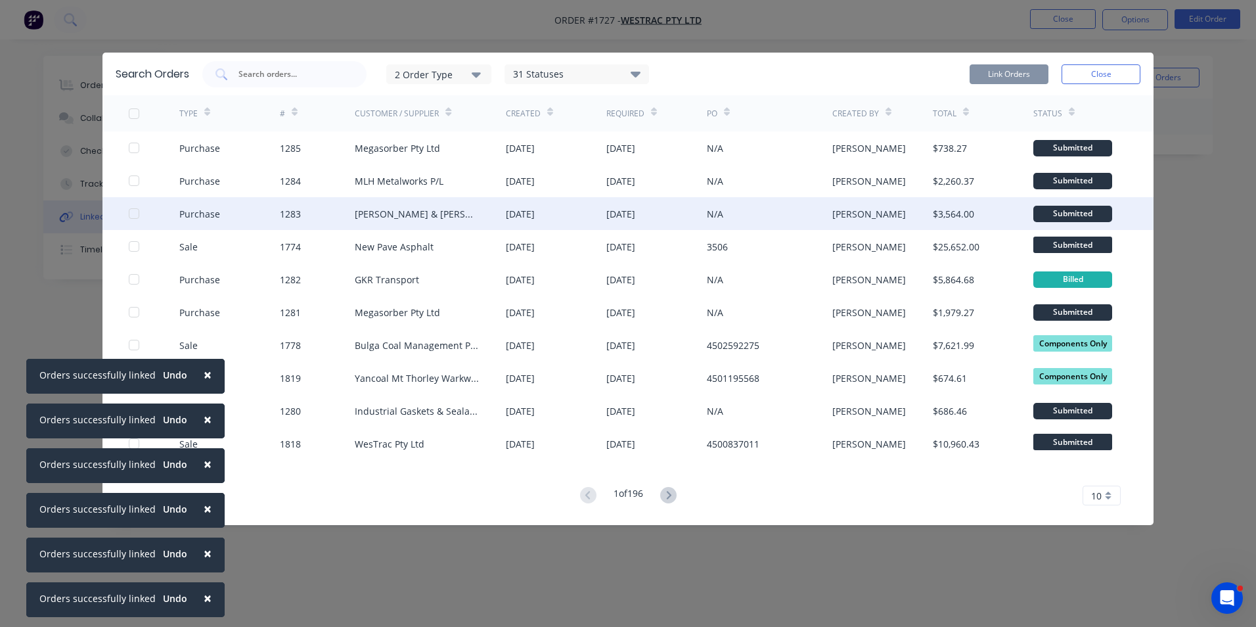
click at [134, 212] on div at bounding box center [134, 213] width 26 height 26
drag, startPoint x: 1002, startPoint y: 73, endPoint x: 1019, endPoint y: 66, distance: 18.3
click at [1003, 73] on button "Link Orders" at bounding box center [1009, 74] width 79 height 20
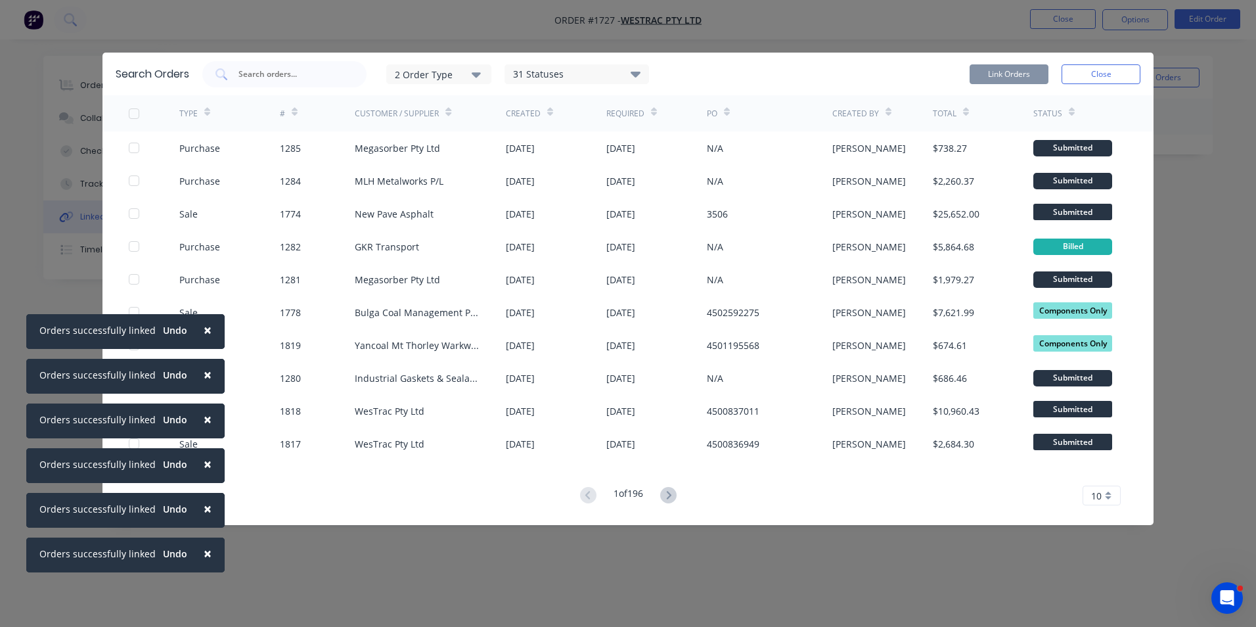
click at [1081, 69] on button "Close" at bounding box center [1101, 74] width 79 height 20
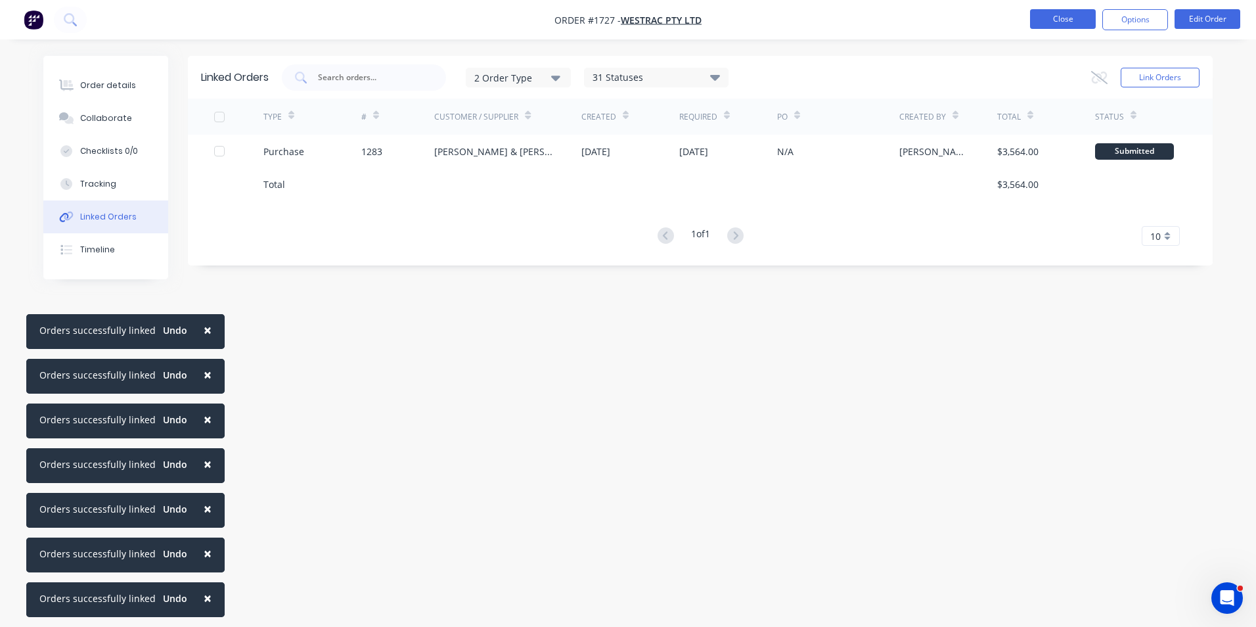
click at [1057, 13] on button "Close" at bounding box center [1063, 19] width 66 height 20
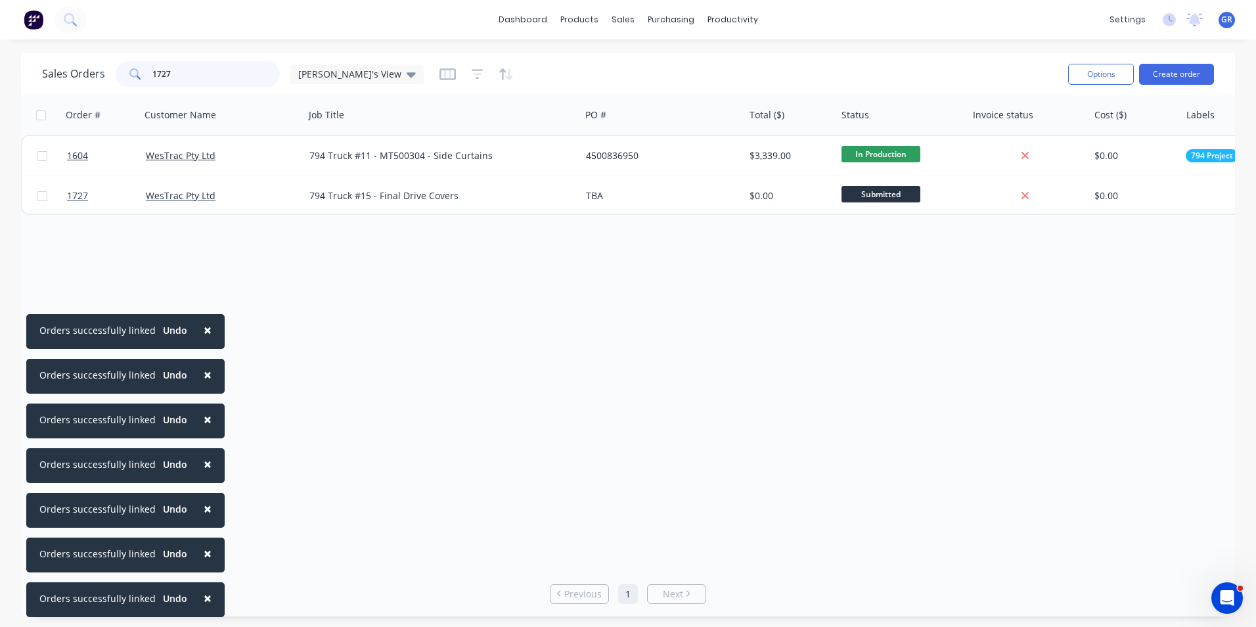
drag, startPoint x: 183, startPoint y: 72, endPoint x: 138, endPoint y: 72, distance: 45.3
click at [138, 72] on div "1727" at bounding box center [198, 74] width 164 height 26
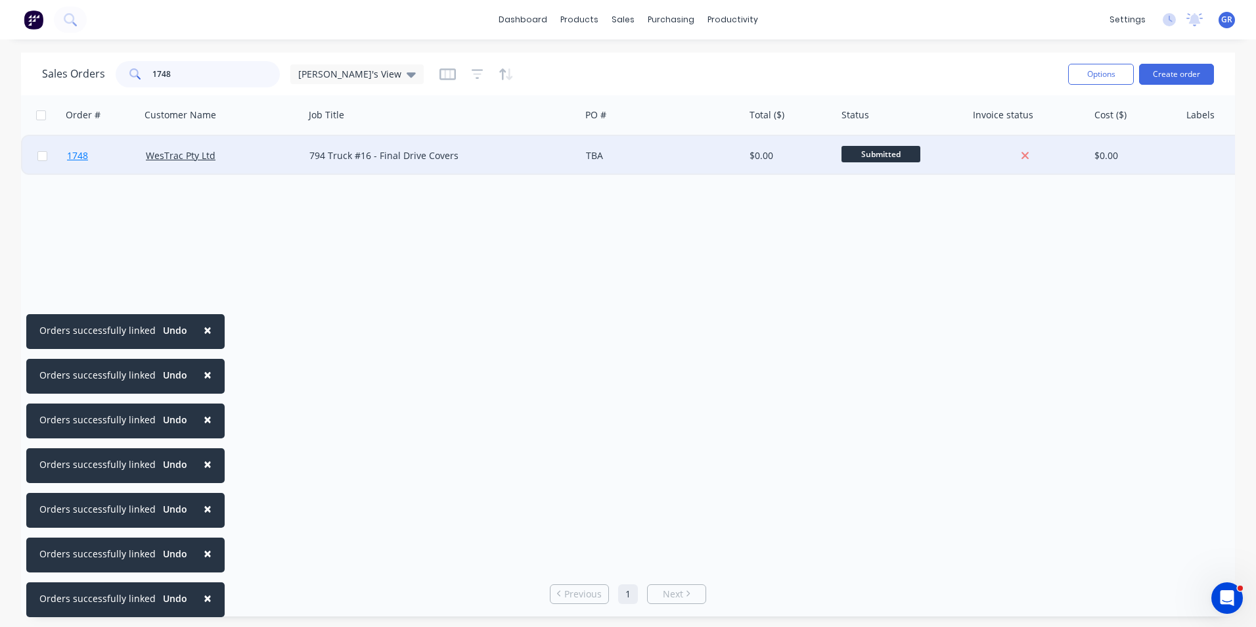
type input "1748"
click at [75, 152] on span "1748" at bounding box center [77, 155] width 21 height 13
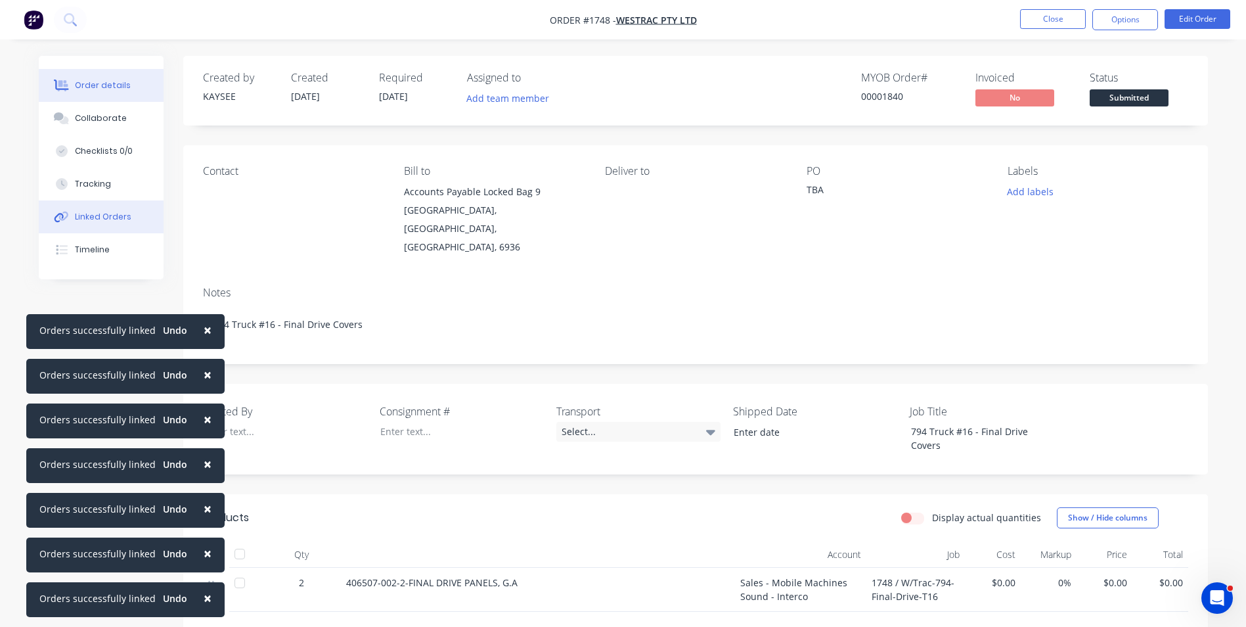
click at [101, 216] on div "Linked Orders" at bounding box center [103, 217] width 57 height 12
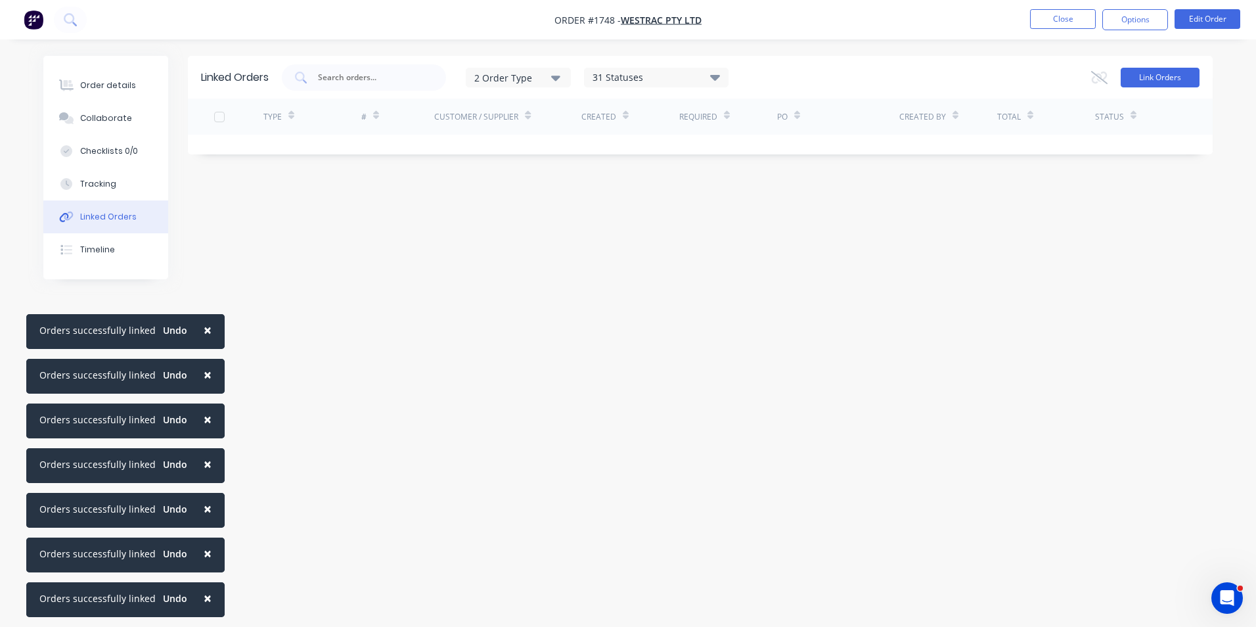
click at [1144, 78] on button "Link Orders" at bounding box center [1160, 78] width 79 height 20
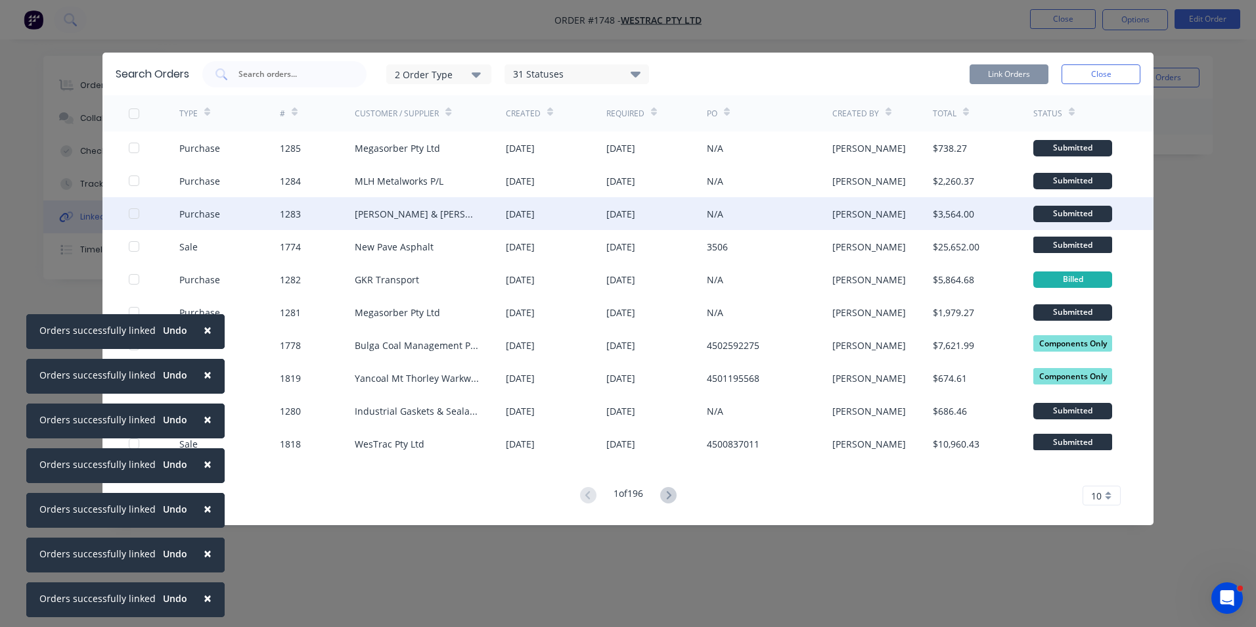
click at [133, 212] on div at bounding box center [134, 213] width 26 height 26
drag, startPoint x: 985, startPoint y: 71, endPoint x: 1014, endPoint y: 68, distance: 29.0
click at [985, 70] on button "Link Orders" at bounding box center [1009, 74] width 79 height 20
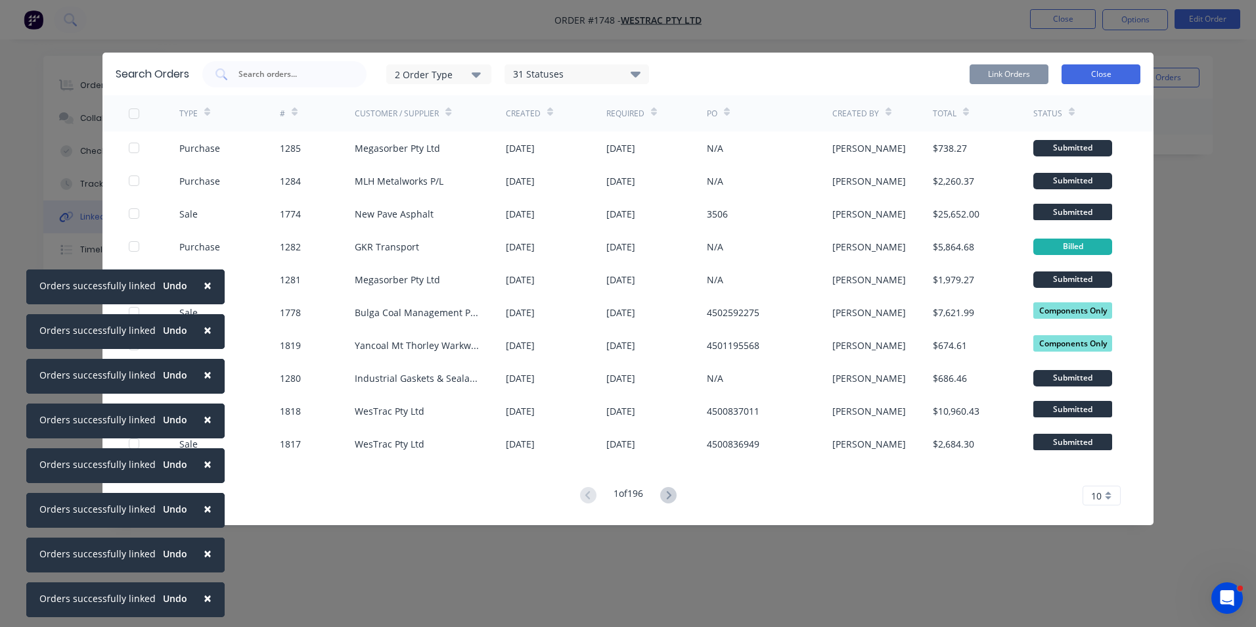
click at [1080, 76] on button "Close" at bounding box center [1101, 74] width 79 height 20
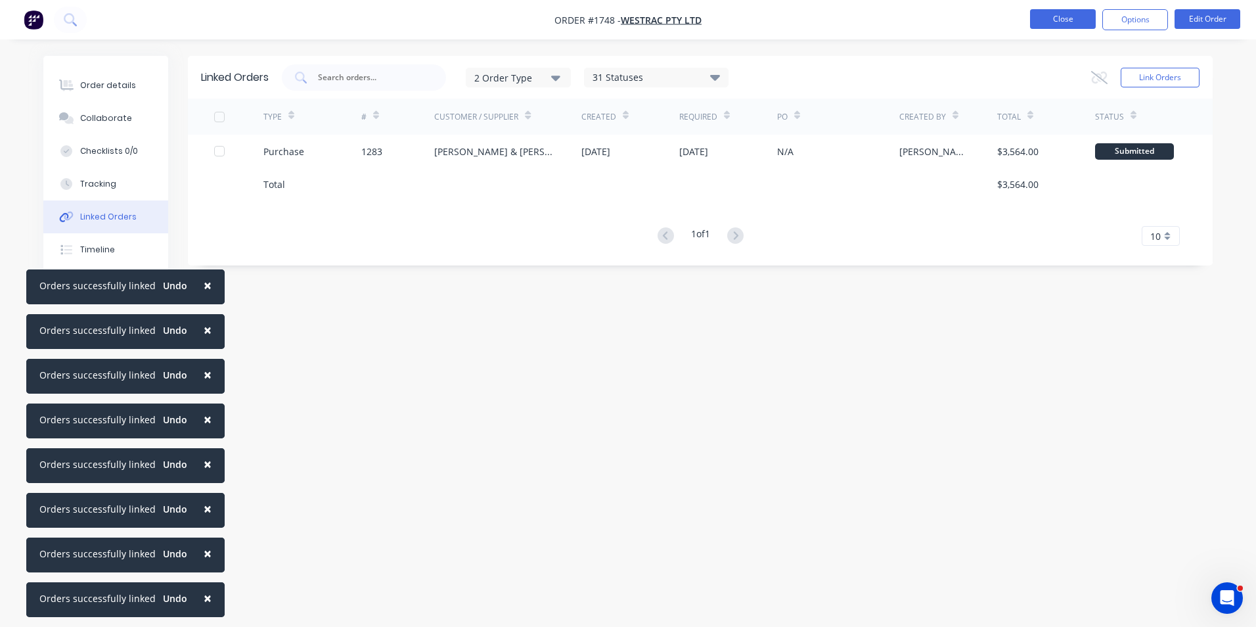
click at [1064, 23] on button "Close" at bounding box center [1063, 19] width 66 height 20
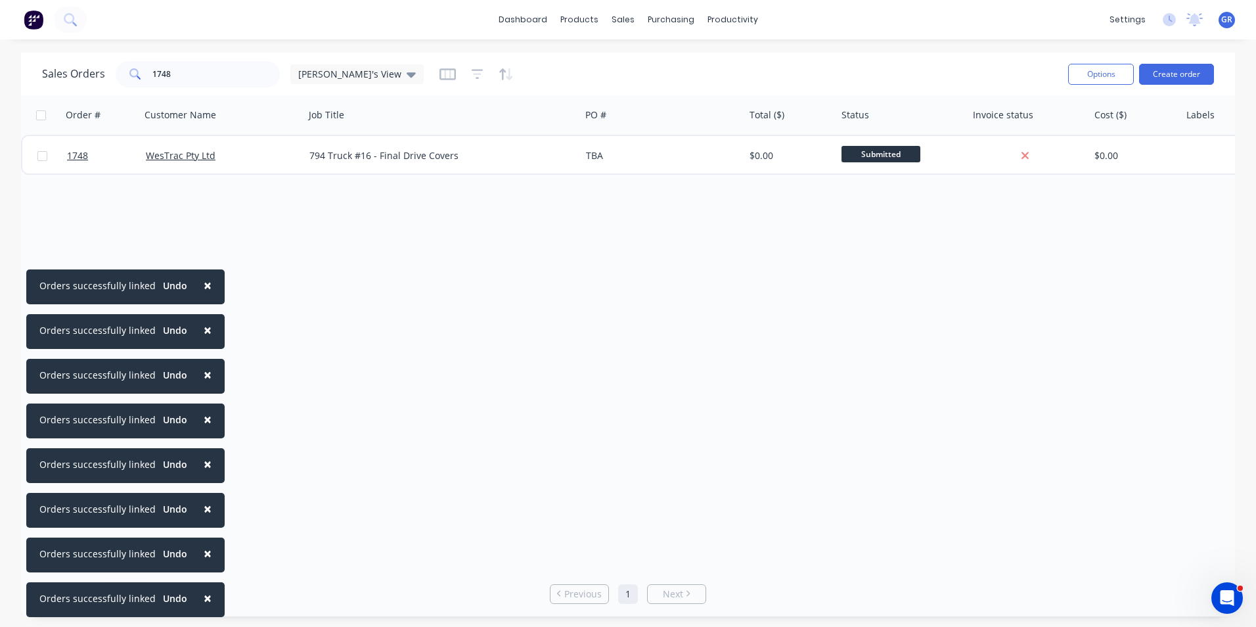
click at [204, 288] on span "×" at bounding box center [208, 285] width 8 height 18
click at [204, 333] on span "×" at bounding box center [208, 330] width 8 height 18
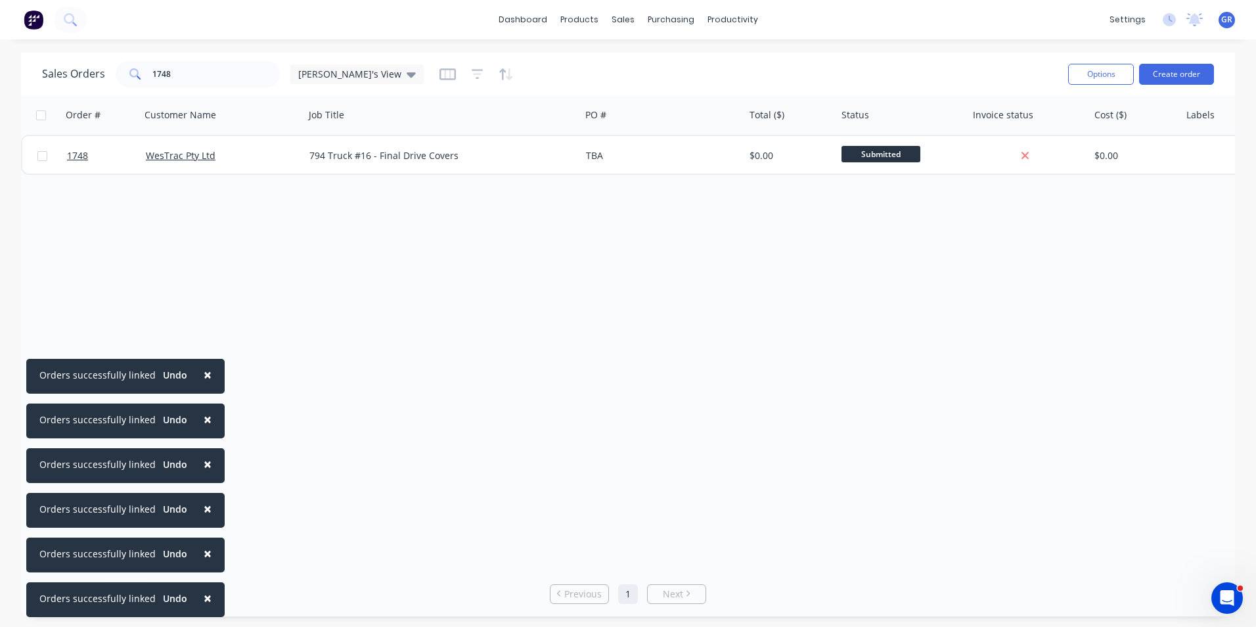
click at [204, 377] on span "×" at bounding box center [208, 374] width 8 height 18
click at [204, 423] on span "×" at bounding box center [208, 419] width 8 height 18
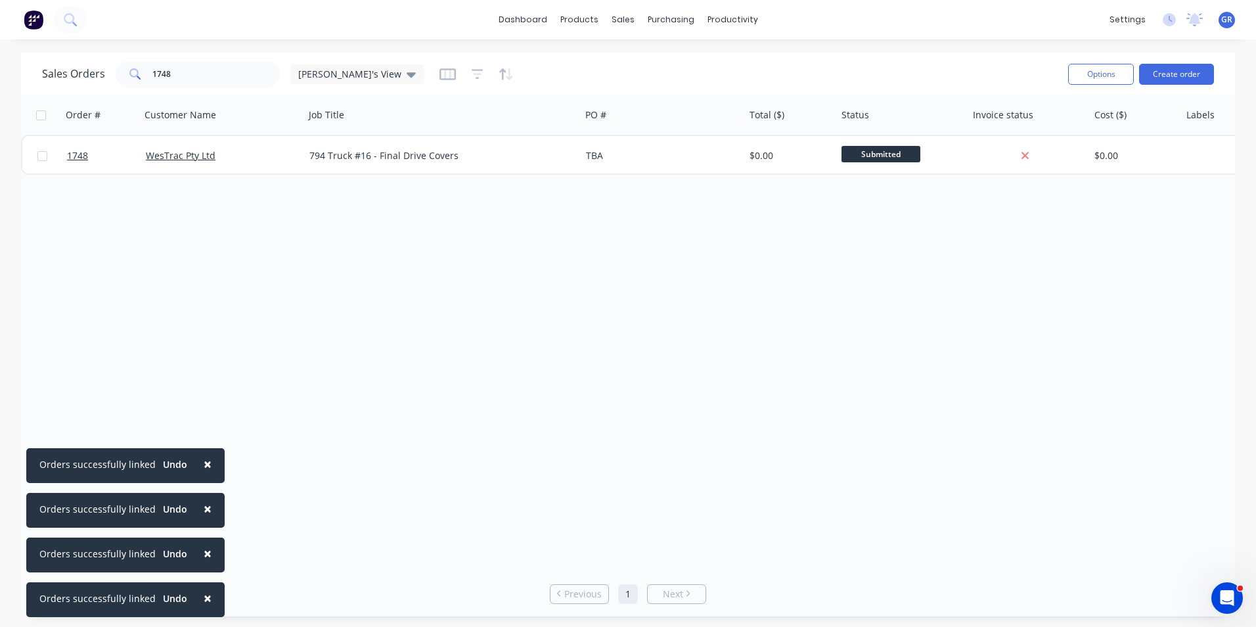
click at [205, 468] on span "×" at bounding box center [208, 464] width 8 height 18
click at [204, 501] on span "×" at bounding box center [208, 508] width 8 height 18
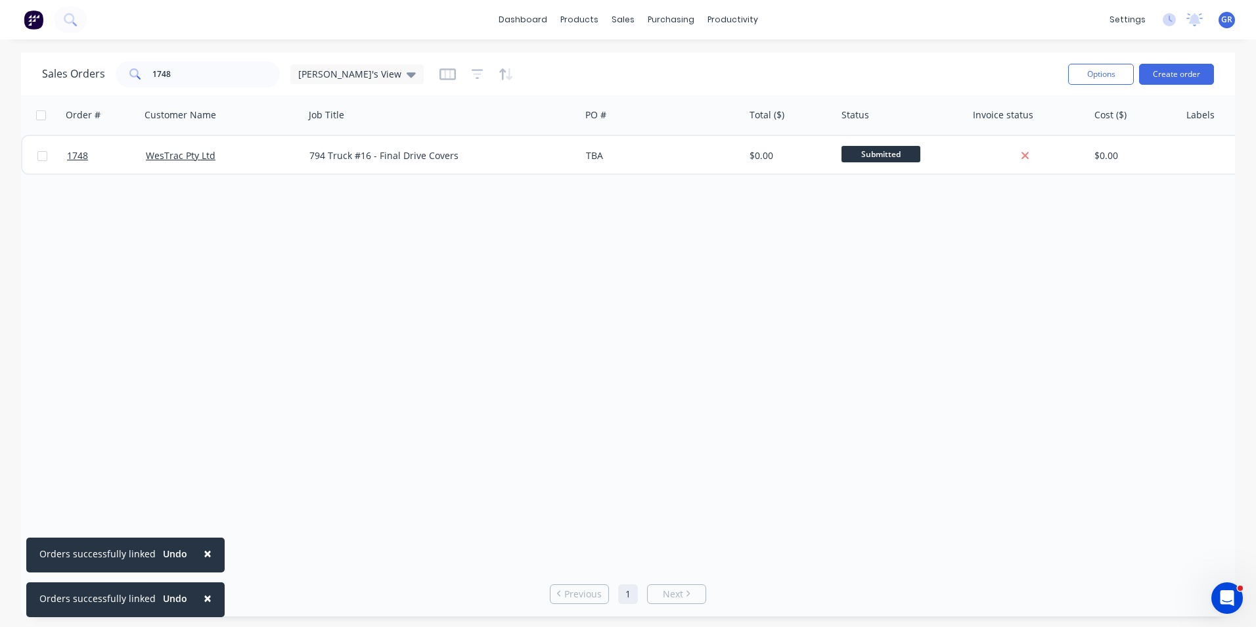
click at [204, 557] on span "×" at bounding box center [208, 553] width 8 height 18
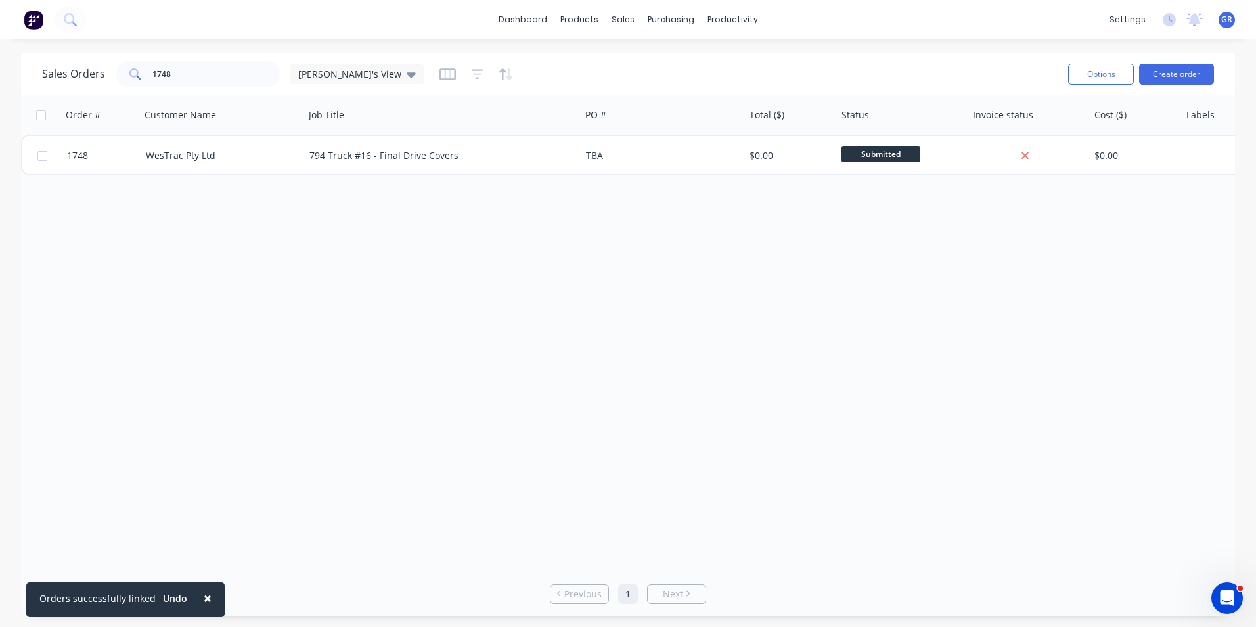
click at [204, 597] on span "×" at bounding box center [208, 598] width 8 height 18
drag, startPoint x: 172, startPoint y: 69, endPoint x: 139, endPoint y: 75, distance: 34.0
click at [139, 75] on div "1748" at bounding box center [198, 74] width 164 height 26
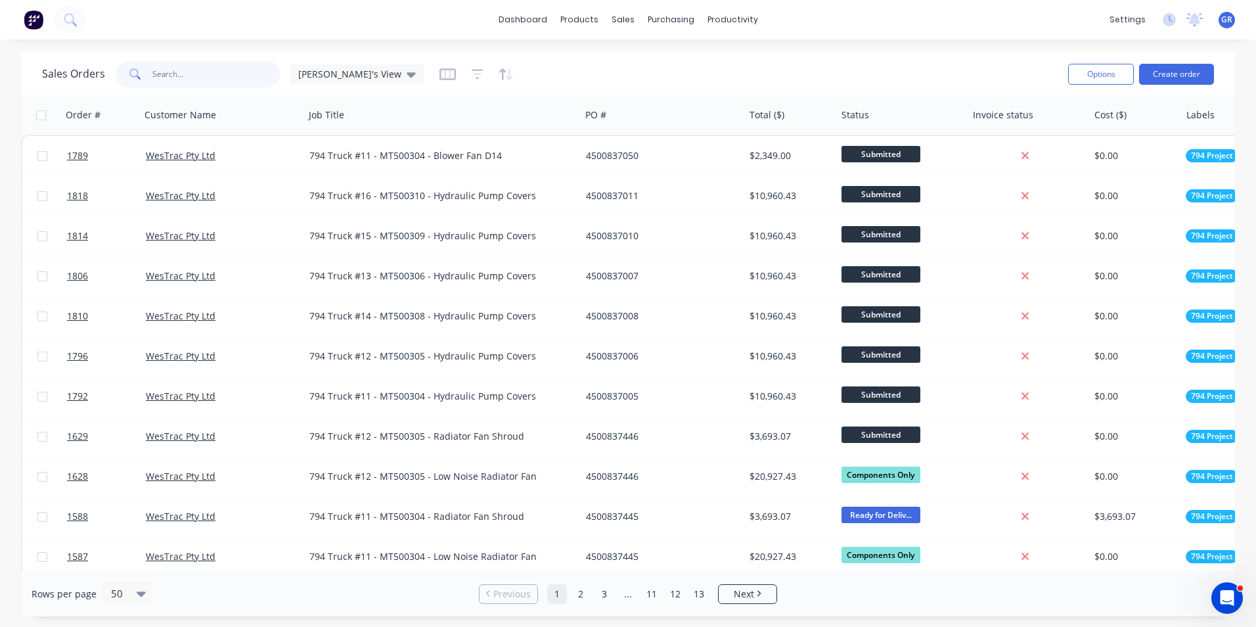
click at [183, 75] on input "text" at bounding box center [216, 74] width 128 height 26
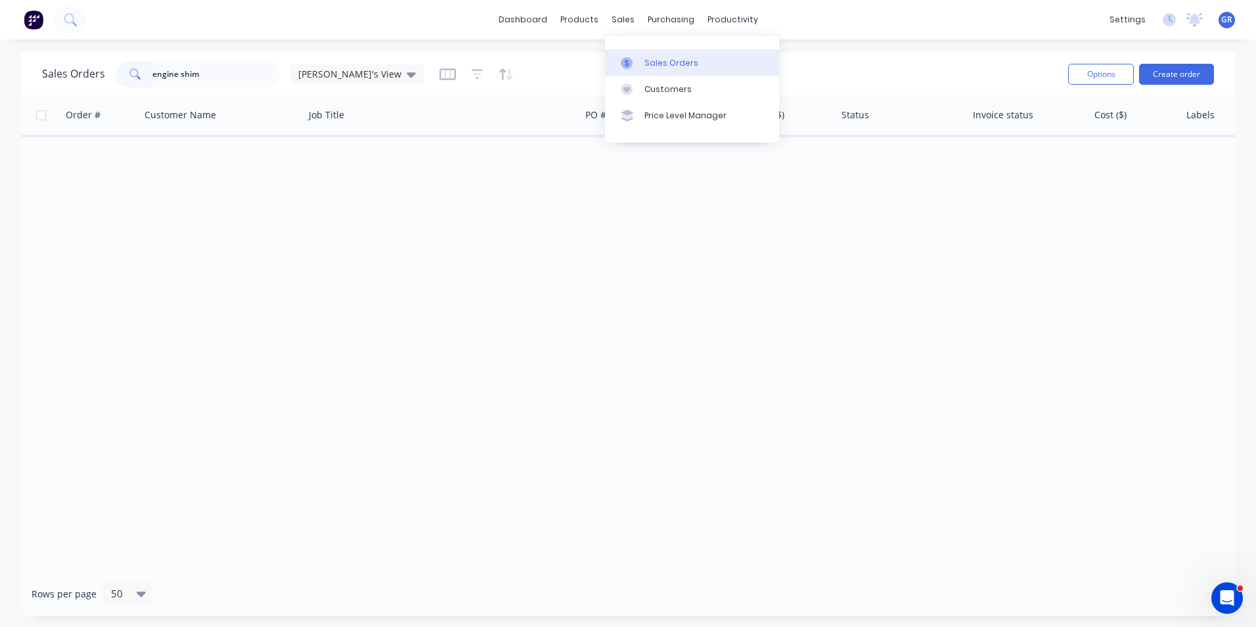
click at [668, 60] on div "Sales Orders" at bounding box center [672, 63] width 54 height 12
drag, startPoint x: 212, startPoint y: 73, endPoint x: 203, endPoint y: 74, distance: 8.6
click at [203, 74] on input "engine shim" at bounding box center [216, 74] width 128 height 26
drag, startPoint x: 180, startPoint y: 75, endPoint x: 127, endPoint y: 78, distance: 52.7
click at [127, 78] on div "engine shim" at bounding box center [198, 74] width 164 height 26
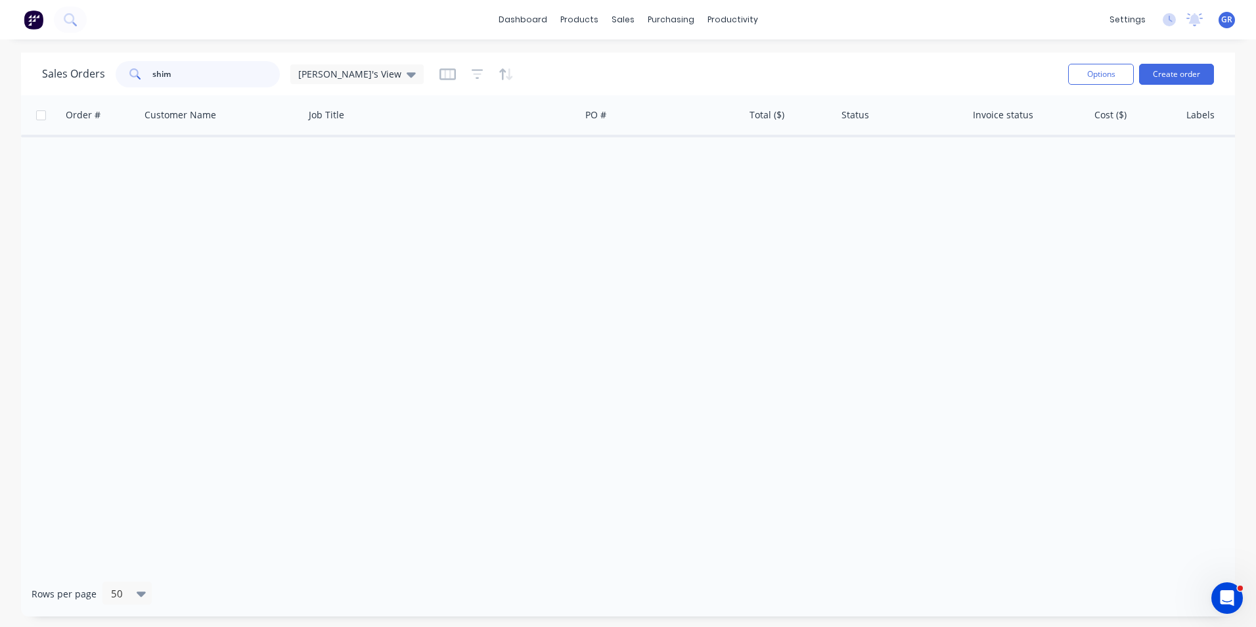
type input "shim"
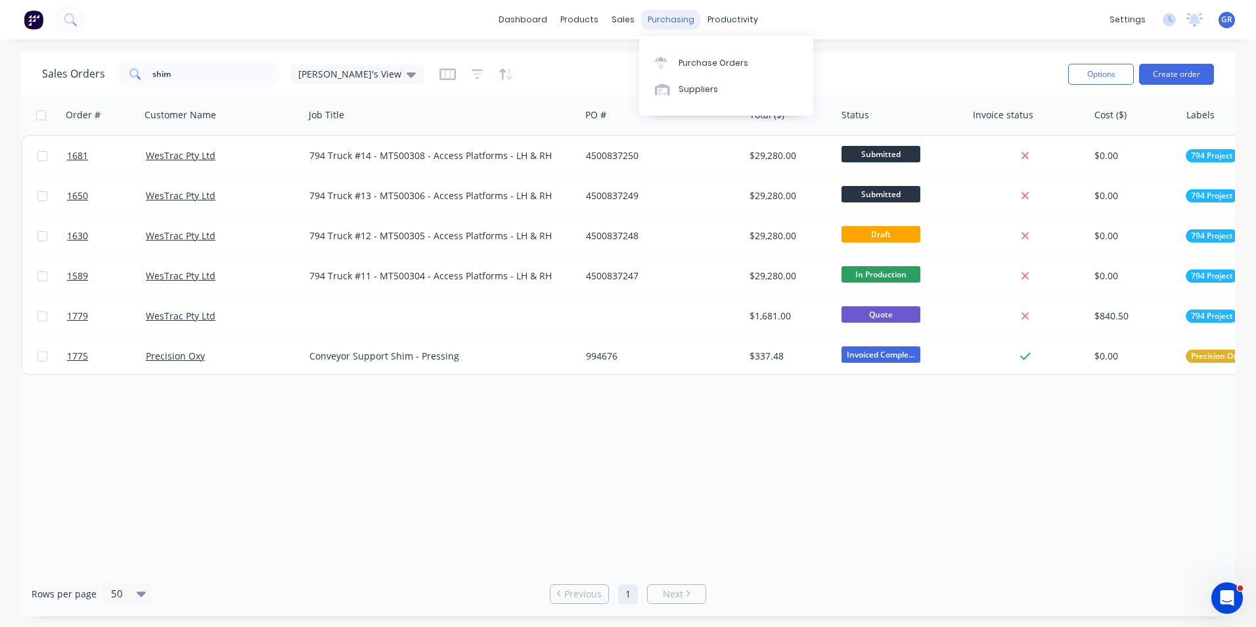
click at [663, 16] on div "purchasing" at bounding box center [671, 20] width 60 height 20
click at [729, 63] on div "Purchase Orders" at bounding box center [714, 63] width 70 height 12
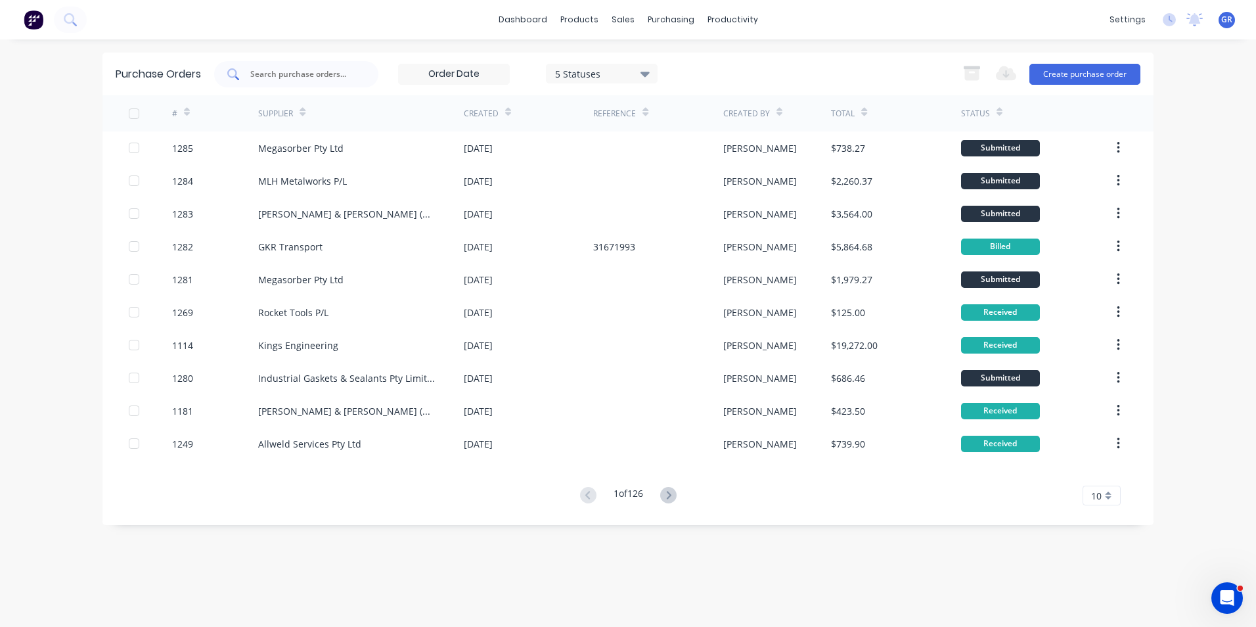
click at [304, 74] on input "text" at bounding box center [303, 74] width 109 height 13
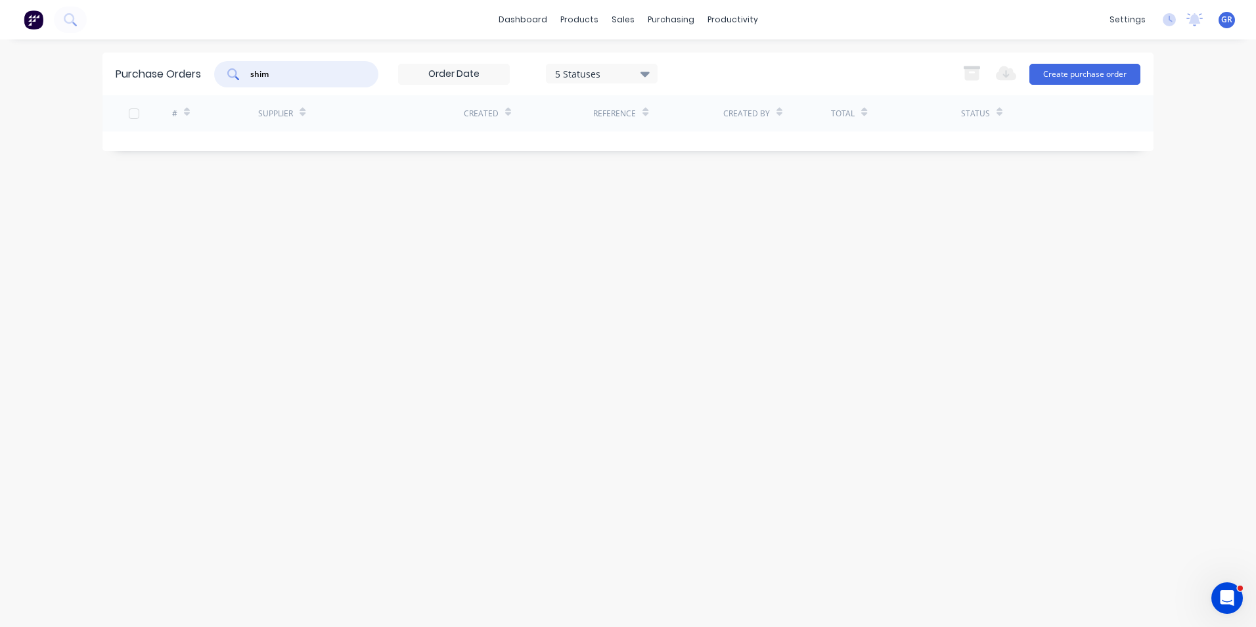
drag, startPoint x: 274, startPoint y: 71, endPoint x: 240, endPoint y: 72, distance: 34.2
click at [240, 72] on div "shim" at bounding box center [296, 74] width 164 height 26
type input "794 Truck#"
click at [623, 21] on div "sales" at bounding box center [623, 20] width 36 height 20
click at [675, 59] on div "Sales Orders" at bounding box center [672, 63] width 54 height 12
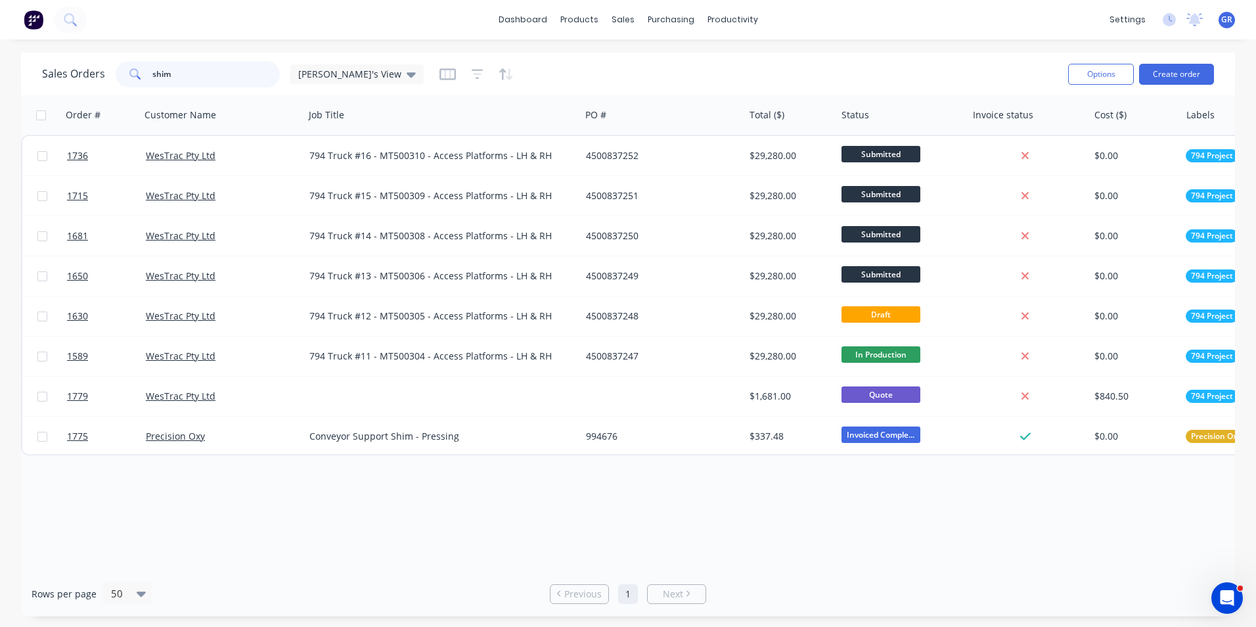
drag, startPoint x: 180, startPoint y: 76, endPoint x: 133, endPoint y: 78, distance: 46.7
click at [133, 78] on div "shim" at bounding box center [198, 74] width 164 height 26
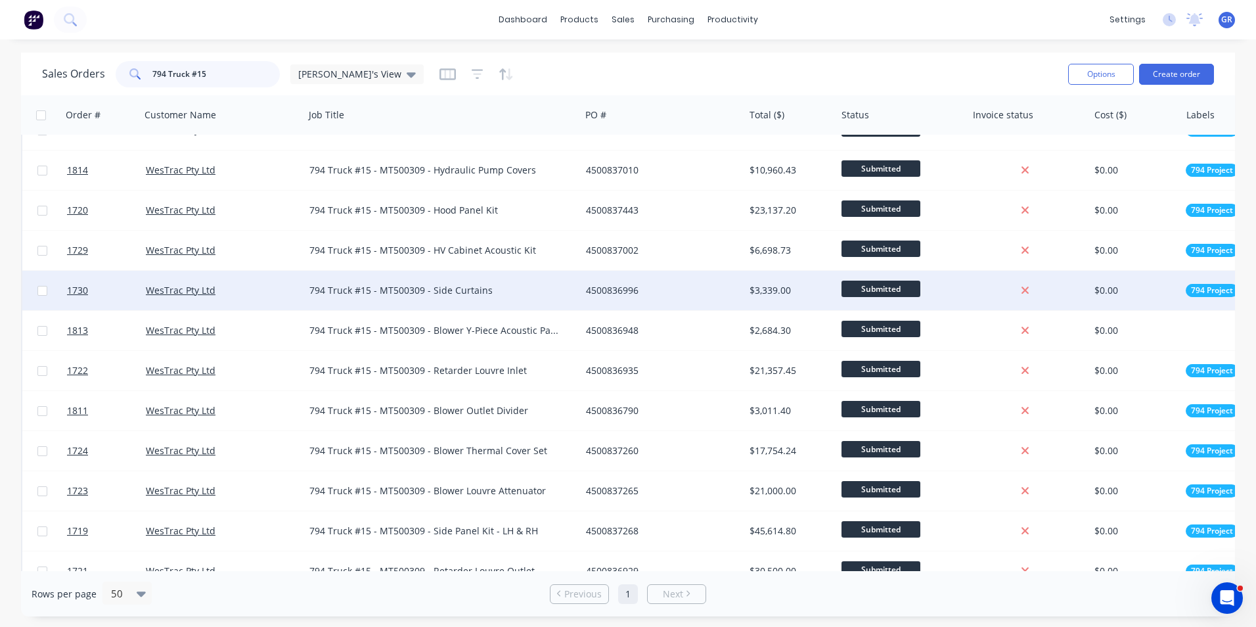
scroll to position [131, 0]
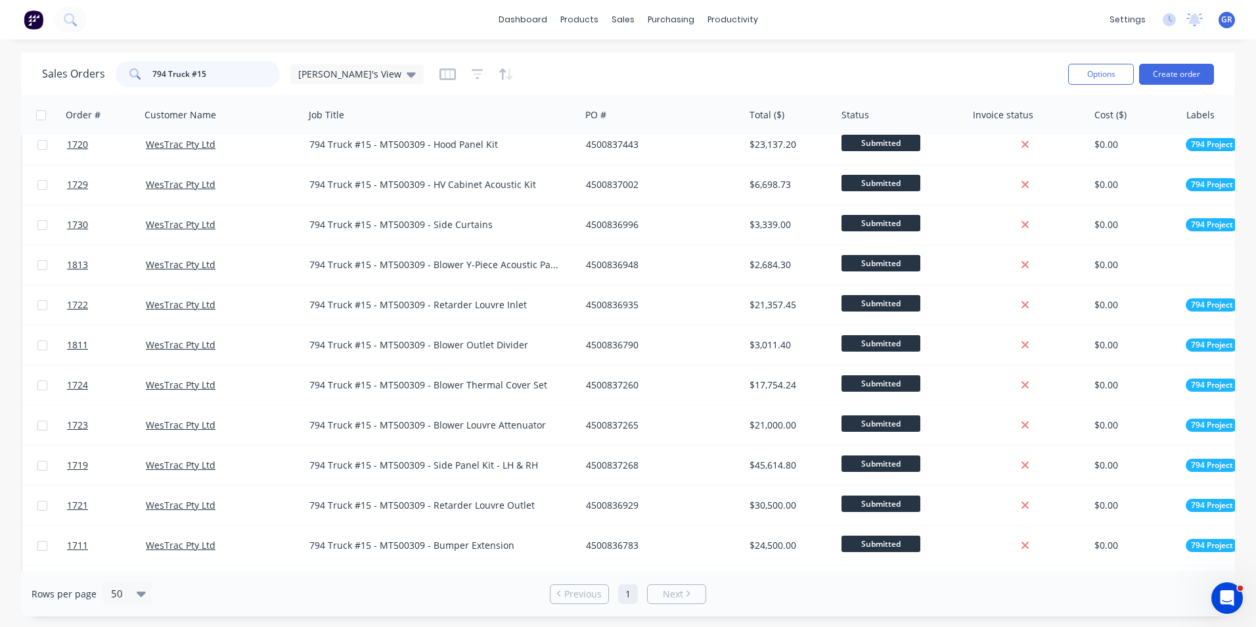
click at [210, 70] on input "794 Truck #15" at bounding box center [216, 74] width 128 height 26
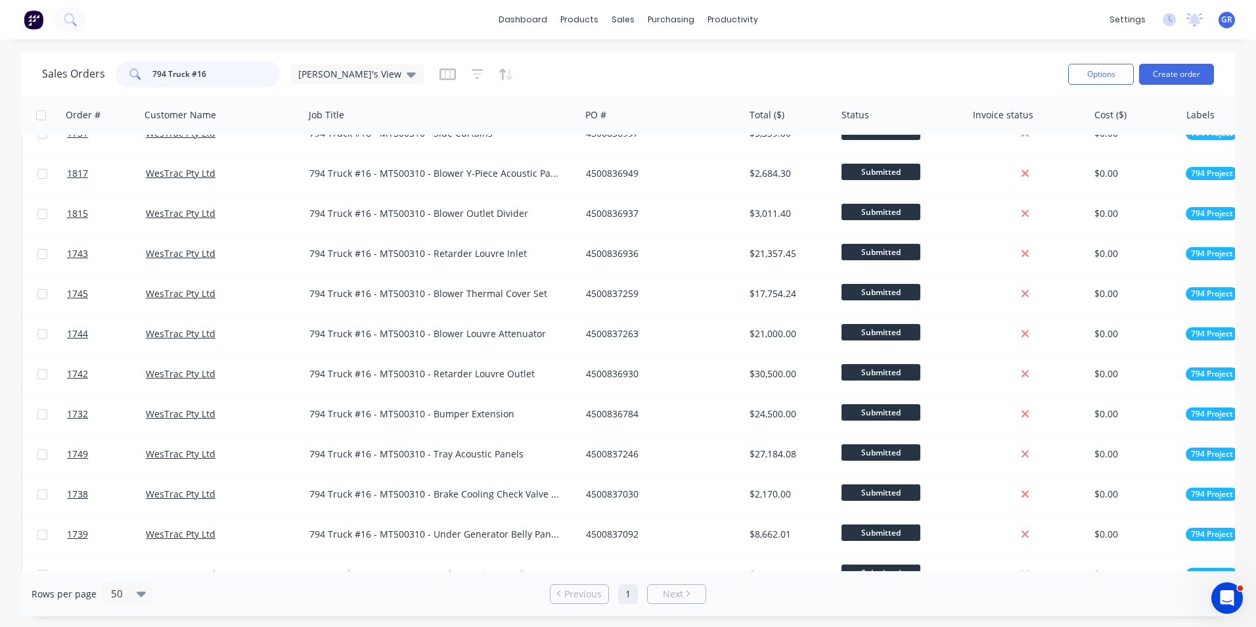
scroll to position [263, 0]
drag, startPoint x: 227, startPoint y: 79, endPoint x: 125, endPoint y: 71, distance: 101.5
click at [125, 71] on div "794 Truck #16" at bounding box center [198, 74] width 164 height 26
click at [217, 80] on input "794 Truck #16" at bounding box center [216, 74] width 128 height 26
drag, startPoint x: 216, startPoint y: 72, endPoint x: 149, endPoint y: 77, distance: 67.2
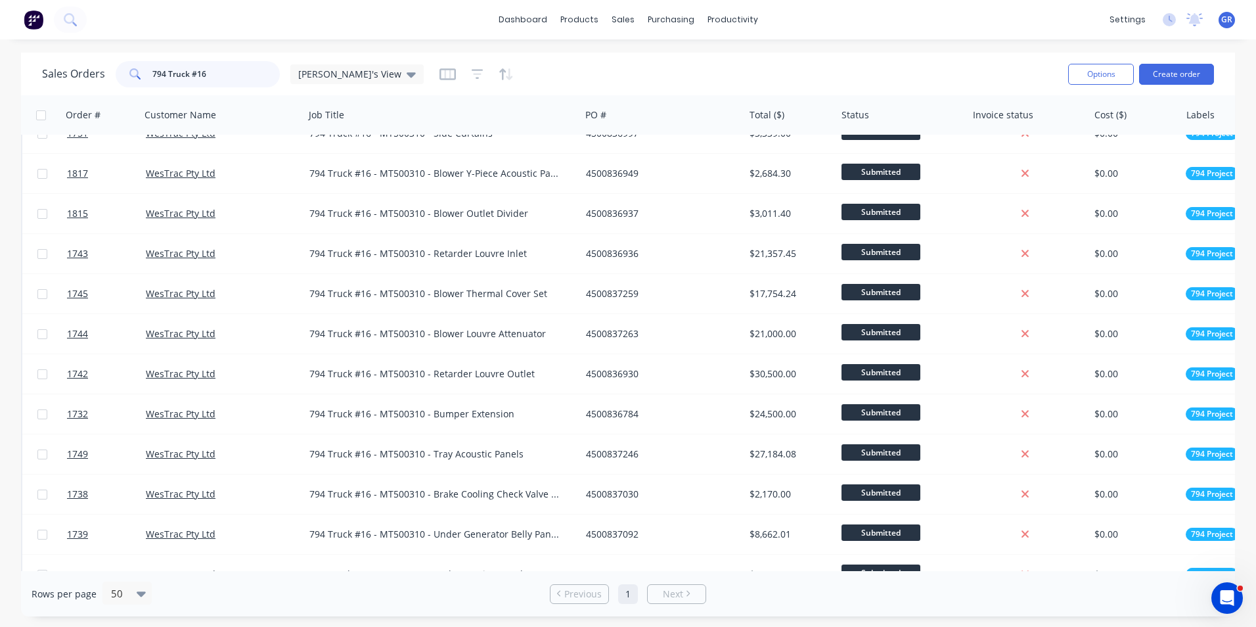
click at [149, 77] on div "794 Truck #16" at bounding box center [198, 74] width 164 height 26
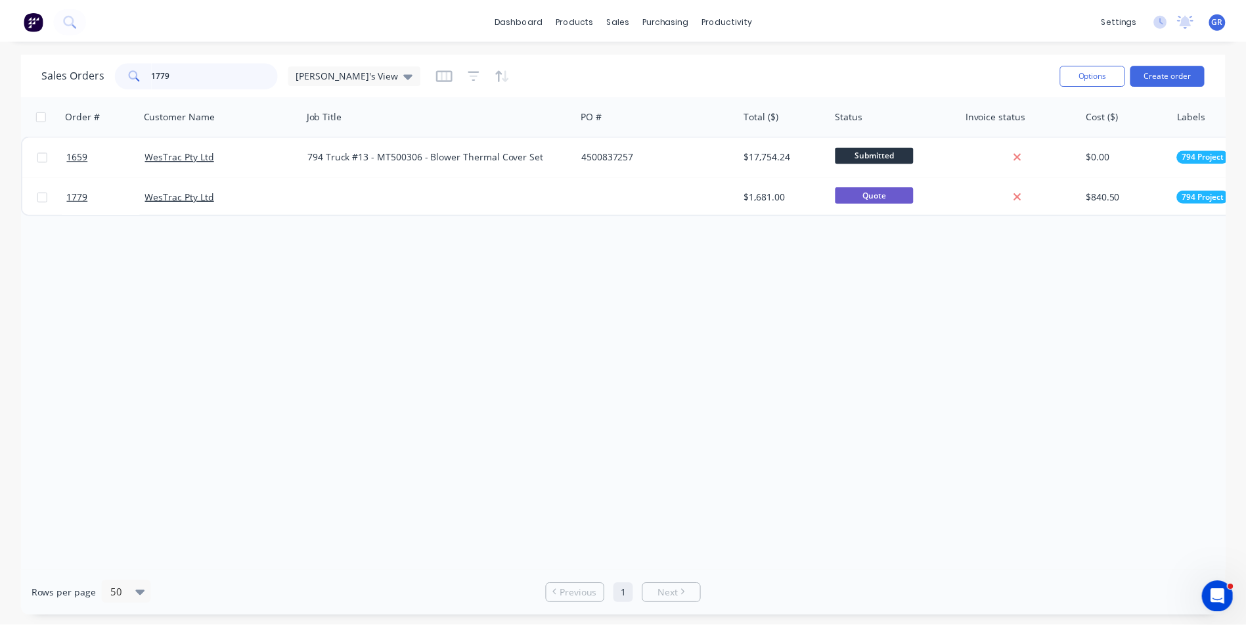
scroll to position [0, 0]
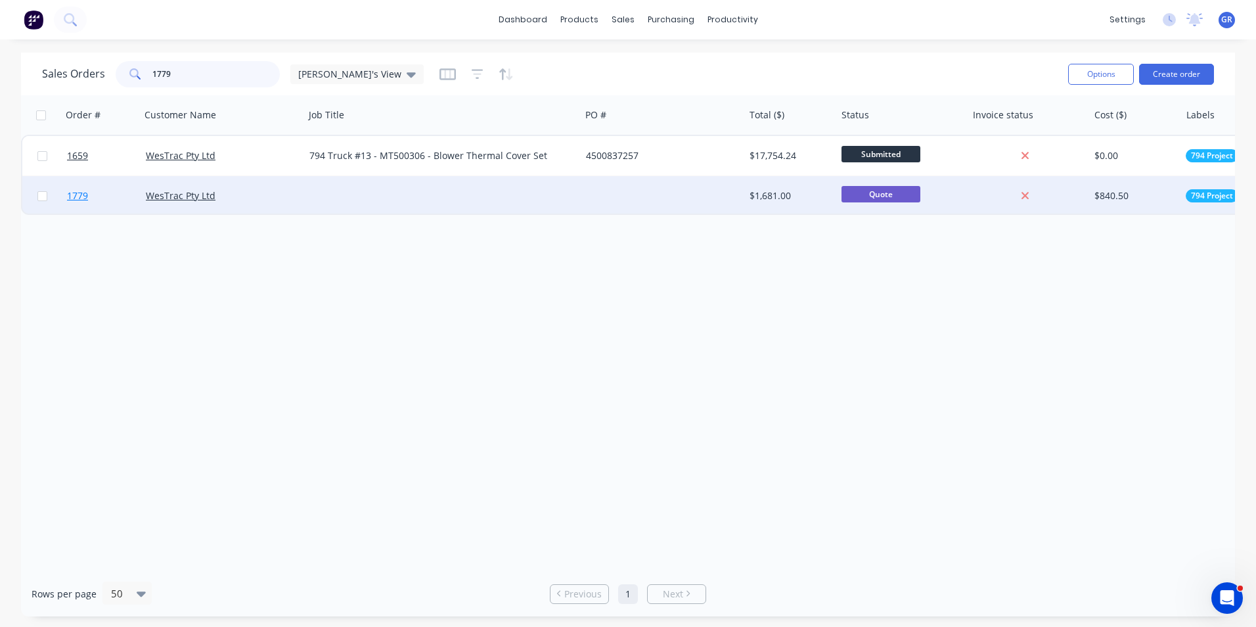
type input "1779"
click at [82, 195] on span "1779" at bounding box center [77, 195] width 21 height 13
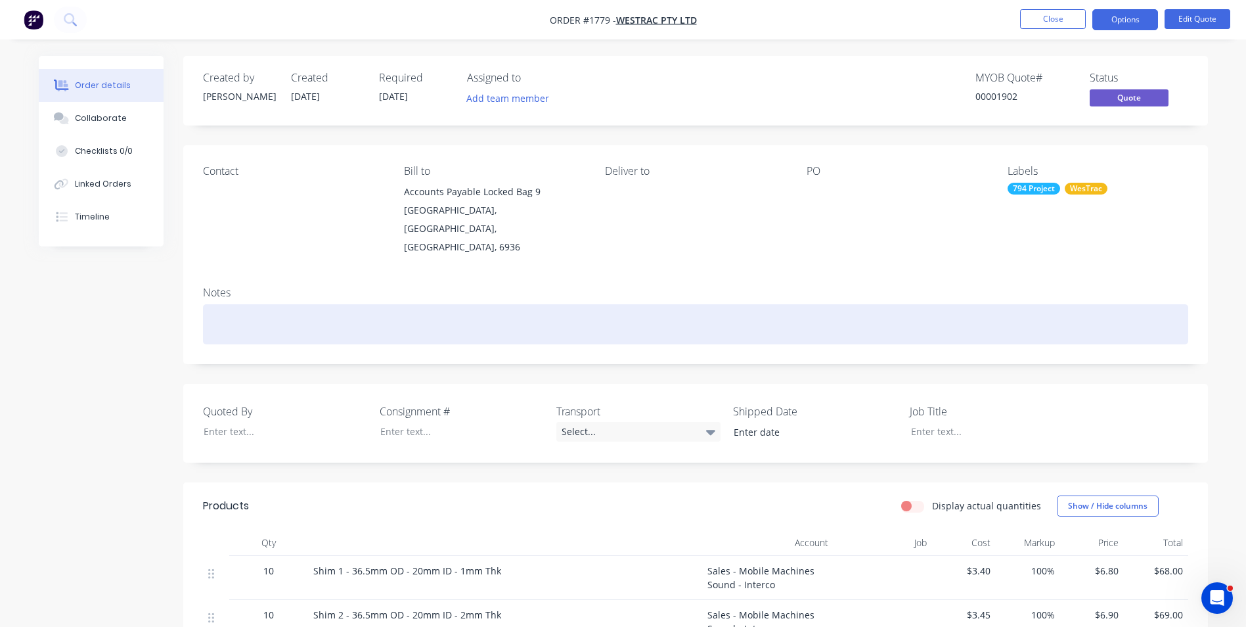
click at [225, 311] on div at bounding box center [696, 324] width 986 height 40
drag, startPoint x: 323, startPoint y: 307, endPoint x: 198, endPoint y: 306, distance: 124.8
click at [198, 306] on div "Notes 794 Engine Mount Shims" at bounding box center [695, 320] width 1025 height 88
copy div "794 Engine Mount Shims"
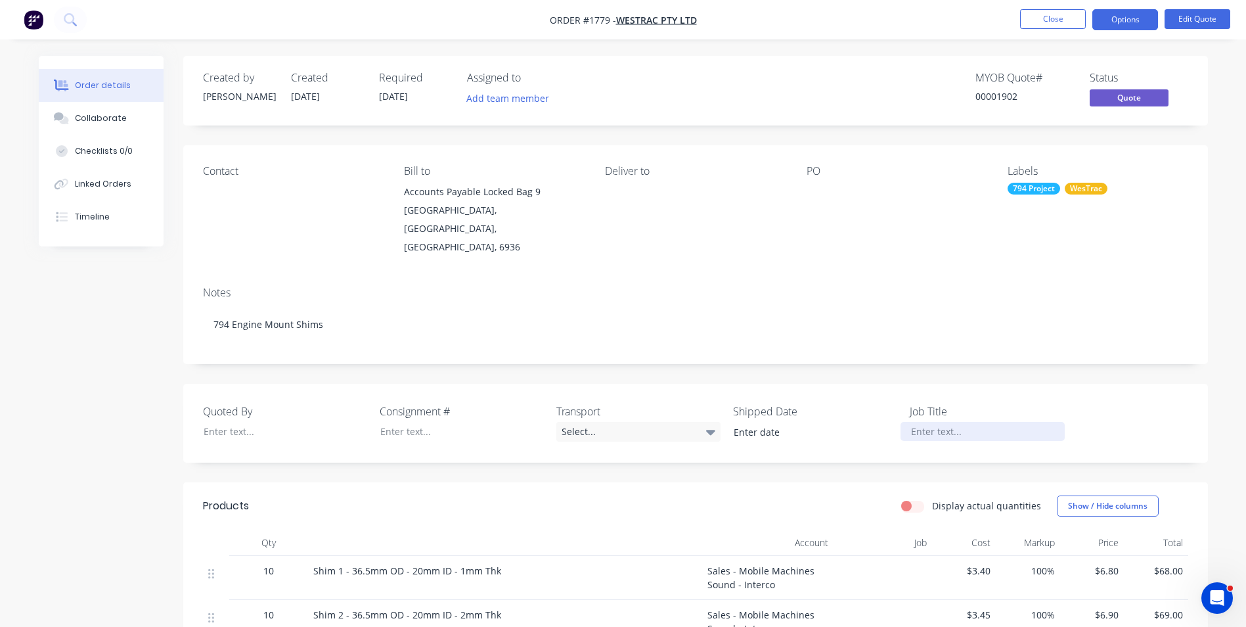
click at [932, 422] on div at bounding box center [983, 431] width 164 height 19
paste div
click at [217, 422] on div at bounding box center [275, 431] width 164 height 19
click at [1135, 20] on button "Options" at bounding box center [1126, 19] width 66 height 21
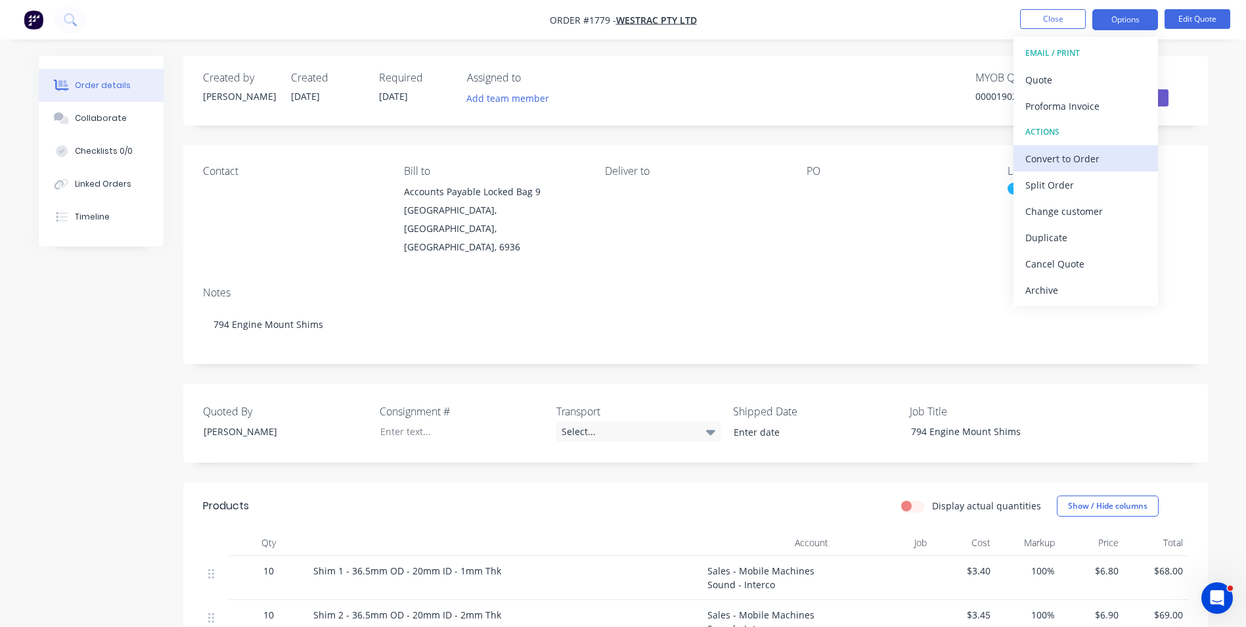
click at [1084, 155] on div "Convert to Order" at bounding box center [1086, 158] width 121 height 19
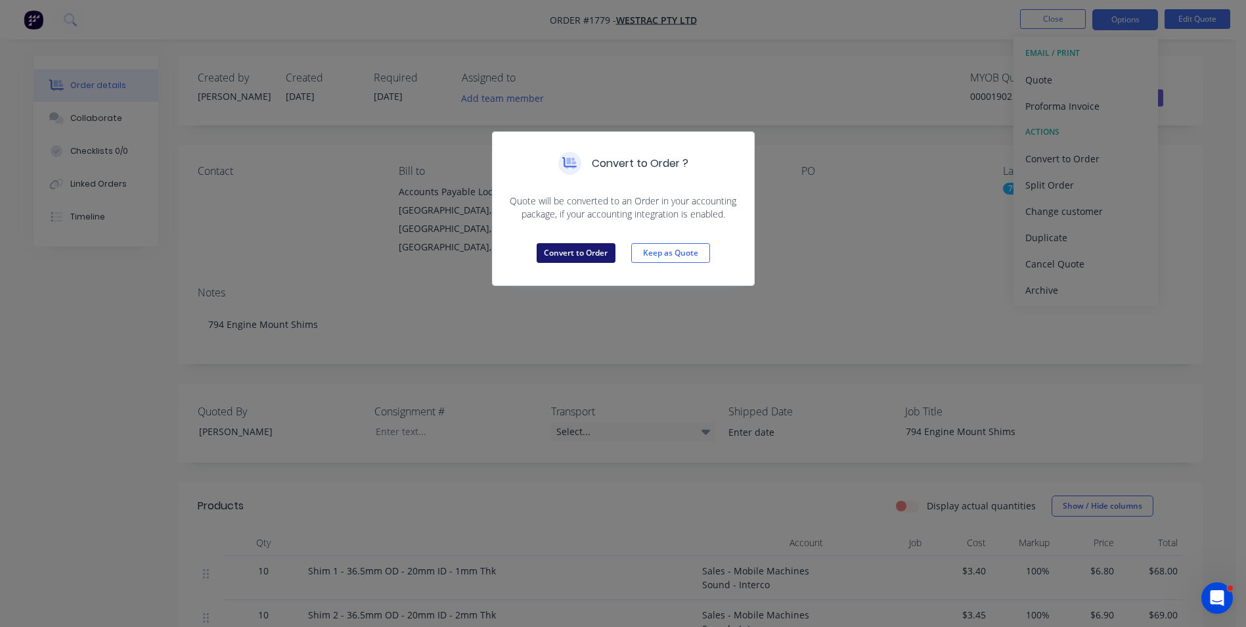
click at [574, 253] on button "Convert to Order" at bounding box center [576, 253] width 79 height 20
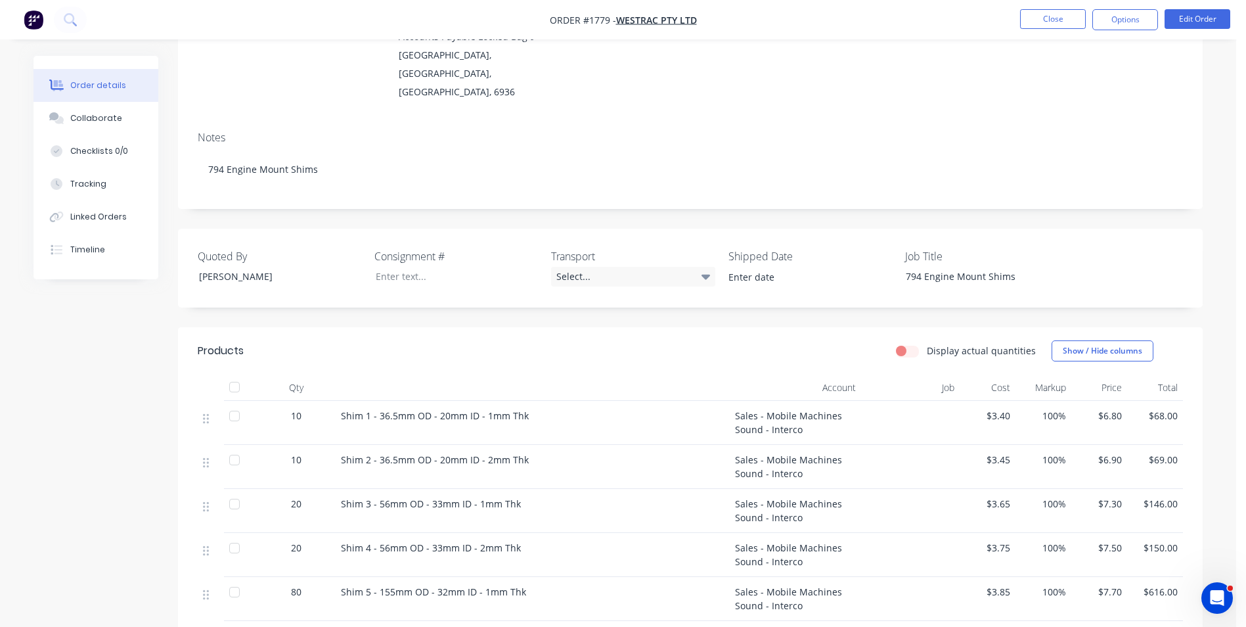
scroll to position [131, 0]
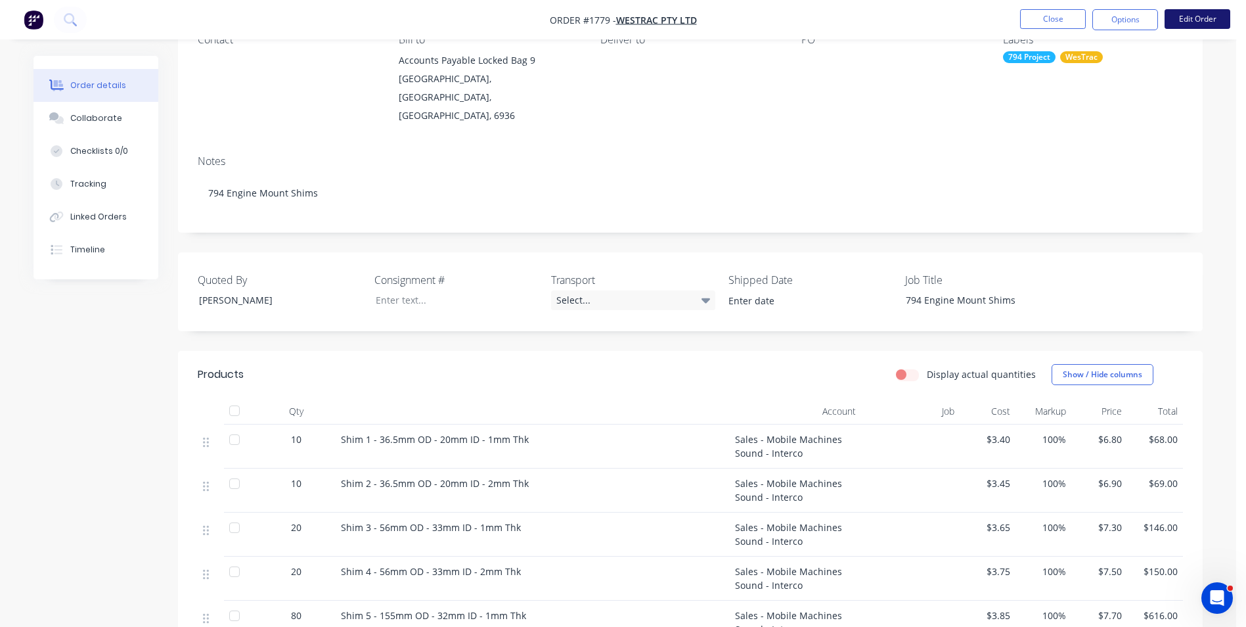
click at [1196, 19] on button "Edit Order" at bounding box center [1198, 19] width 66 height 20
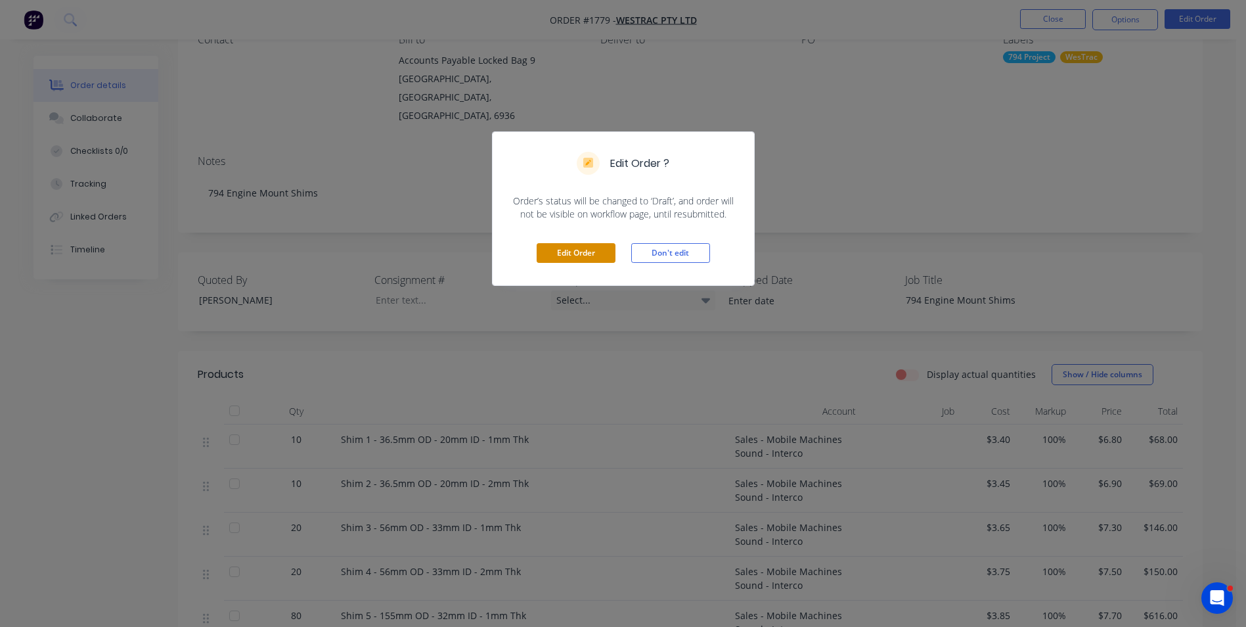
click at [588, 255] on button "Edit Order" at bounding box center [576, 253] width 79 height 20
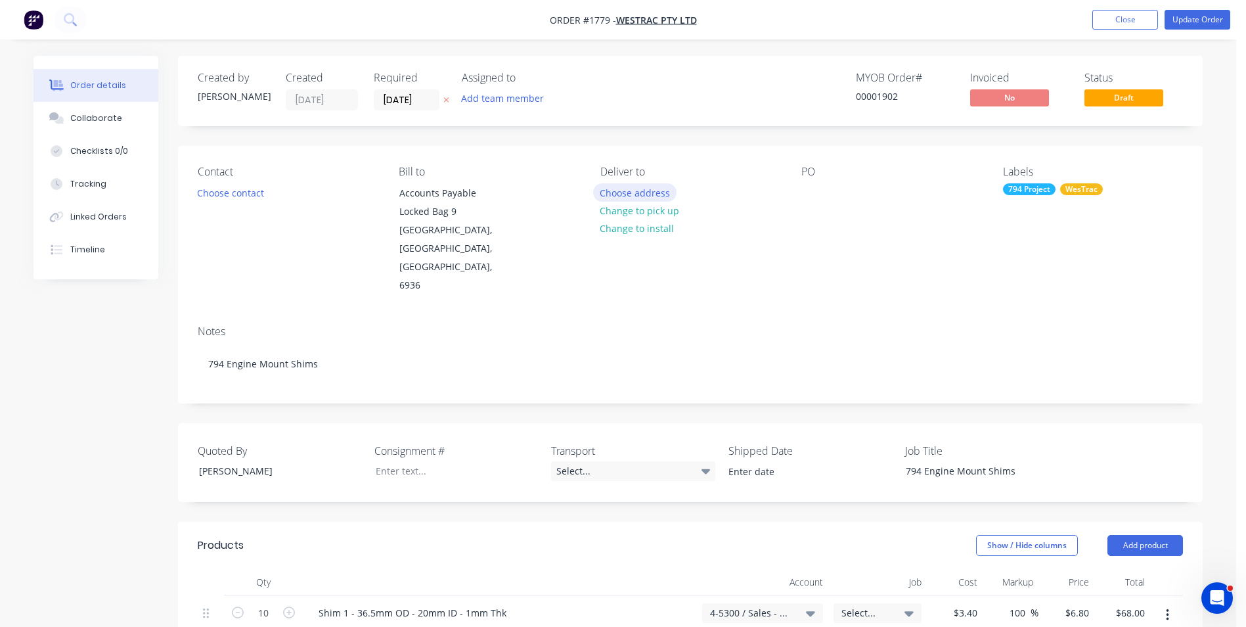
click at [643, 193] on button "Choose address" at bounding box center [635, 192] width 84 height 18
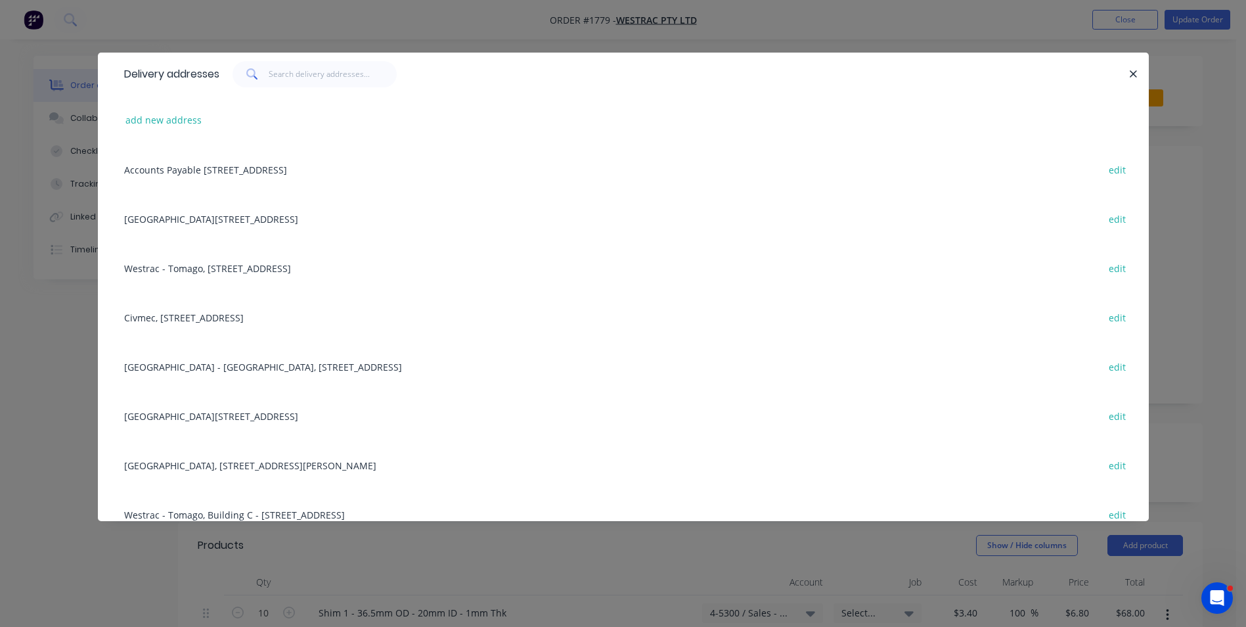
click at [180, 415] on div "Building L, 1 Westrac Drive, Tomago, New South Wales, Australia, 2322 edit" at bounding box center [624, 415] width 1012 height 49
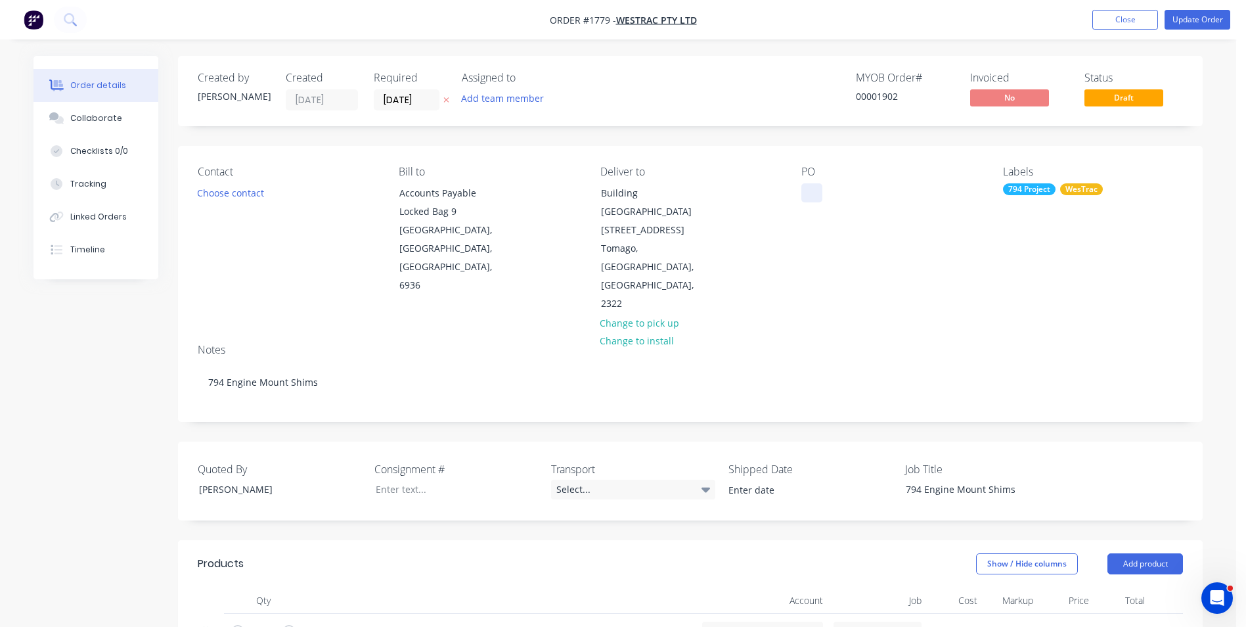
click at [813, 199] on div at bounding box center [812, 192] width 21 height 19
click at [228, 195] on button "Choose contact" at bounding box center [231, 192] width 81 height 18
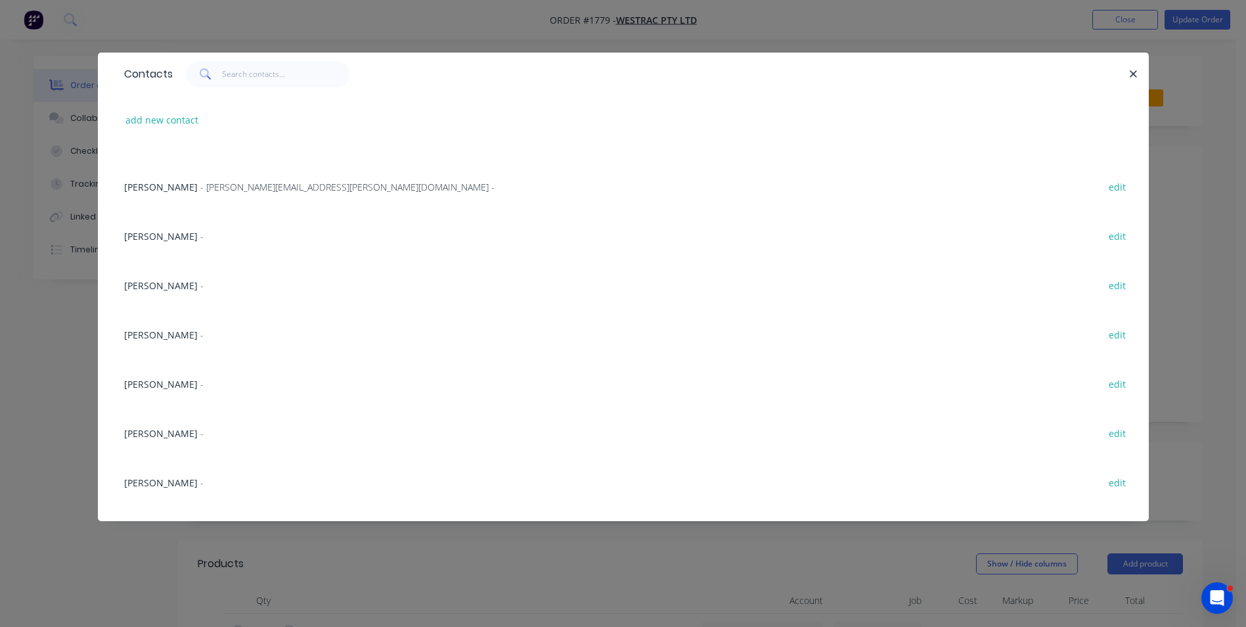
scroll to position [329, 0]
click at [167, 384] on span "Wayne Porter" at bounding box center [161, 383] width 74 height 12
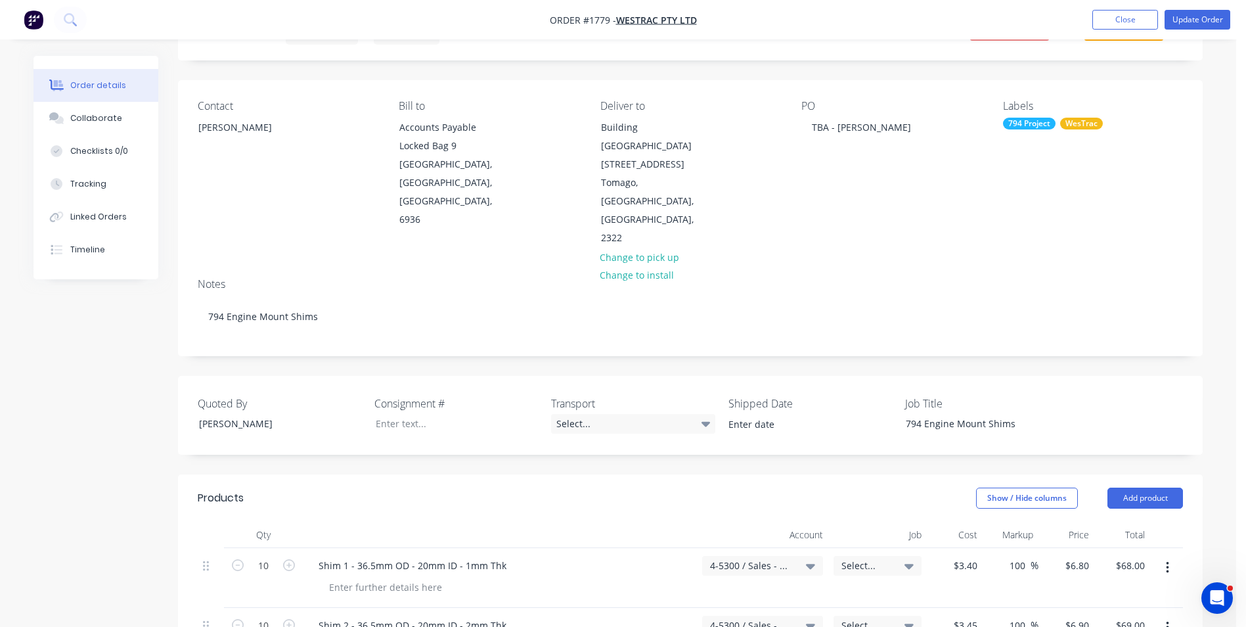
scroll to position [131, 0]
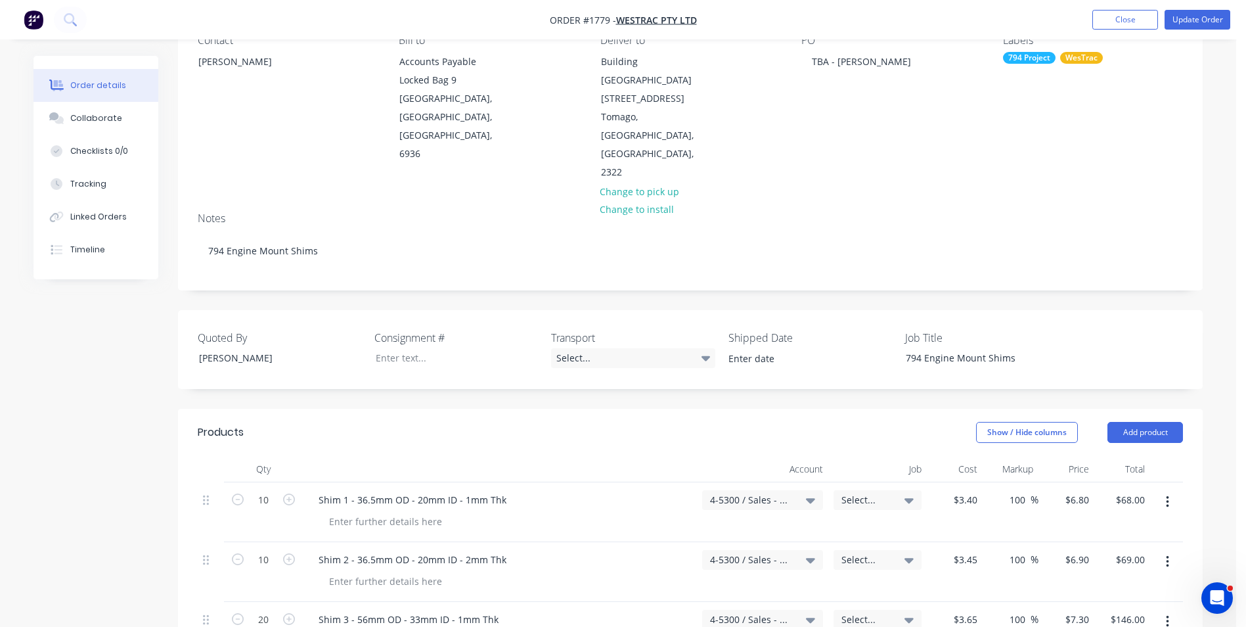
click at [852, 493] on span "Select..." at bounding box center [867, 500] width 50 height 14
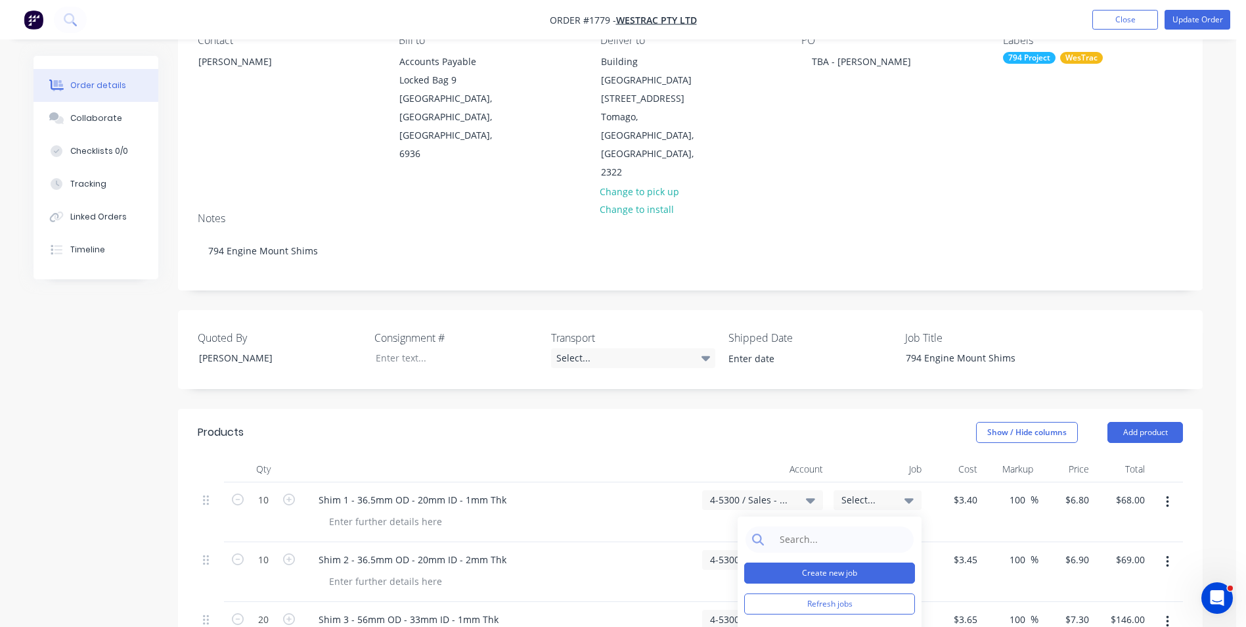
click at [819, 562] on button "Create new job" at bounding box center [829, 572] width 171 height 21
click at [771, 526] on div "Job Number" at bounding box center [829, 547] width 171 height 42
click at [762, 549] on input "Job Number" at bounding box center [829, 559] width 171 height 20
type input "1779"
click at [772, 596] on input "Job Name" at bounding box center [829, 606] width 171 height 20
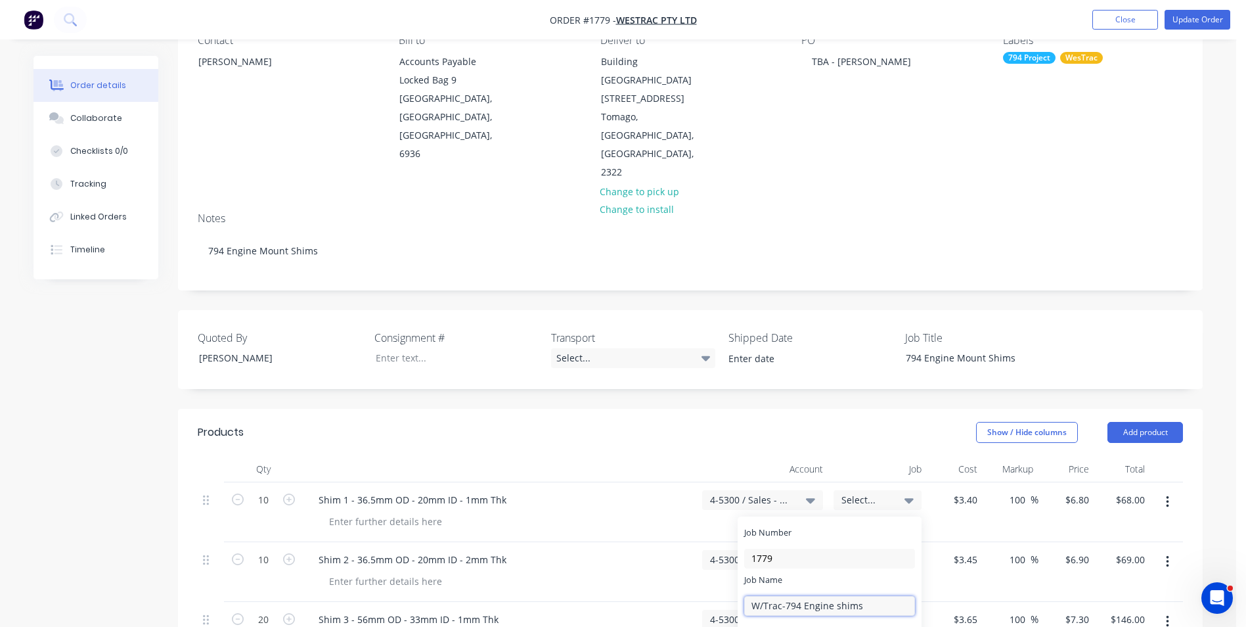
type input "W/Trac-794 Engine shims"
click at [796, 626] on button "Save" at bounding box center [785, 637] width 82 height 21
click at [800, 526] on input at bounding box center [840, 539] width 135 height 26
type input "1779"
click at [749, 624] on div at bounding box center [751, 637] width 26 height 26
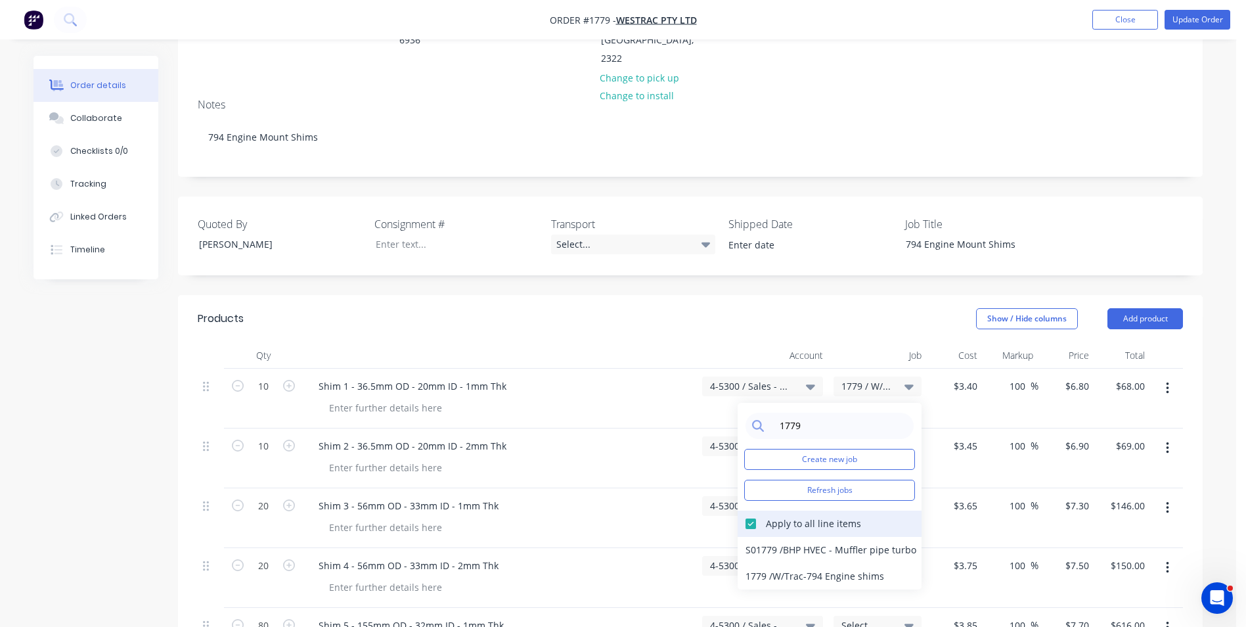
scroll to position [329, 0]
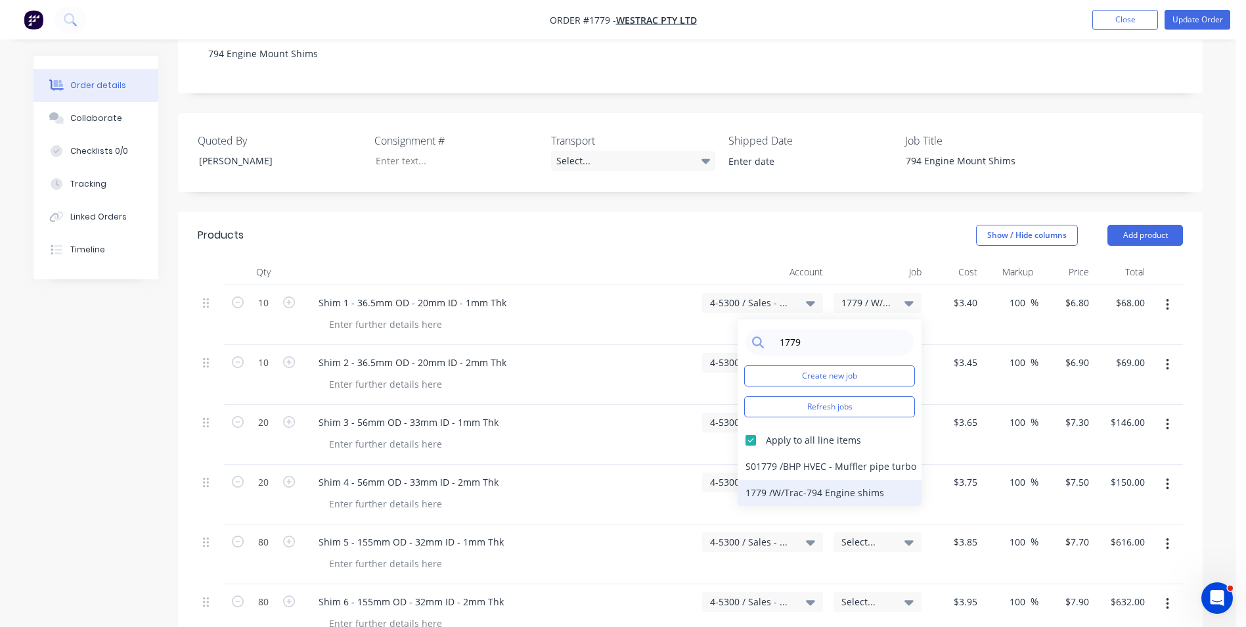
click at [823, 480] on div "1779 / W/Trac-794 Engine shims" at bounding box center [830, 493] width 184 height 26
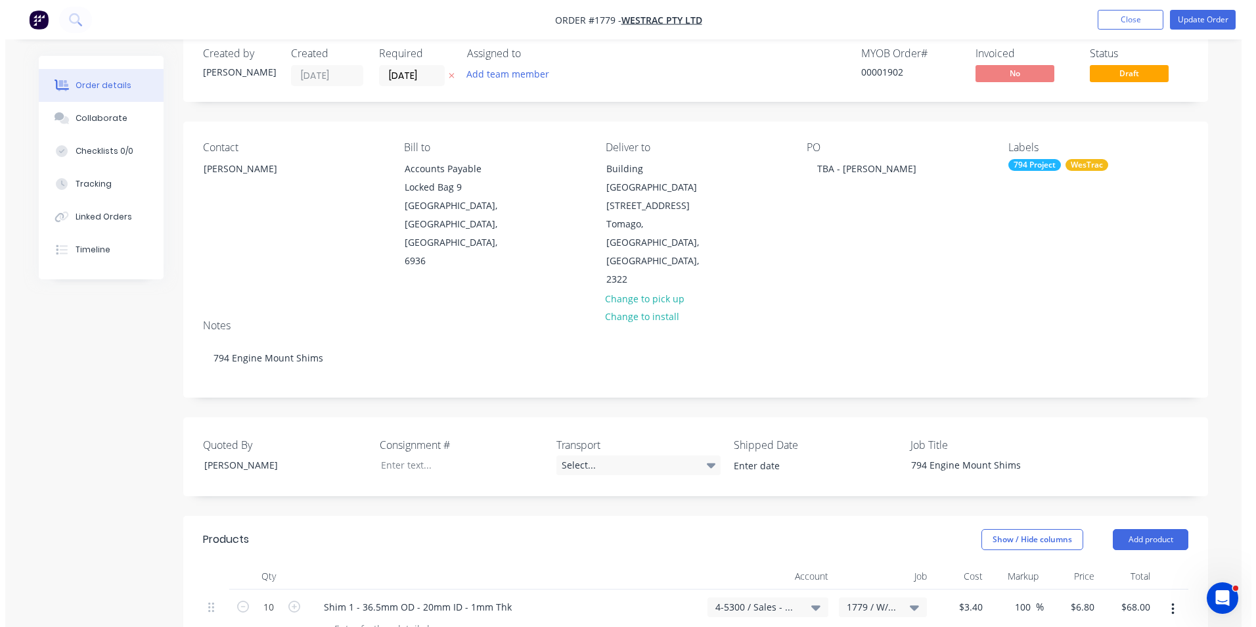
scroll to position [0, 0]
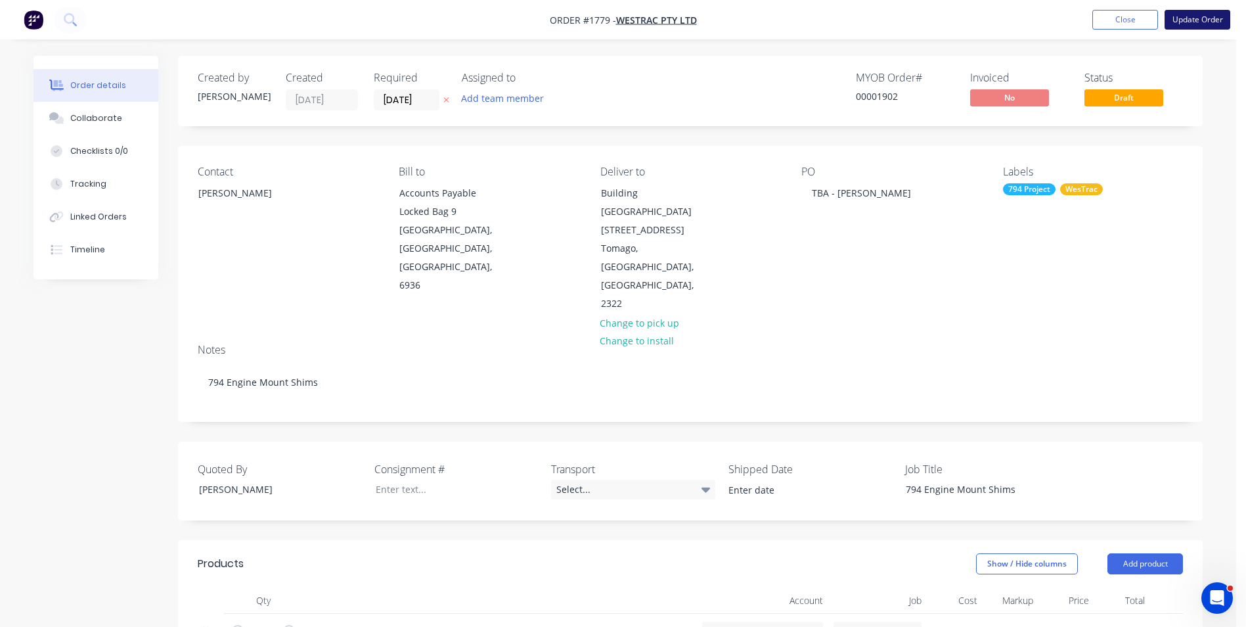
click at [1196, 16] on button "Update Order" at bounding box center [1198, 20] width 66 height 20
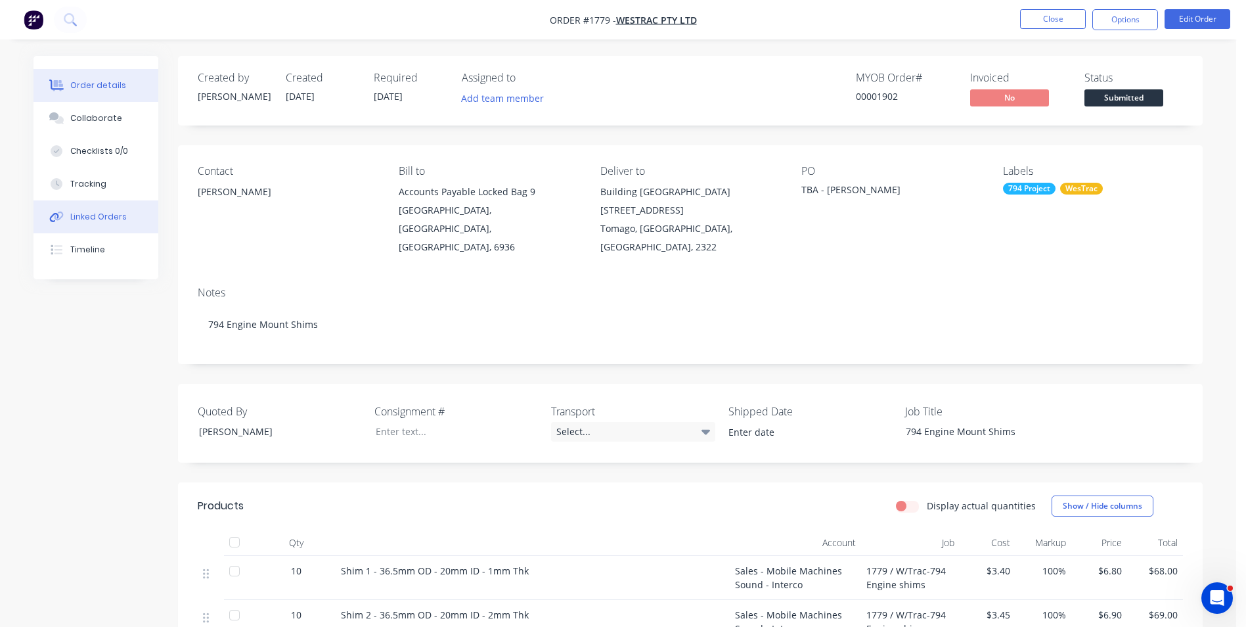
click at [102, 218] on div "Linked Orders" at bounding box center [98, 217] width 57 height 12
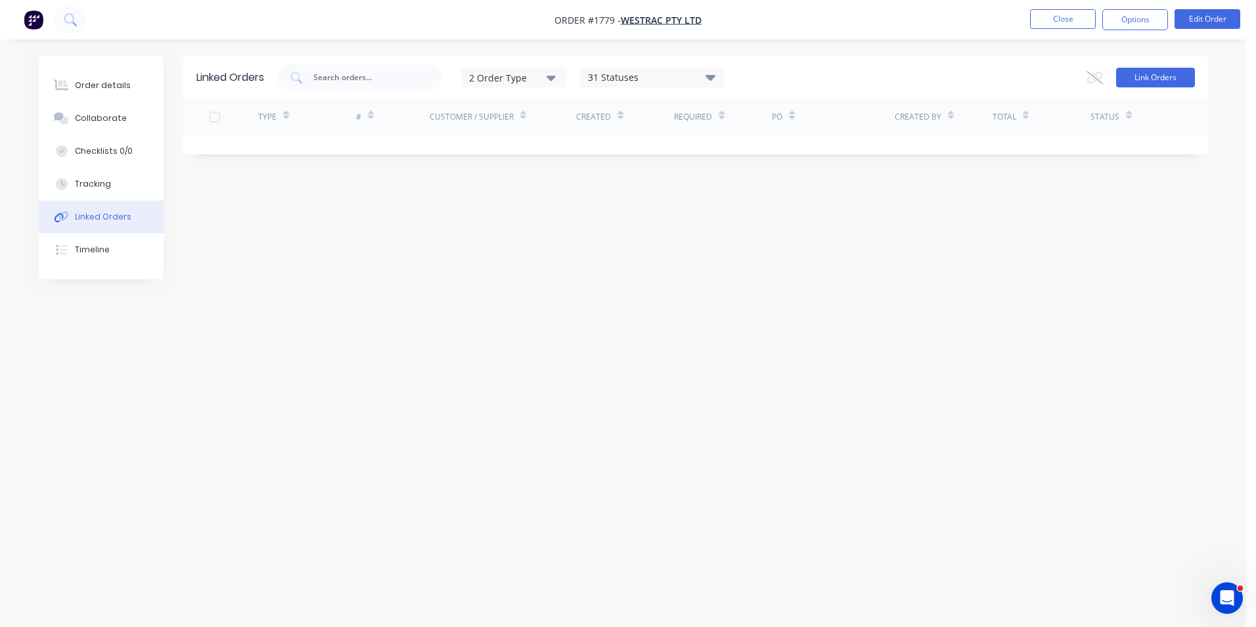
click at [1158, 76] on button "Link Orders" at bounding box center [1155, 78] width 79 height 20
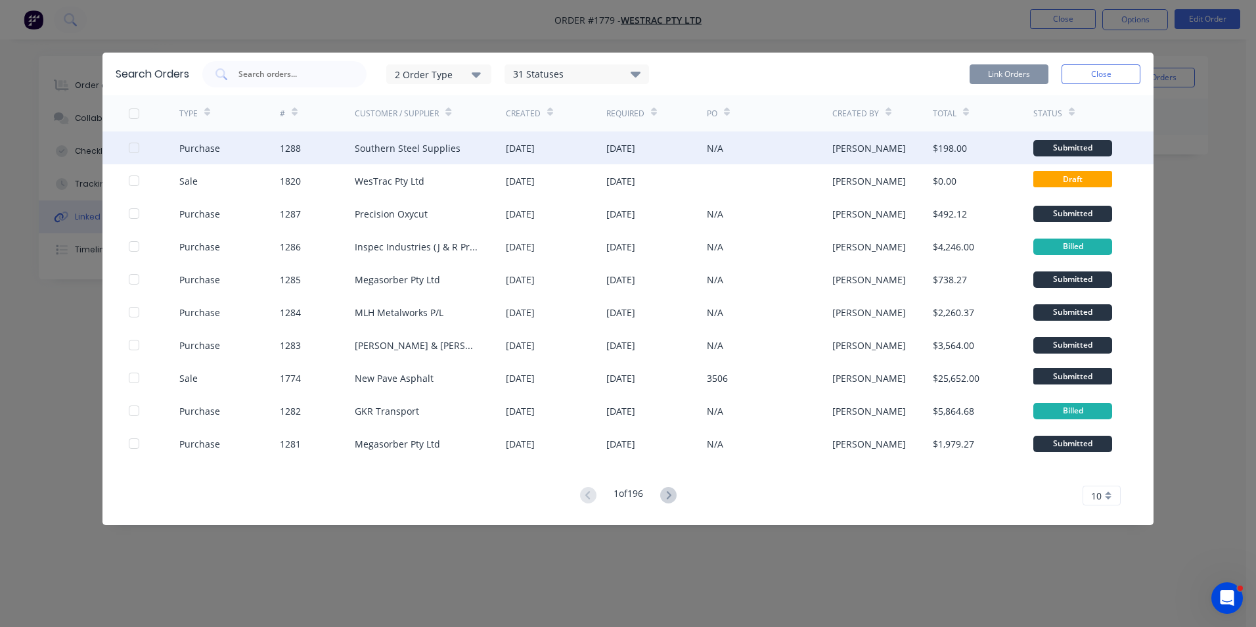
click at [133, 147] on div at bounding box center [134, 148] width 26 height 26
click at [1010, 70] on button "Link Orders" at bounding box center [1009, 74] width 79 height 20
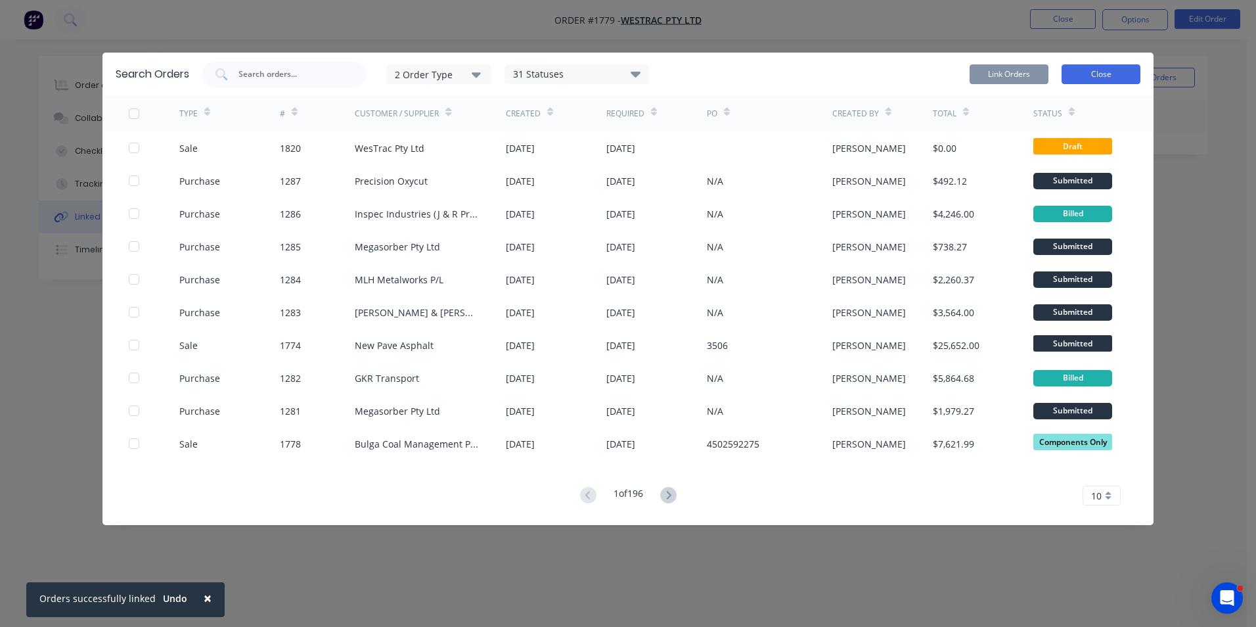
click at [1102, 76] on button "Close" at bounding box center [1101, 74] width 79 height 20
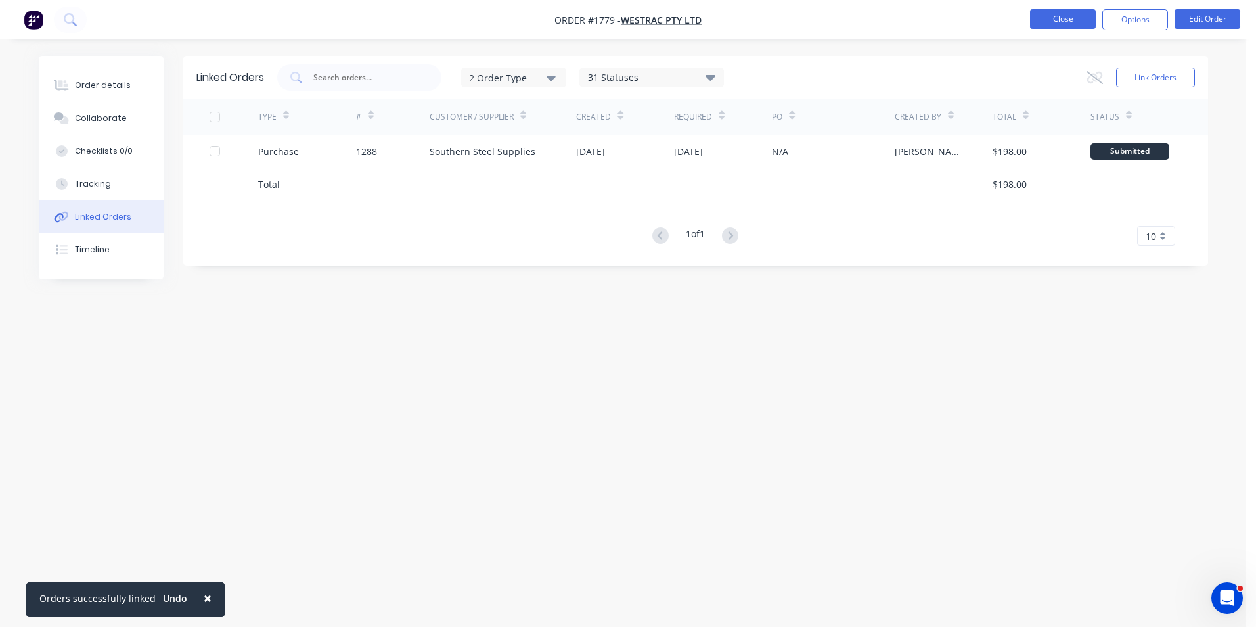
click at [1066, 24] on button "Close" at bounding box center [1063, 19] width 66 height 20
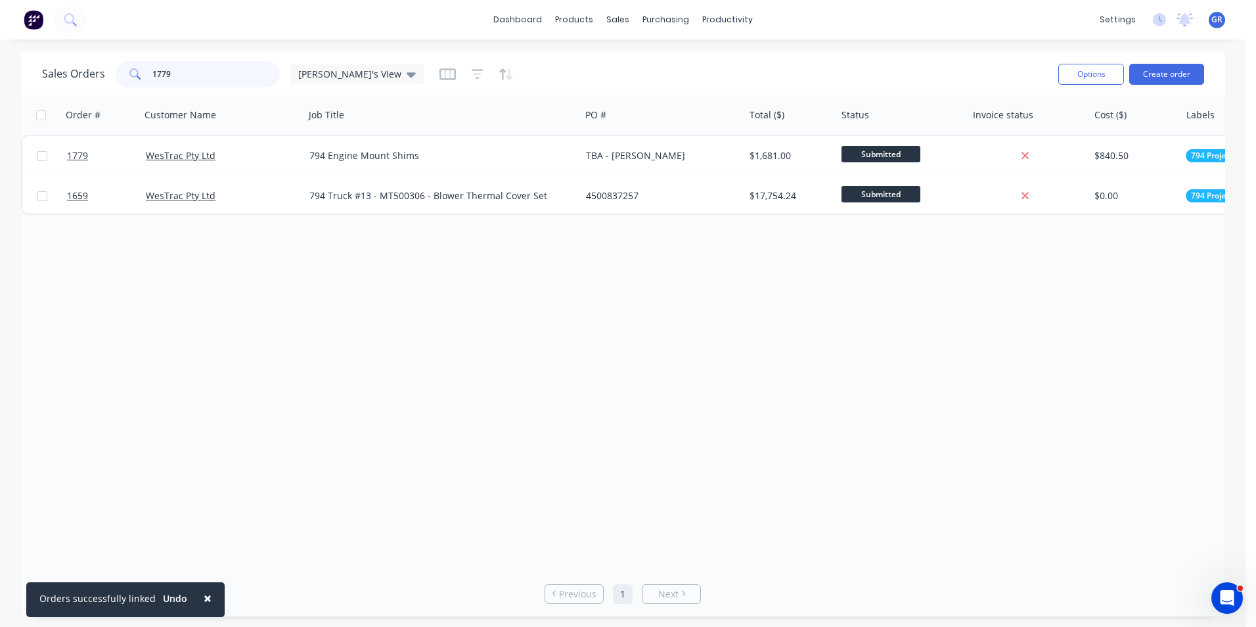
drag, startPoint x: 189, startPoint y: 75, endPoint x: 116, endPoint y: 75, distance: 73.6
click at [116, 75] on div "1779" at bounding box center [198, 74] width 164 height 26
